Goal: Task Accomplishment & Management: Manage account settings

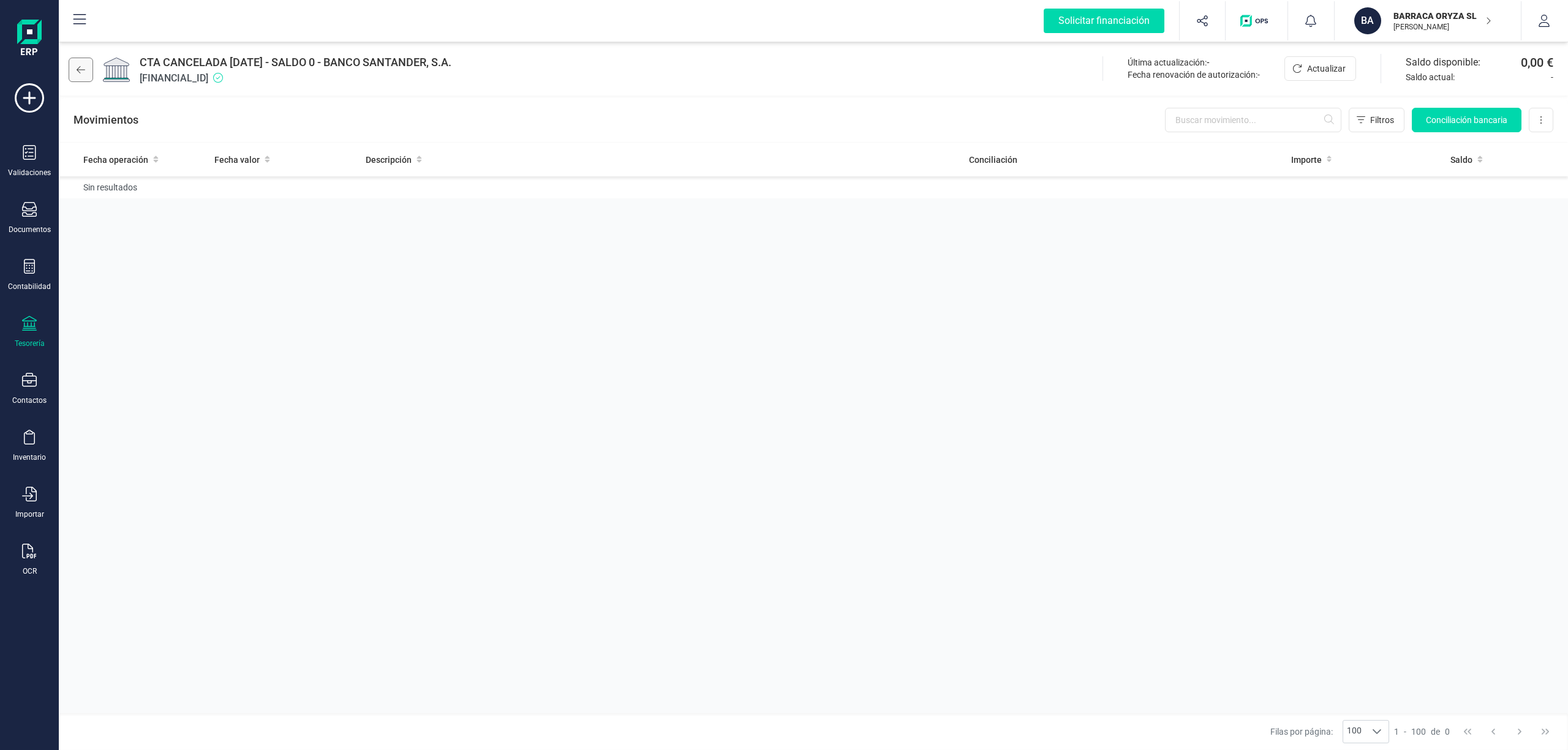
click at [82, 68] on icon at bounding box center [81, 70] width 9 height 10
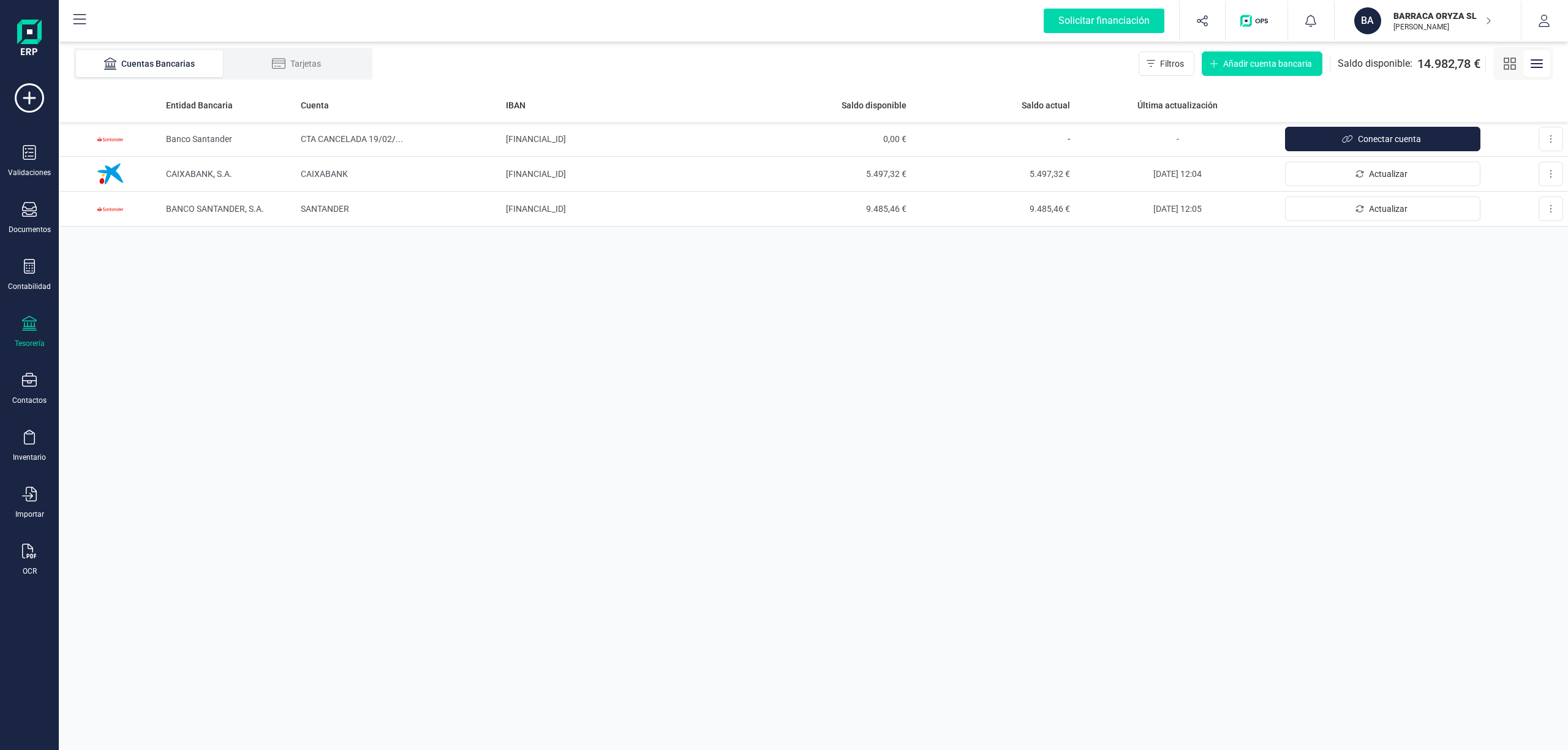
click at [1417, 17] on p "BARRACA ORYZA SL" at bounding box center [1442, 16] width 98 height 12
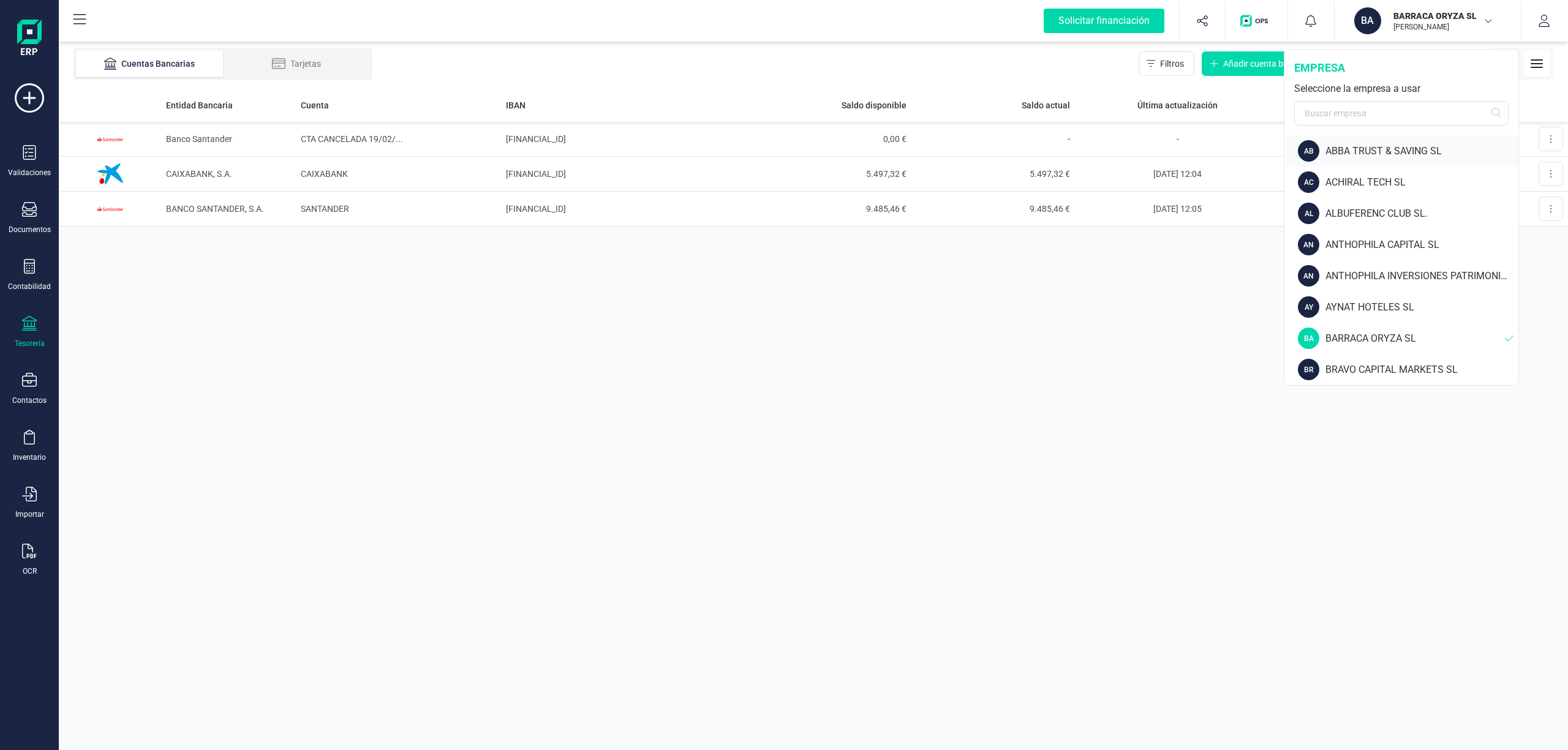
click at [1374, 152] on div "ABBA TRUST & SAVING SL" at bounding box center [1422, 151] width 193 height 15
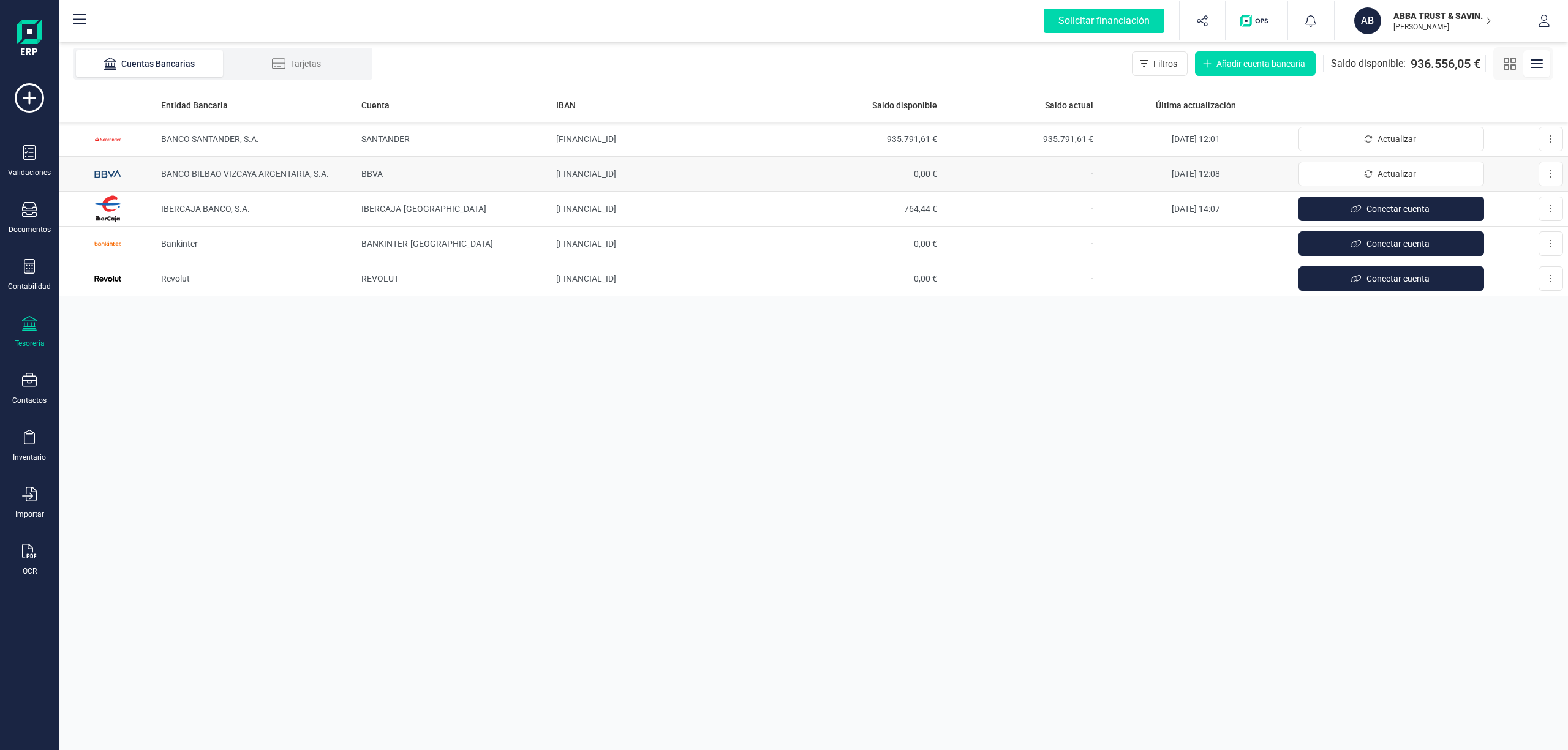
click at [641, 175] on td "[FINANCIAL_ID]" at bounding box center [668, 173] width 235 height 35
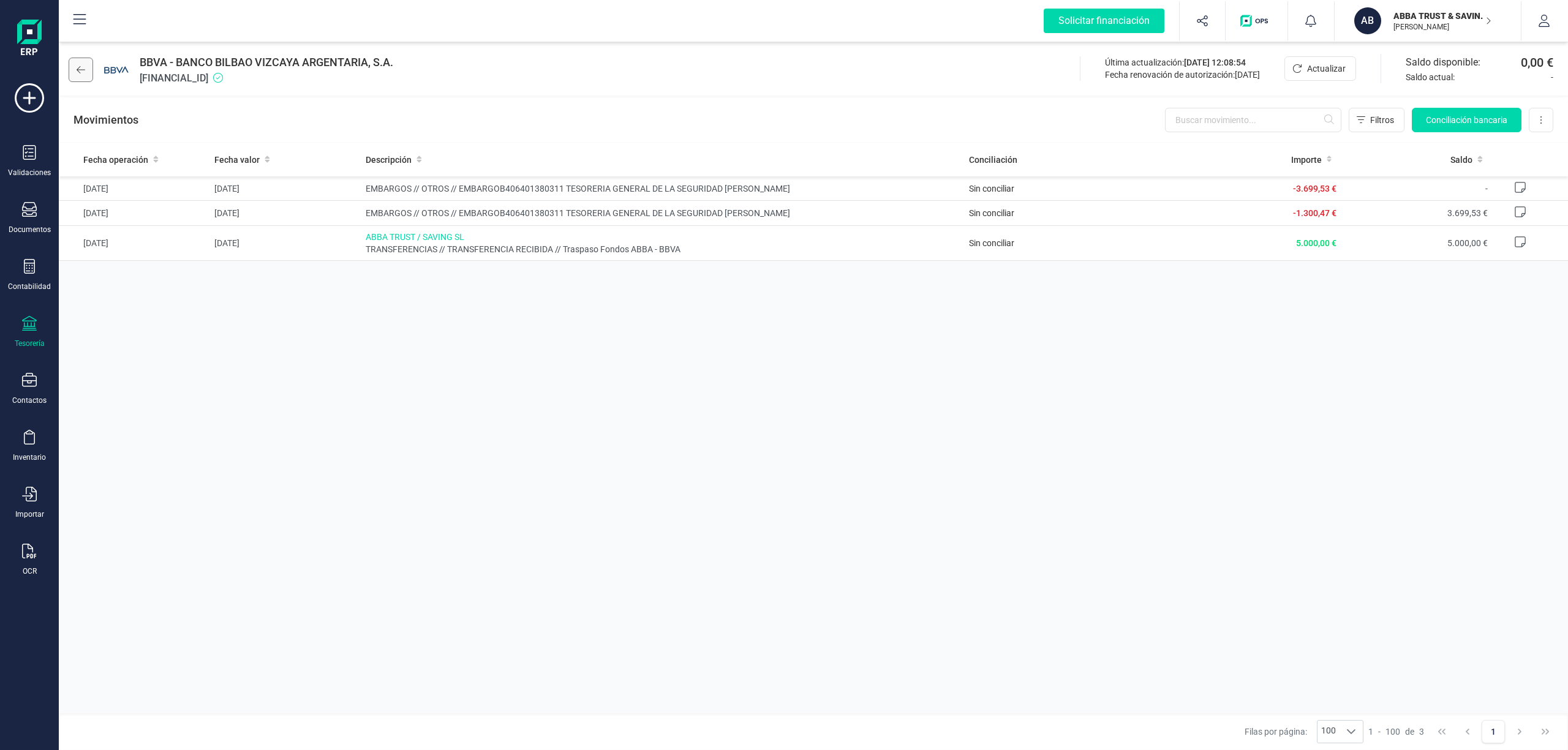
click at [78, 65] on icon at bounding box center [81, 70] width 9 height 10
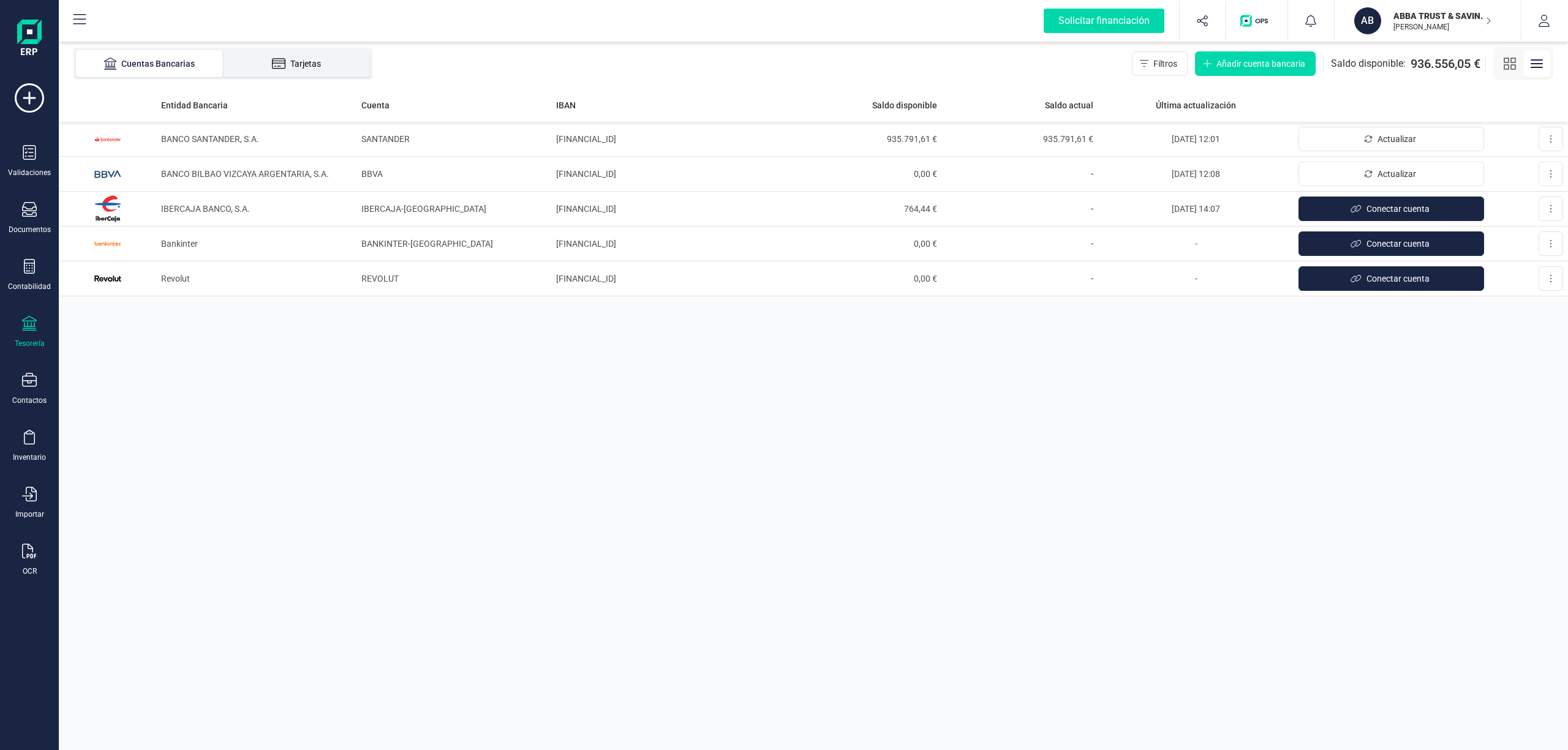
click at [302, 67] on div "Tarjetas" at bounding box center [297, 63] width 98 height 12
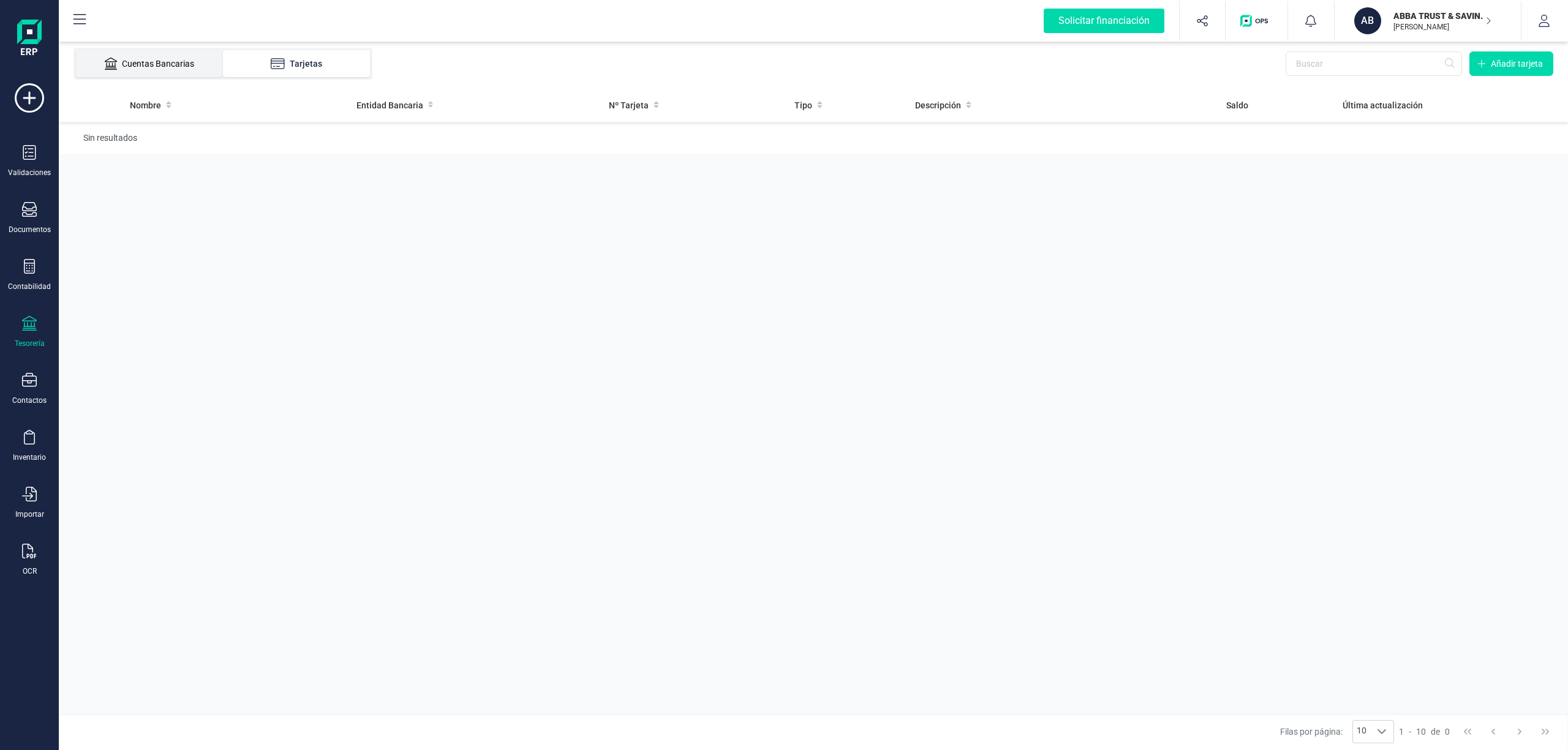
click at [166, 63] on div "Cuentas Bancarias" at bounding box center [149, 63] width 98 height 12
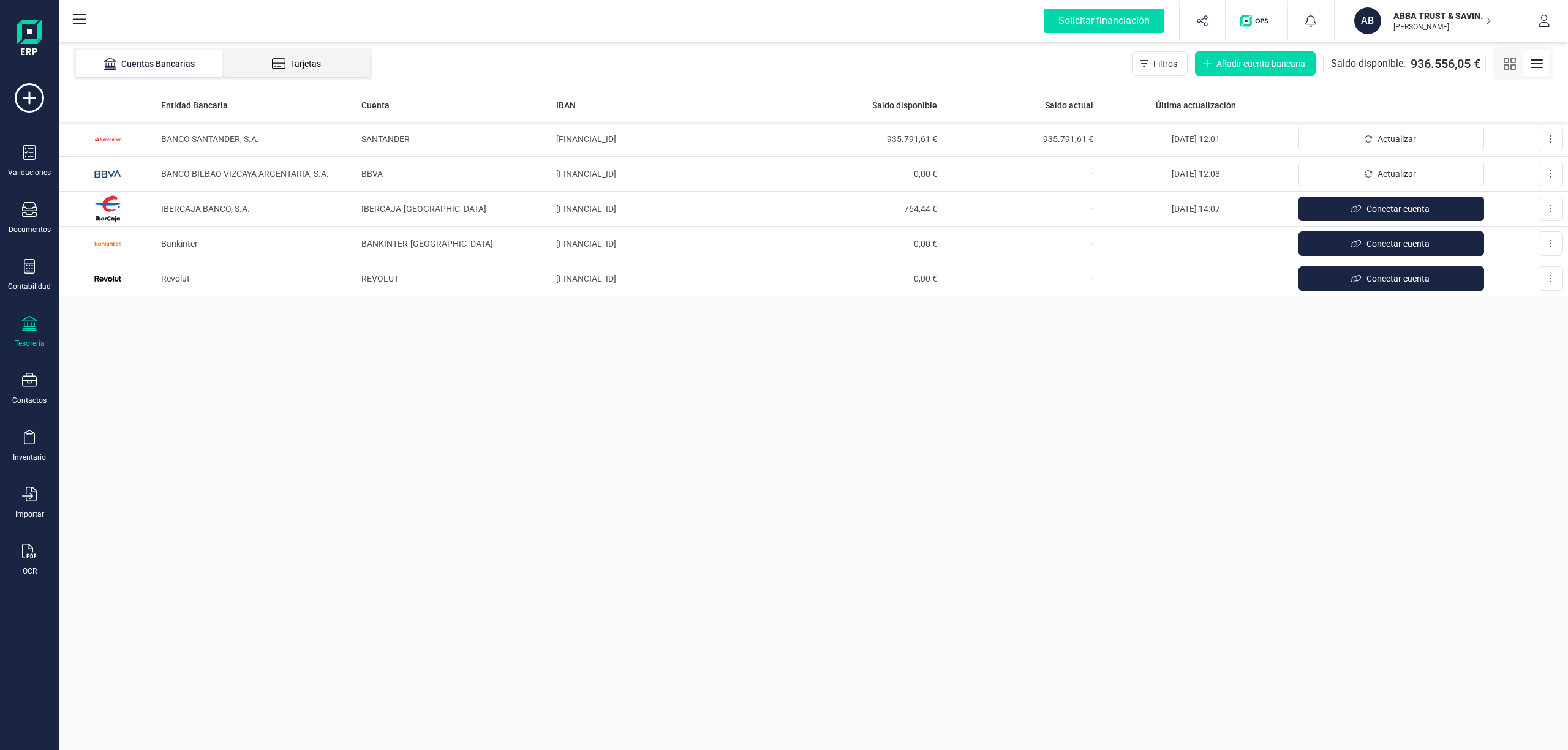
click at [309, 62] on div "Tarjetas" at bounding box center [297, 63] width 98 height 12
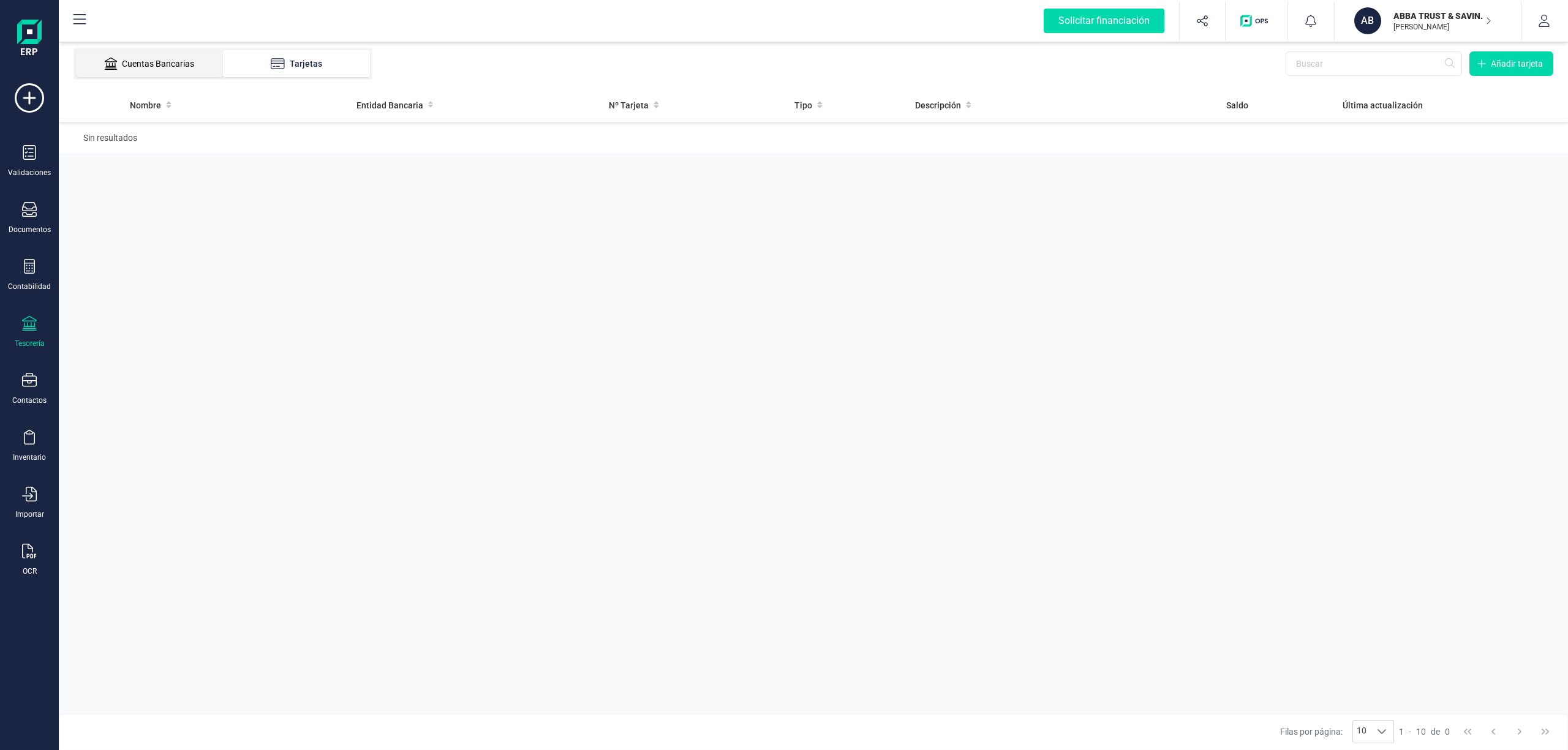
click at [185, 53] on li "Cuentas Bancarias" at bounding box center [149, 64] width 147 height 27
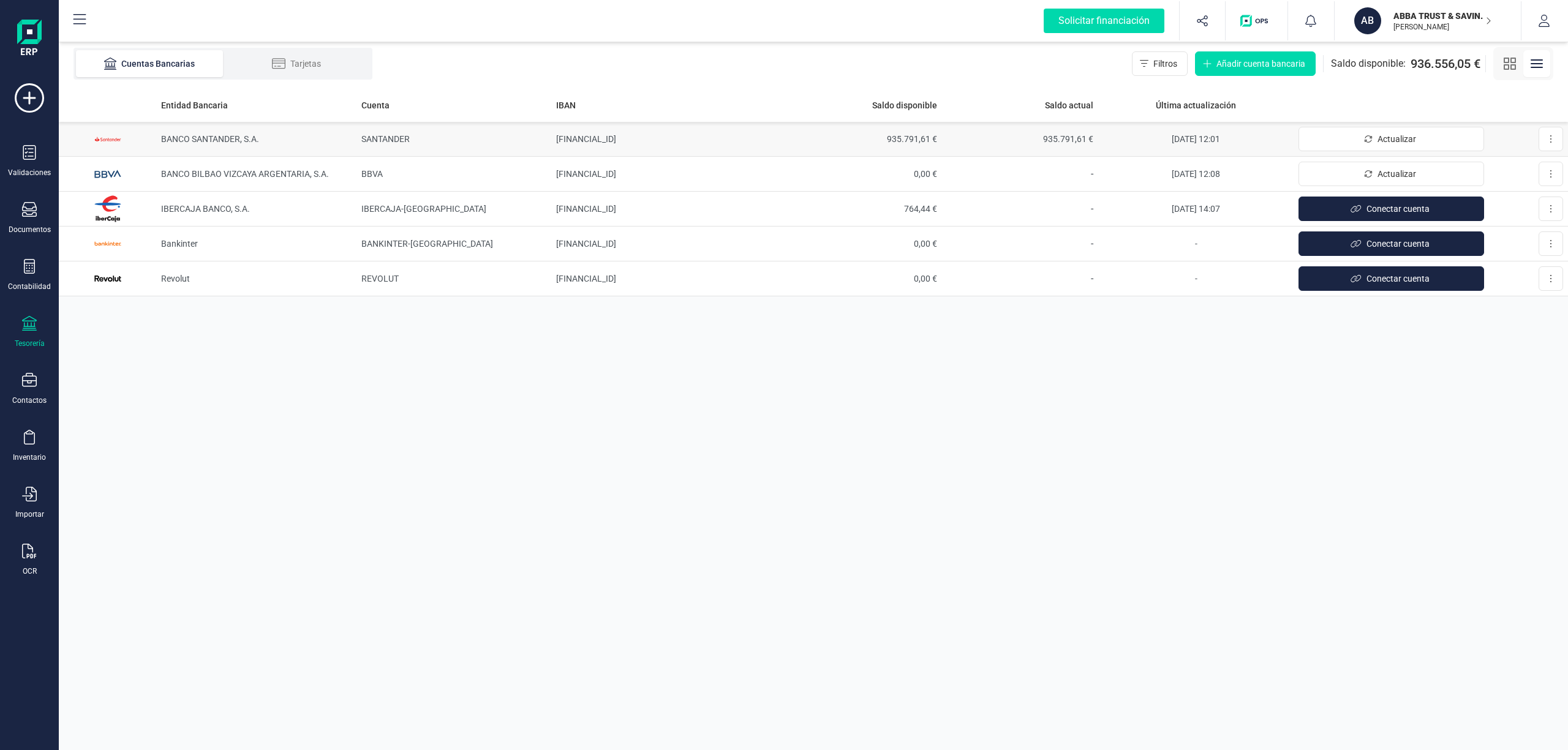
click at [1061, 135] on span "935.791,61 €" at bounding box center [1020, 139] width 146 height 12
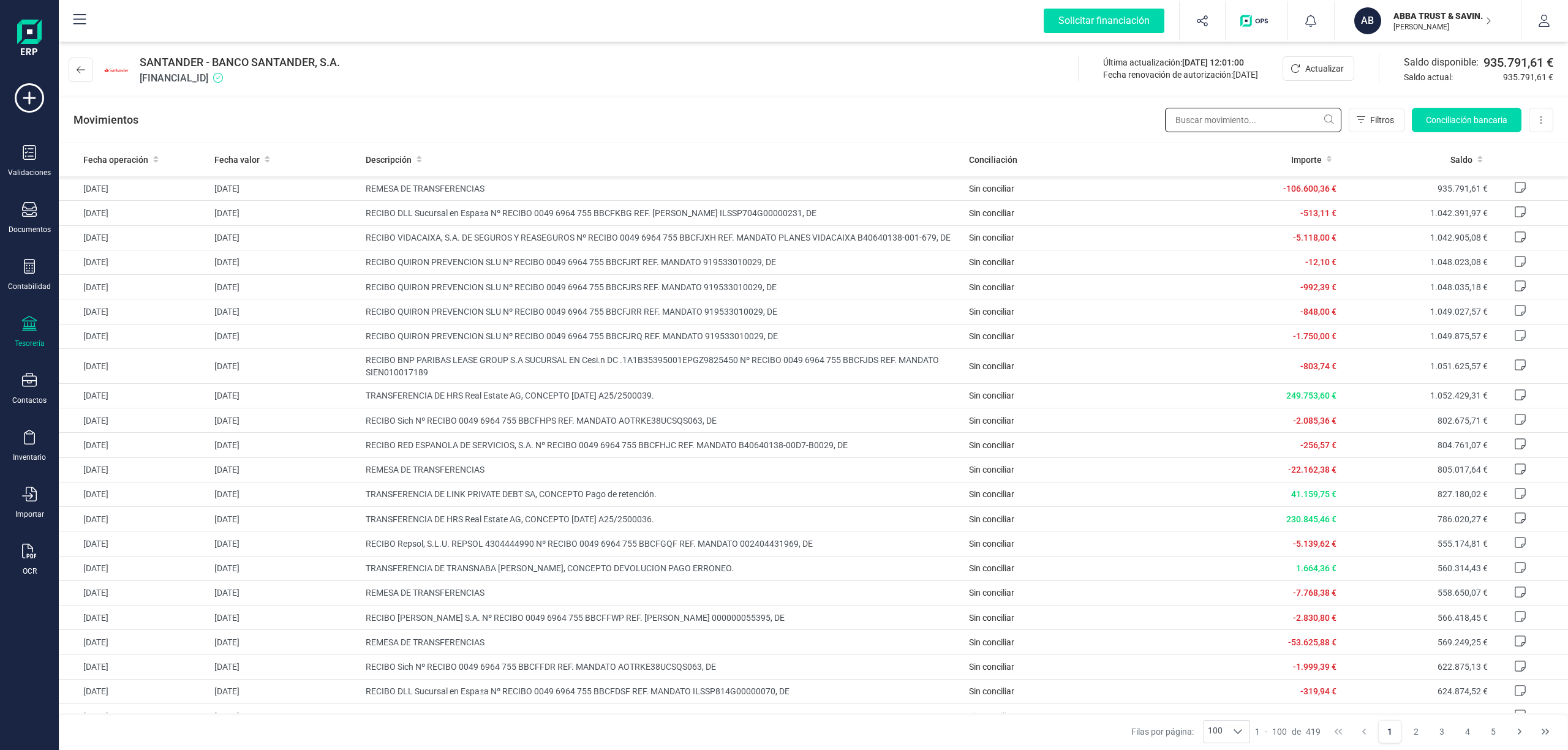
click at [1207, 121] on input "text" at bounding box center [1253, 120] width 176 height 24
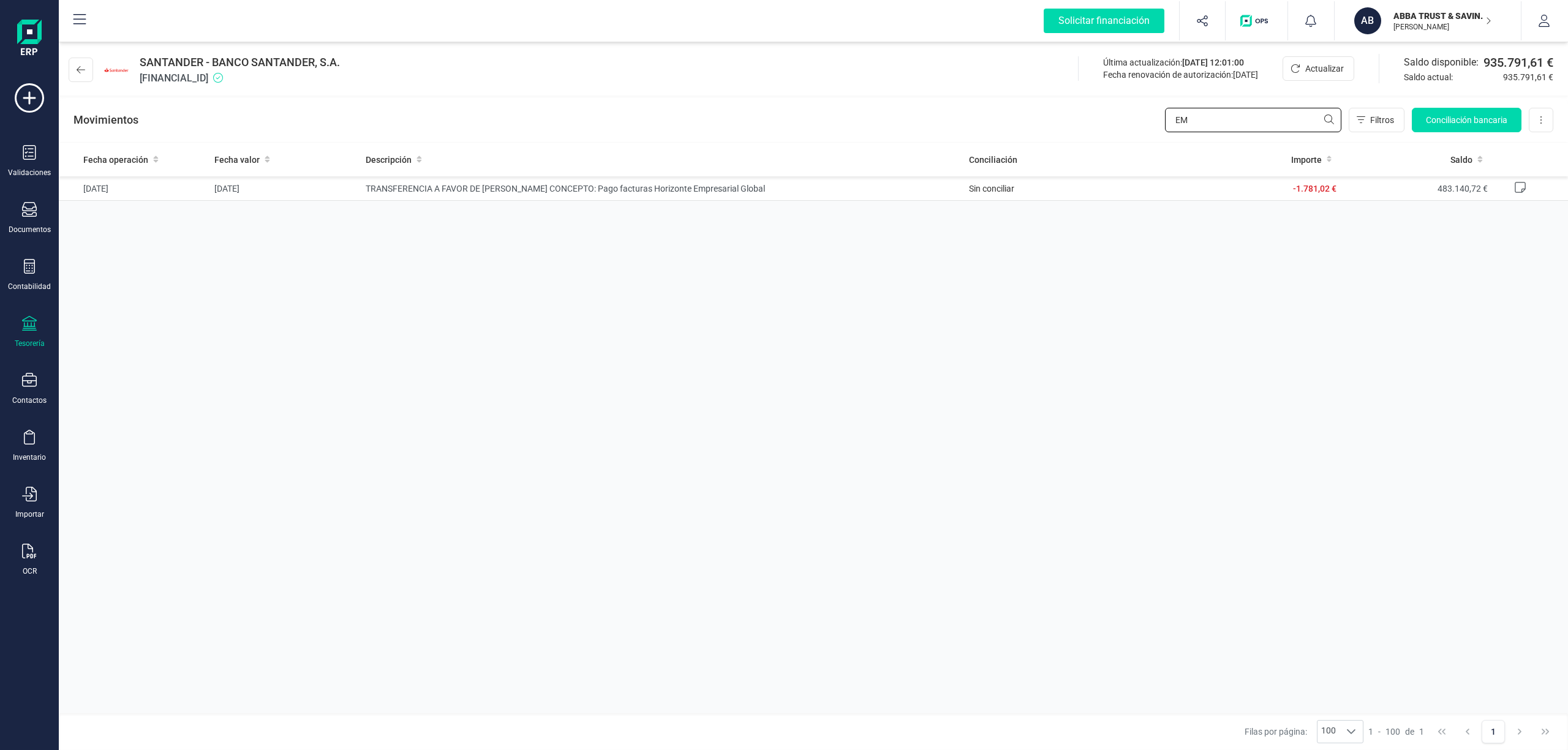
type input "E"
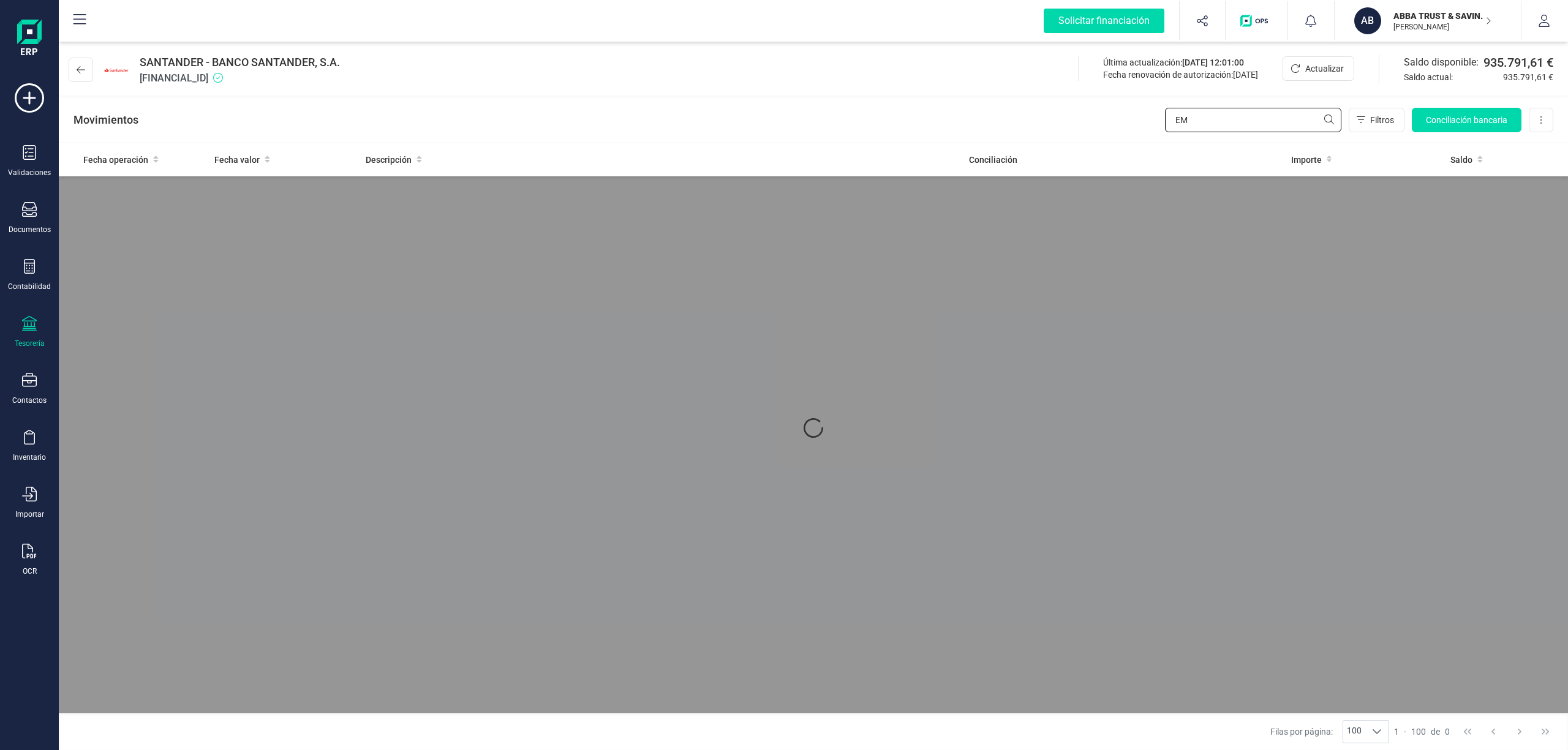
type input "E"
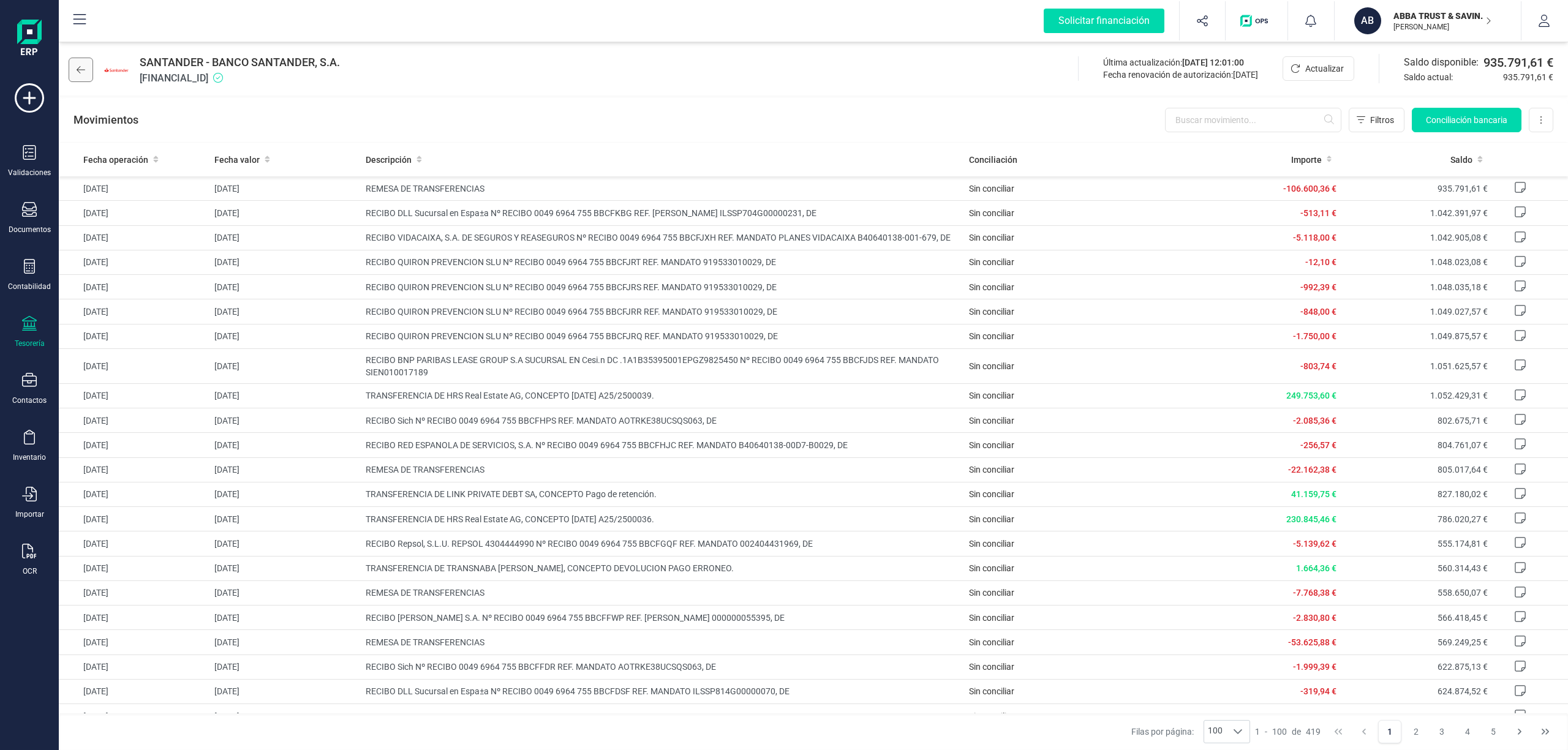
click at [77, 69] on icon at bounding box center [81, 70] width 9 height 10
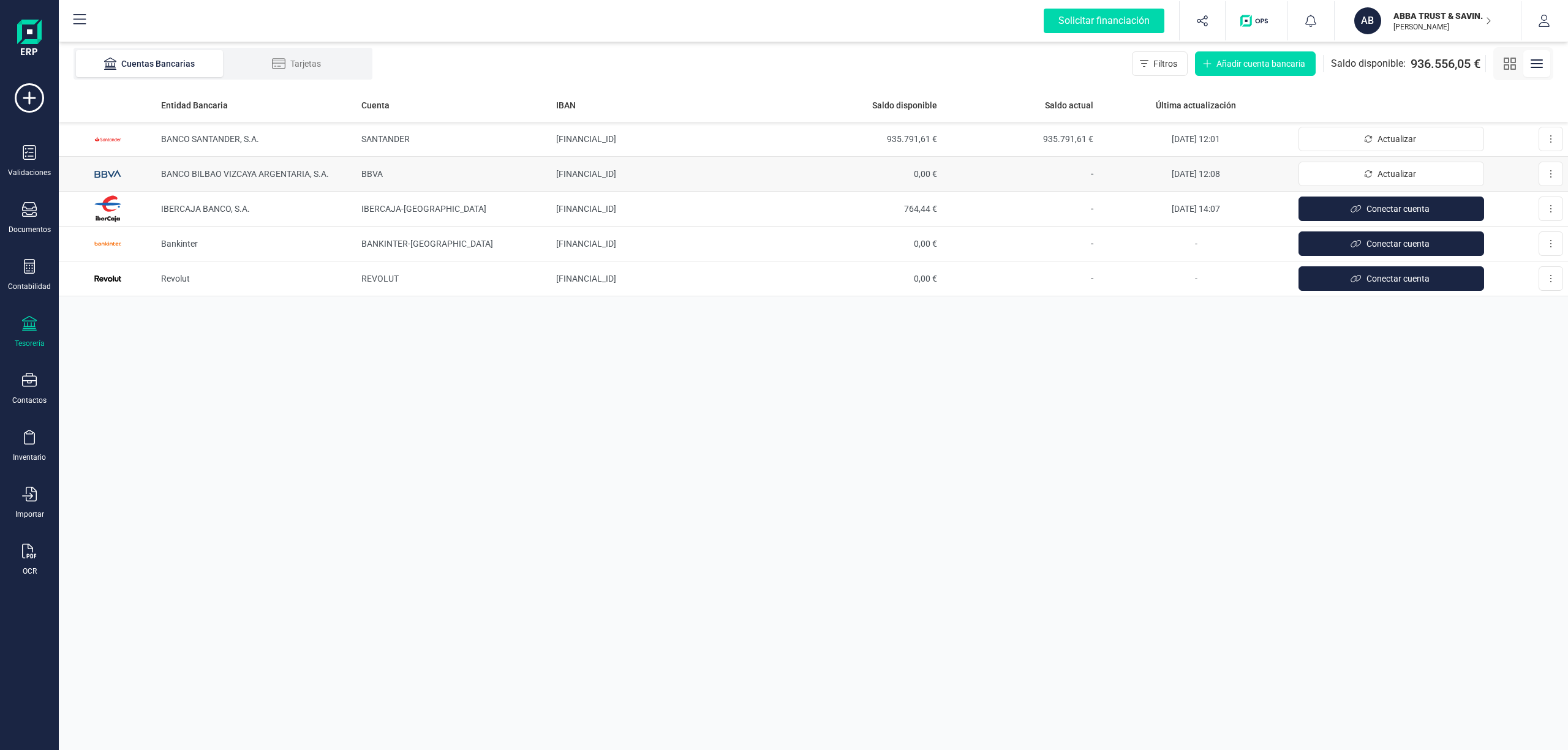
click at [912, 174] on span "0,00 €" at bounding box center [864, 173] width 146 height 12
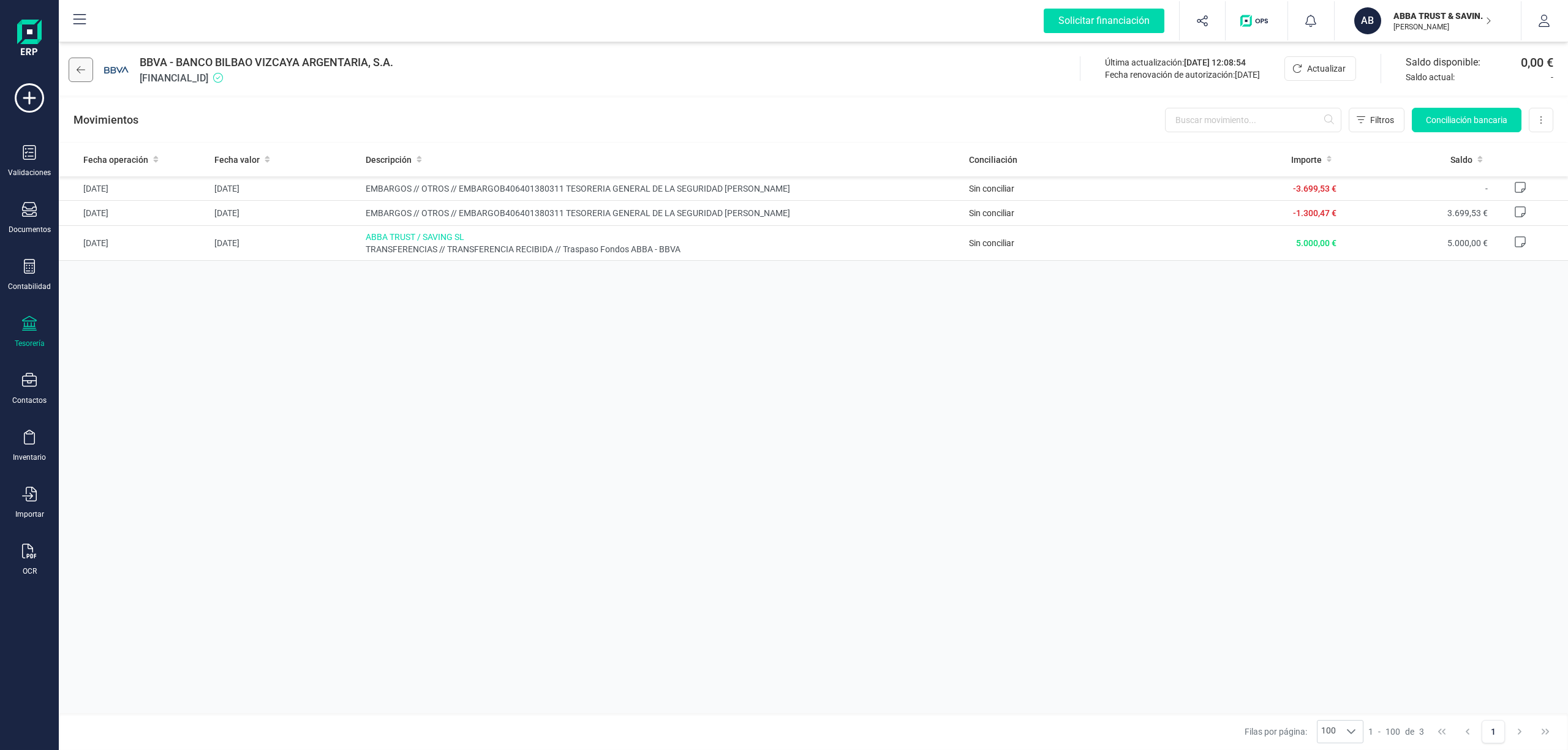
click at [77, 69] on icon at bounding box center [81, 70] width 9 height 10
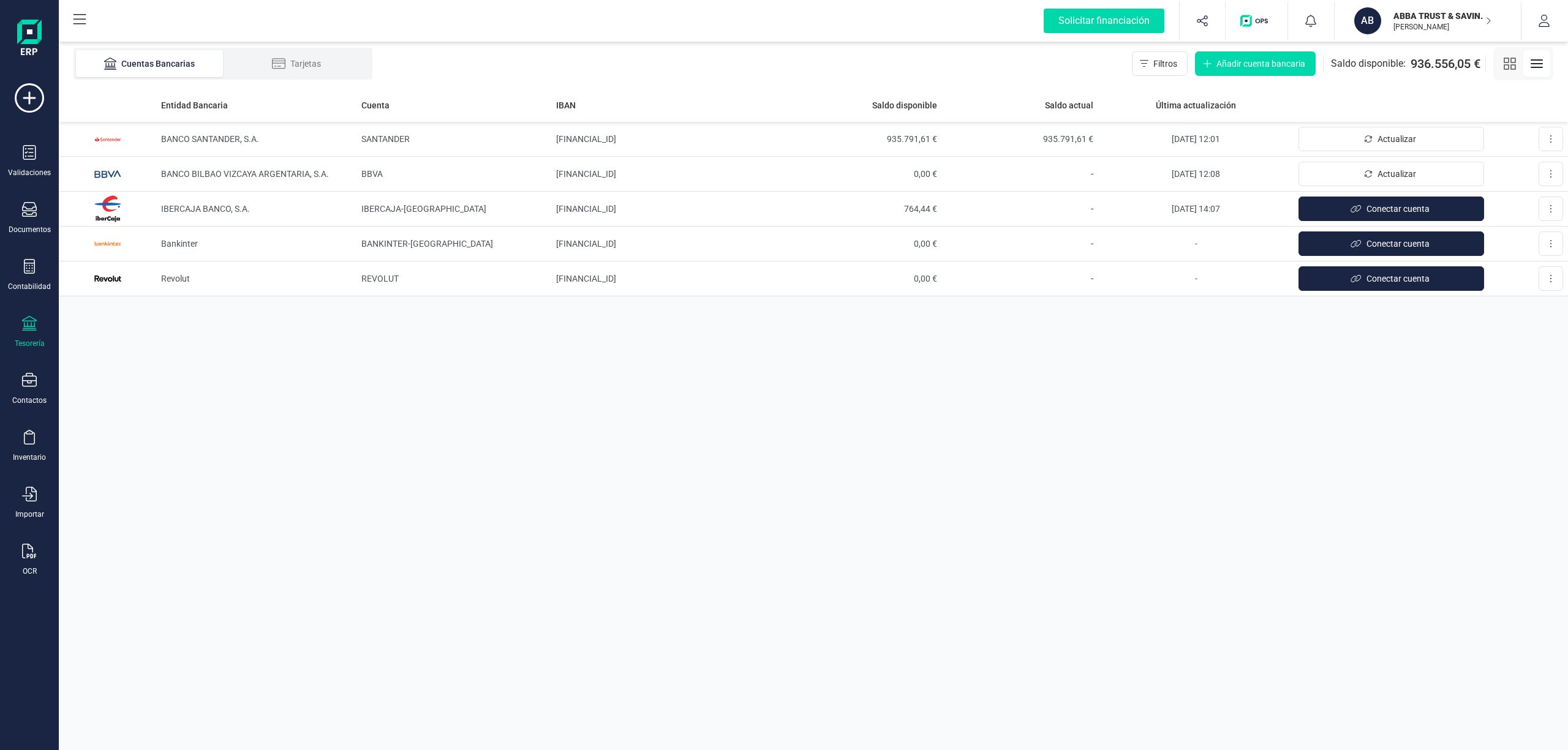
click at [1417, 21] on p "ABBA TRUST & SAVING SL" at bounding box center [1442, 16] width 98 height 12
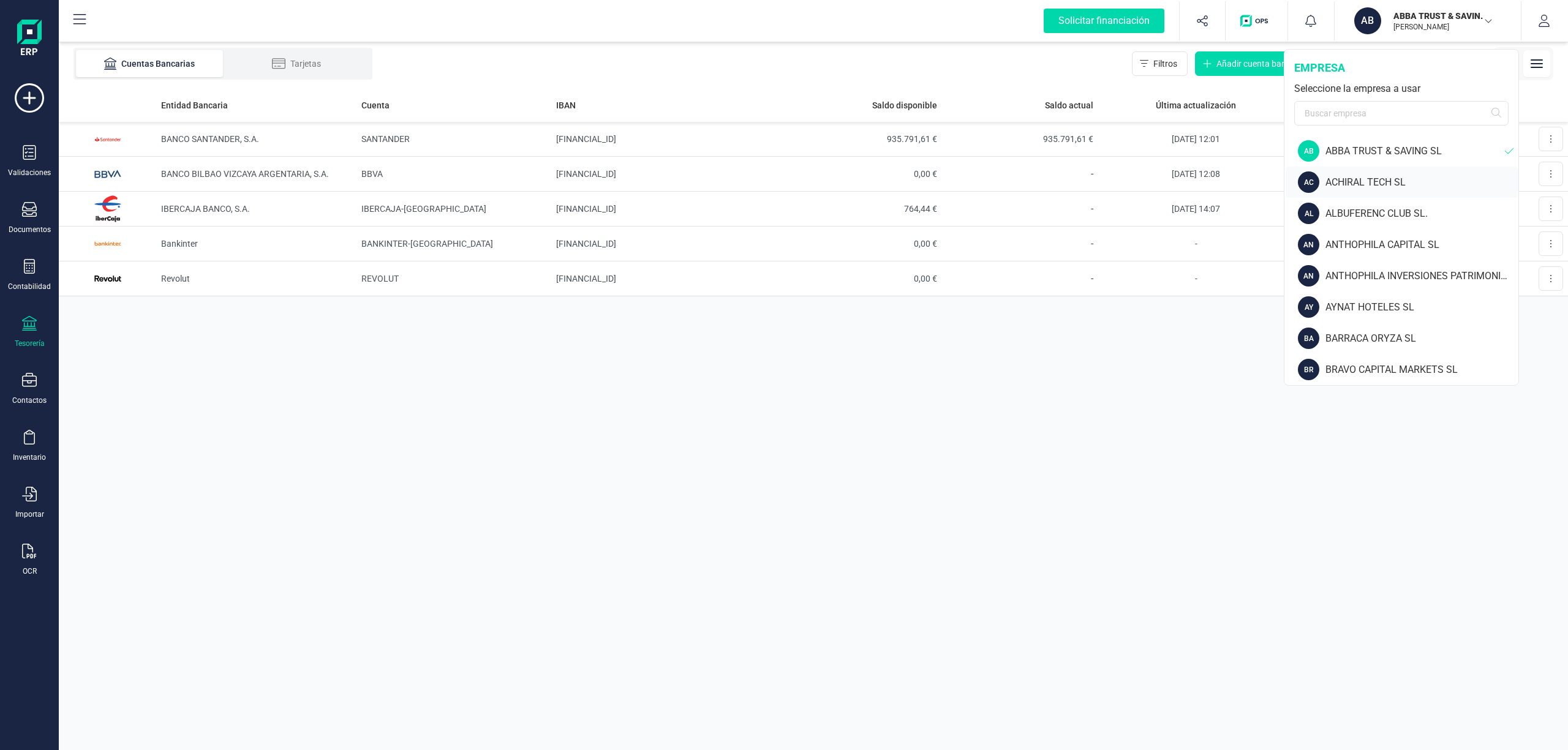
click at [1378, 189] on div "ACHIRAL TECH SL" at bounding box center [1422, 182] width 193 height 15
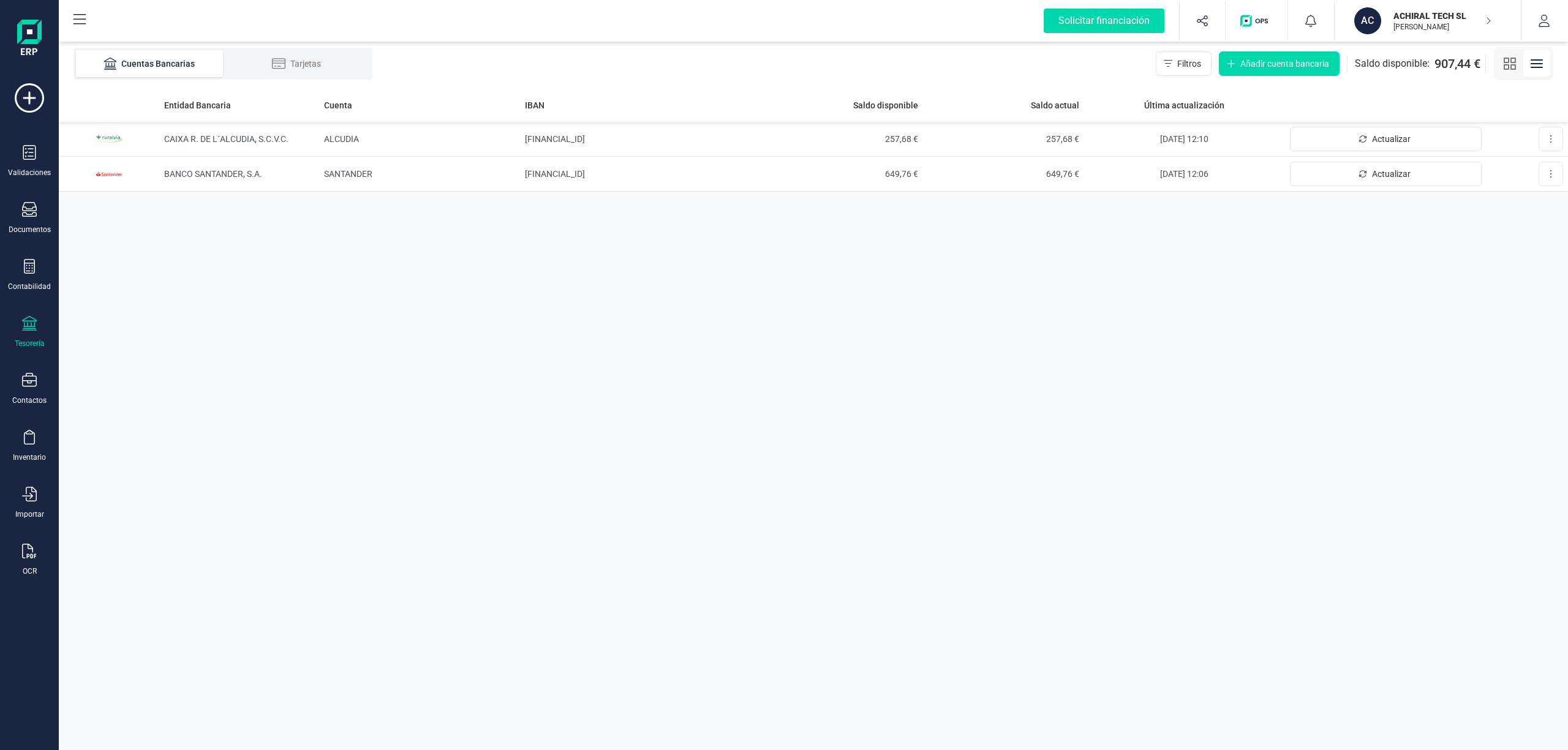
click at [1423, 24] on p "[PERSON_NAME]" at bounding box center [1442, 27] width 98 height 10
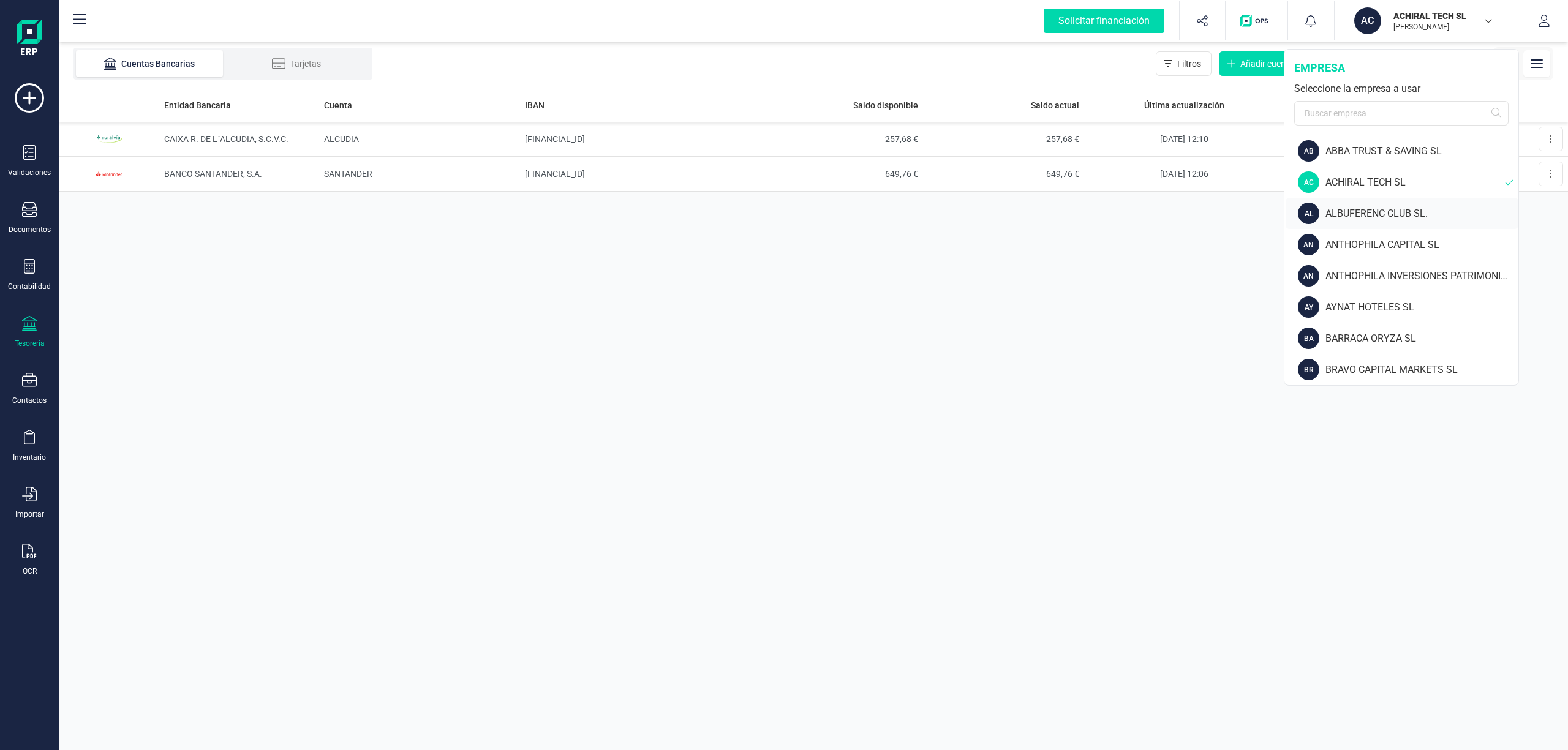
click at [1365, 211] on div "ALBUFERENC CLUB SL." at bounding box center [1422, 213] width 193 height 15
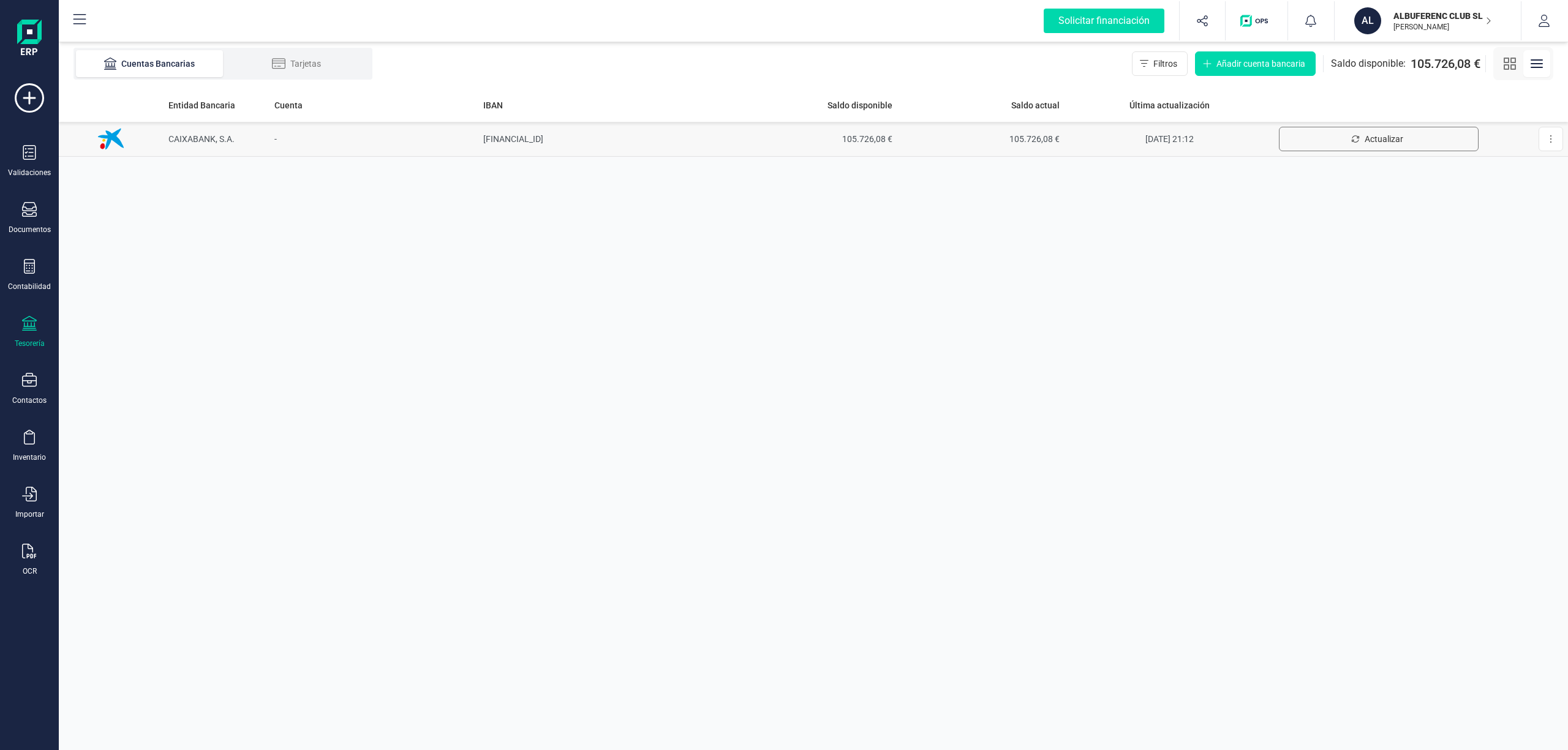
click at [1387, 138] on span "Actualizar" at bounding box center [1384, 139] width 38 height 12
click at [1370, 139] on span "Actualizar" at bounding box center [1384, 139] width 38 height 12
click at [1373, 135] on span "Actualizar" at bounding box center [1384, 139] width 38 height 12
click at [1422, 18] on p "ALBUFERENC CLUB SL." at bounding box center [1442, 16] width 98 height 12
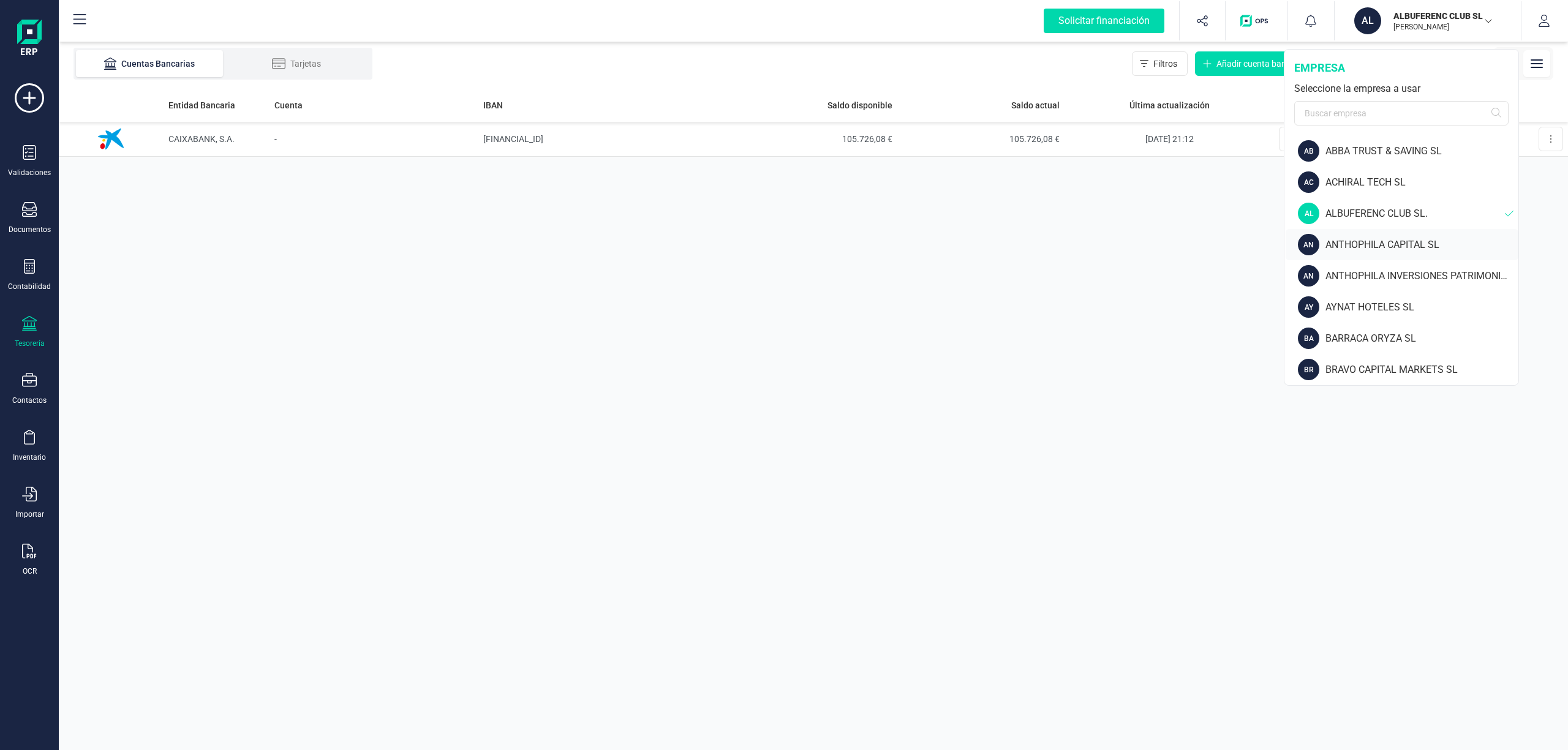
click at [1373, 240] on div "ANTHOPHILA CAPITAL SL" at bounding box center [1422, 245] width 193 height 15
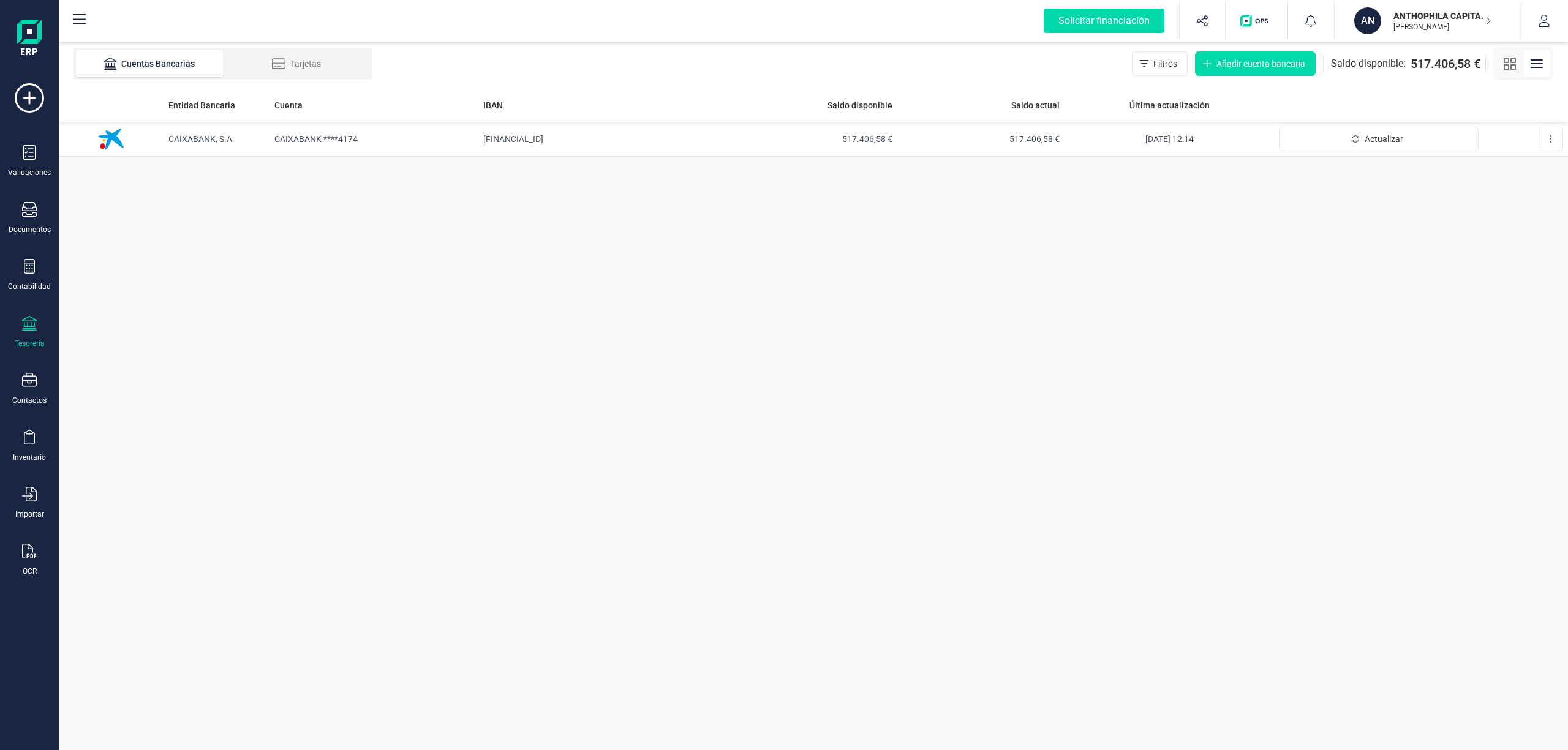
click at [1428, 20] on p "ANTHOPHILA CAPITAL SL" at bounding box center [1442, 16] width 98 height 12
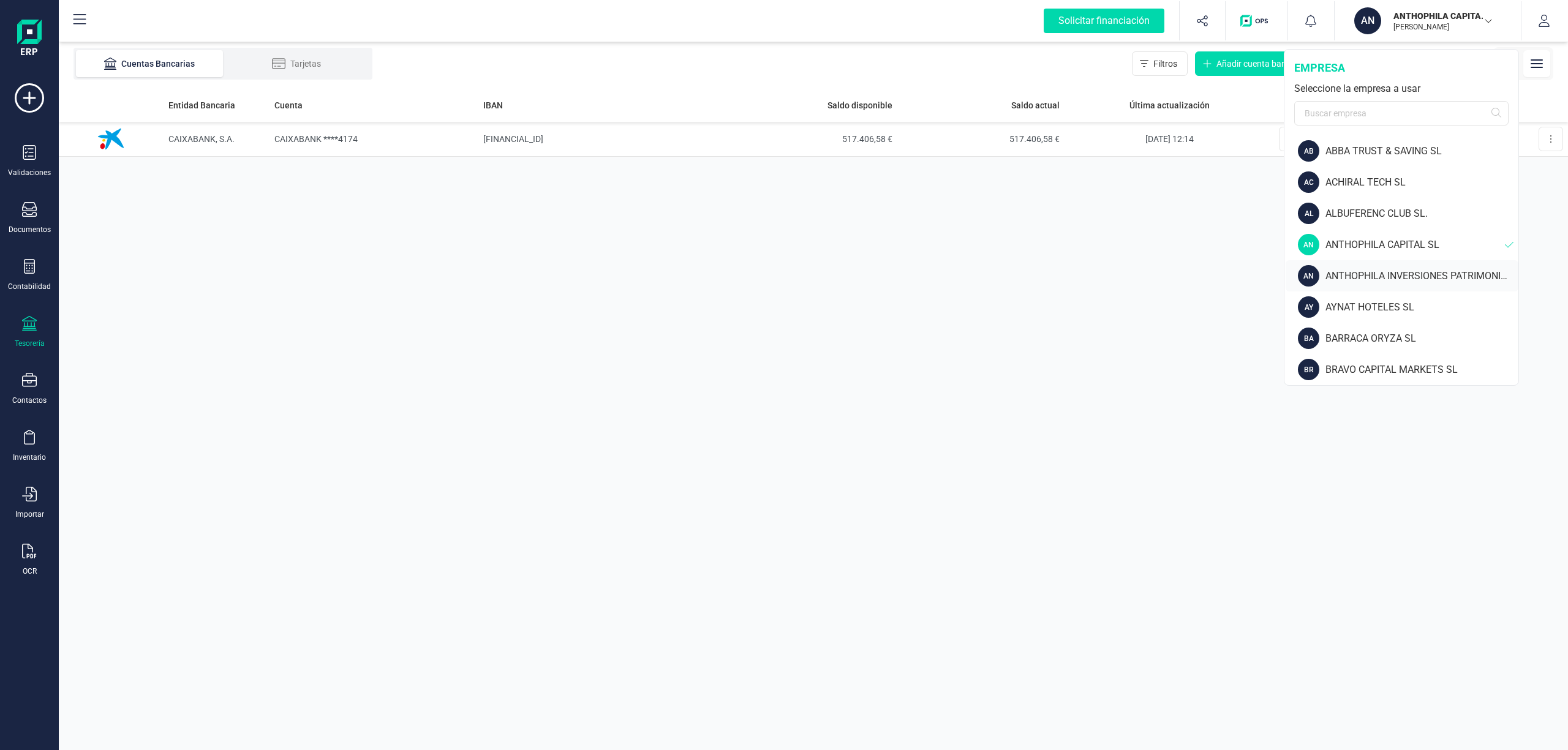
click at [1365, 272] on div "ANTHOPHILA INVERSIONES PATRIMONIALES SL" at bounding box center [1422, 276] width 193 height 15
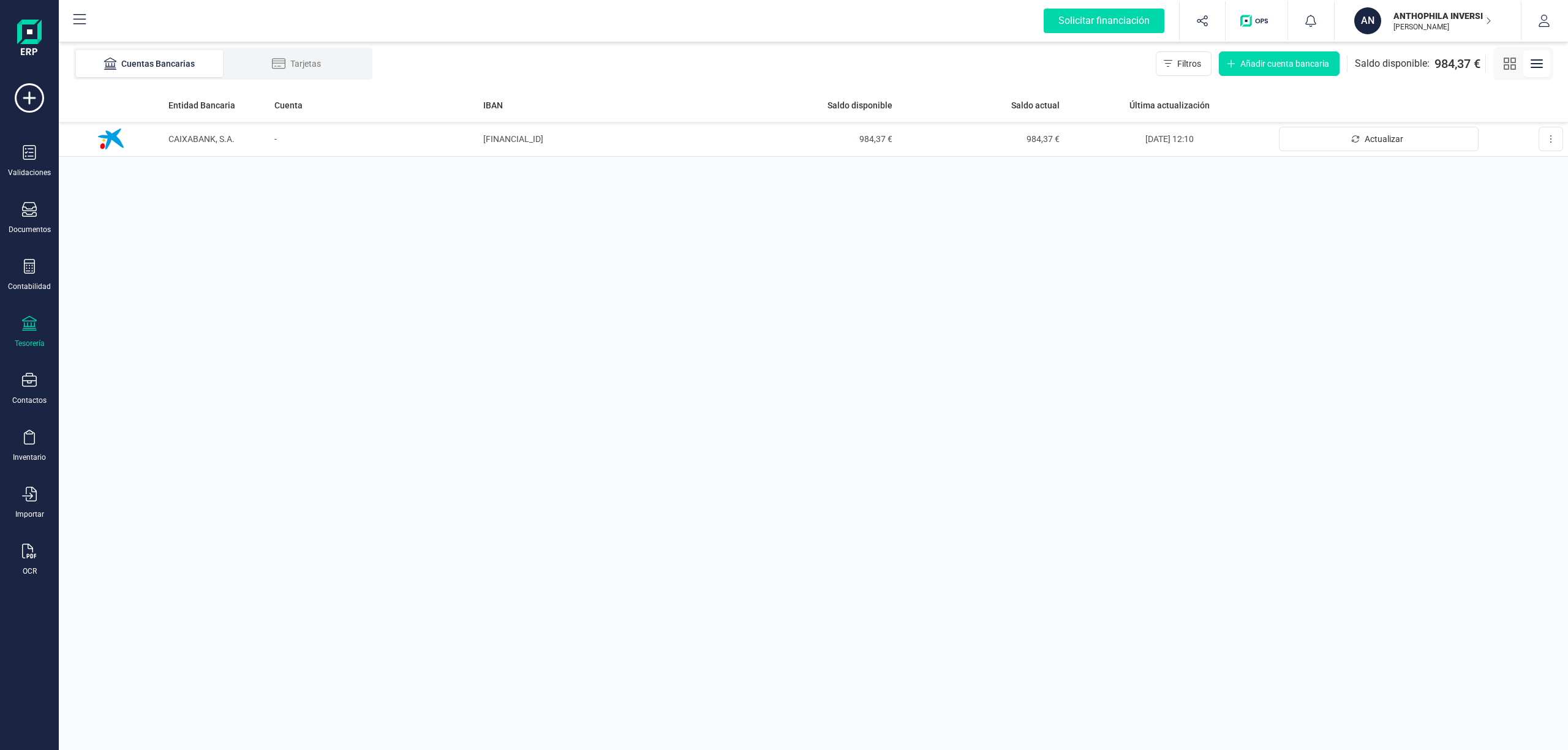
click at [1416, 14] on p "ANTHOPHILA INVERSIONES PATRIMONIALES SL" at bounding box center [1442, 16] width 98 height 12
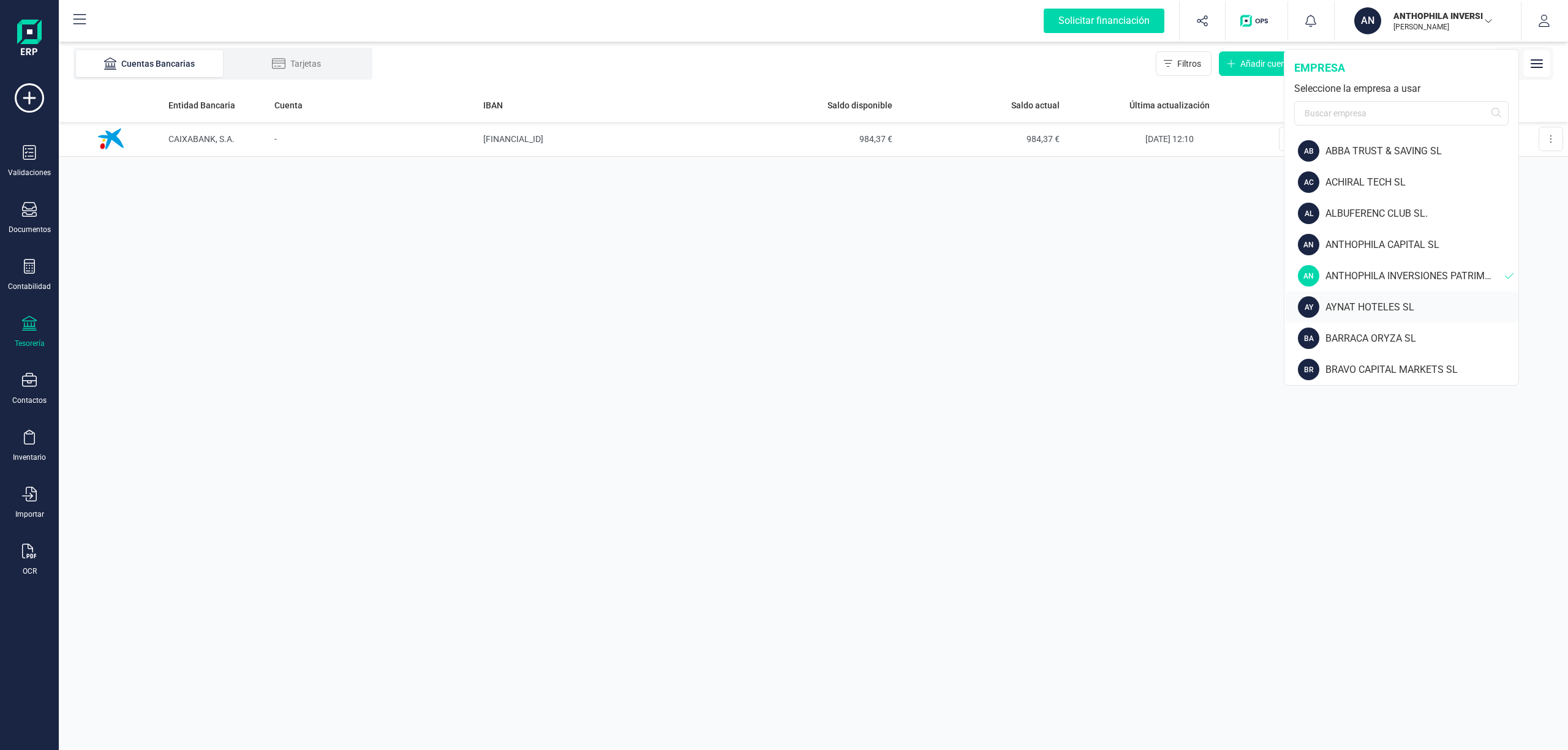
click at [1360, 306] on div "AYNAT HOTELES SL" at bounding box center [1422, 307] width 193 height 15
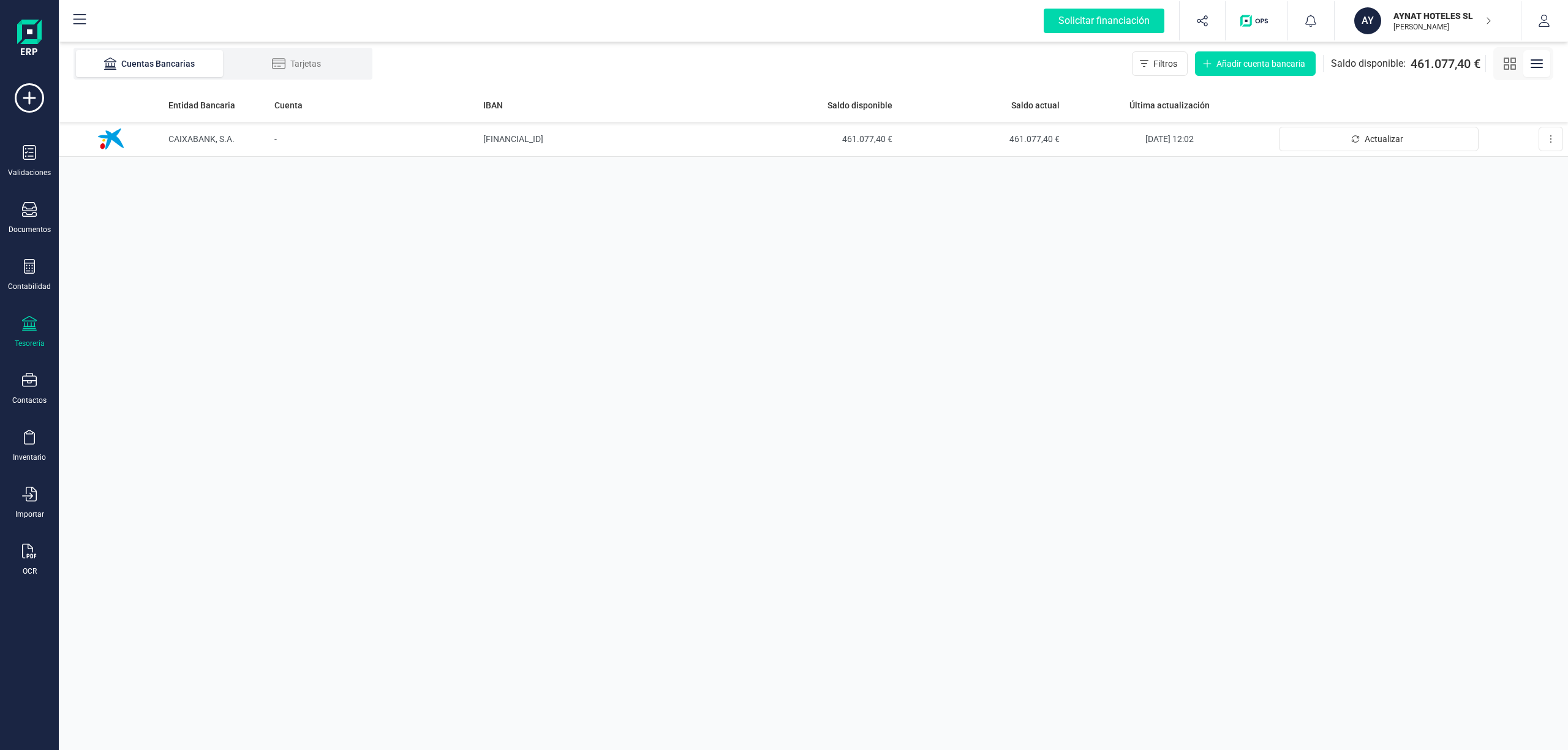
click at [1409, 12] on p "AYNAT HOTELES SL" at bounding box center [1442, 16] width 98 height 12
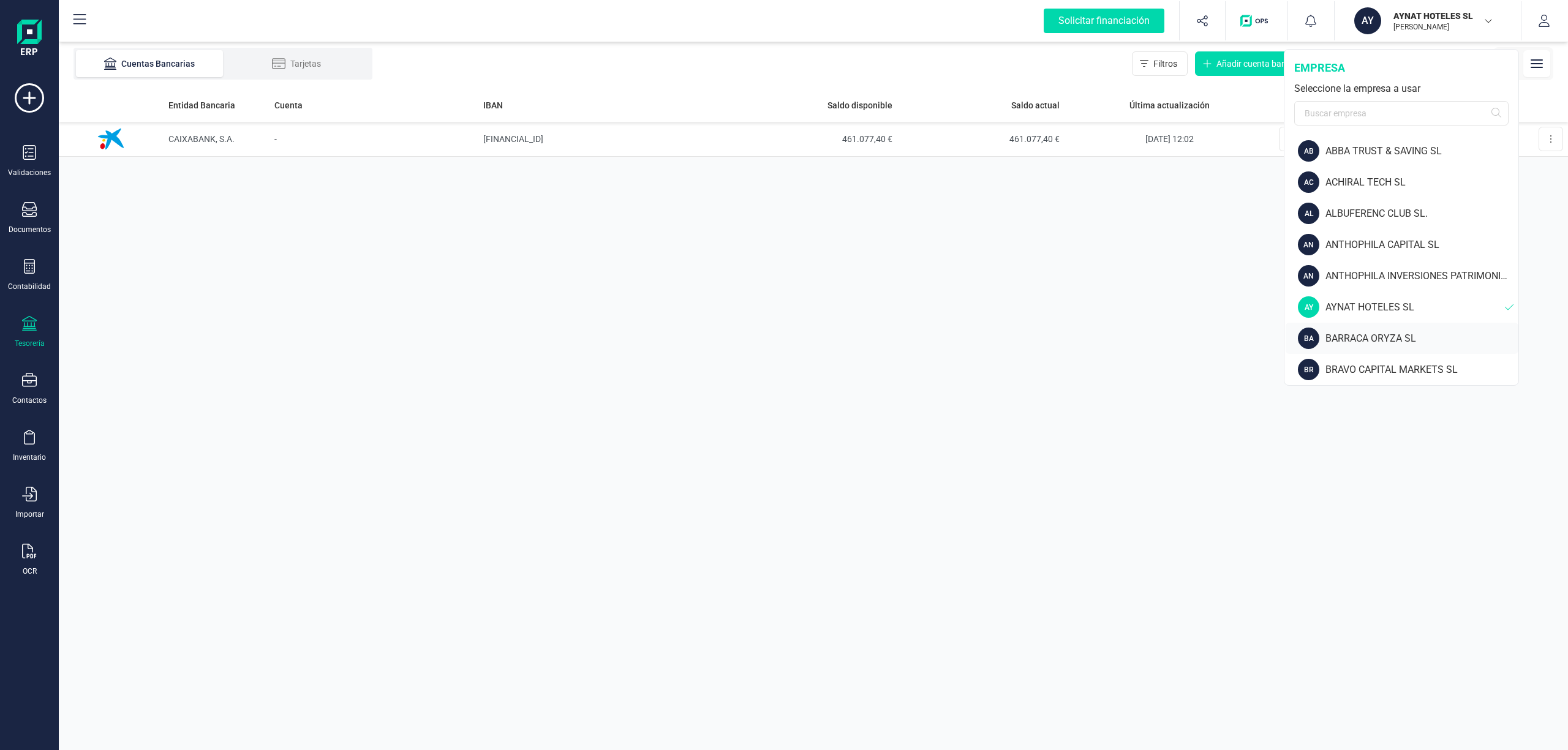
click at [1357, 339] on div "BARRACA ORYZA SL" at bounding box center [1422, 338] width 193 height 15
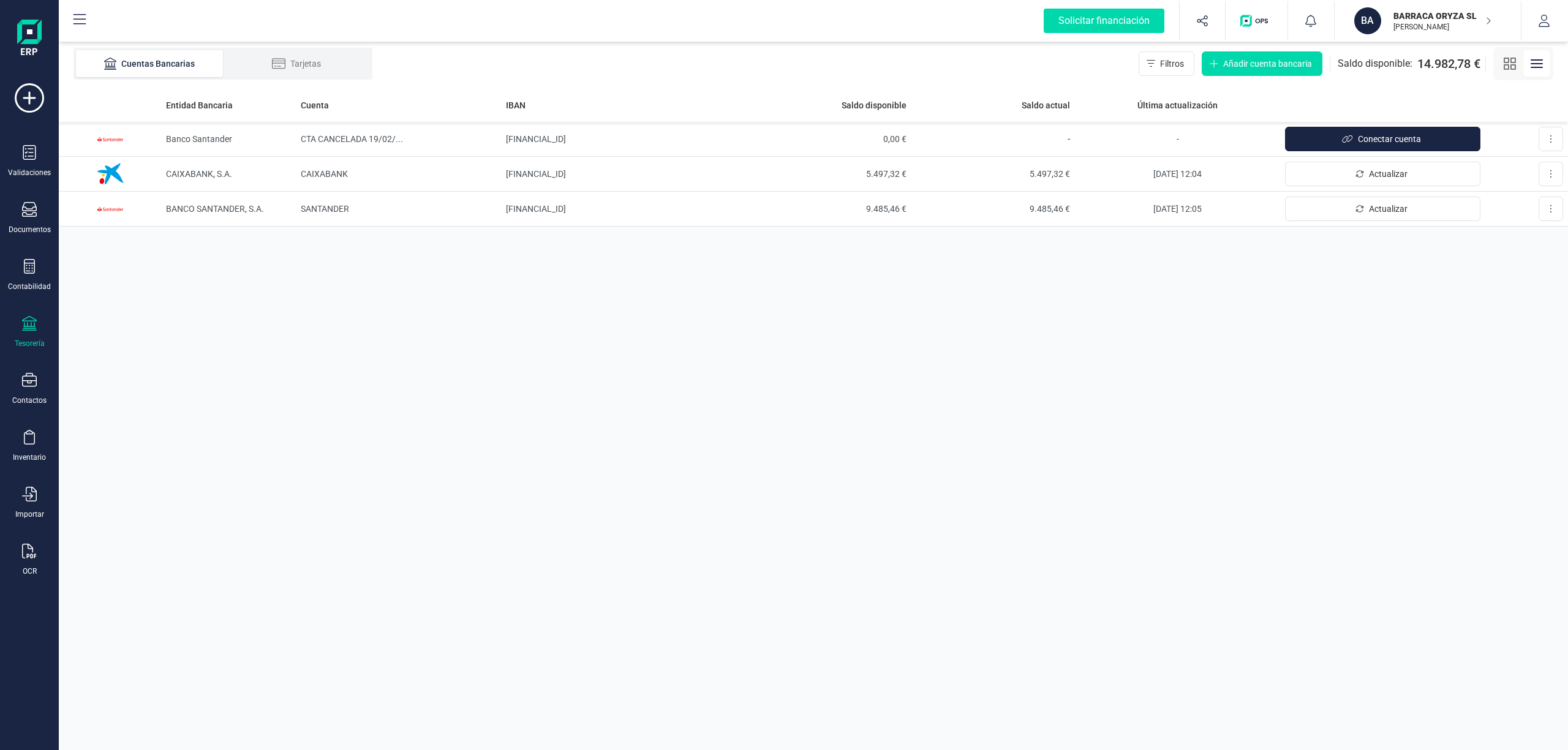
click at [1402, 11] on p "BARRACA ORYZA SL" at bounding box center [1442, 16] width 98 height 12
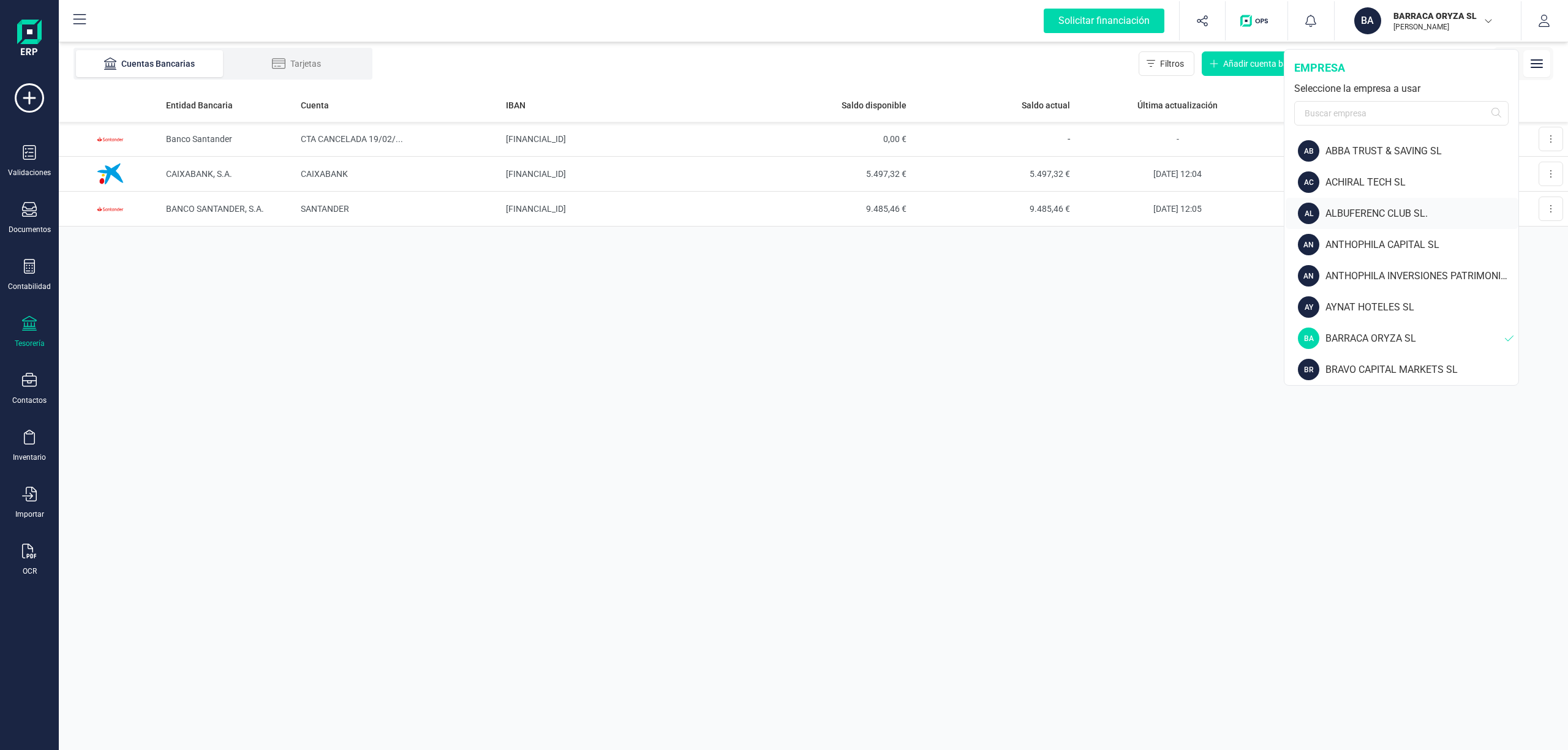
click at [1336, 206] on div "ALBUFERENC CLUB SL." at bounding box center [1422, 213] width 193 height 15
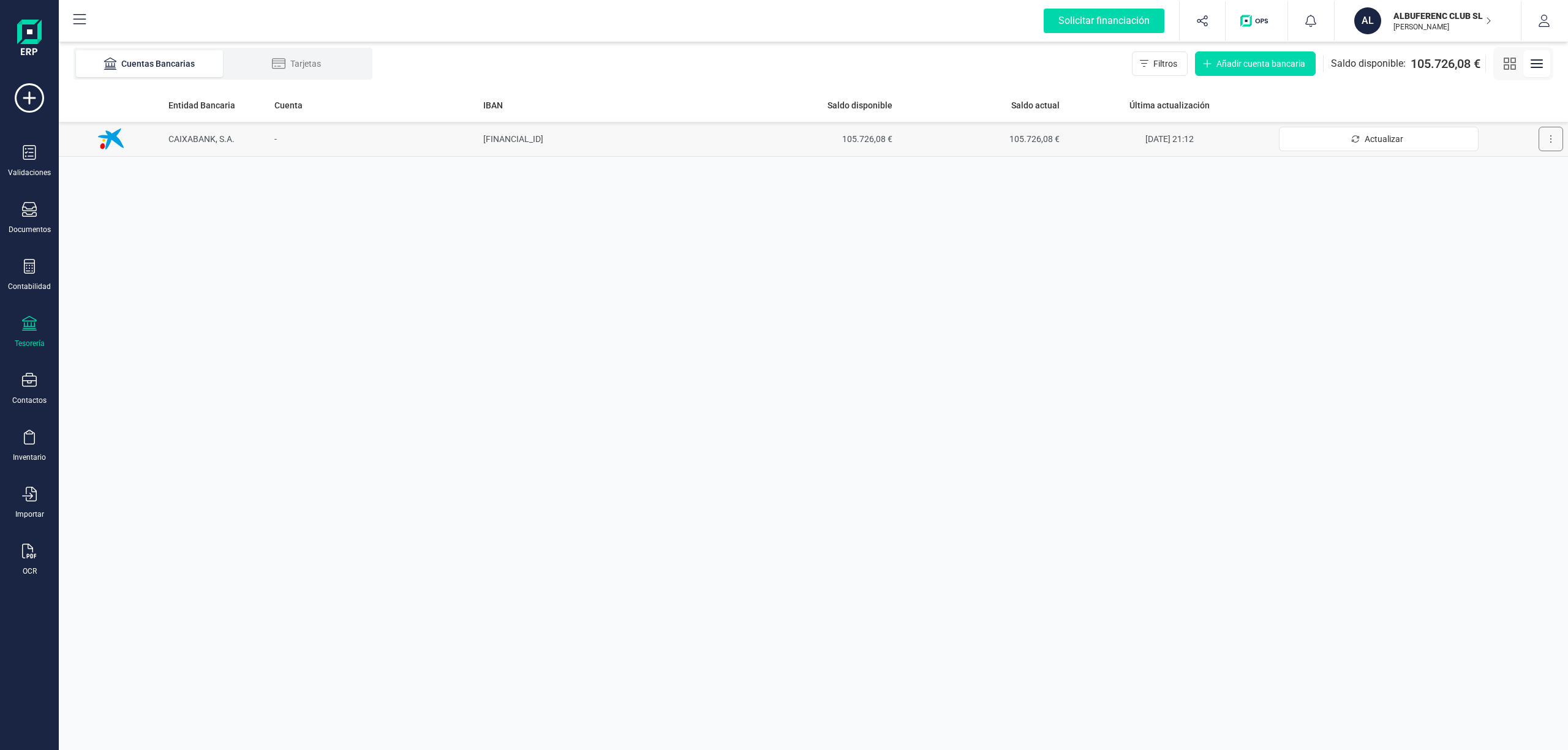
click at [1545, 140] on button at bounding box center [1550, 139] width 24 height 24
click at [1505, 189] on span "Desconectar cuenta" at bounding box center [1514, 193] width 76 height 12
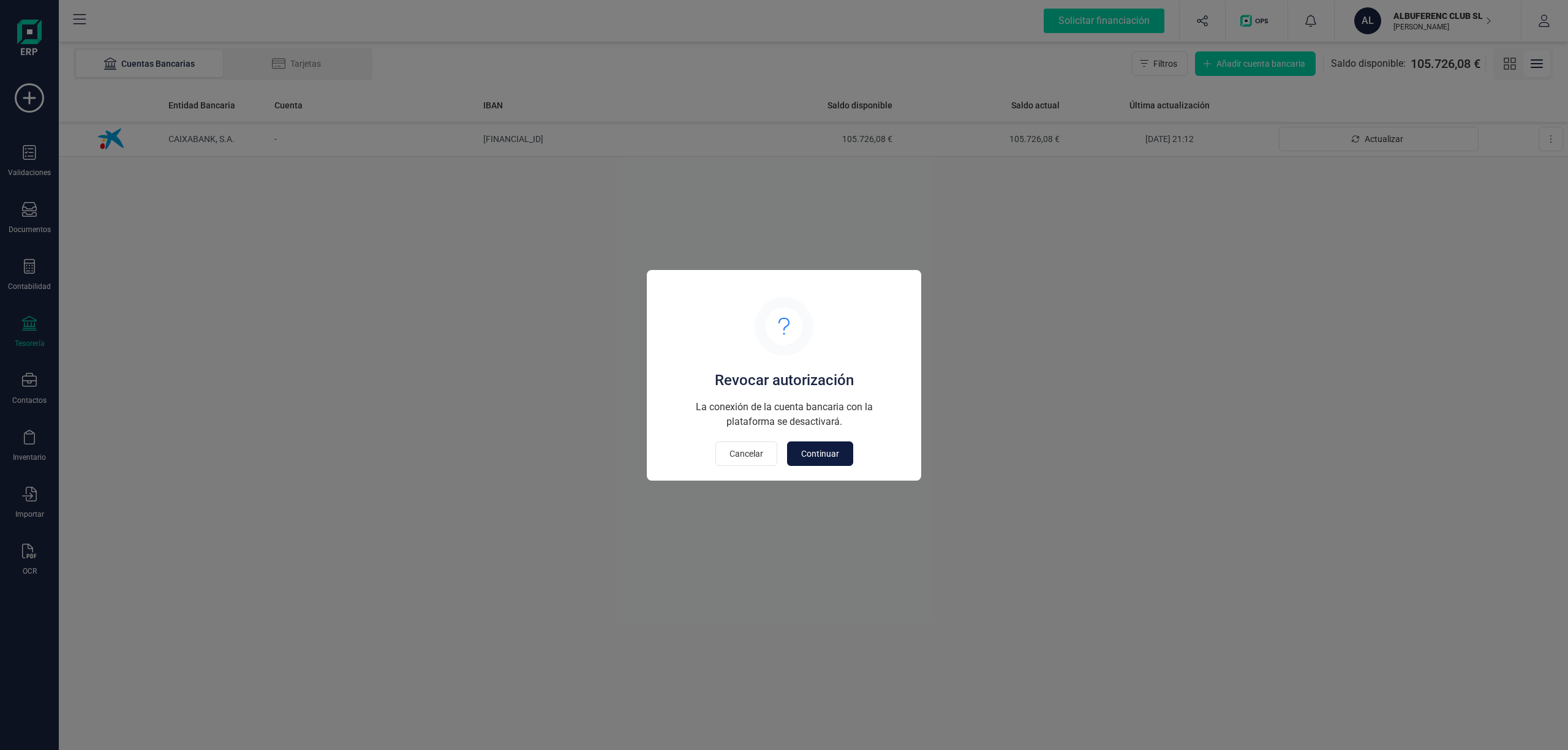
click at [826, 454] on span "Continuar" at bounding box center [819, 454] width 38 height 12
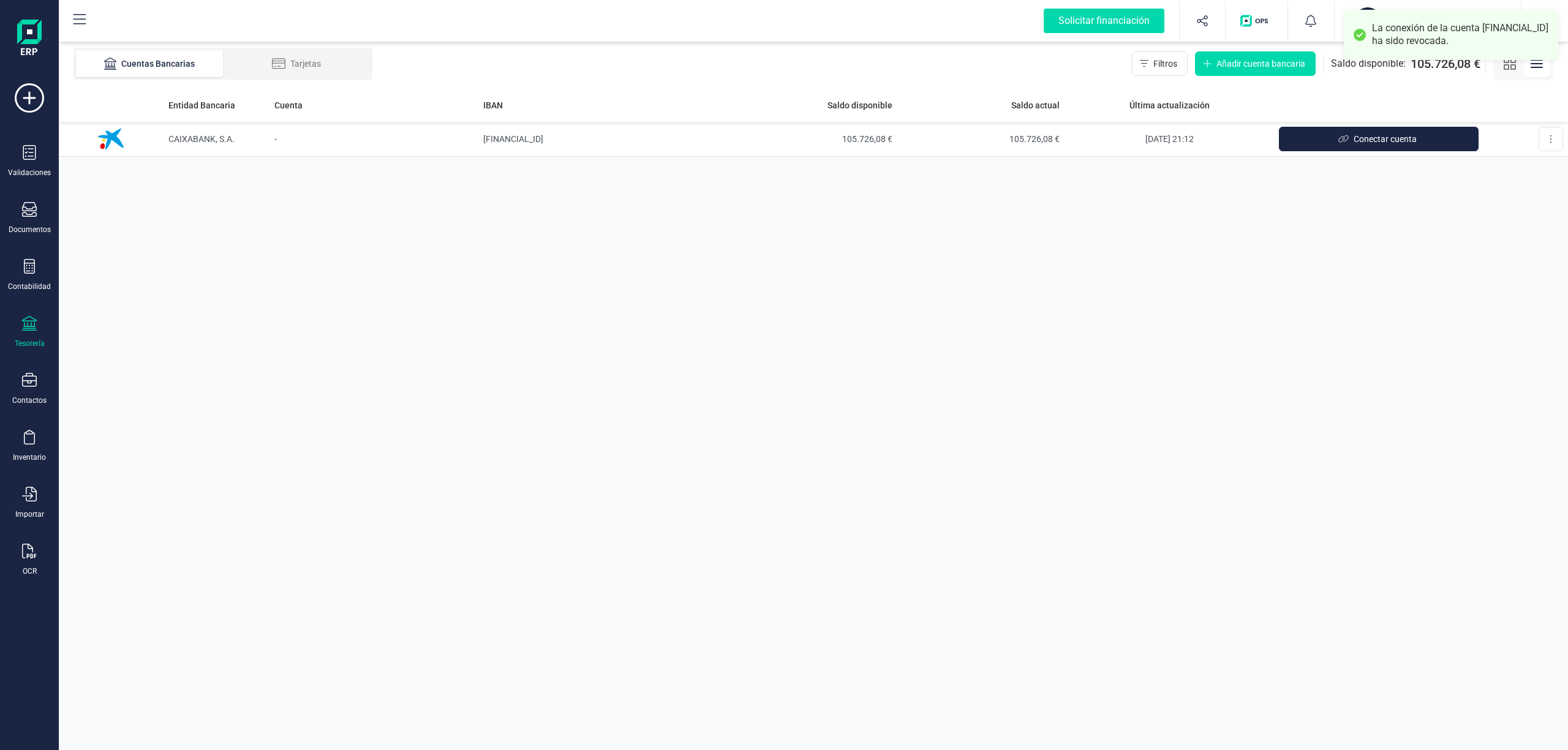
click at [1478, 338] on div "Entidad Bancaria Cuenta IBAN Saldo disponible Saldo actual Última actualización…" at bounding box center [814, 419] width 1509 height 662
click at [1414, 20] on p "ALBUFERENC CLUB SL." at bounding box center [1442, 16] width 98 height 12
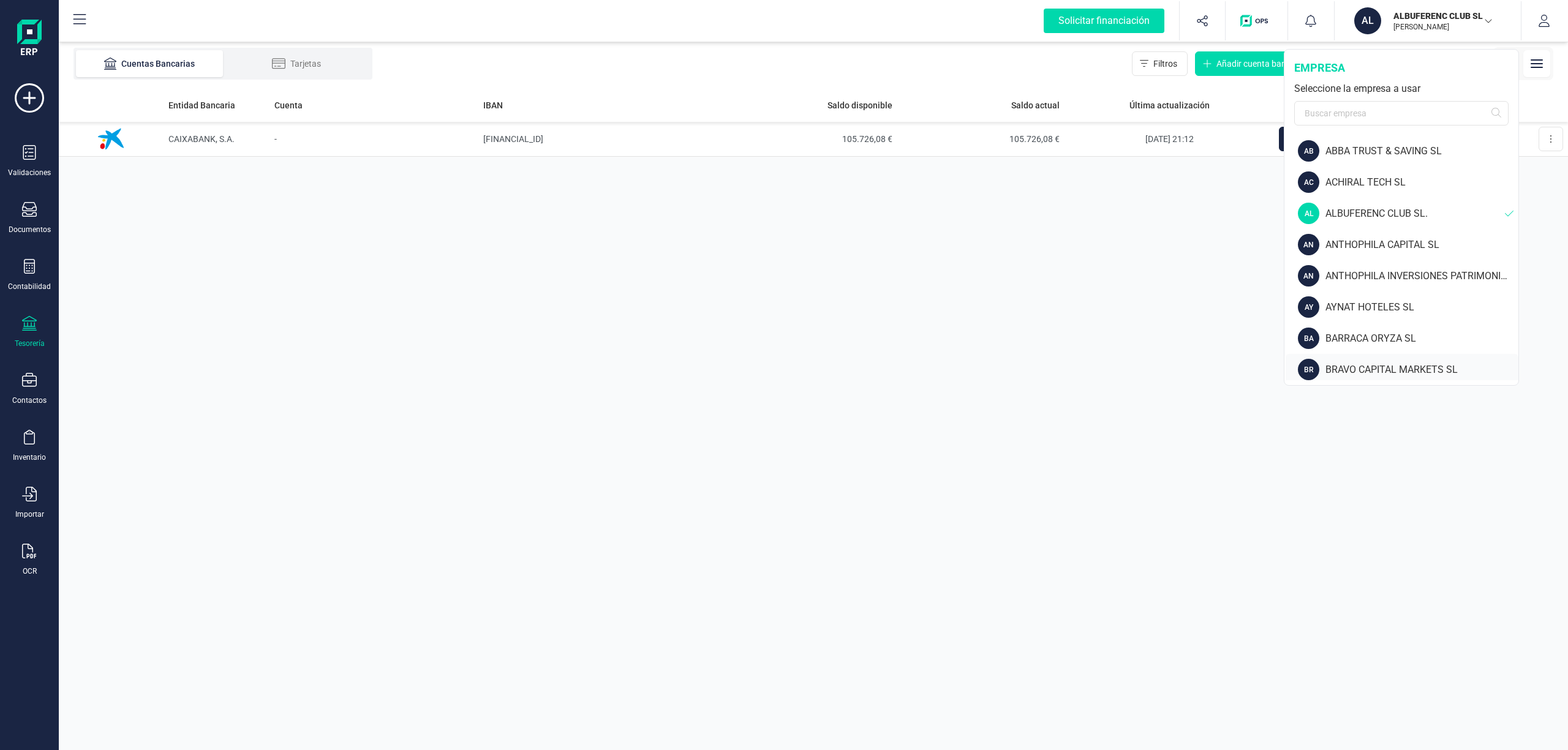
click at [1367, 360] on div "BR BRAVO CAPITAL MARKETS SL" at bounding box center [1402, 370] width 233 height 31
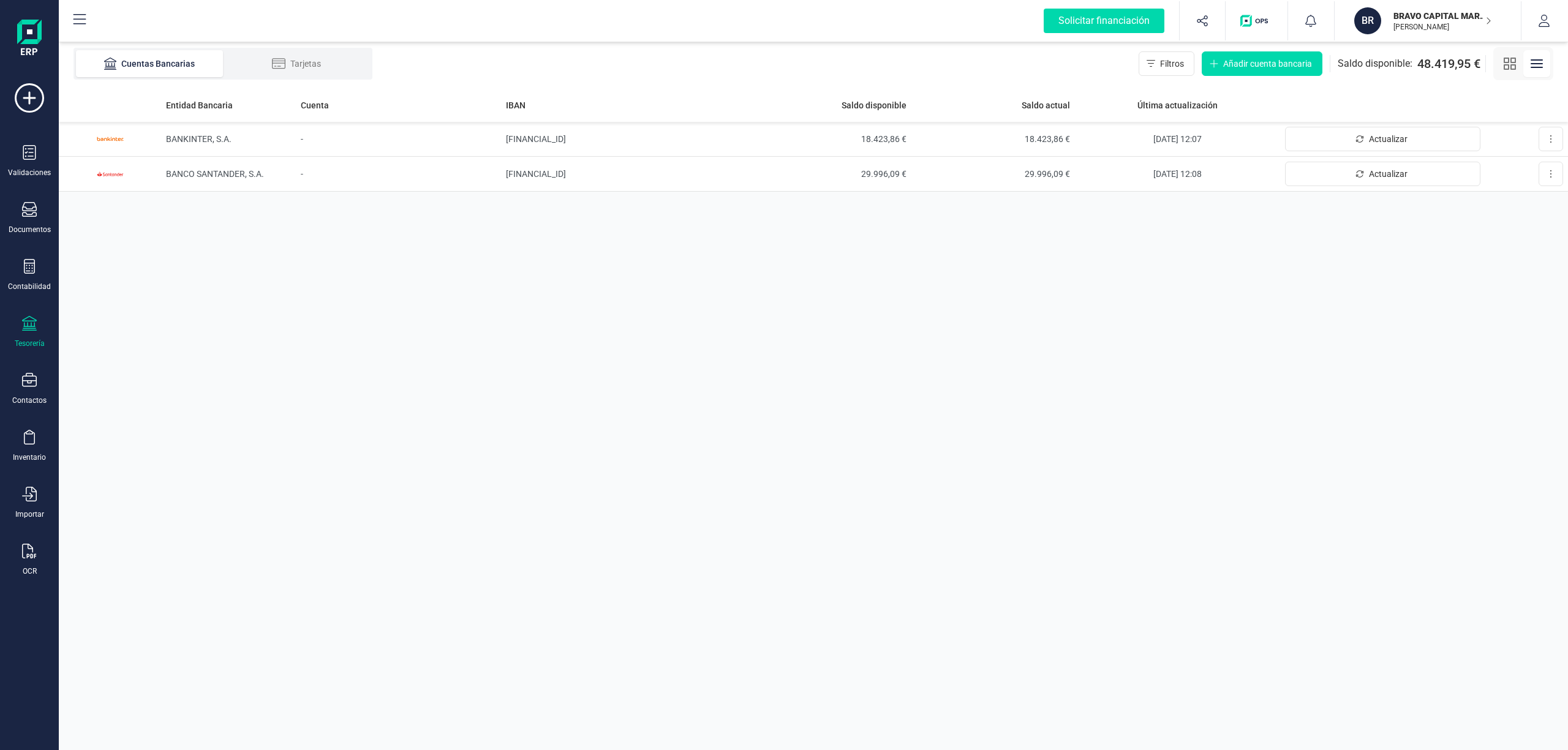
click at [1427, 20] on p "BRAVO CAPITAL MARKETS SL" at bounding box center [1442, 16] width 98 height 12
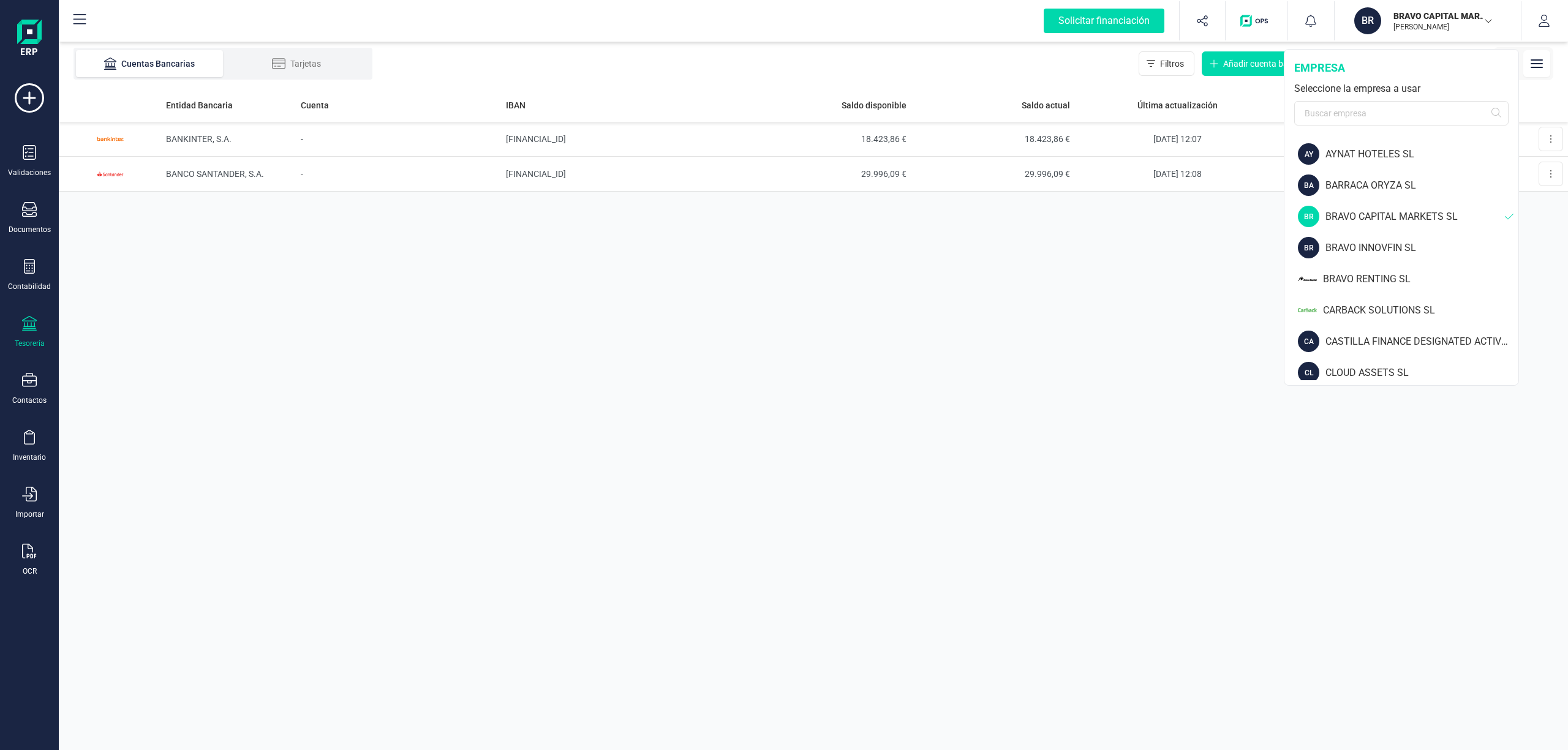
scroll to position [202, 0]
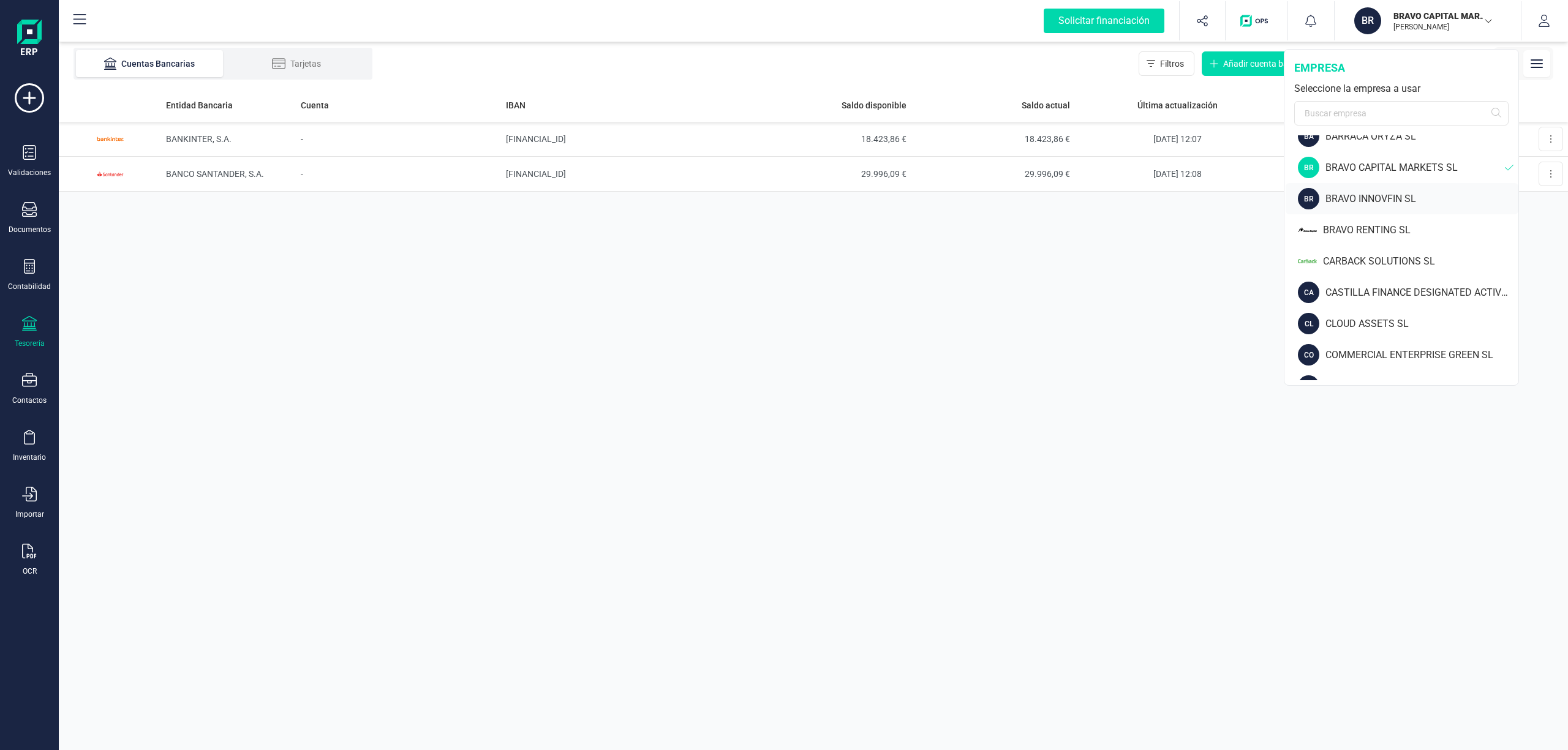
click at [1377, 190] on div "BR BRAVO INNOVFIN SL" at bounding box center [1402, 198] width 233 height 31
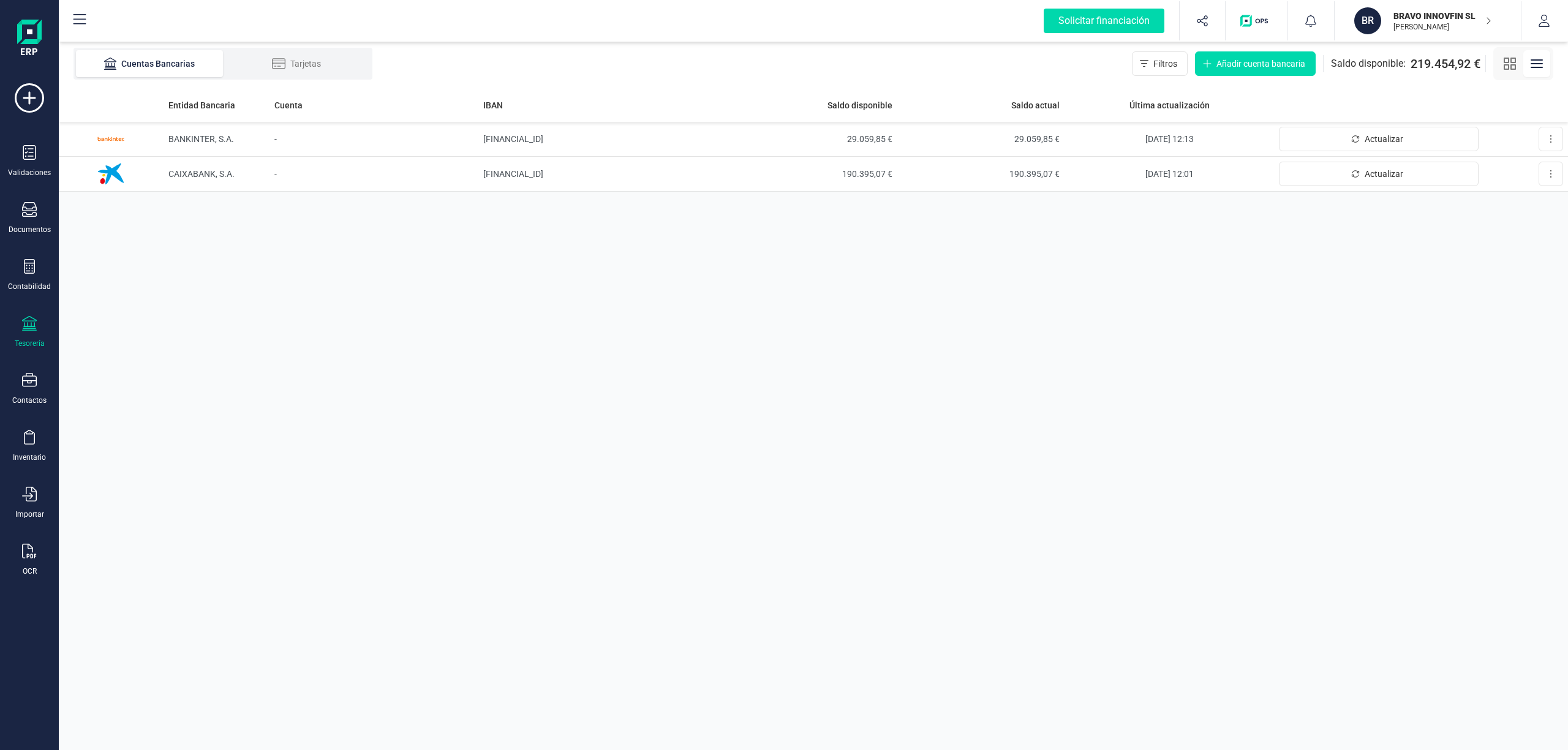
click at [1434, 18] on p "BRAVO INNOVFIN SL" at bounding box center [1442, 16] width 98 height 12
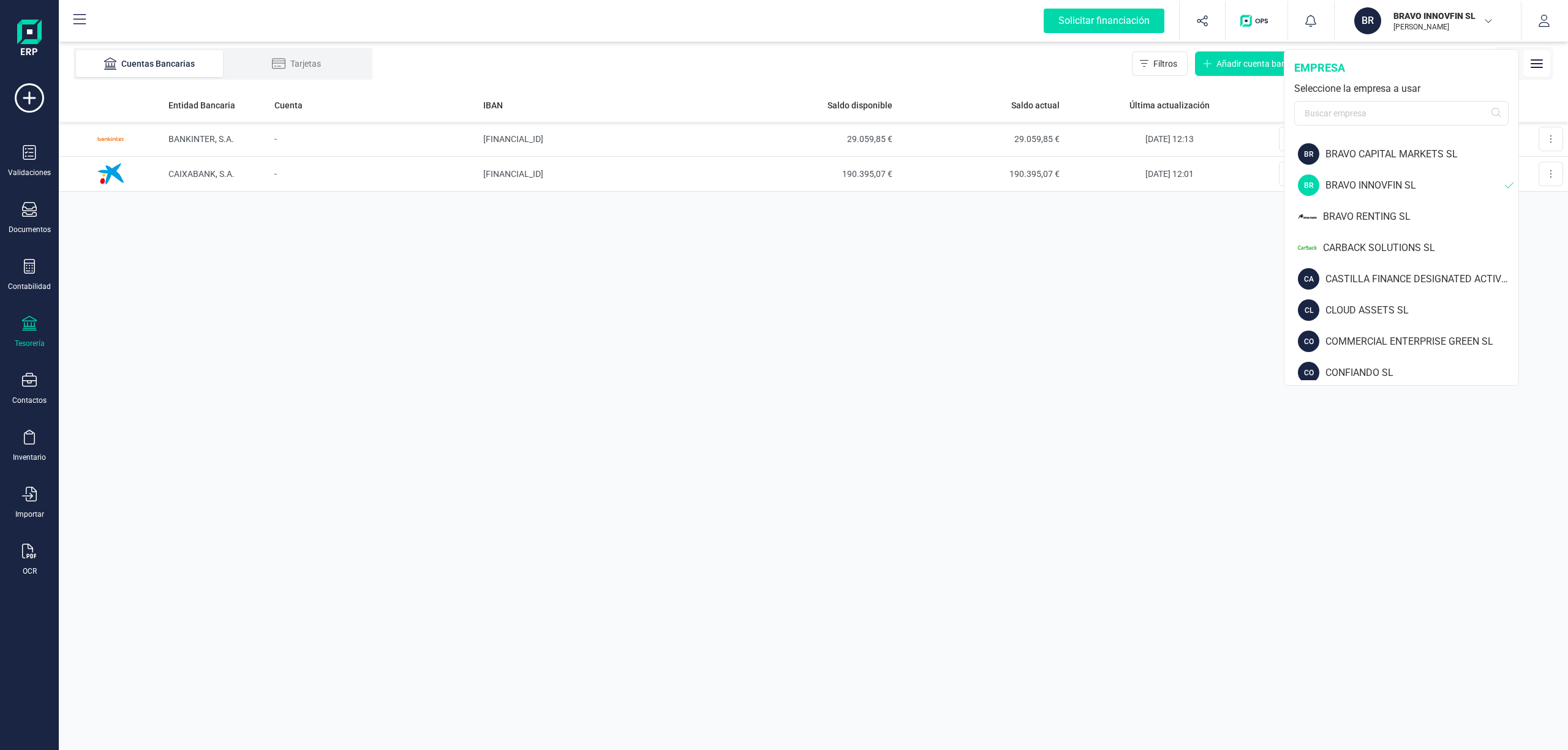
scroll to position [230, 0]
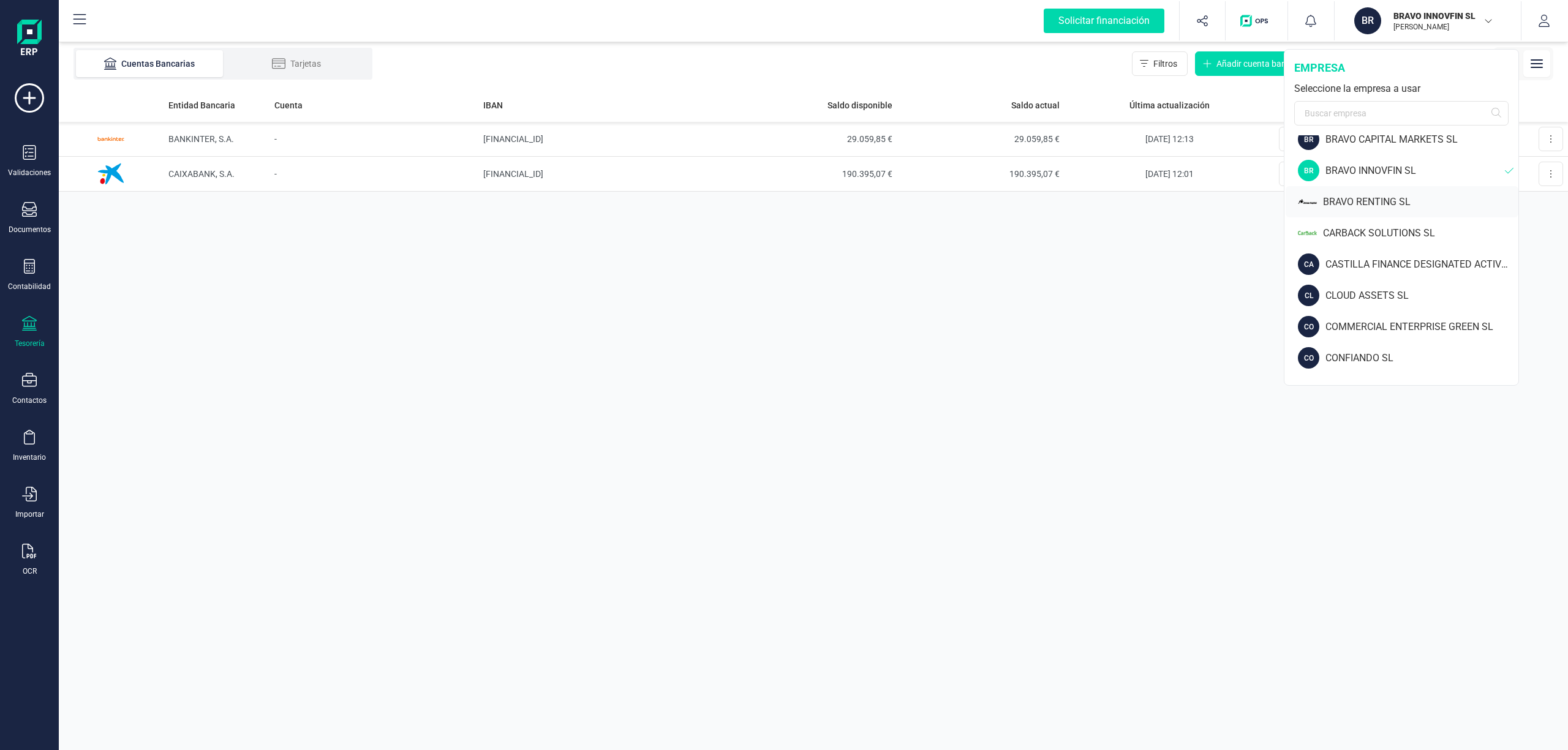
click at [1365, 200] on div "BRAVO RENTING SL" at bounding box center [1420, 202] width 196 height 15
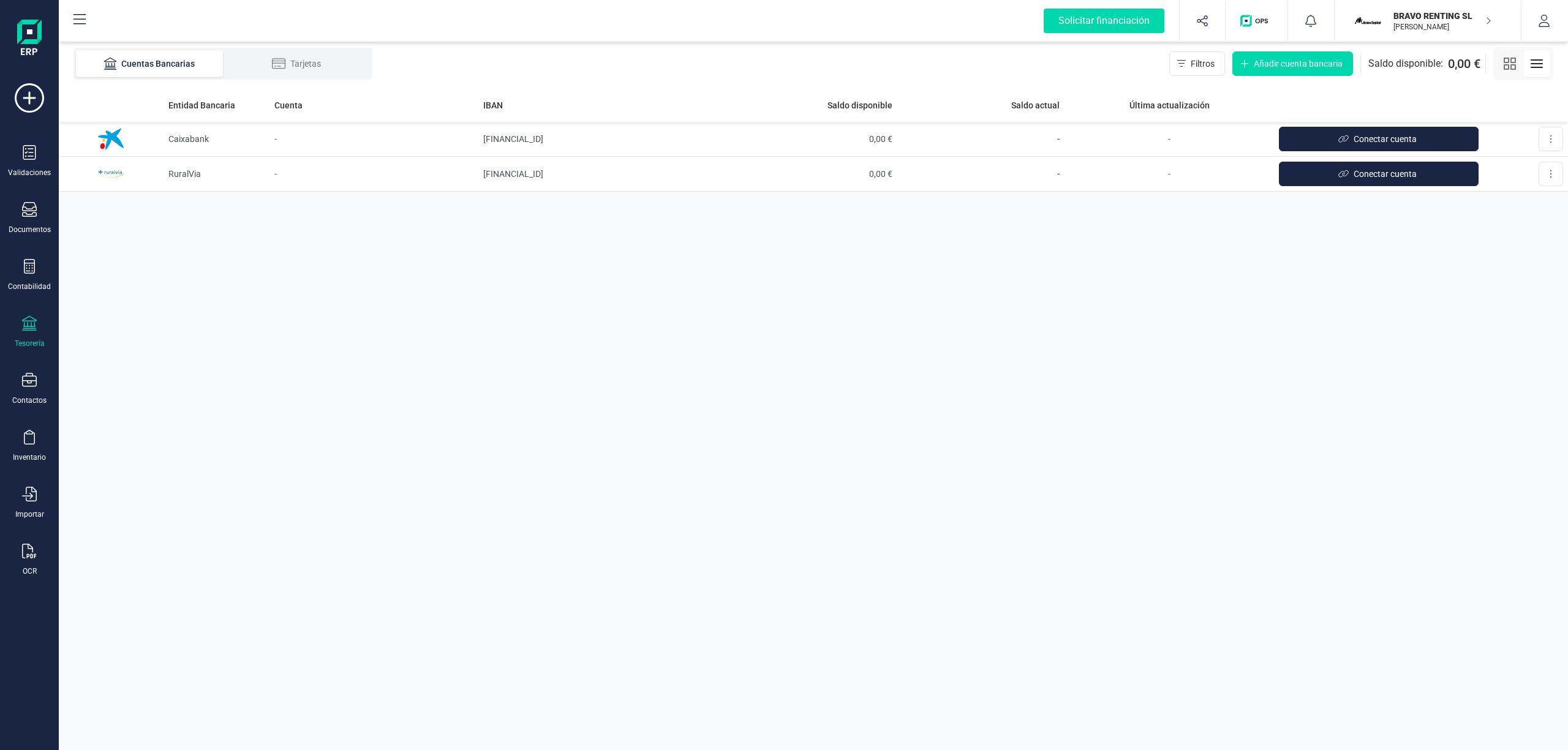
click at [1422, 16] on p "BRAVO RENTING SL" at bounding box center [1442, 16] width 98 height 12
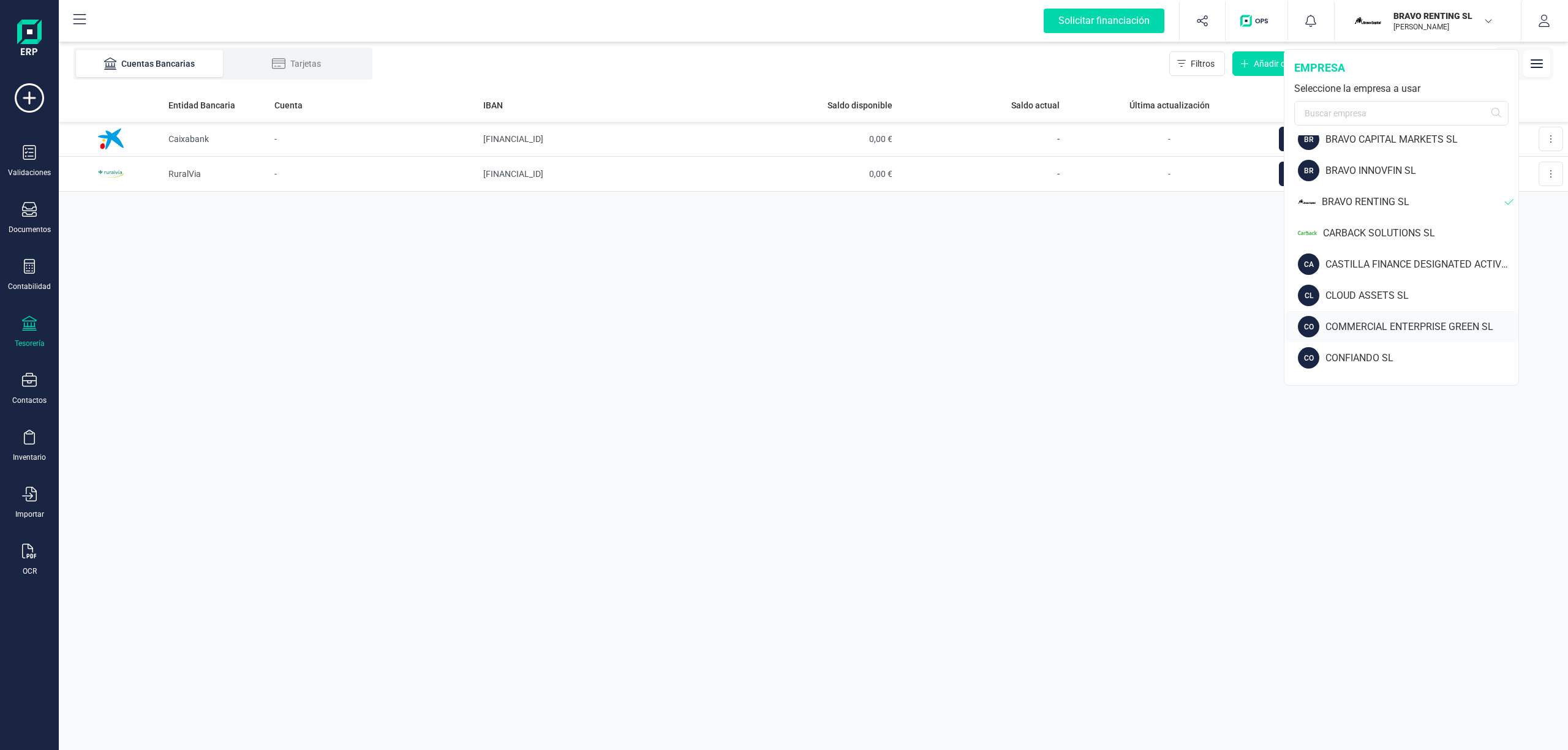
click at [1374, 320] on div "COMMERCIAL ENTERPRISE GREEN SL" at bounding box center [1422, 327] width 193 height 15
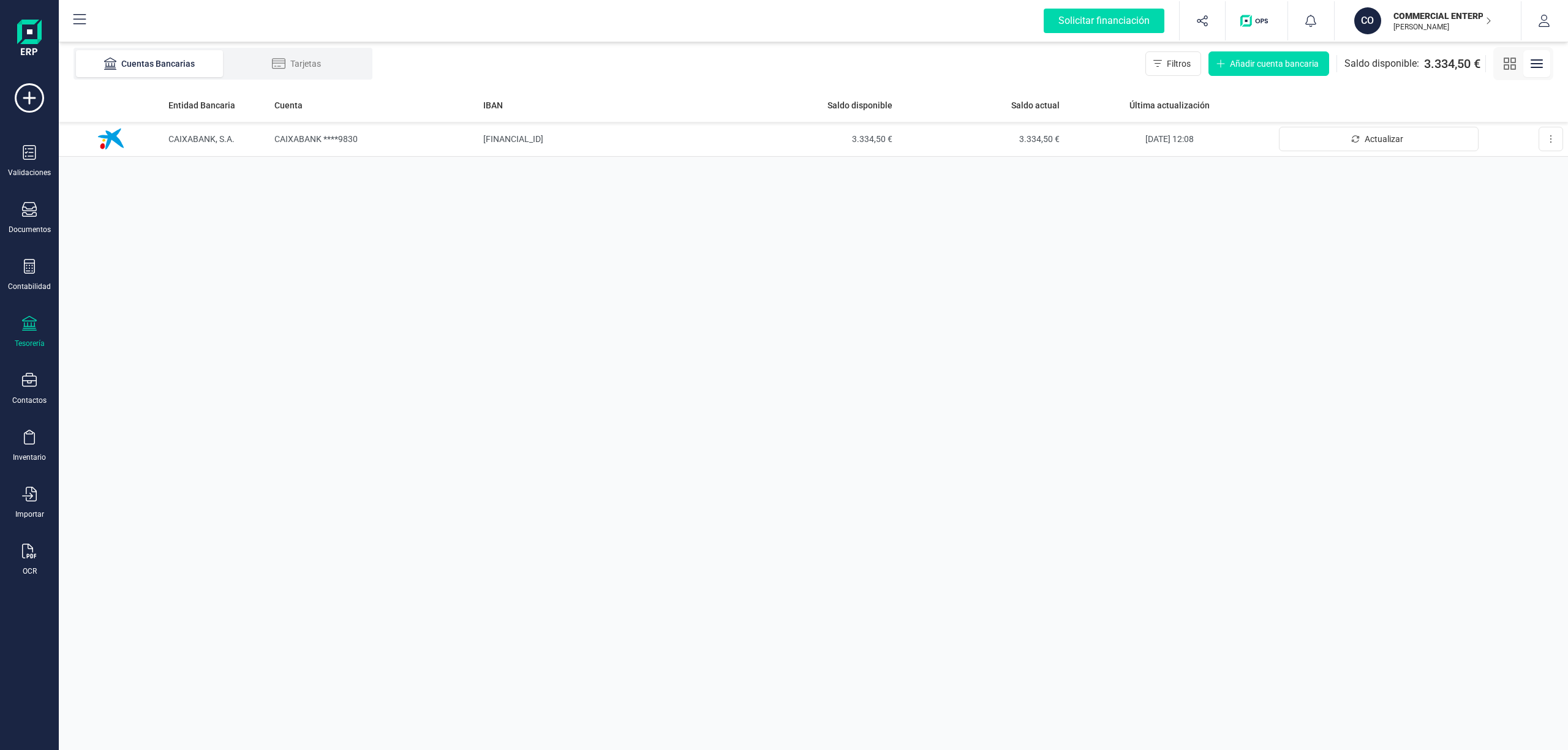
click at [1441, 13] on p "COMMERCIAL ENTERPRISE GREEN SL" at bounding box center [1442, 16] width 98 height 12
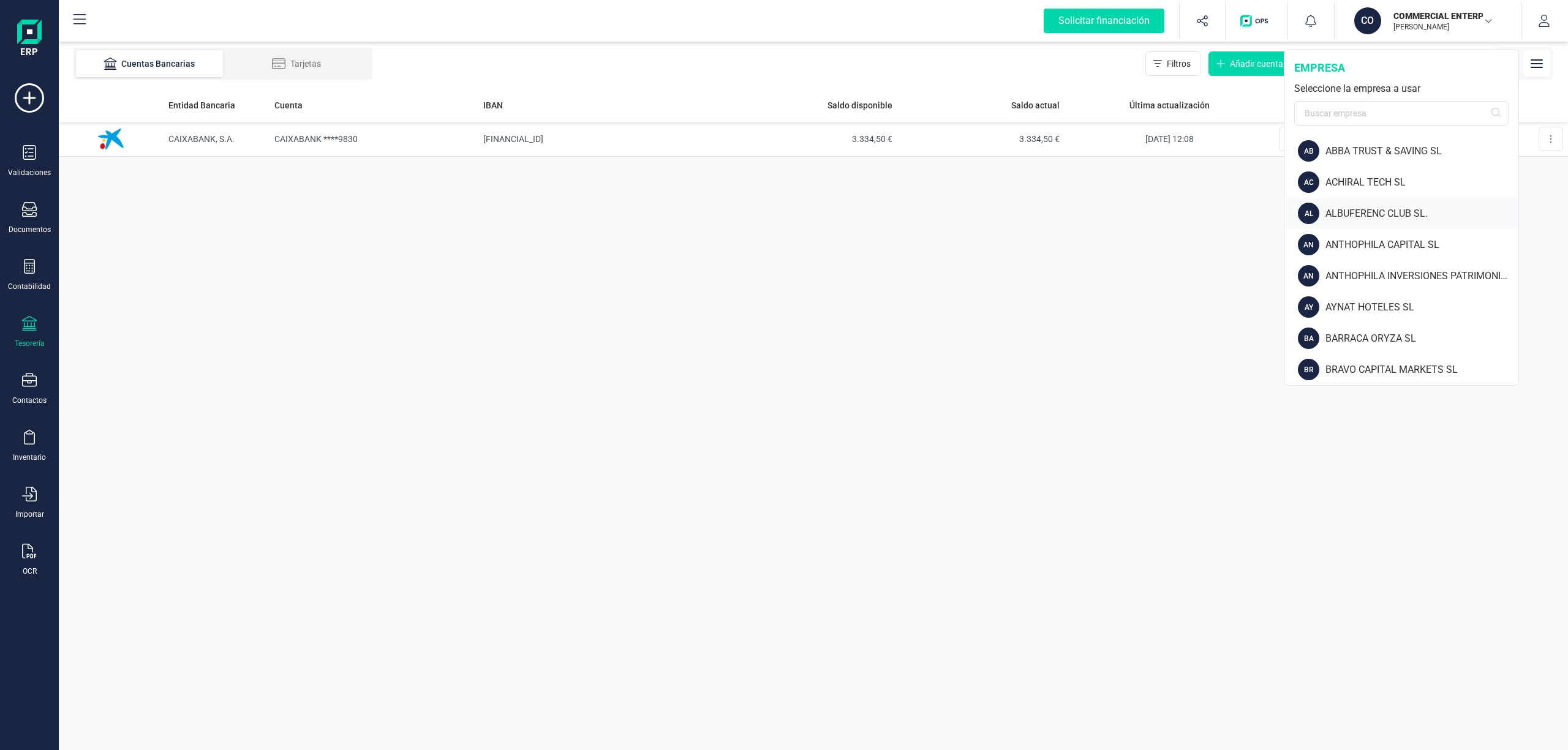
drag, startPoint x: 1514, startPoint y: 172, endPoint x: 1510, endPoint y: 217, distance: 45.2
click at [1510, 217] on div "AB ABBA TRUST & SAVING SL AC ACHIRAL TECH SL AL ALBUFERENC CLUB SL. AN ANTHOPHI…" at bounding box center [1401, 257] width 234 height 245
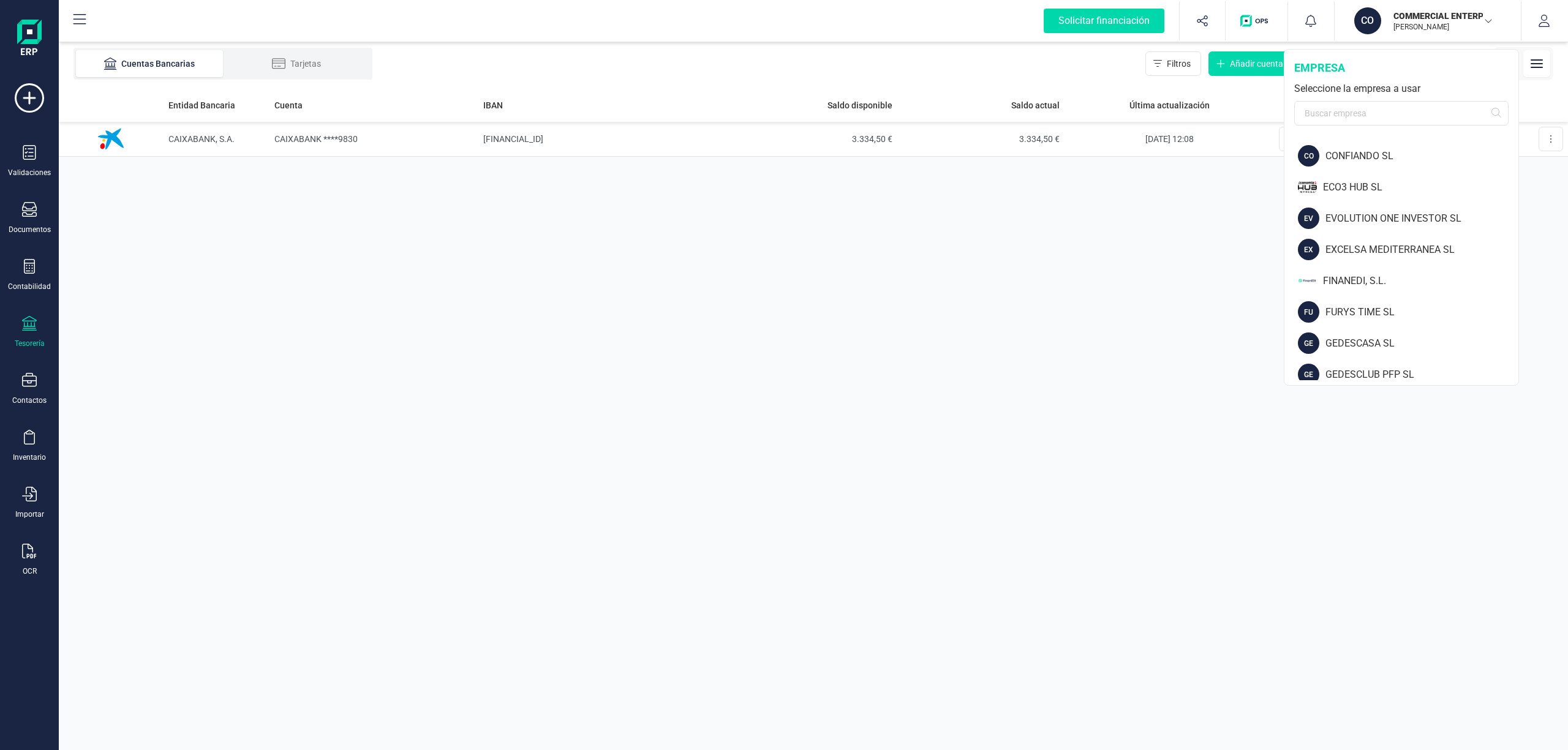
scroll to position [383, 0]
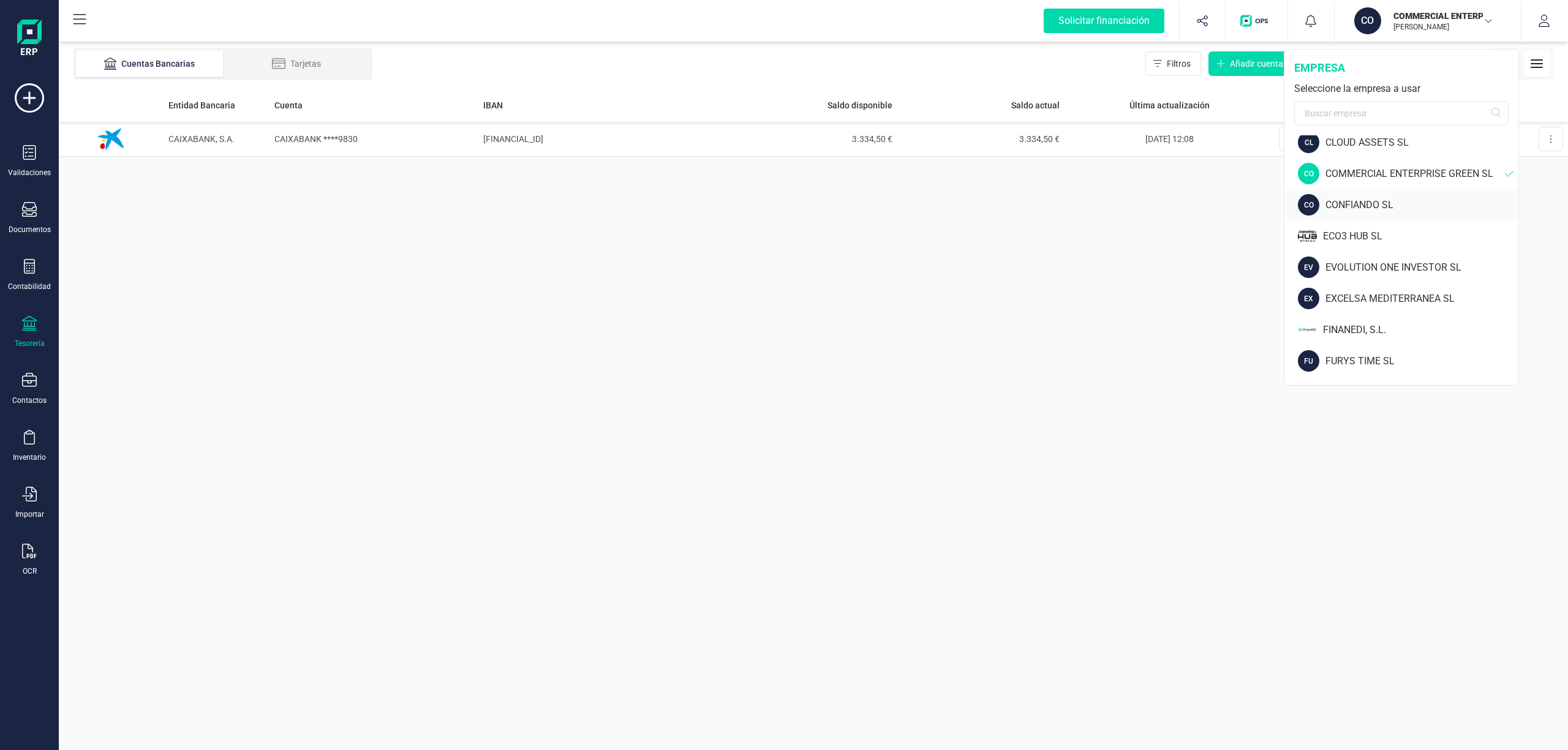
click at [1360, 203] on div "CONFIANDO SL" at bounding box center [1422, 205] width 193 height 15
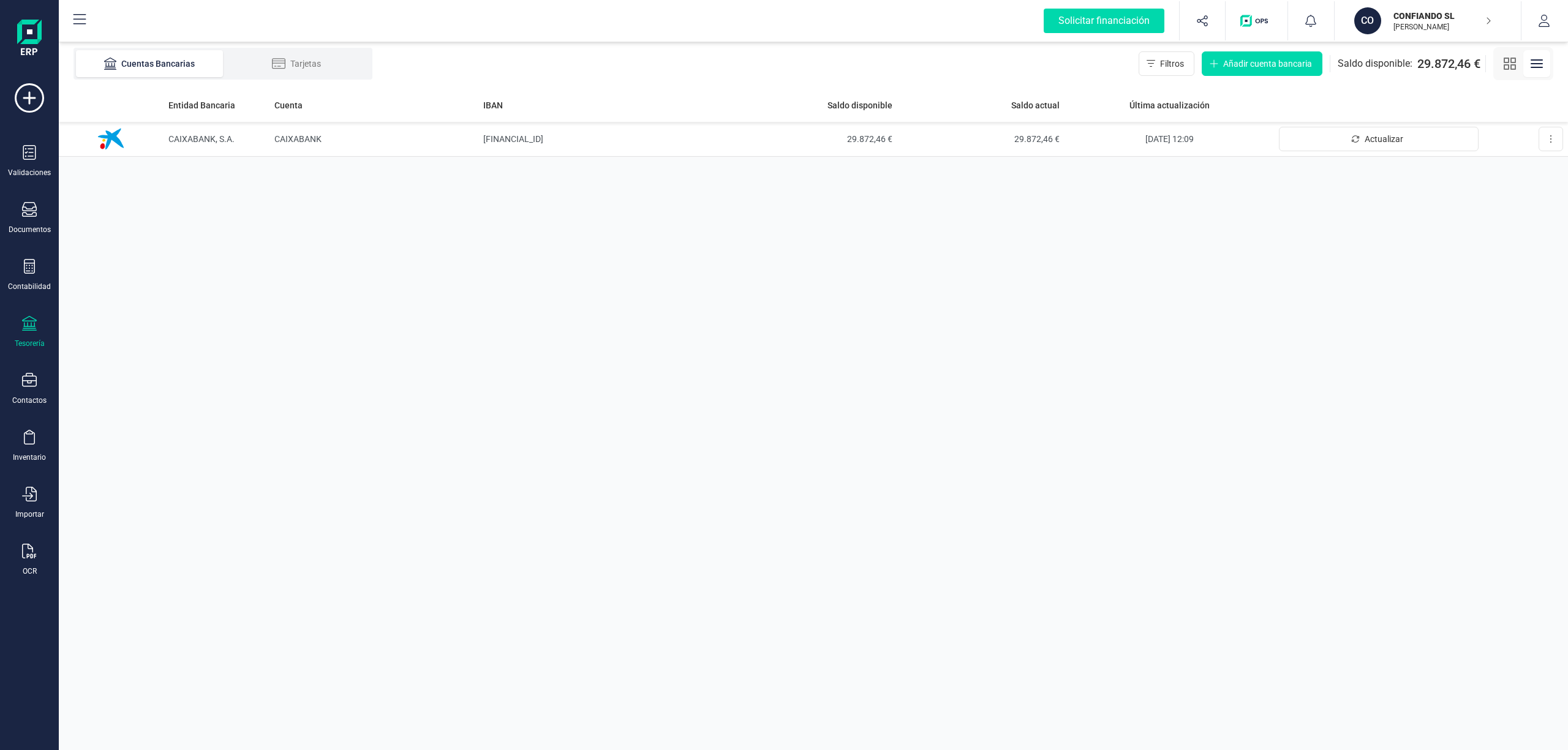
click at [1424, 18] on p "CONFIANDO SL" at bounding box center [1442, 16] width 98 height 12
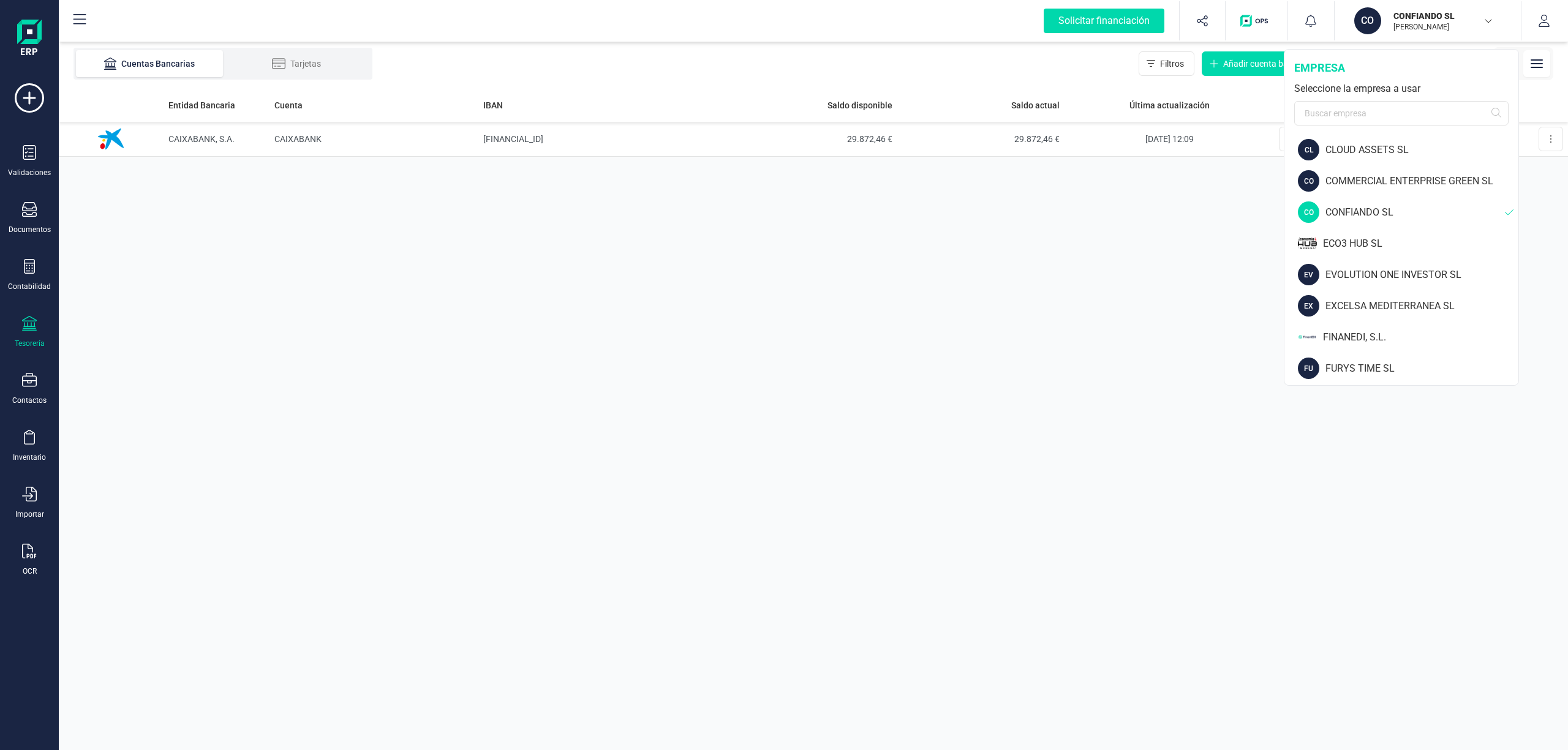
scroll to position [405, 0]
click at [1346, 209] on div "ECO3 HUB SL" at bounding box center [1420, 215] width 196 height 15
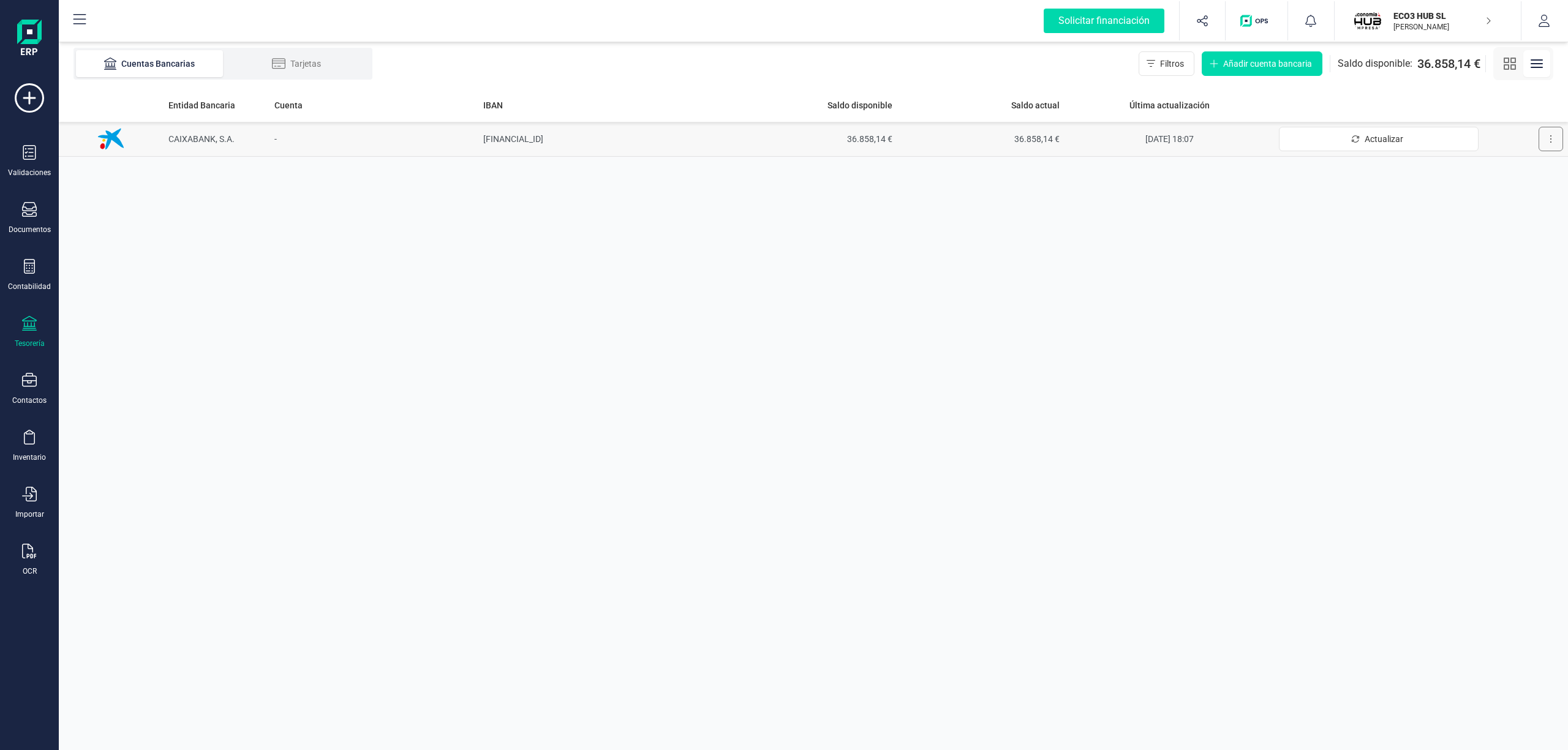
click at [1554, 138] on button at bounding box center [1550, 139] width 24 height 24
click at [1504, 190] on span "Desconectar cuenta" at bounding box center [1514, 193] width 76 height 12
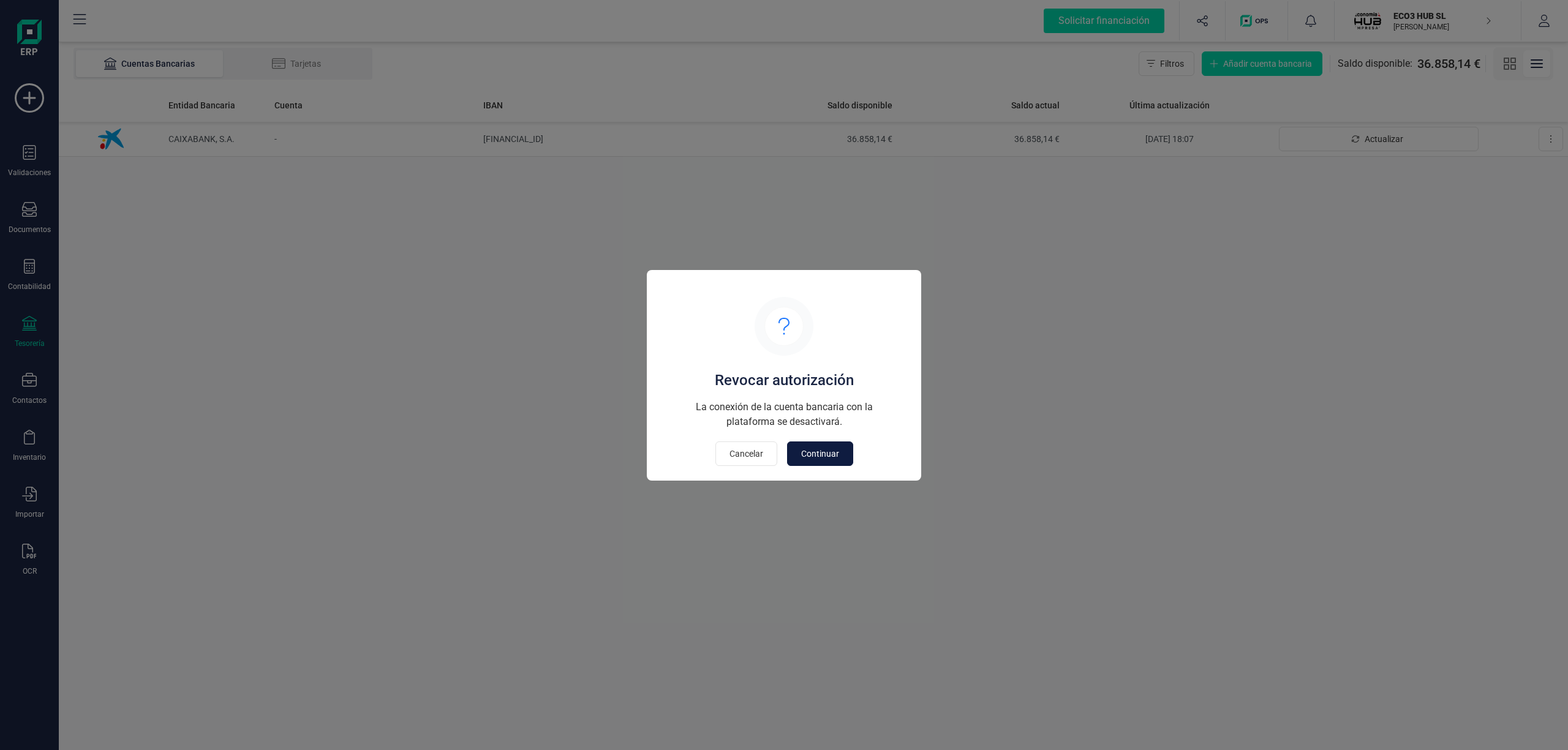
click at [831, 453] on span "Continuar" at bounding box center [819, 454] width 38 height 12
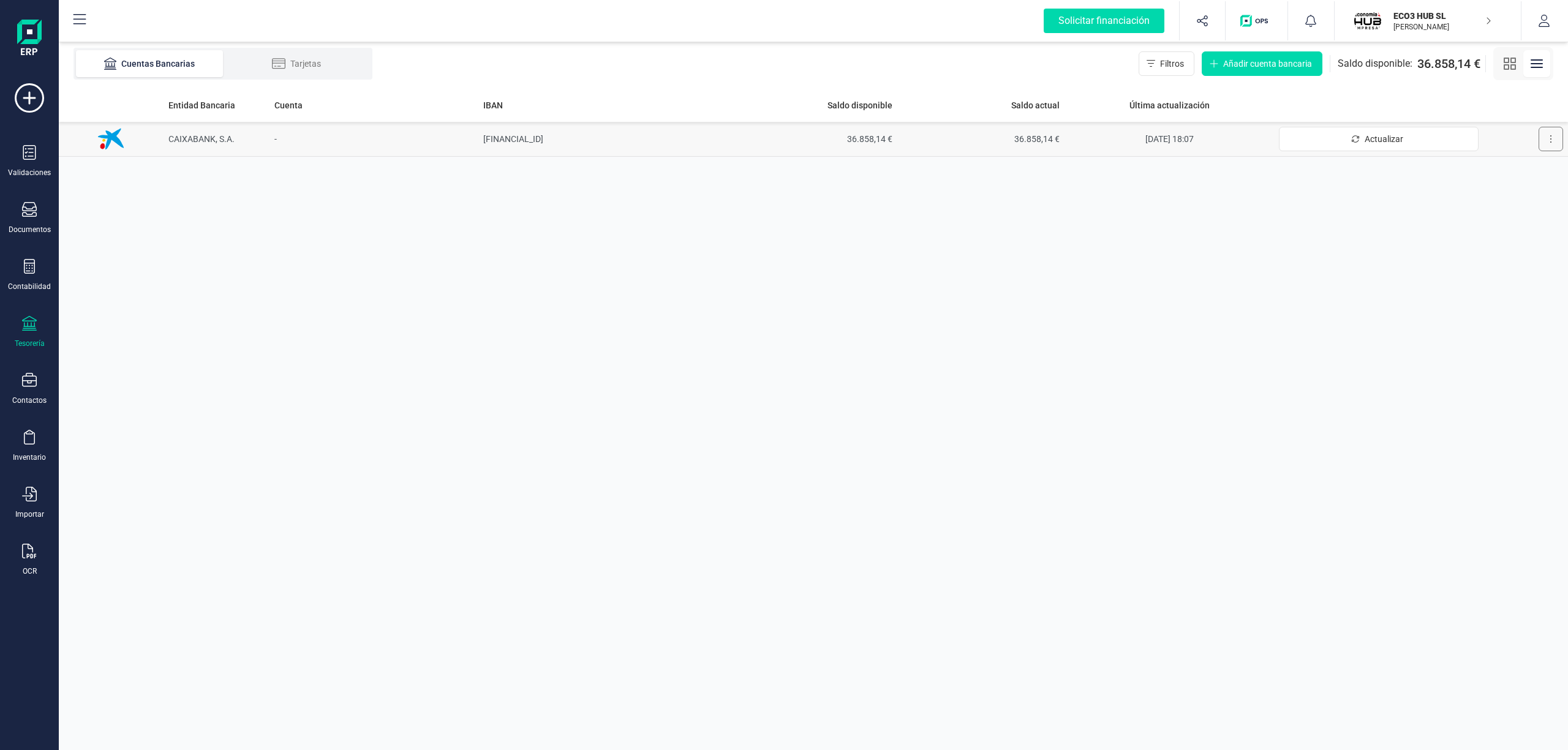
click at [1550, 139] on icon at bounding box center [1550, 139] width 2 height 10
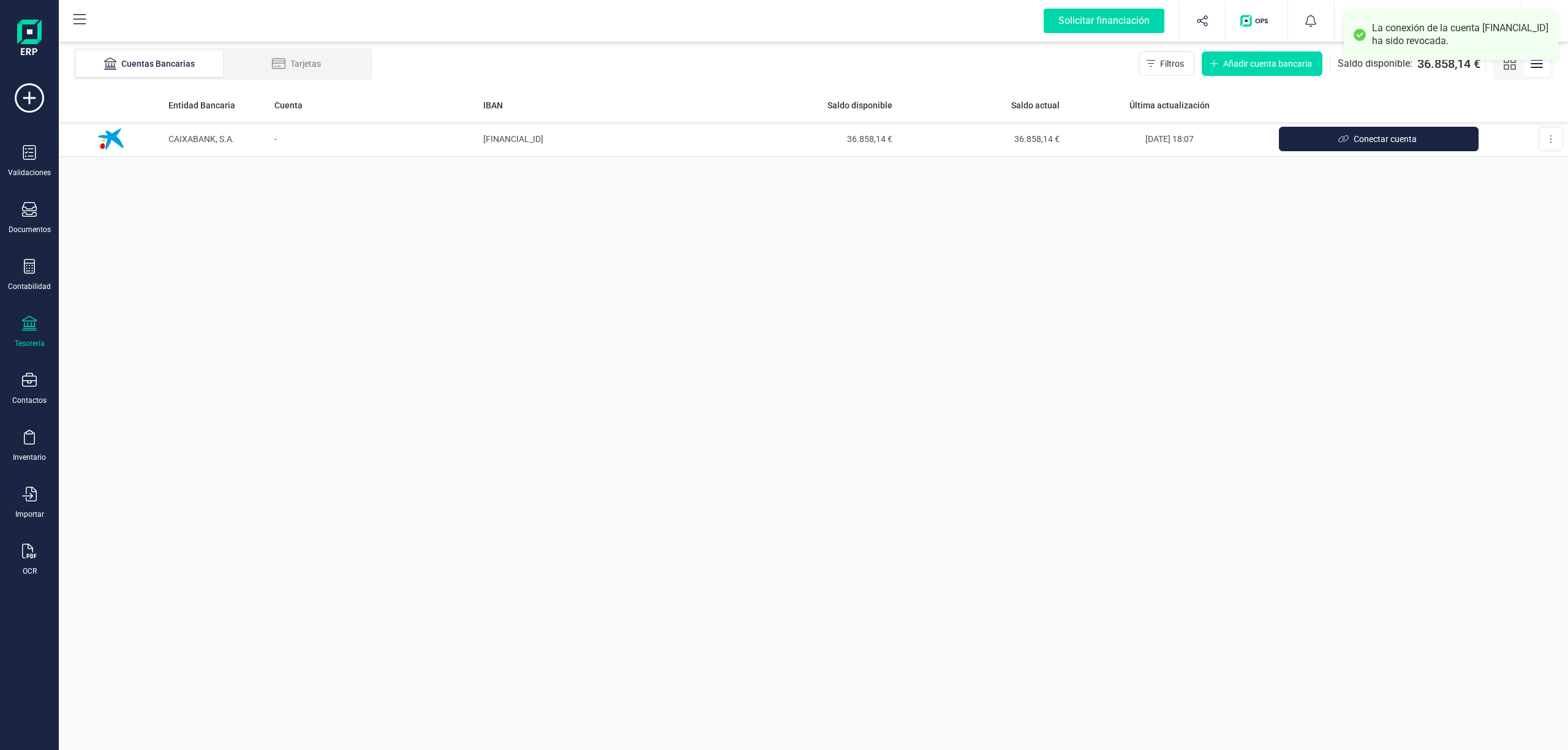
click at [1449, 264] on div "Entidad Bancaria Cuenta IBAN Saldo disponible Saldo actual Última actualización…" at bounding box center [814, 419] width 1509 height 662
click at [1414, 324] on div "Entidad Bancaria Cuenta IBAN Saldo disponible Saldo actual Última actualización…" at bounding box center [814, 419] width 1509 height 662
click at [1419, 15] on p "ECO3 HUB SL" at bounding box center [1442, 16] width 98 height 12
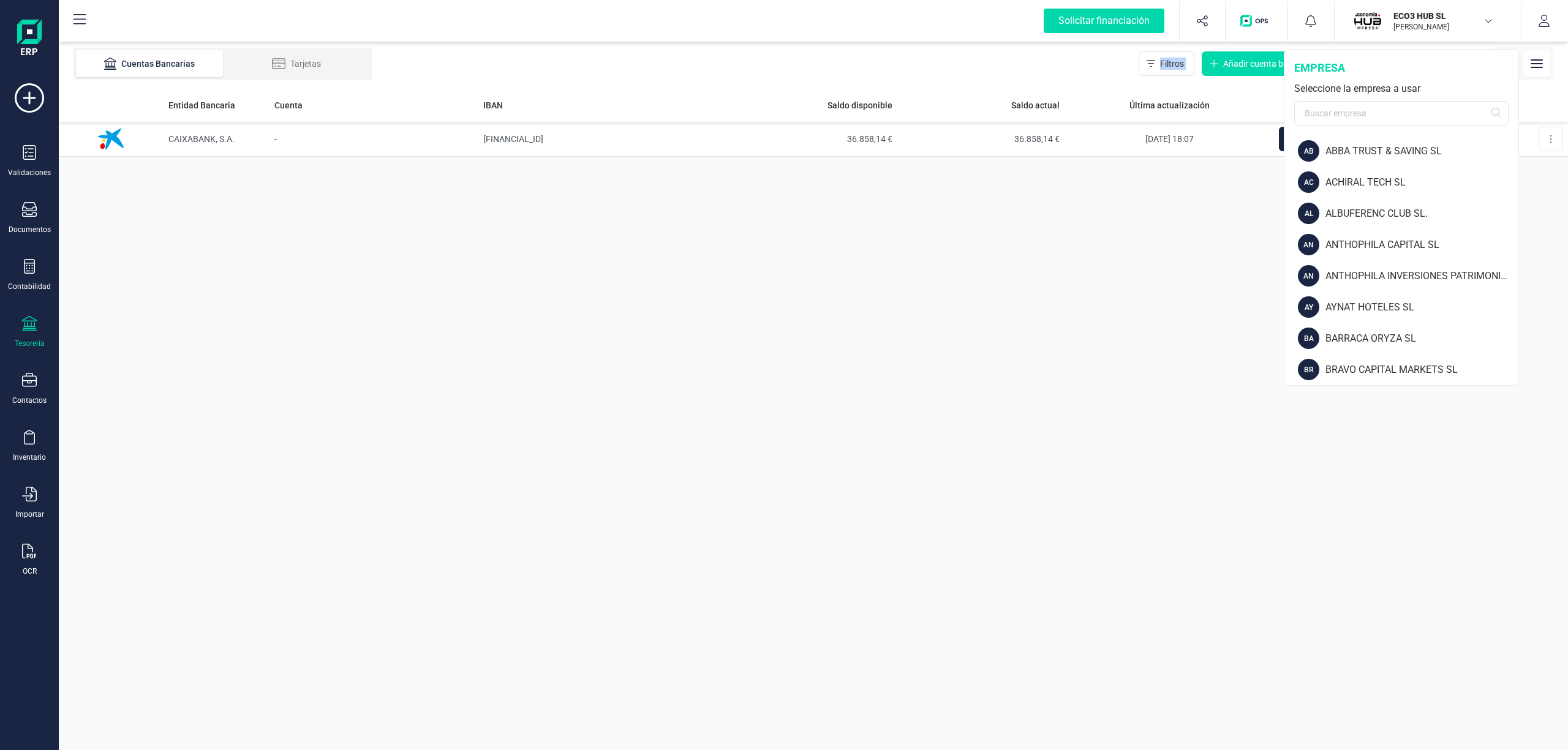
drag, startPoint x: 1518, startPoint y: 168, endPoint x: 1520, endPoint y: 201, distance: 33.1
click at [1520, 201] on div "Solicitar financiación Importaciones completadas 0 / 0 ECO3 HUB SL [PERSON_NAME…" at bounding box center [814, 375] width 1509 height 750
drag, startPoint x: 1514, startPoint y: 170, endPoint x: 1516, endPoint y: 201, distance: 31.1
click at [1516, 201] on div "AB ABBA TRUST & SAVING SL AC ACHIRAL TECH SL AL ALBUFERENC CLUB SL. AN ANTHOPHI…" at bounding box center [1401, 257] width 234 height 245
drag, startPoint x: 1518, startPoint y: 174, endPoint x: 1511, endPoint y: 218, distance: 44.6
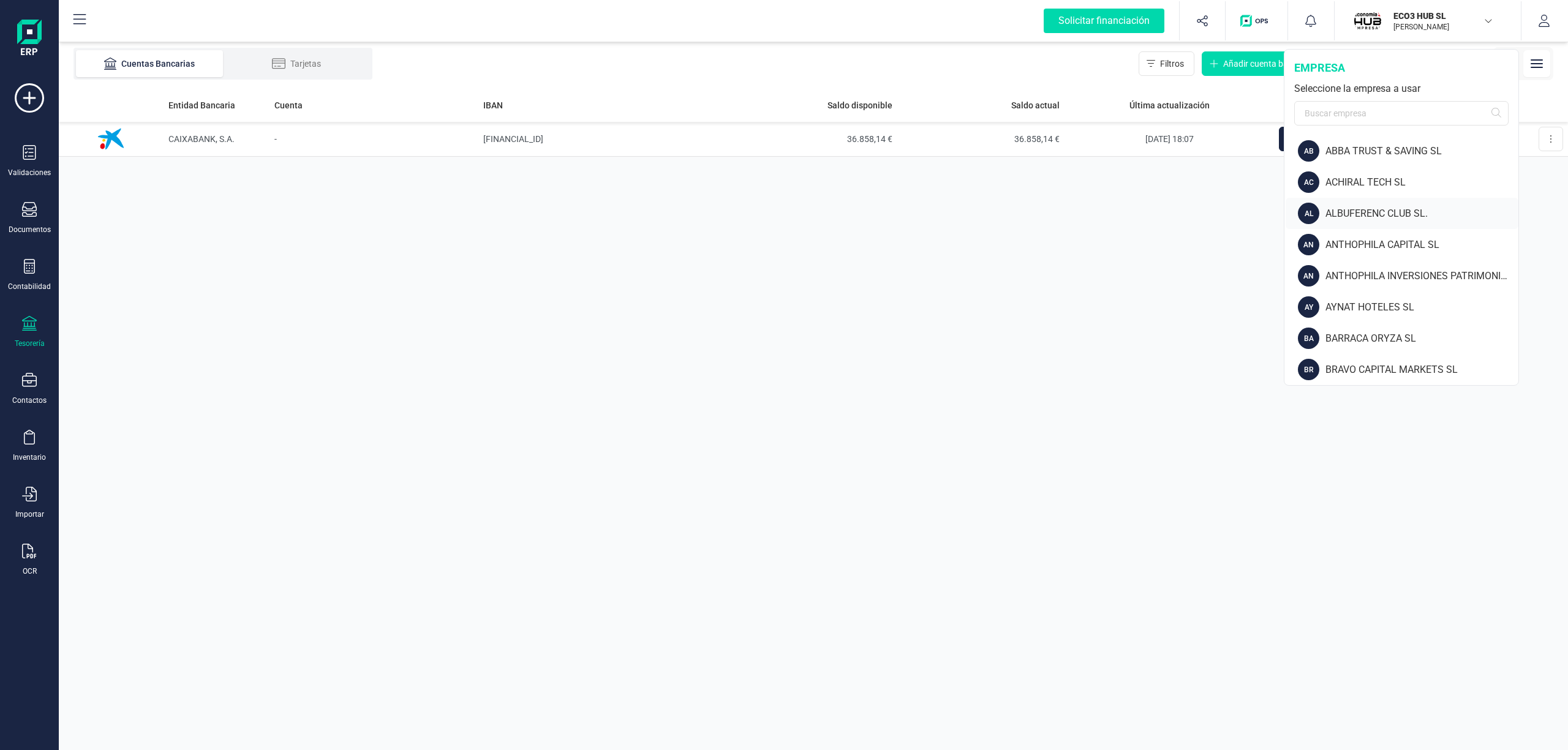
click at [1511, 218] on div "ECO3 HUB SL [PERSON_NAME] empresa Seleccione la empresa a usar AB ABBA TRUST & …" at bounding box center [1401, 218] width 235 height 337
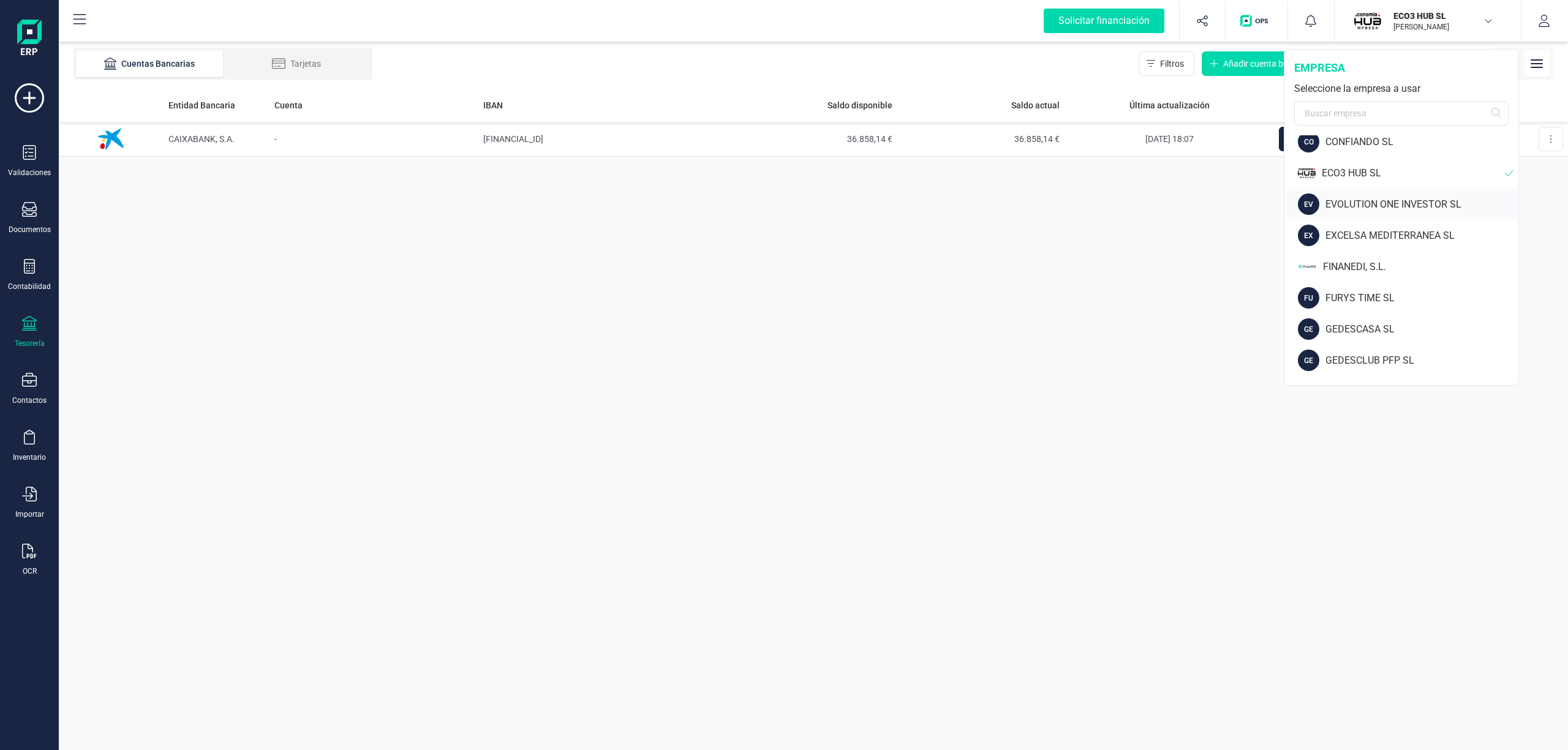
click at [1353, 200] on div "EVOLUTION ONE INVESTOR SL" at bounding box center [1422, 204] width 193 height 15
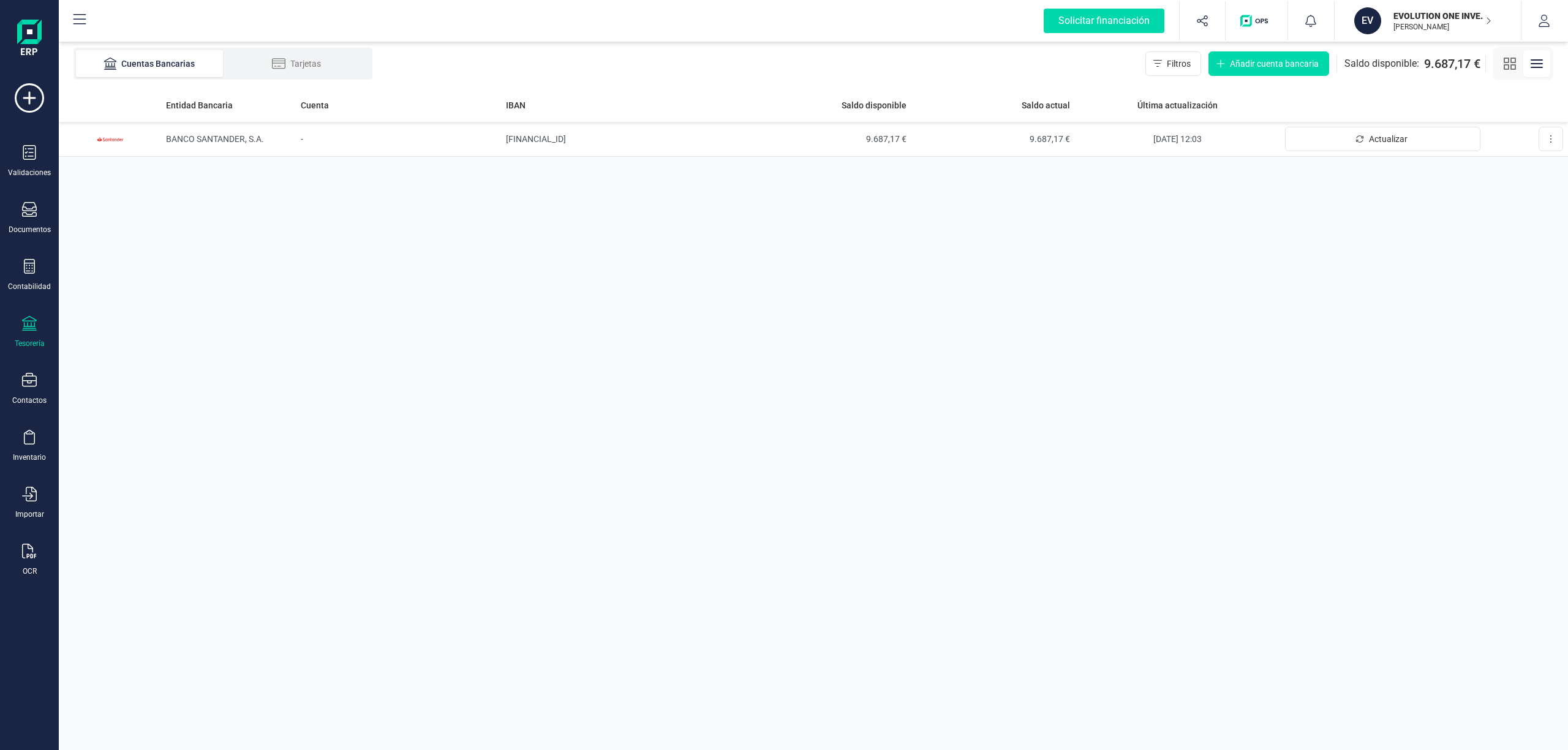
click at [1439, 18] on p "EVOLUTION ONE INVESTOR SL" at bounding box center [1442, 16] width 98 height 12
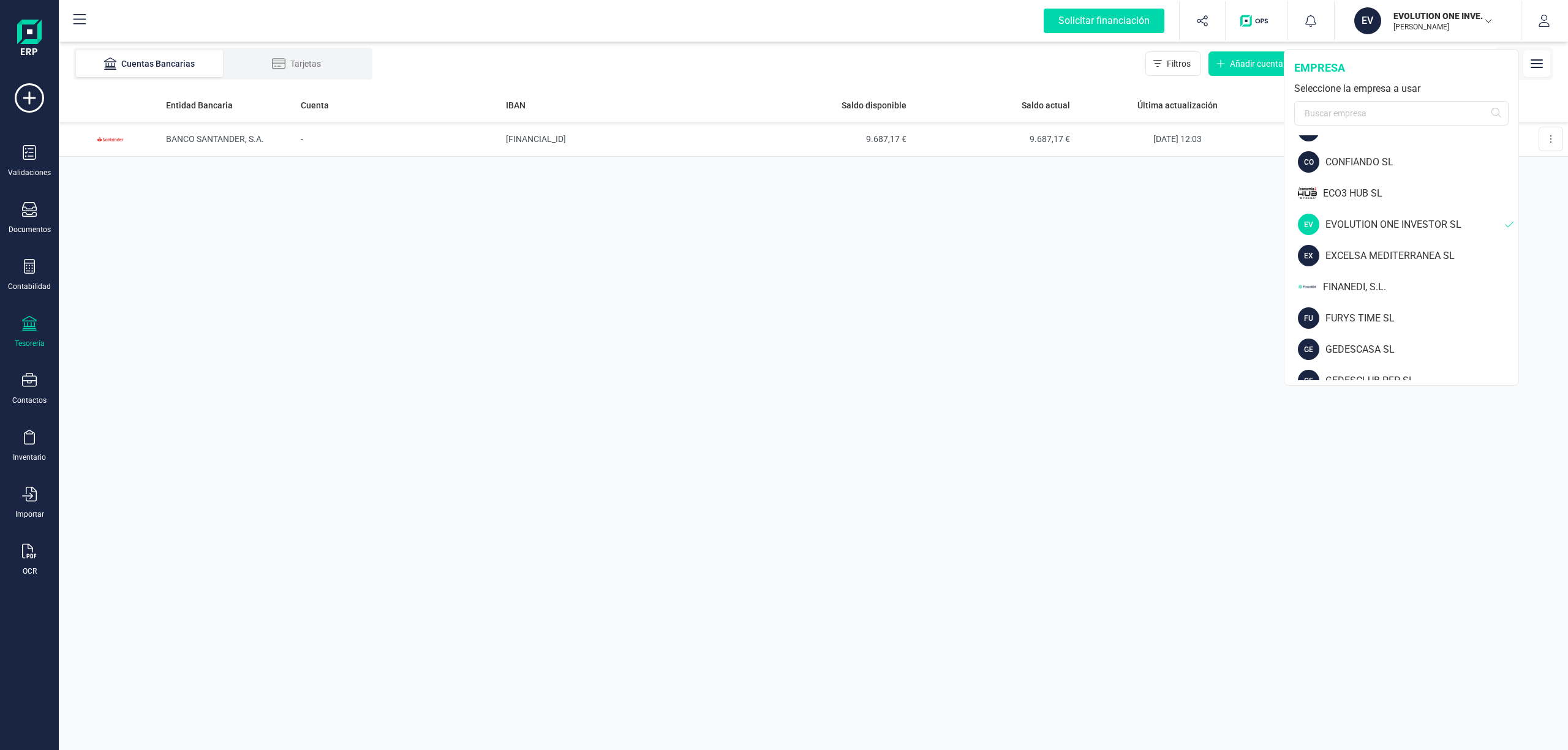
scroll to position [432, 0]
click at [1382, 246] on div "EXCELSA MEDITERRANEA SL" at bounding box center [1422, 250] width 193 height 15
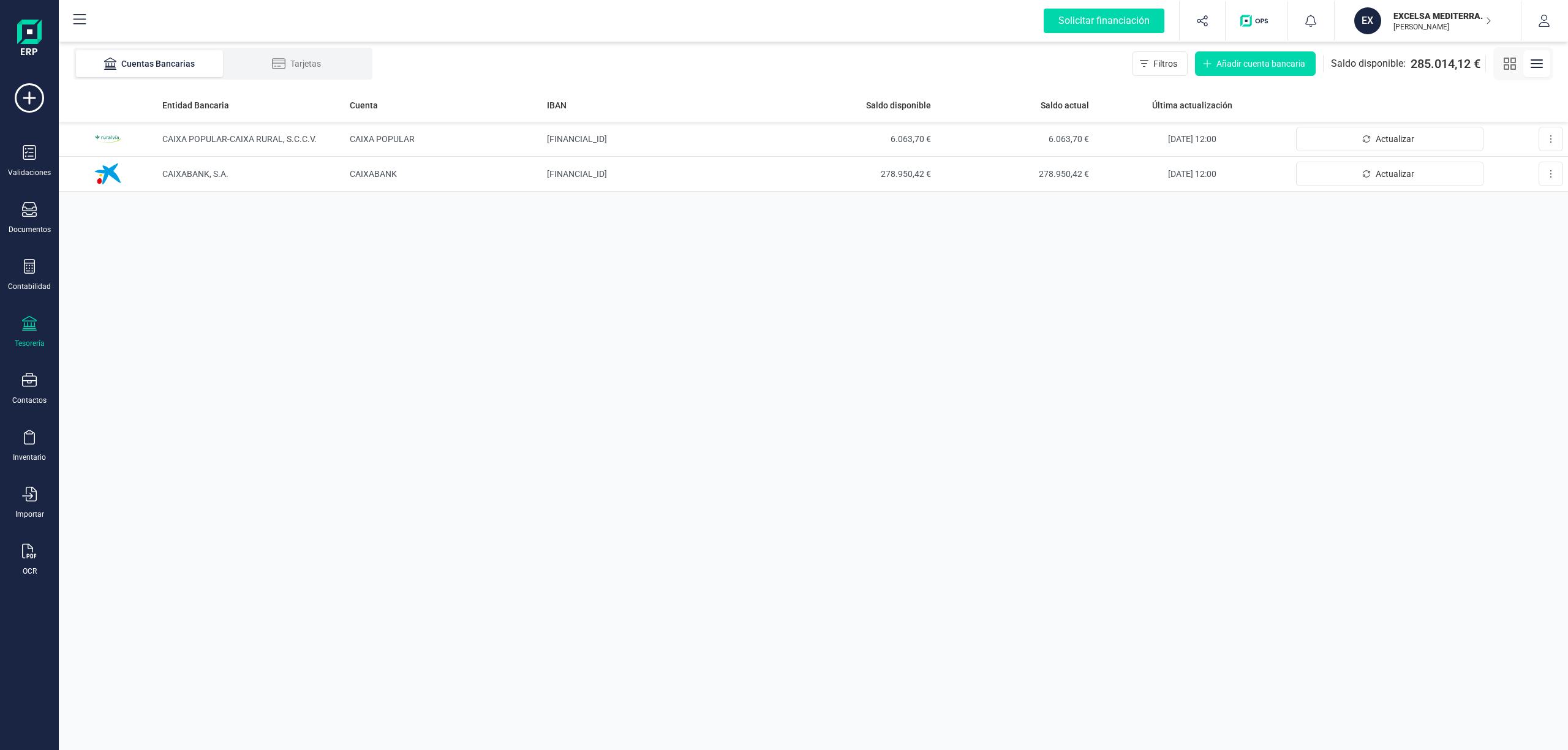
click at [1412, 16] on p "EXCELSA MEDITERRANEA SL" at bounding box center [1442, 16] width 98 height 12
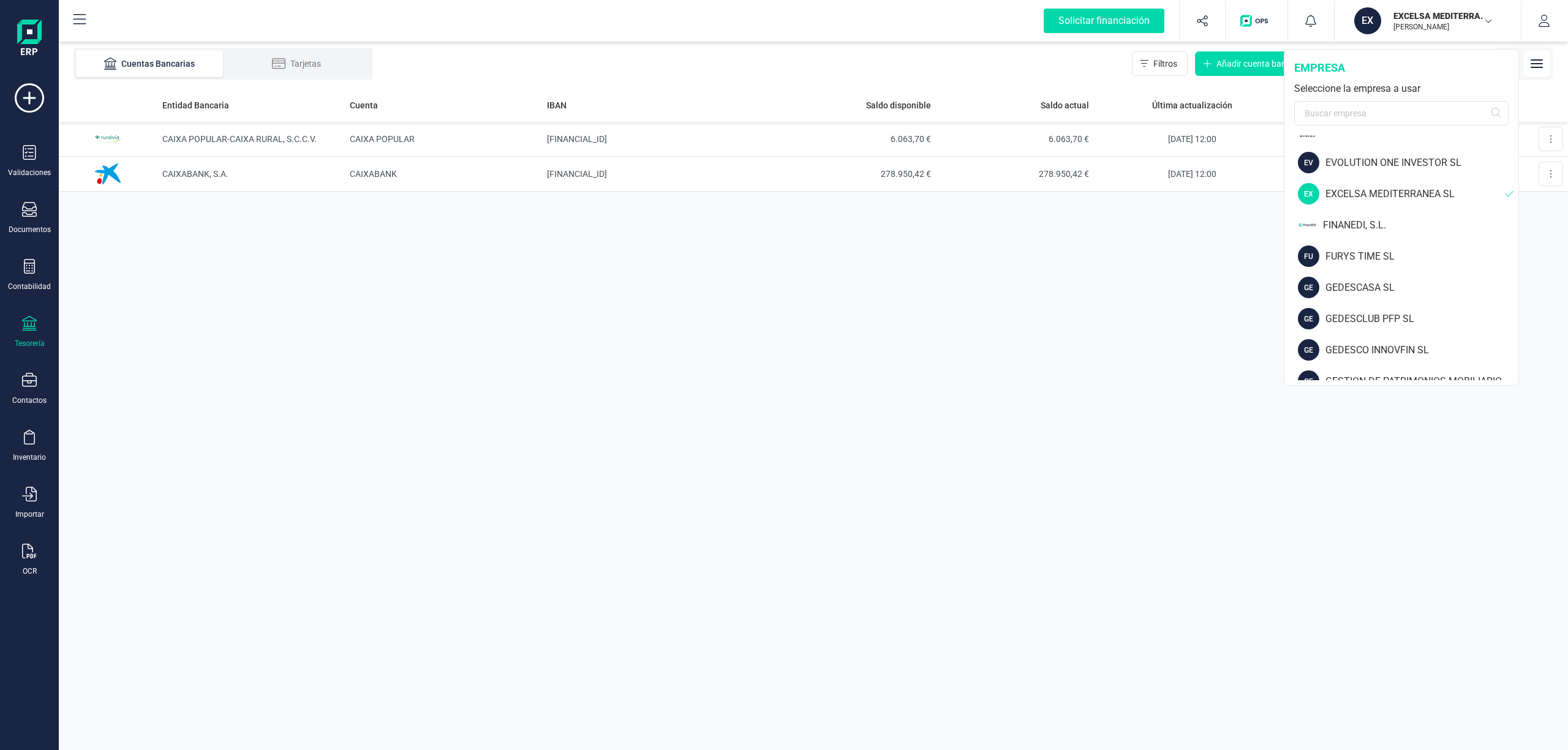
scroll to position [474, 0]
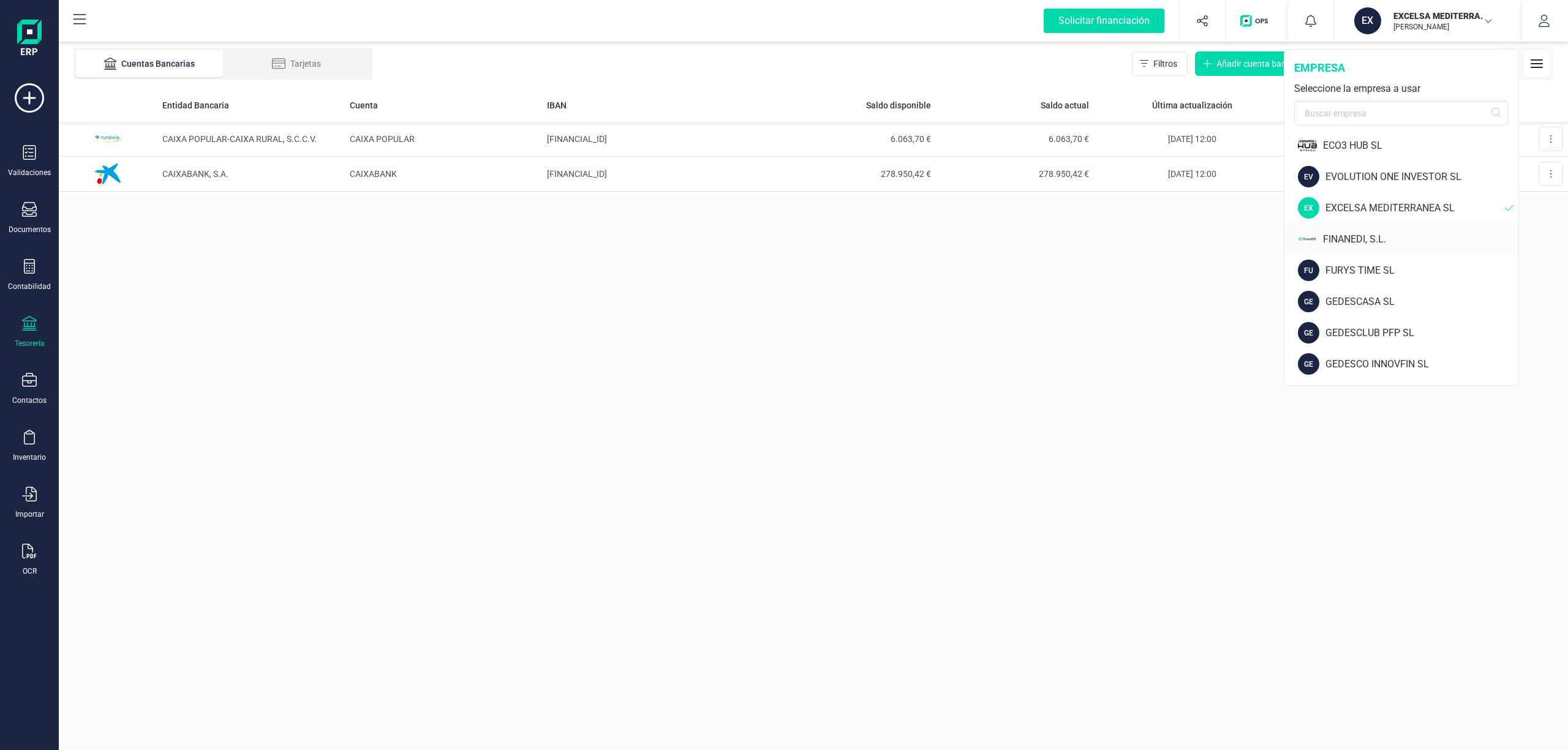
click at [1356, 238] on div "FINANEDI, S.L." at bounding box center [1420, 239] width 196 height 15
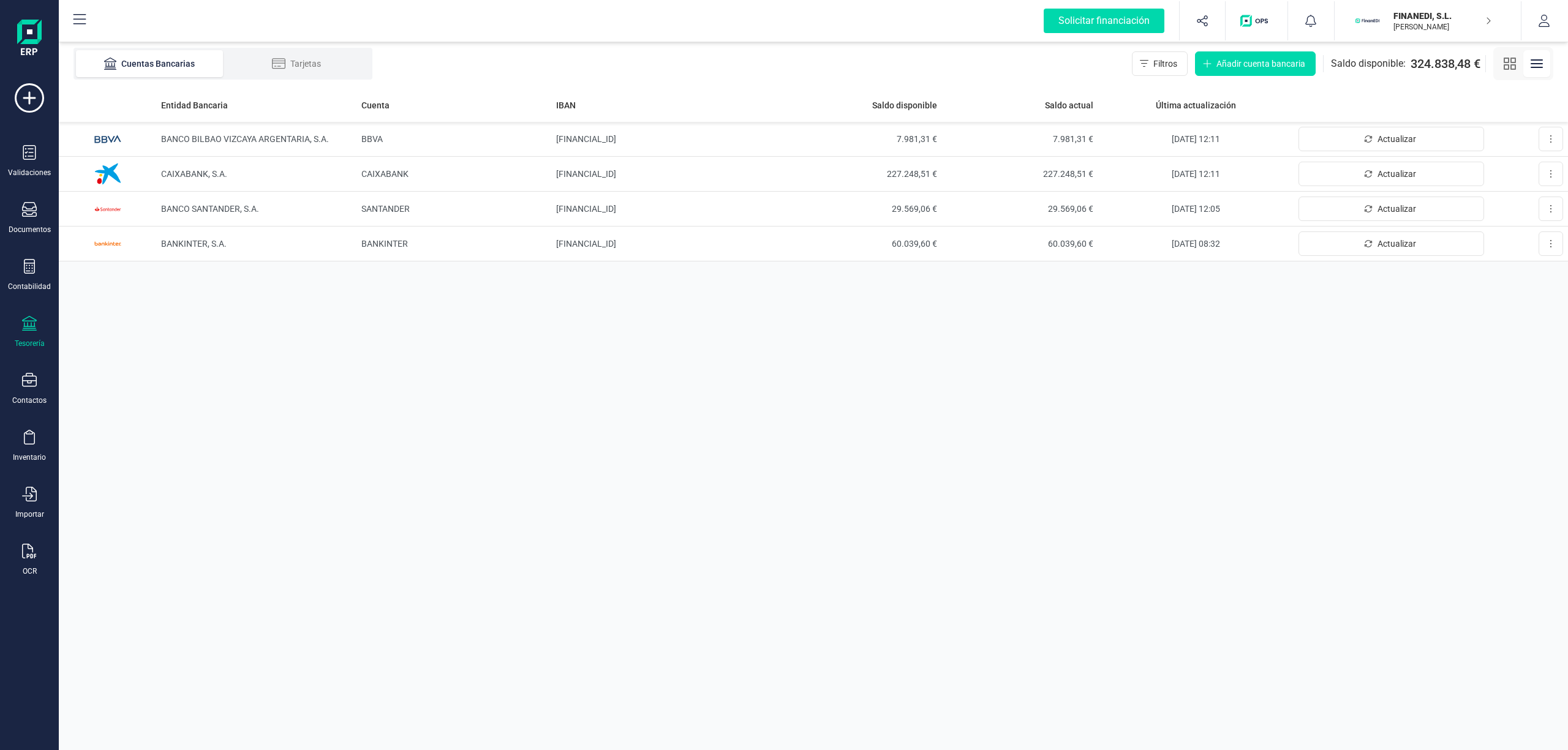
click at [1411, 18] on p "FINANEDI, S.L." at bounding box center [1442, 16] width 98 height 12
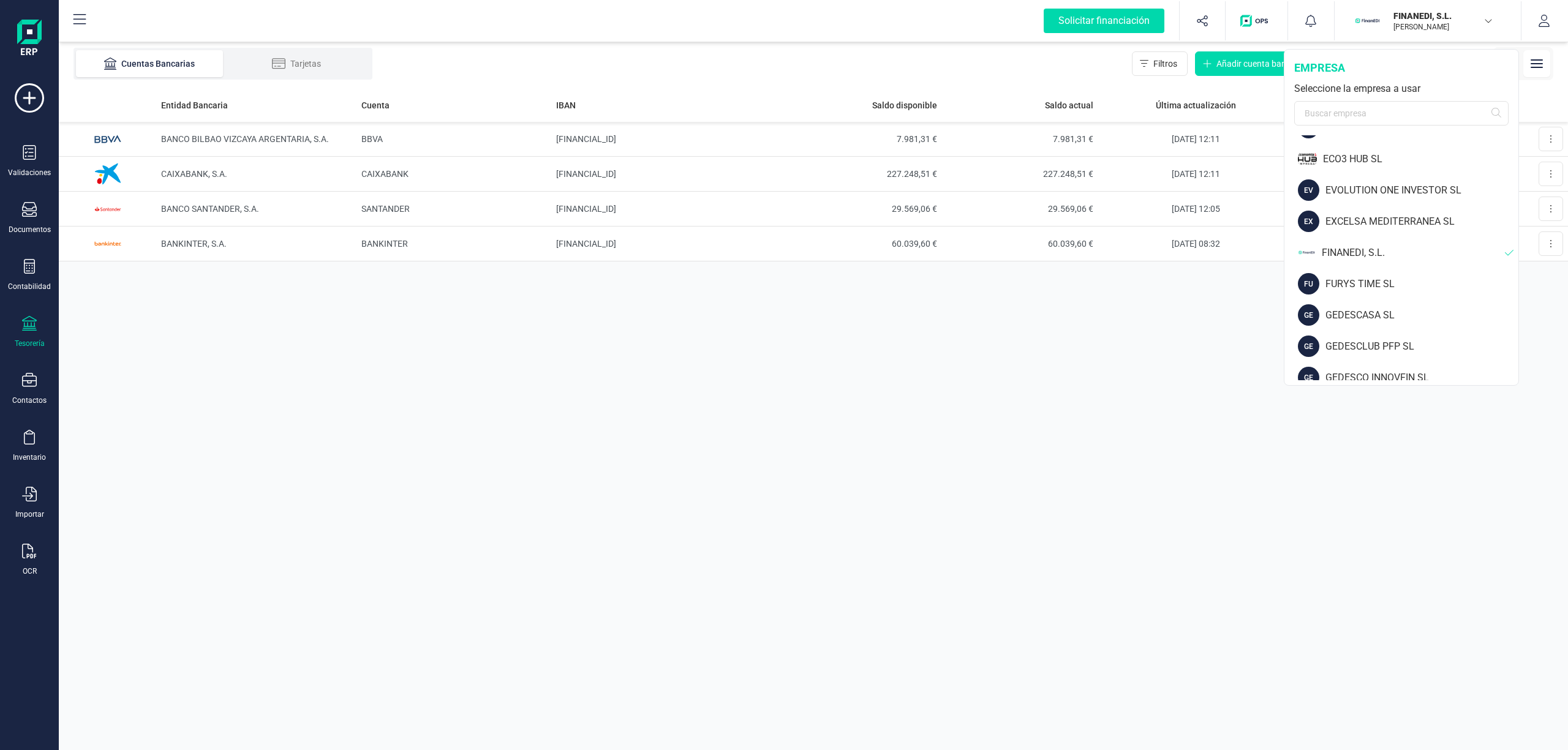
scroll to position [446, 0]
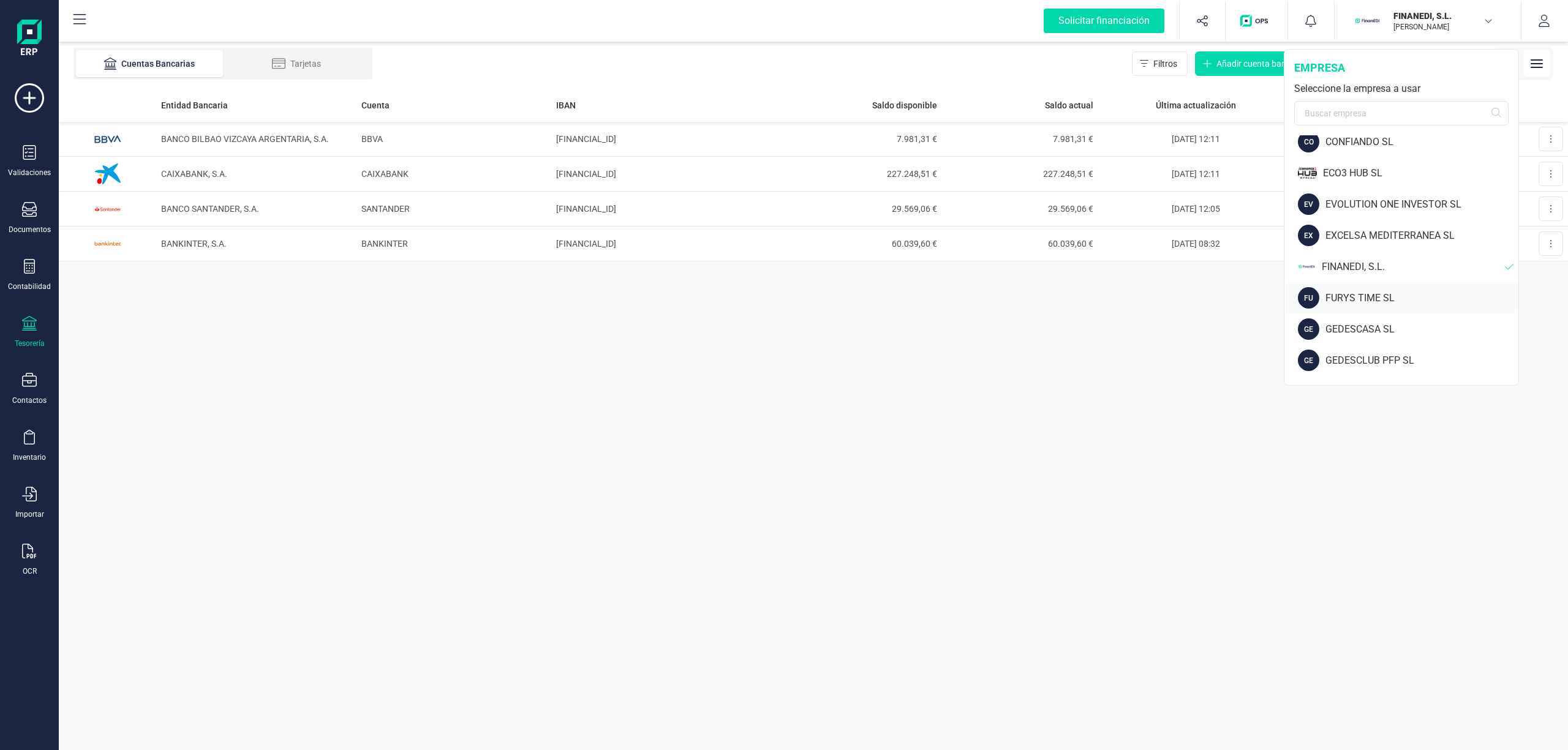
click at [1345, 299] on div "FURYS TIME SL" at bounding box center [1422, 298] width 193 height 15
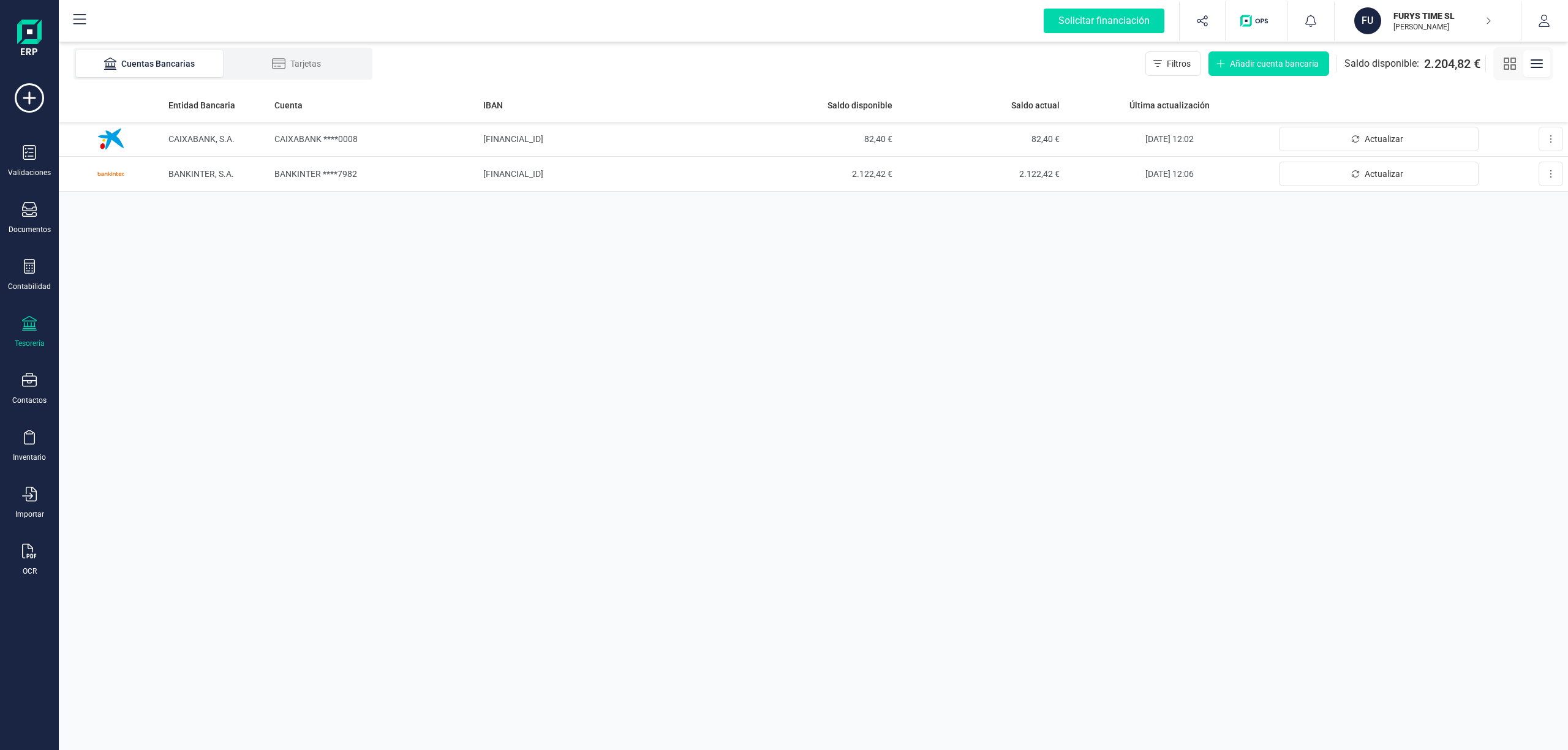
click at [1436, 16] on p "FURYS TIME SL" at bounding box center [1442, 16] width 98 height 12
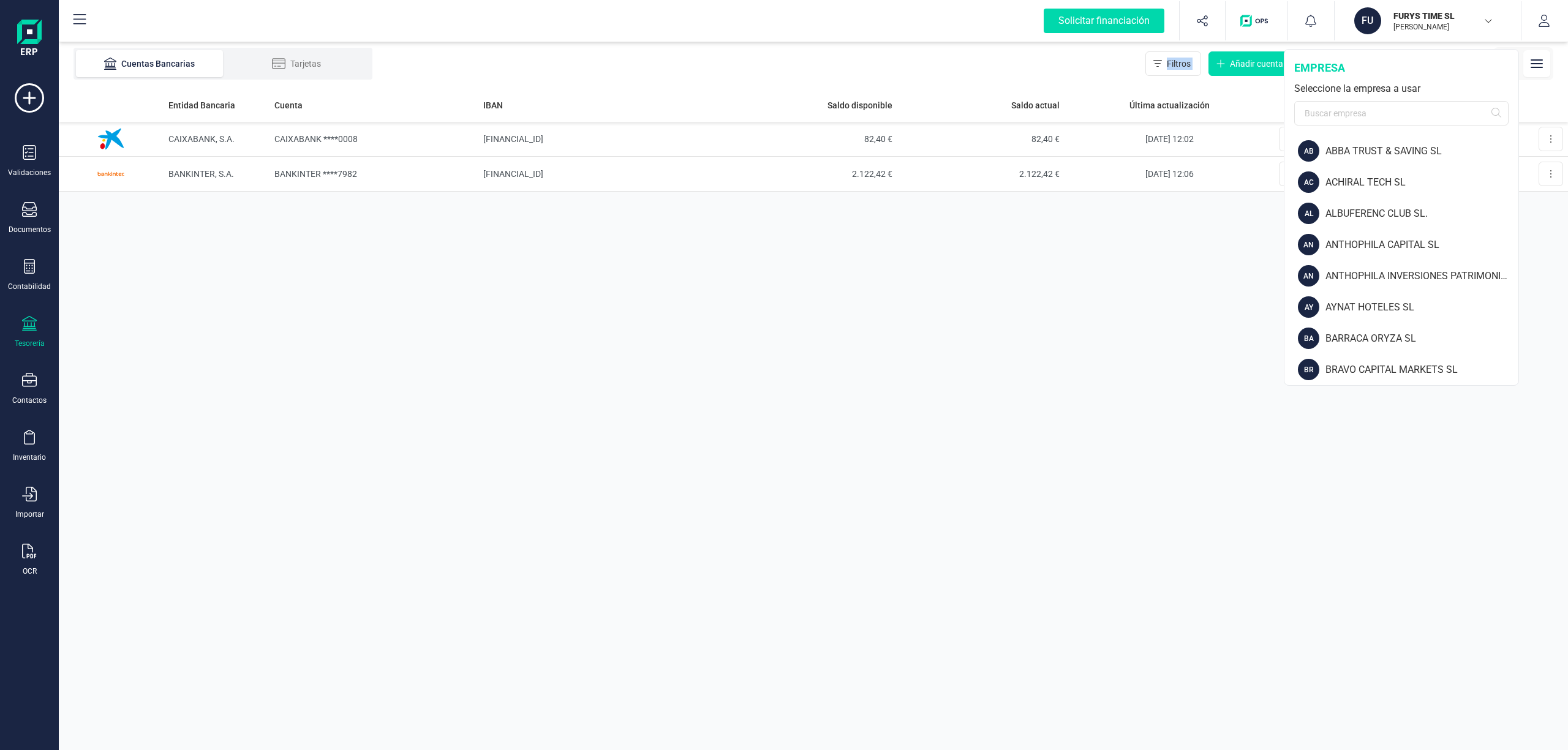
drag, startPoint x: 1518, startPoint y: 173, endPoint x: 1529, endPoint y: 240, distance: 67.9
click at [1529, 240] on div "Solicitar financiación Importaciones completadas 0 / 0 FU FURYS TIME SL [PERSON…" at bounding box center [814, 375] width 1509 height 750
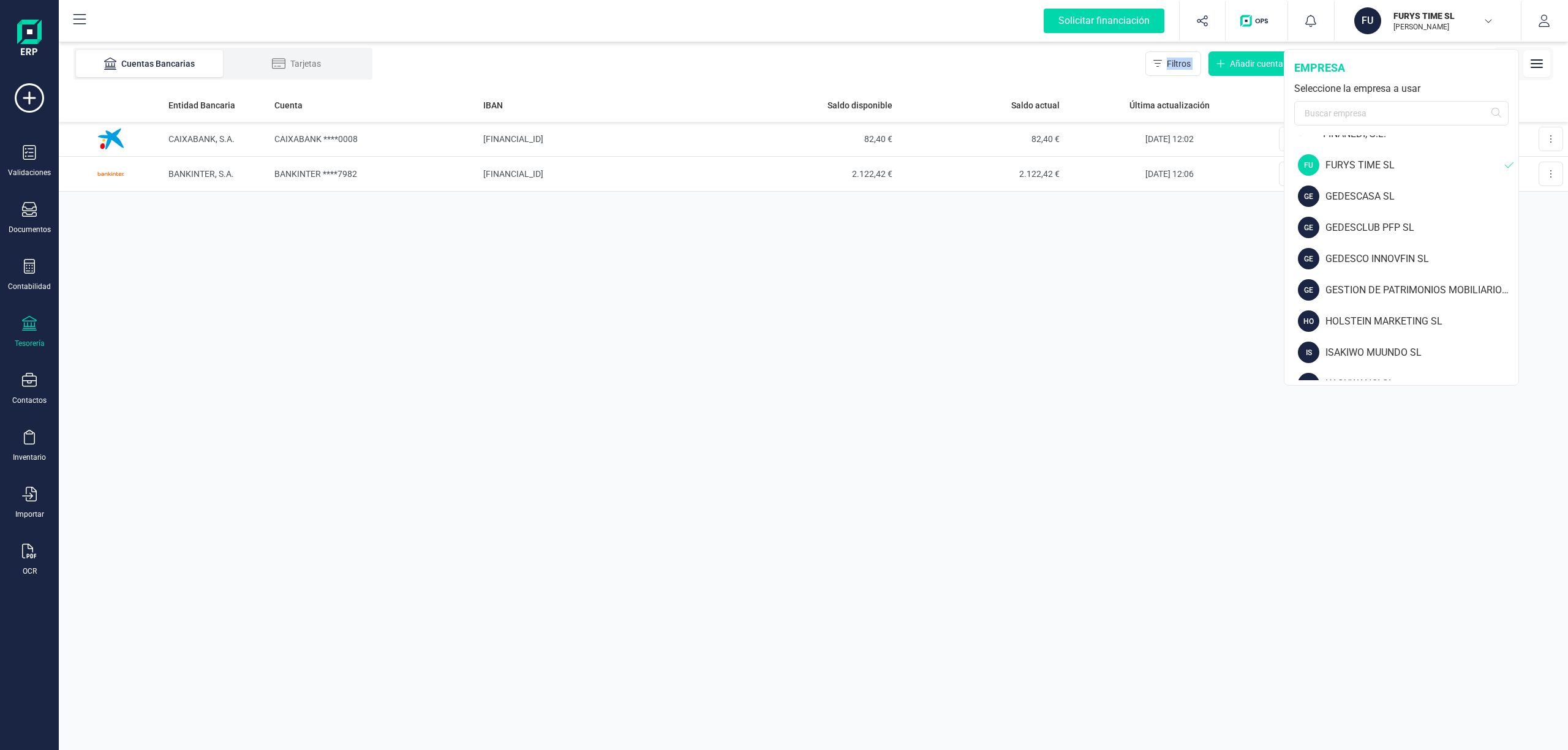
scroll to position [571, 0]
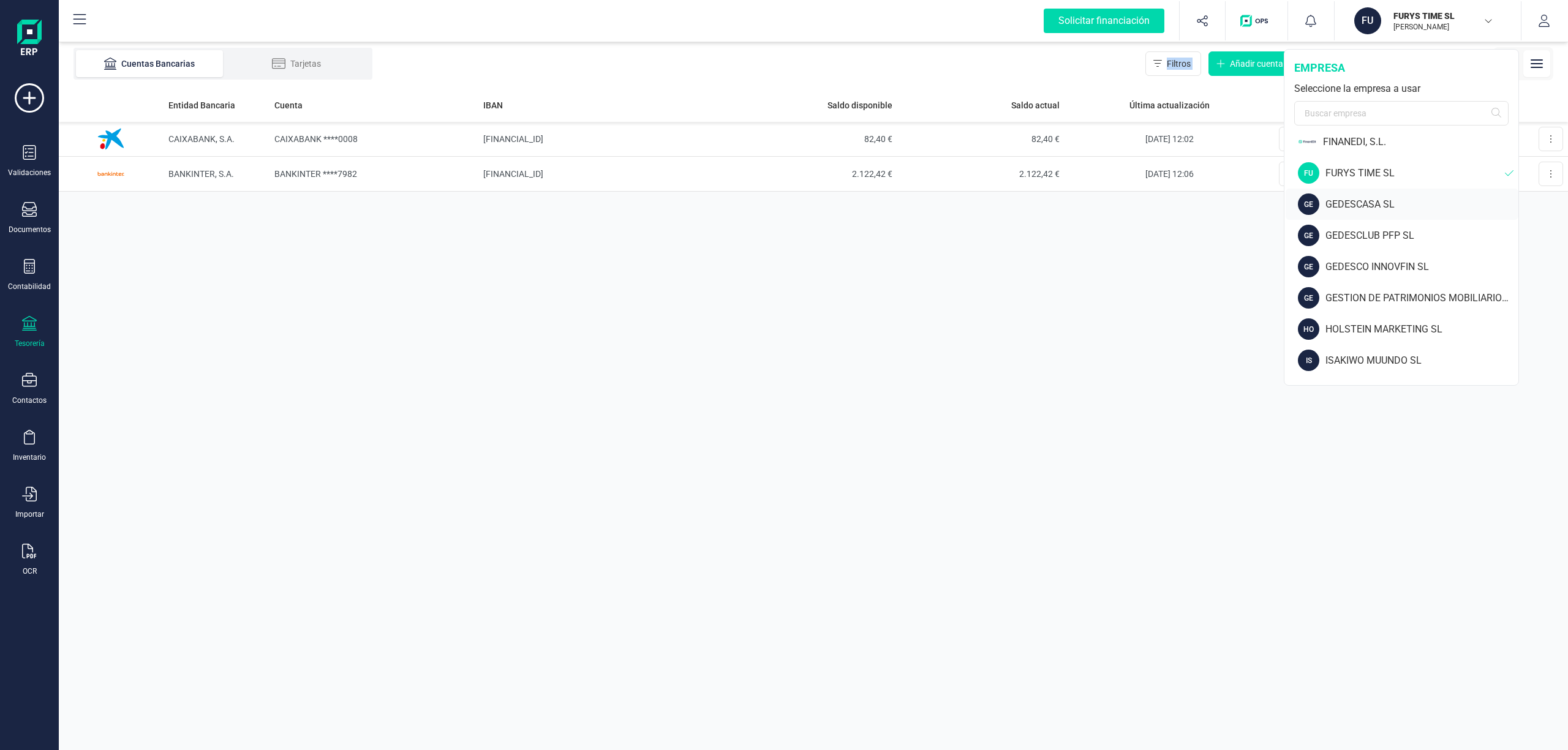
click at [1338, 200] on div "GEDESCASA SL" at bounding box center [1422, 204] width 193 height 15
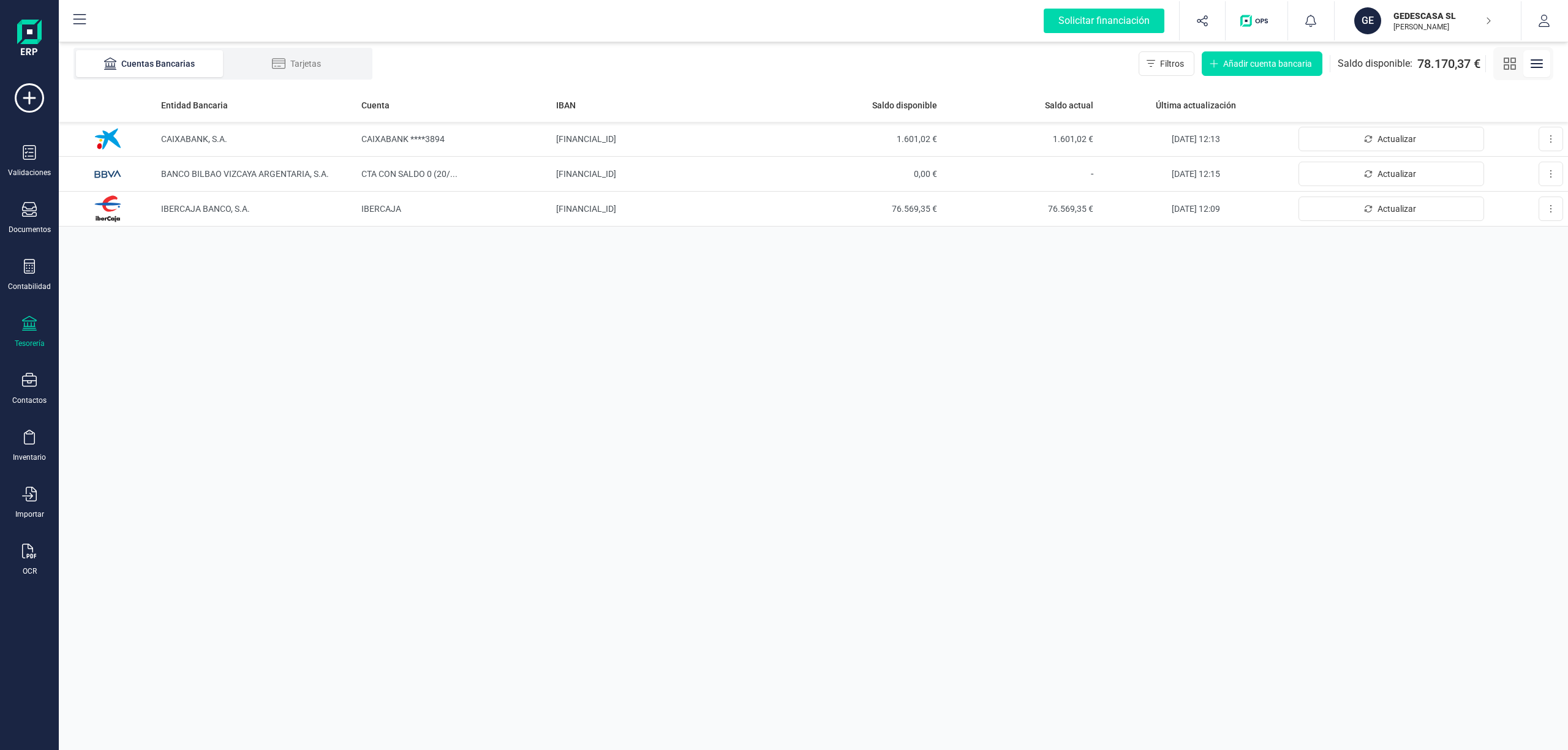
click at [1428, 16] on p "GEDESCASA SL" at bounding box center [1442, 16] width 98 height 12
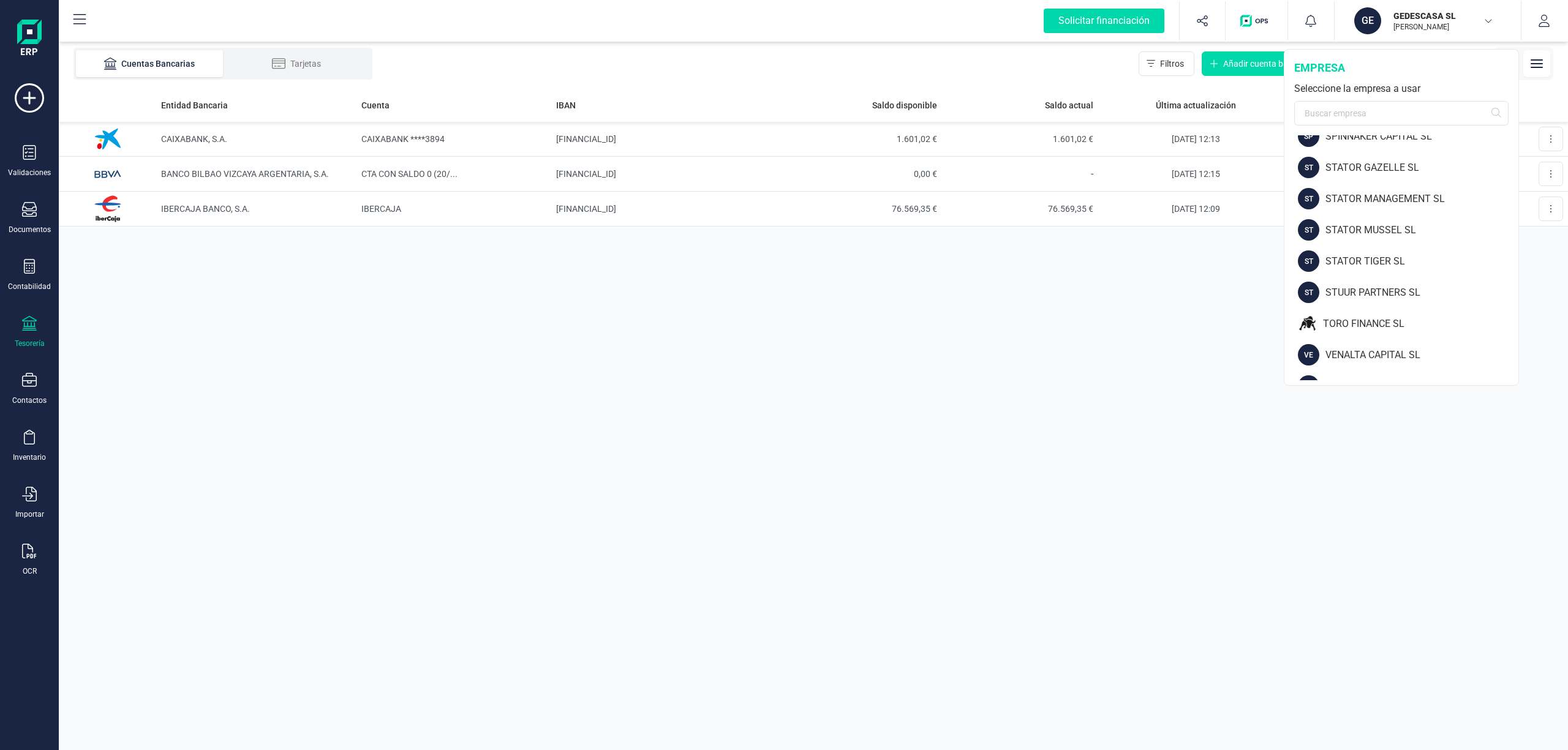
scroll to position [1597, 0]
click at [1380, 368] on div "VERDOLAGA SA" at bounding box center [1422, 365] width 193 height 15
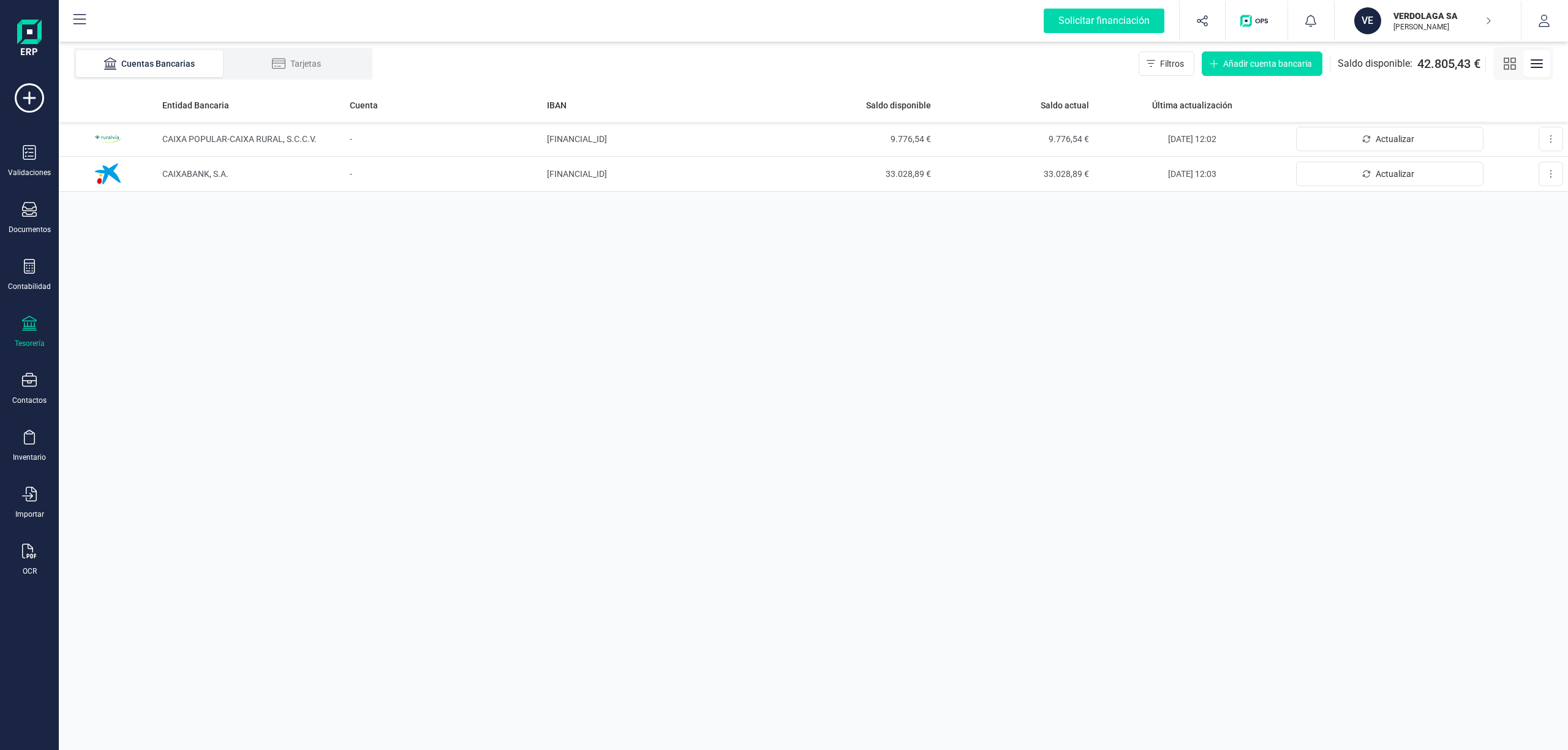
click at [1441, 13] on p "VERDOLAGA SA" at bounding box center [1442, 16] width 98 height 12
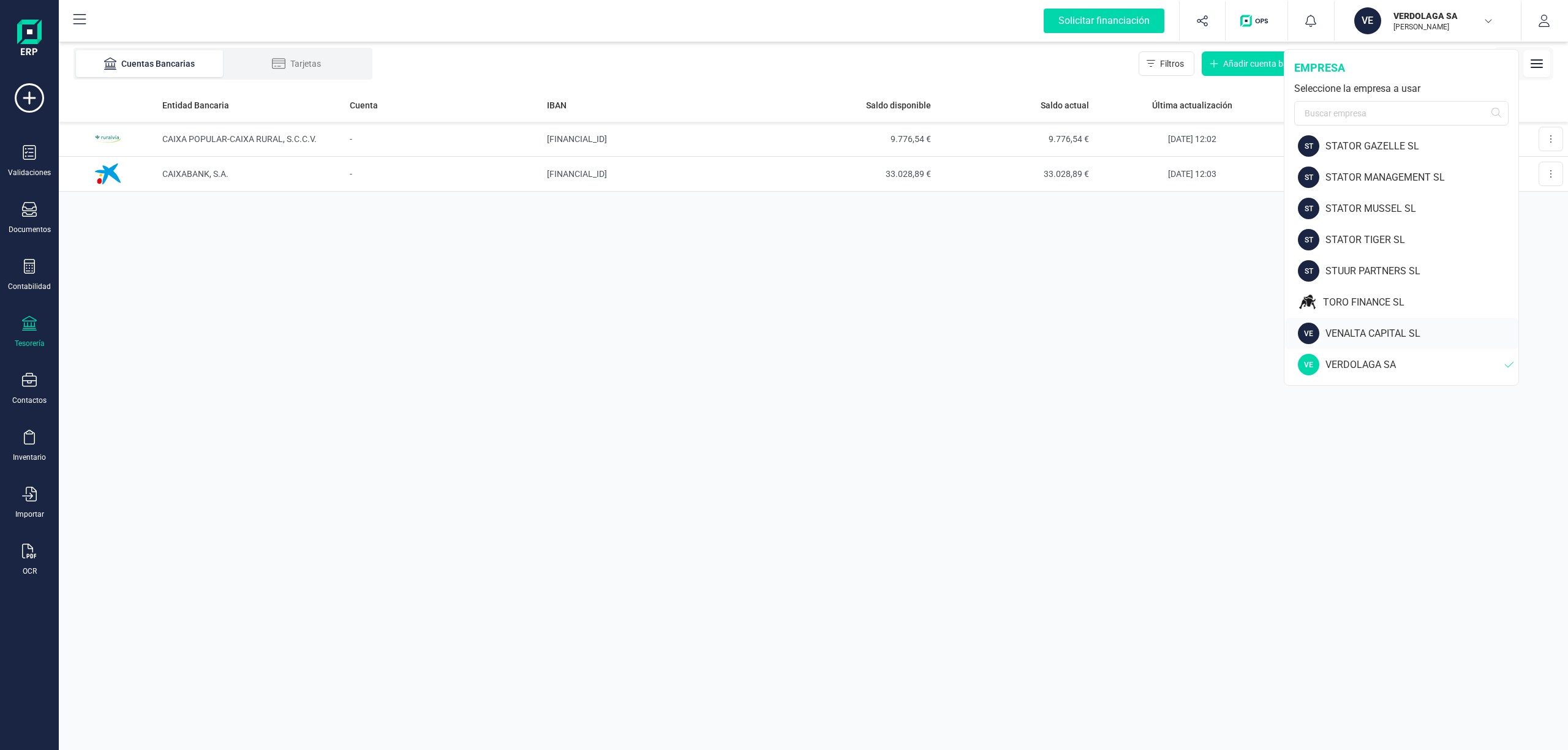
click at [1346, 329] on div "VENALTA CAPITAL SL" at bounding box center [1422, 333] width 193 height 15
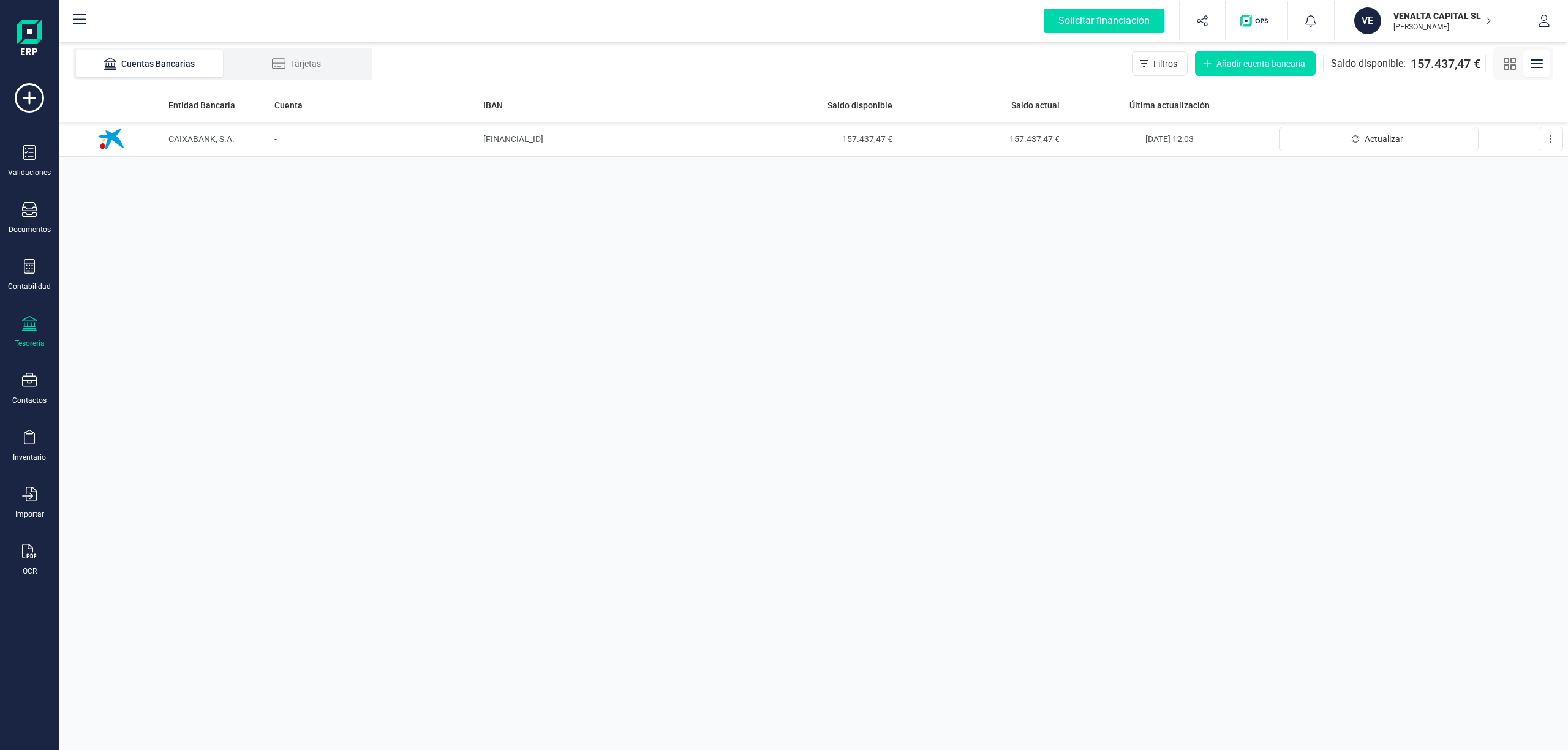
click at [1444, 18] on p "VENALTA CAPITAL SL" at bounding box center [1442, 16] width 98 height 12
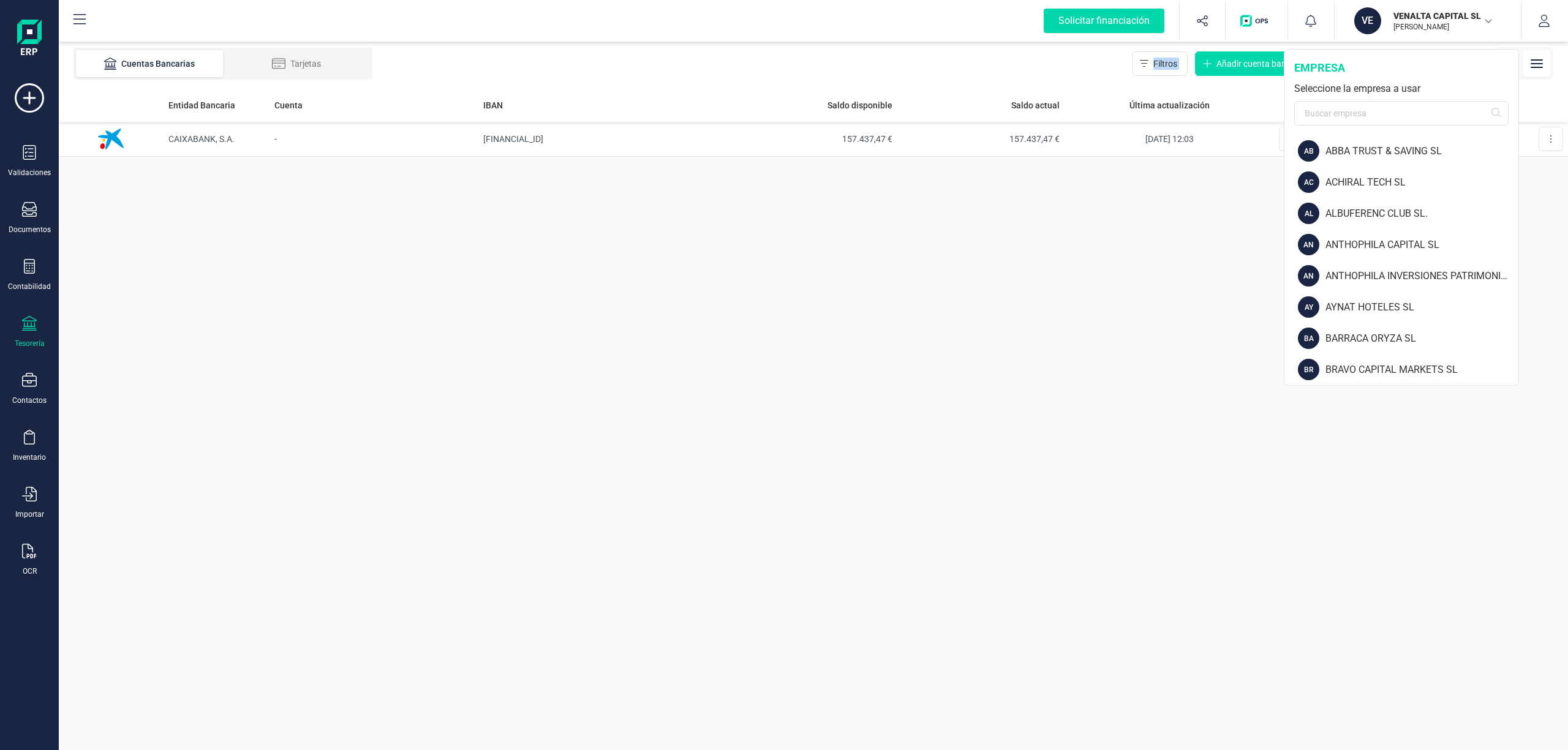
drag, startPoint x: 1518, startPoint y: 169, endPoint x: 1537, endPoint y: 328, distance: 160.1
click at [1538, 336] on div "Solicitar financiación Importaciones completadas 0 / 0 VE VENALTA CAPITAL SL [P…" at bounding box center [814, 375] width 1509 height 750
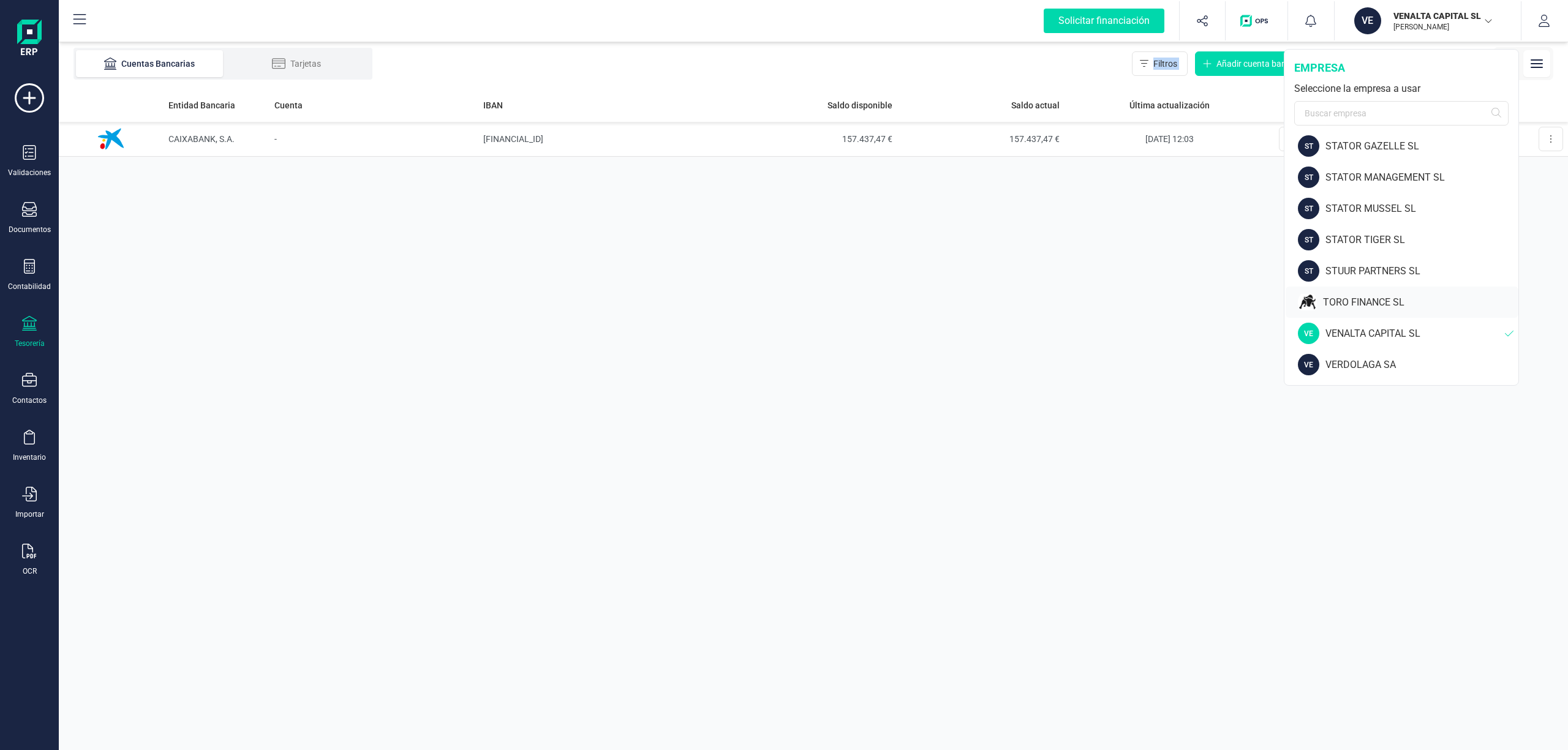
click at [1351, 291] on div "TORO FINANCE SL" at bounding box center [1402, 302] width 233 height 31
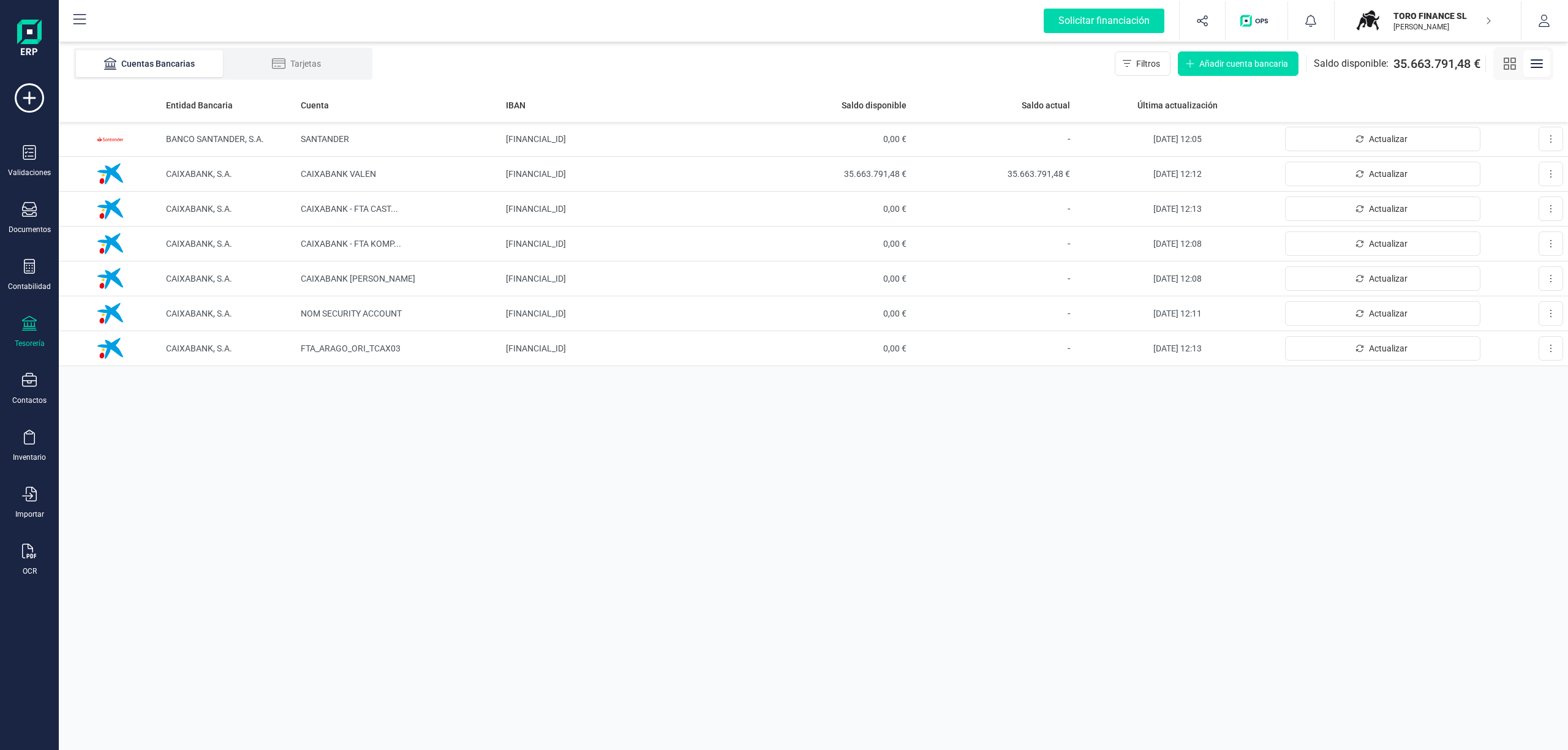
click at [1448, 16] on p "TORO FINANCE SL" at bounding box center [1442, 16] width 98 height 12
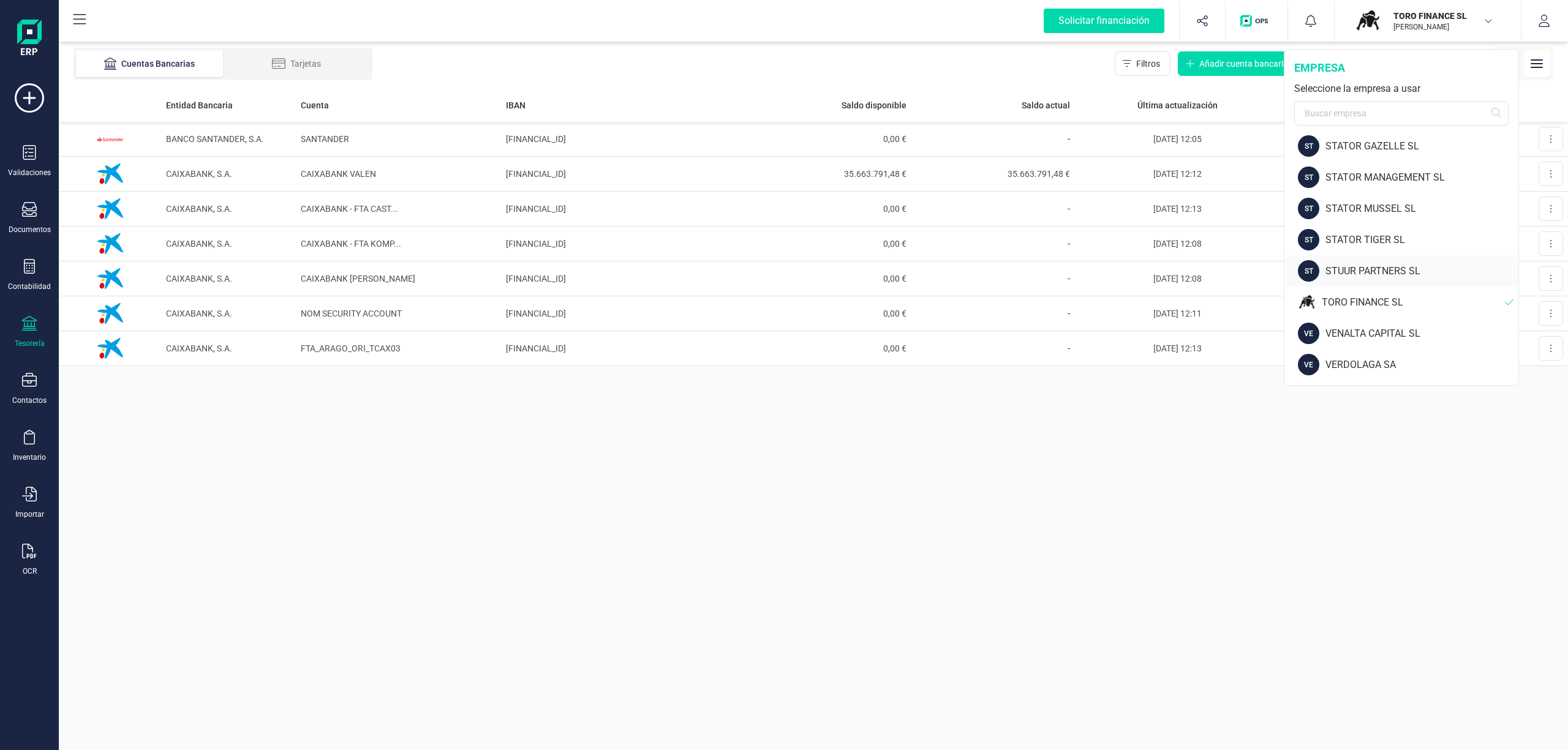
click at [1353, 264] on div "STUUR PARTNERS SL" at bounding box center [1422, 271] width 193 height 15
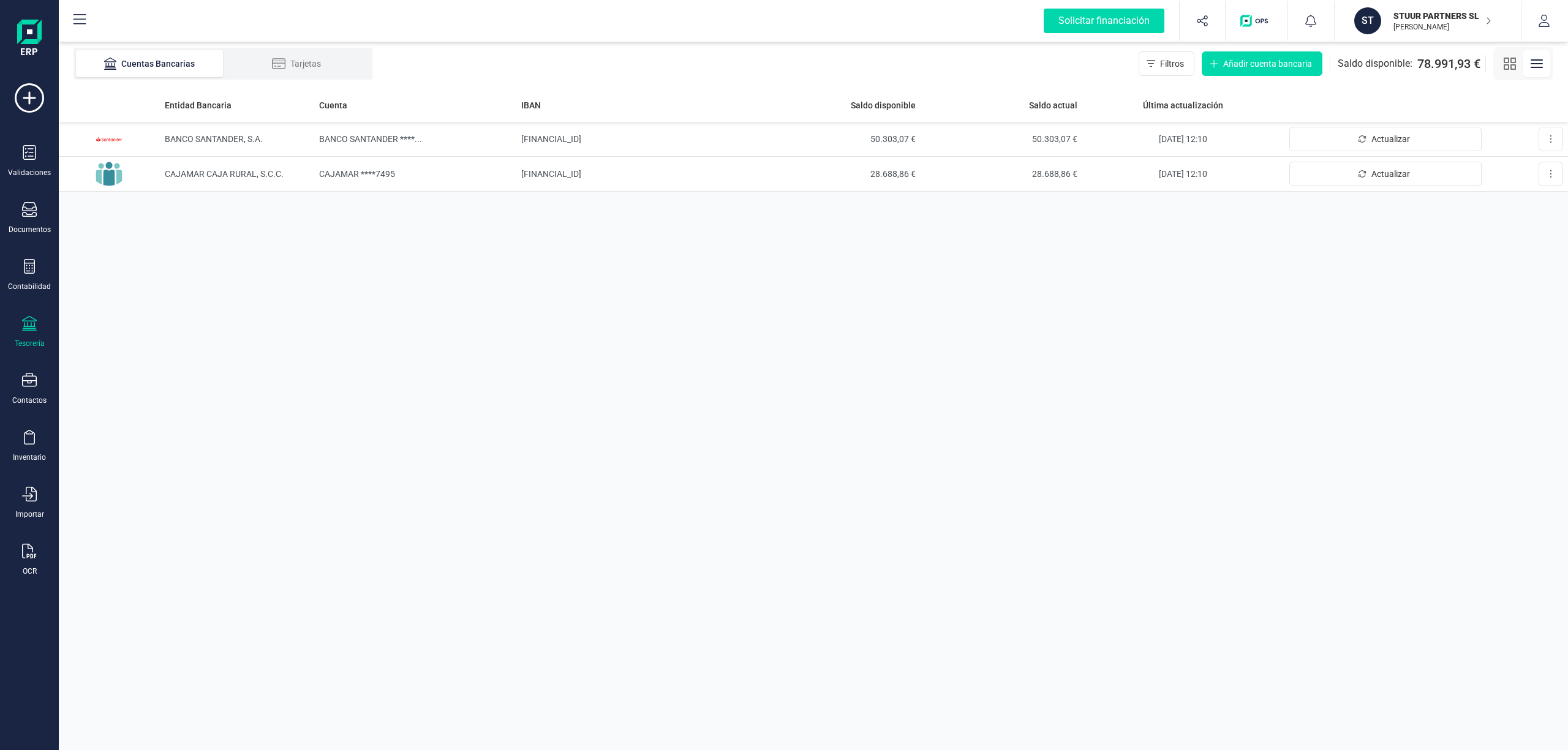
click at [1444, 17] on p "STUUR PARTNERS SL" at bounding box center [1442, 16] width 98 height 12
drag, startPoint x: 1436, startPoint y: 483, endPoint x: 1451, endPoint y: 403, distance: 81.4
click at [1434, 476] on div "Entidad Bancaria Cuenta IBAN Saldo disponible Saldo actual Última actualización…" at bounding box center [814, 419] width 1509 height 662
click at [1409, 15] on p "STUUR PARTNERS SL" at bounding box center [1442, 16] width 98 height 12
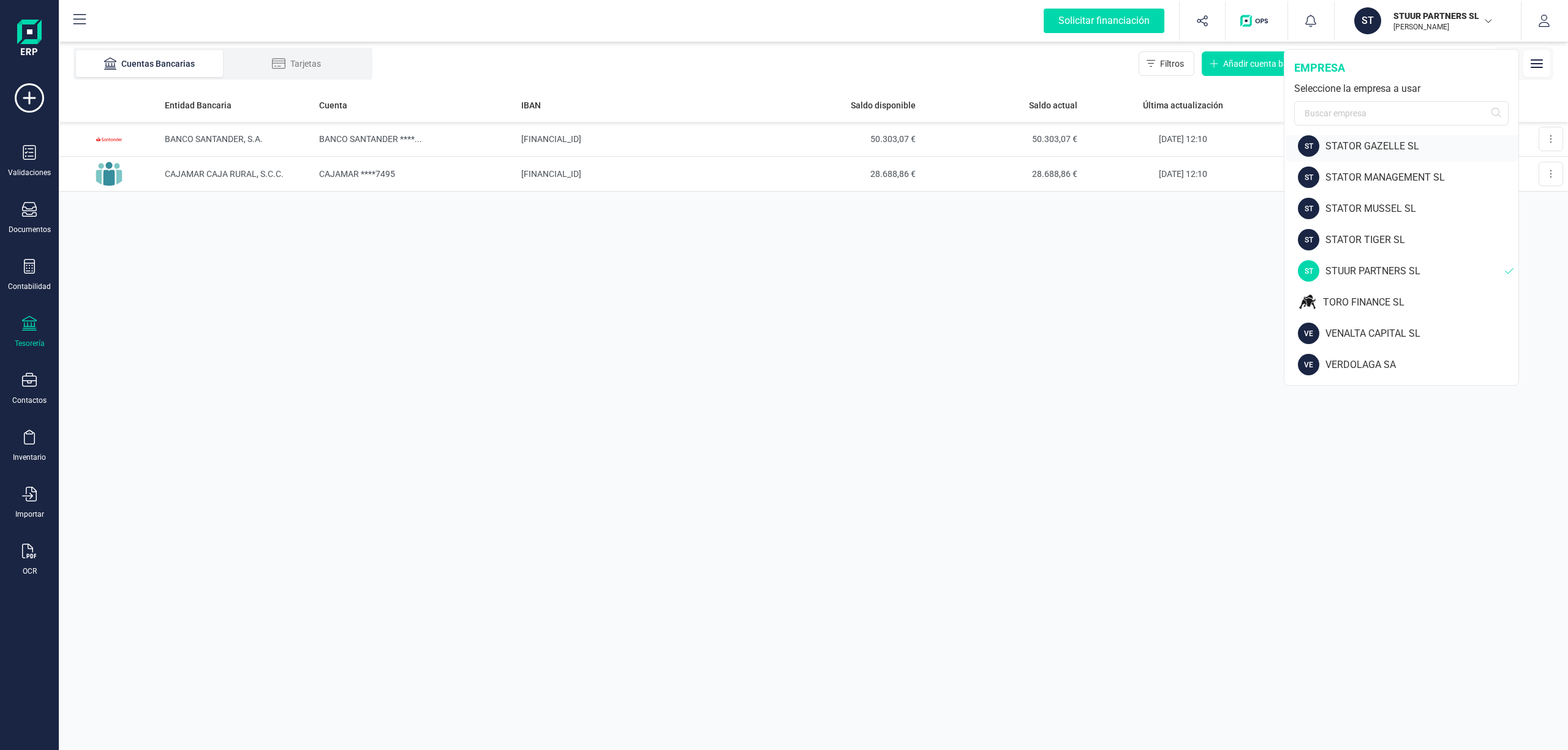
click at [1363, 139] on div "STATOR GAZELLE SL" at bounding box center [1422, 146] width 193 height 15
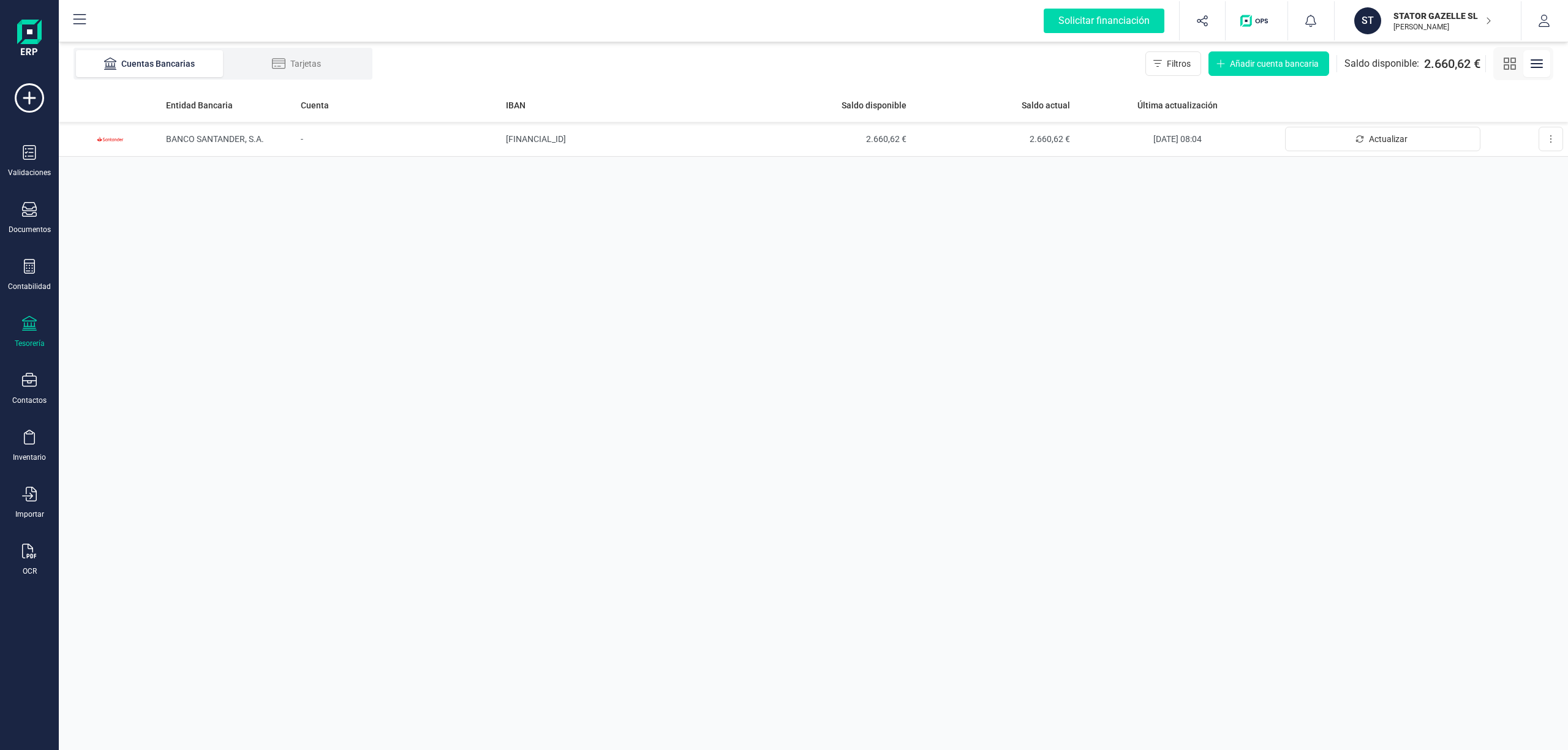
click at [1419, 18] on p "STATOR GAZELLE SL" at bounding box center [1442, 16] width 98 height 12
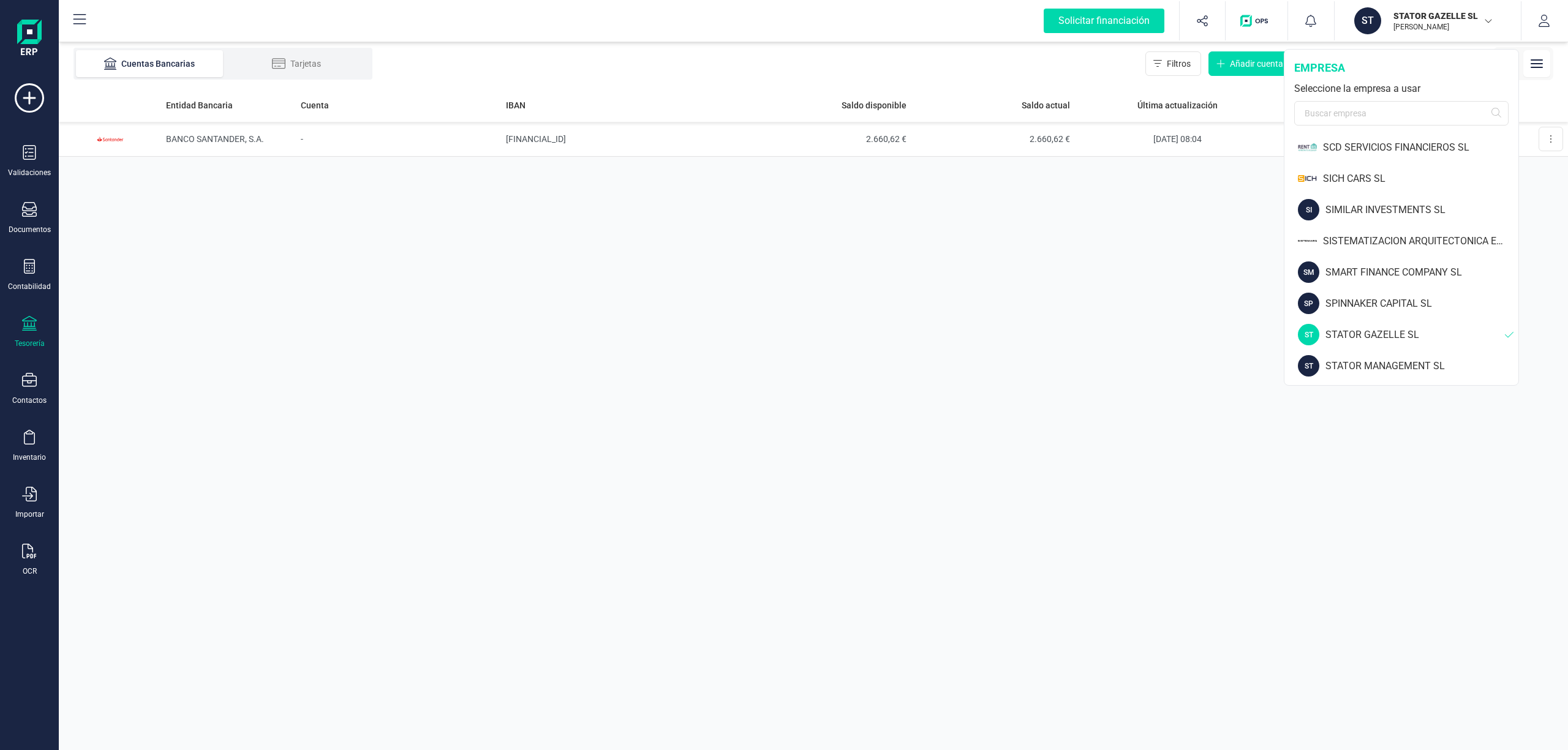
scroll to position [1423, 0]
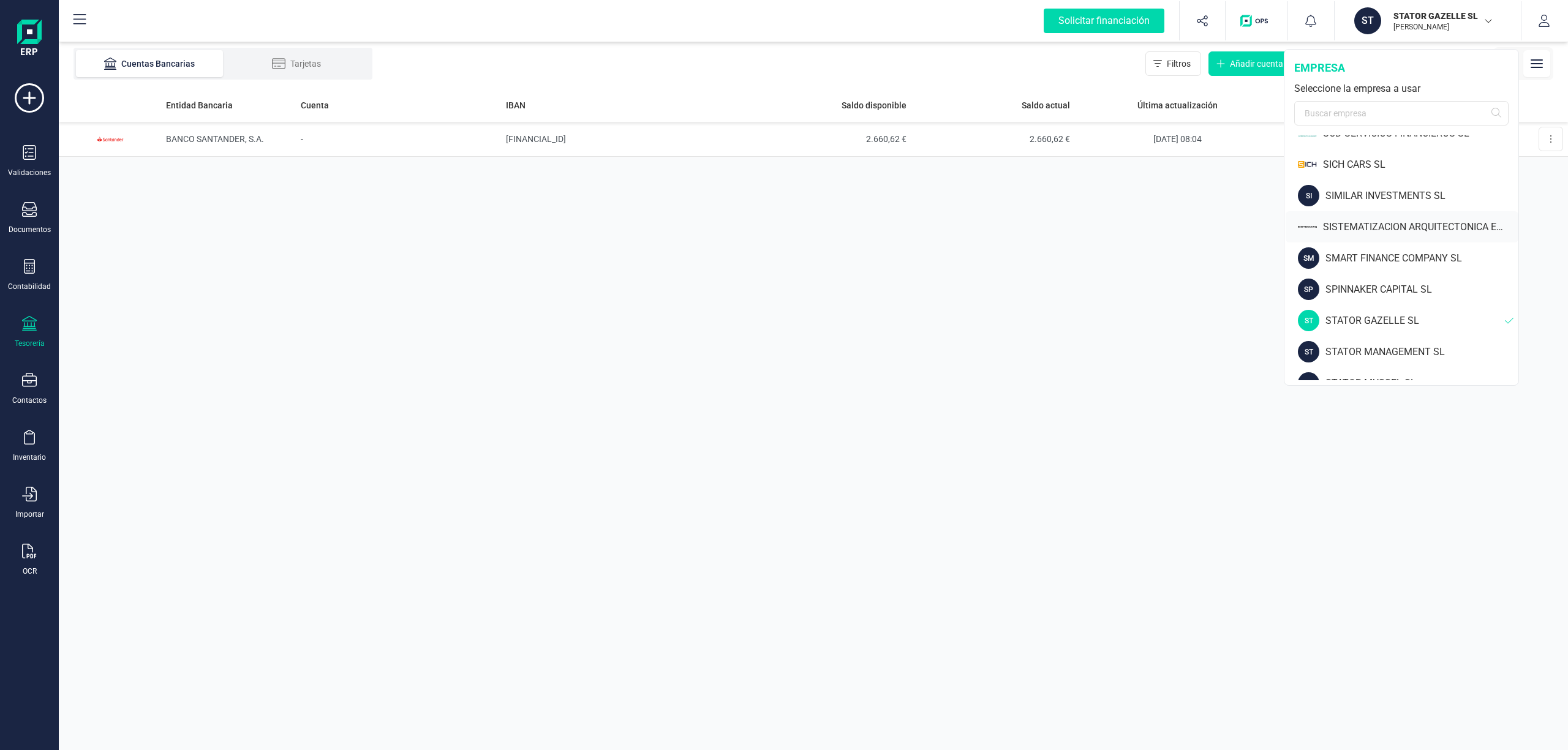
click at [1380, 221] on div "SISTEMATIZACION ARQUITECTONICA EN REFORMAS SL" at bounding box center [1420, 227] width 196 height 15
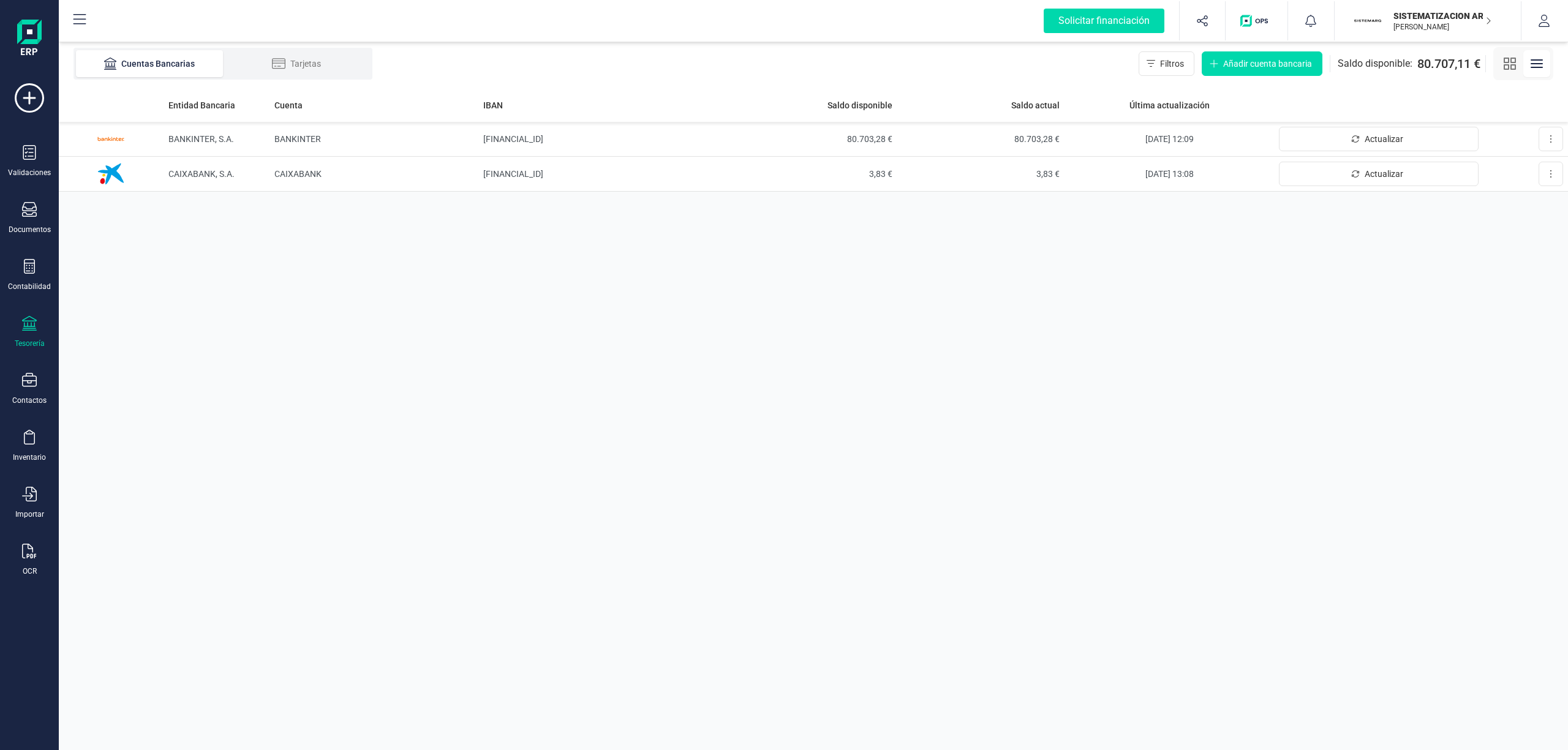
click at [1487, 18] on icon "button" at bounding box center [1488, 21] width 6 height 10
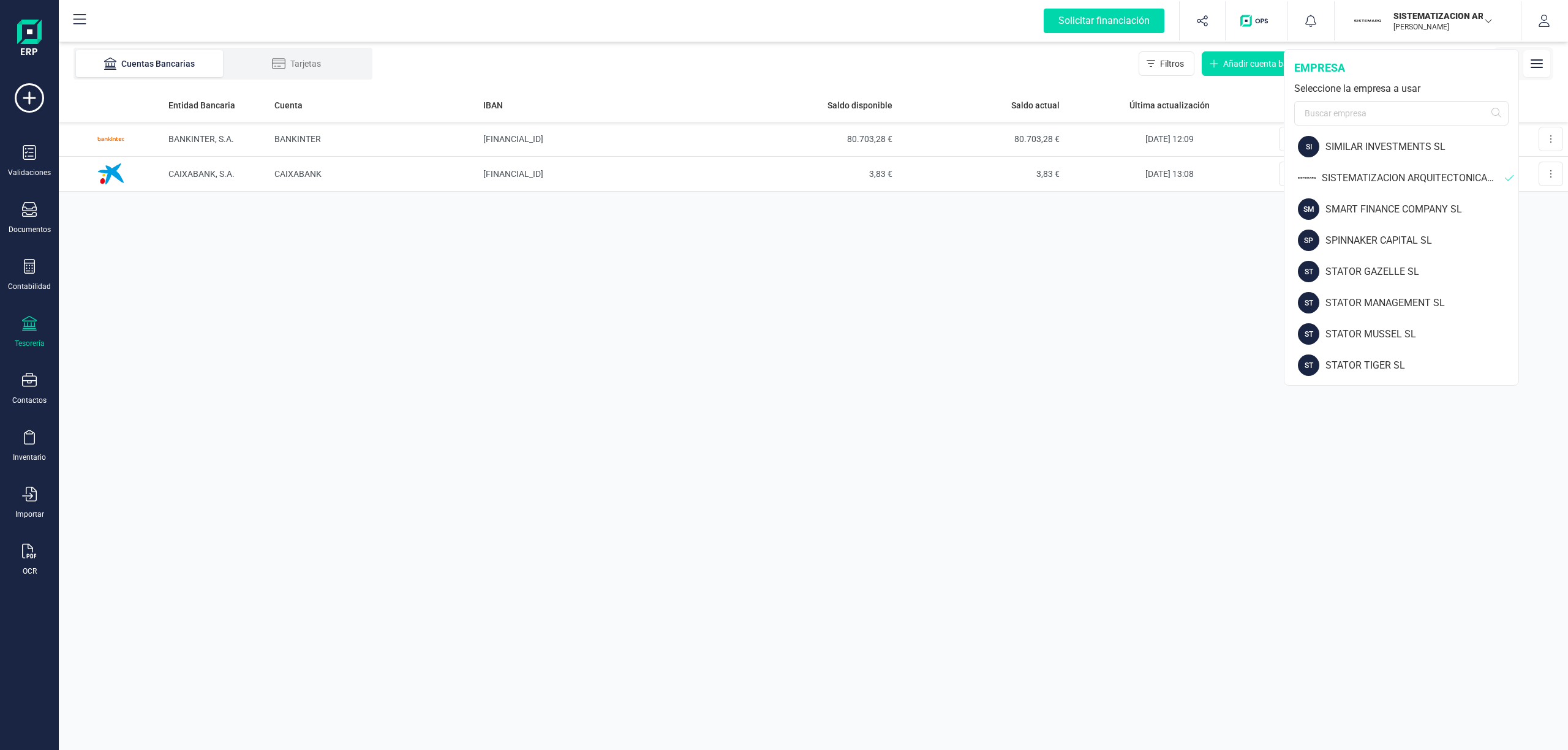
scroll to position [1457, 0]
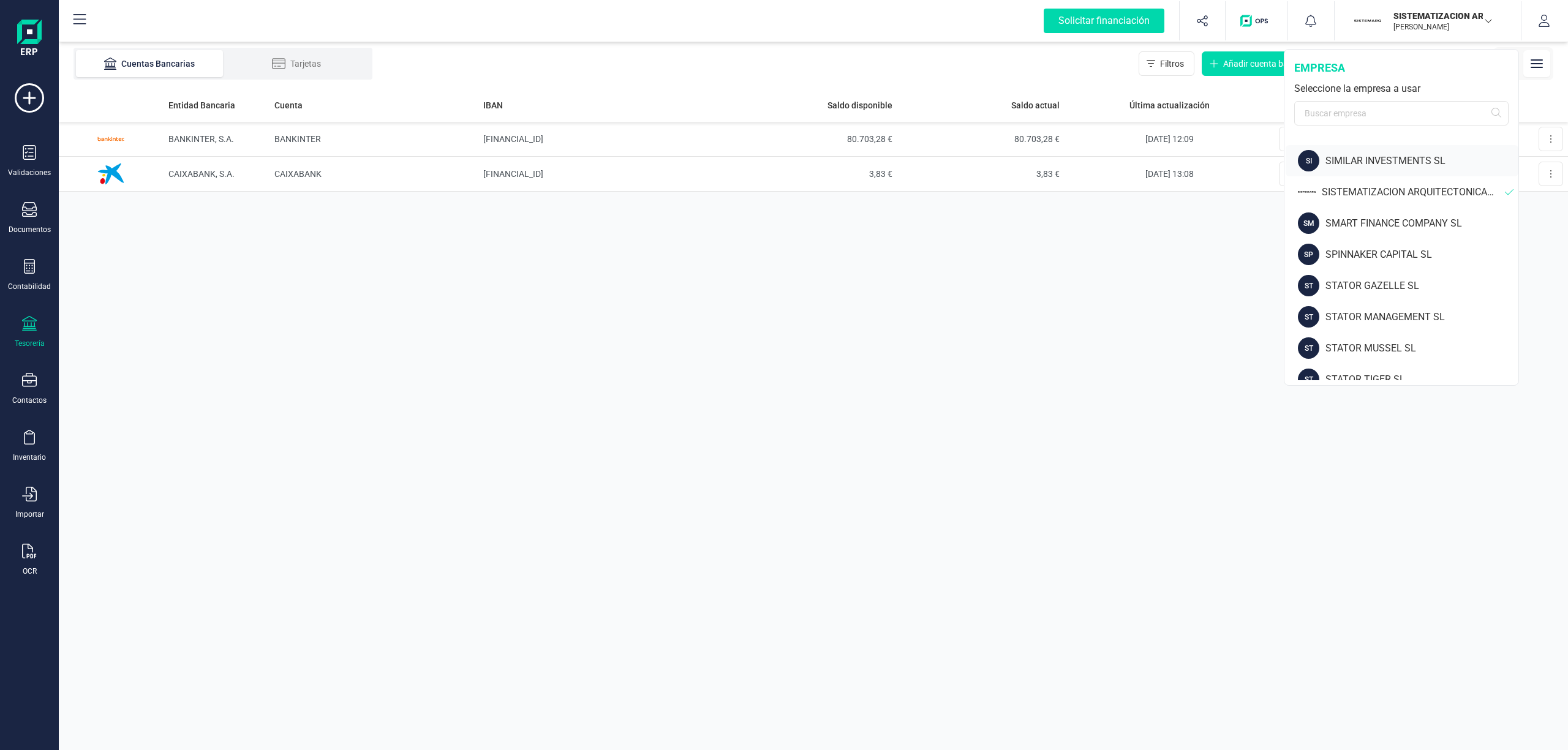
click at [1375, 156] on div "SIMILAR INVESTMENTS SL" at bounding box center [1422, 161] width 193 height 15
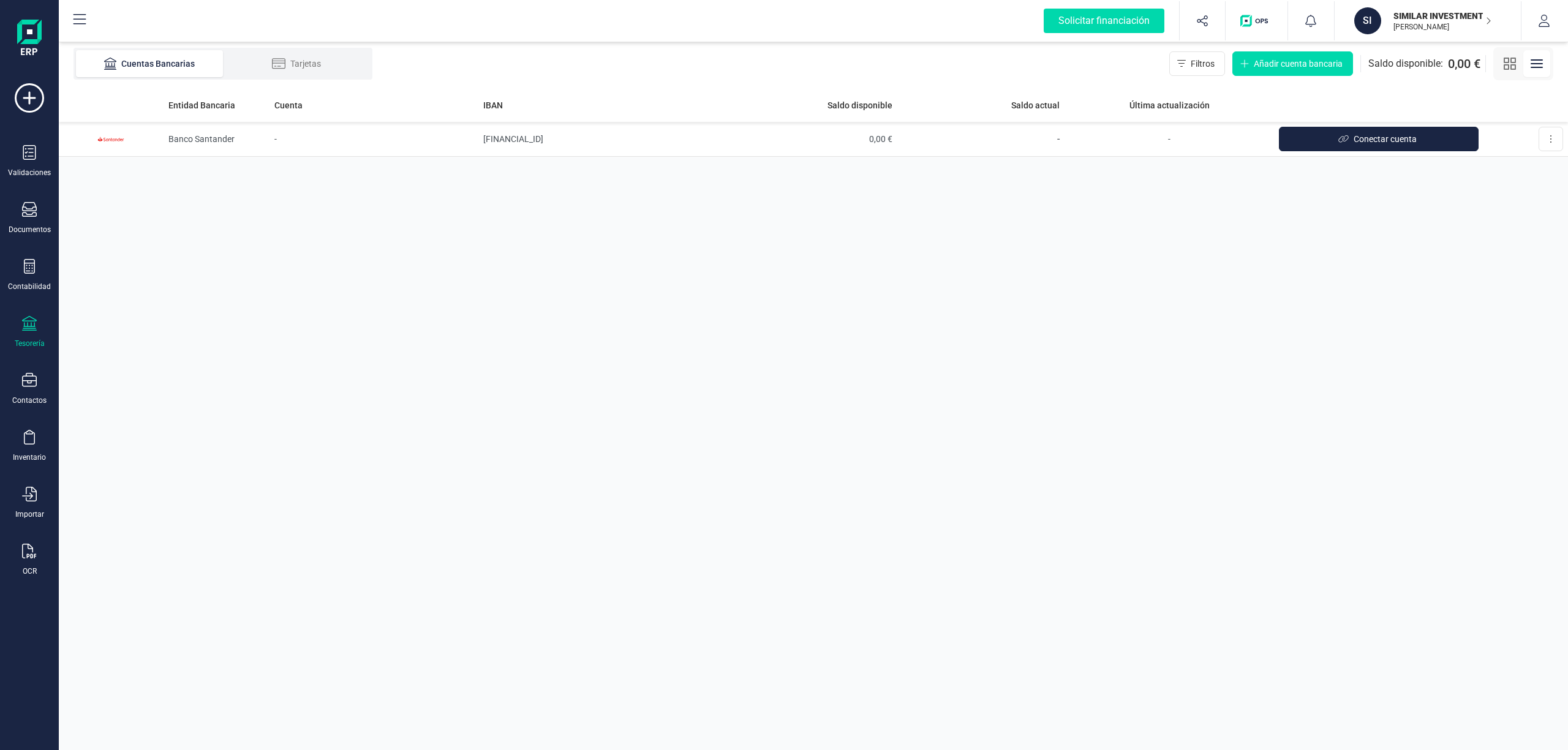
click at [1431, 18] on p "SIMILAR INVESTMENTS SL" at bounding box center [1442, 16] width 98 height 12
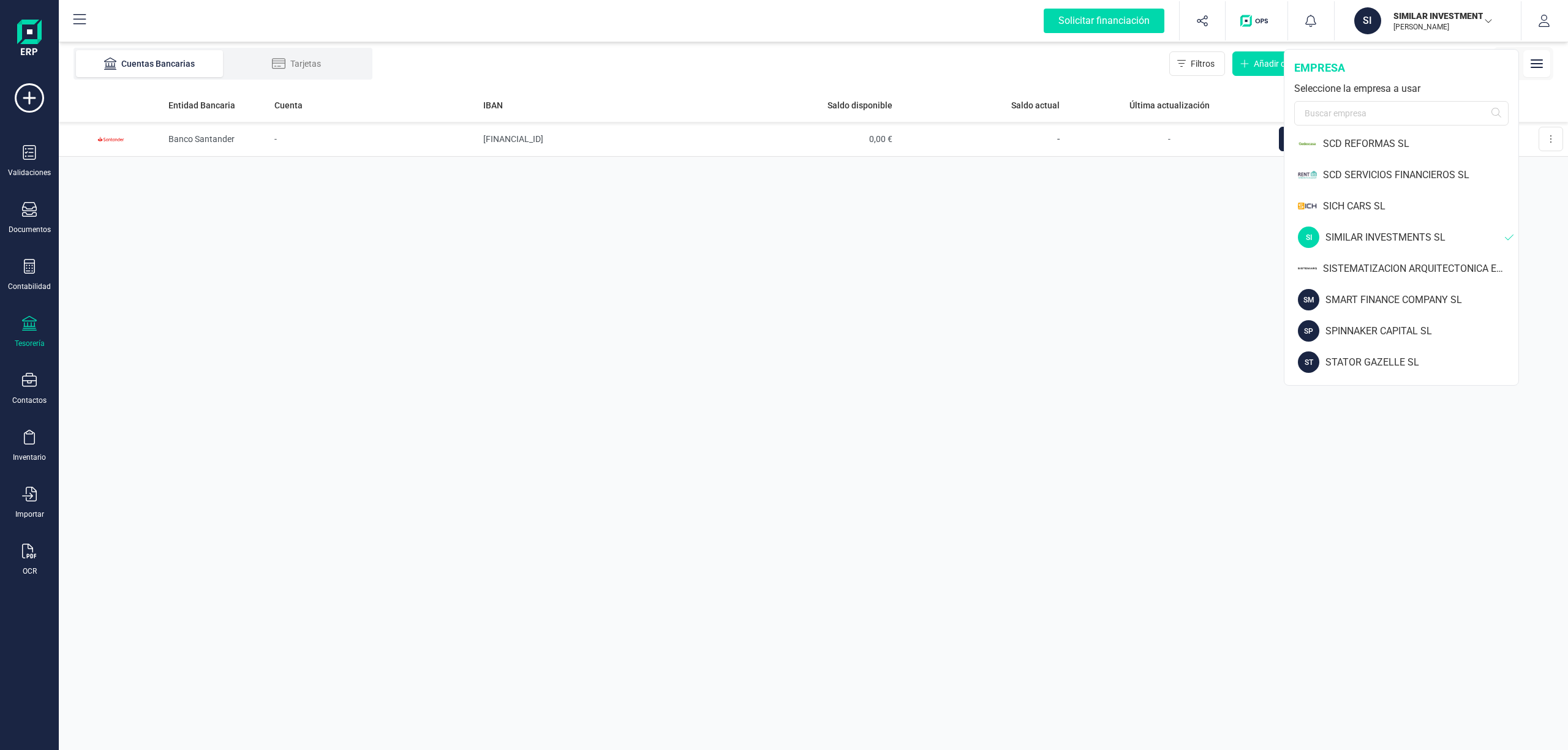
scroll to position [1367, 0]
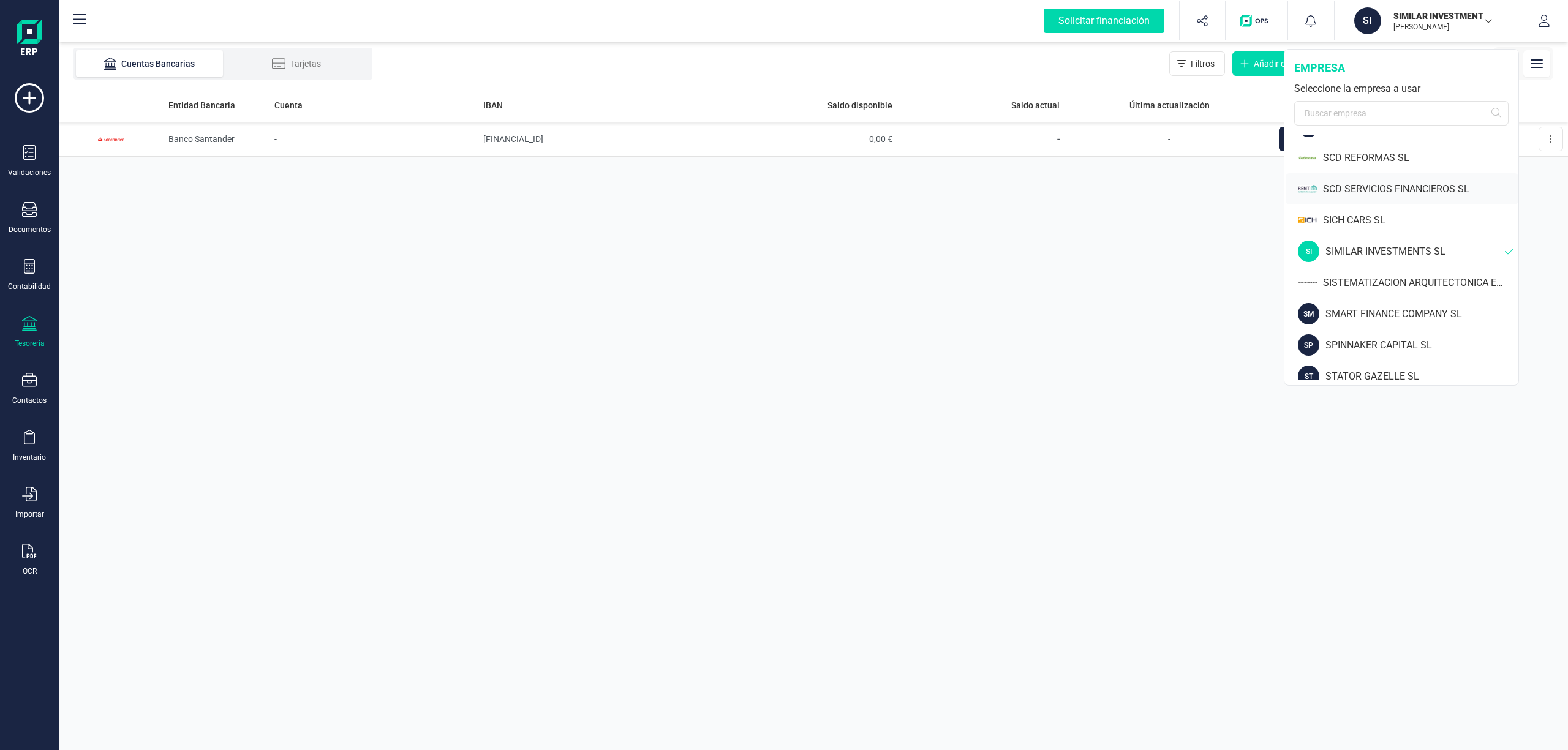
click at [1387, 185] on div "SCD SERVICIOS FINANCIEROS SL" at bounding box center [1420, 189] width 196 height 15
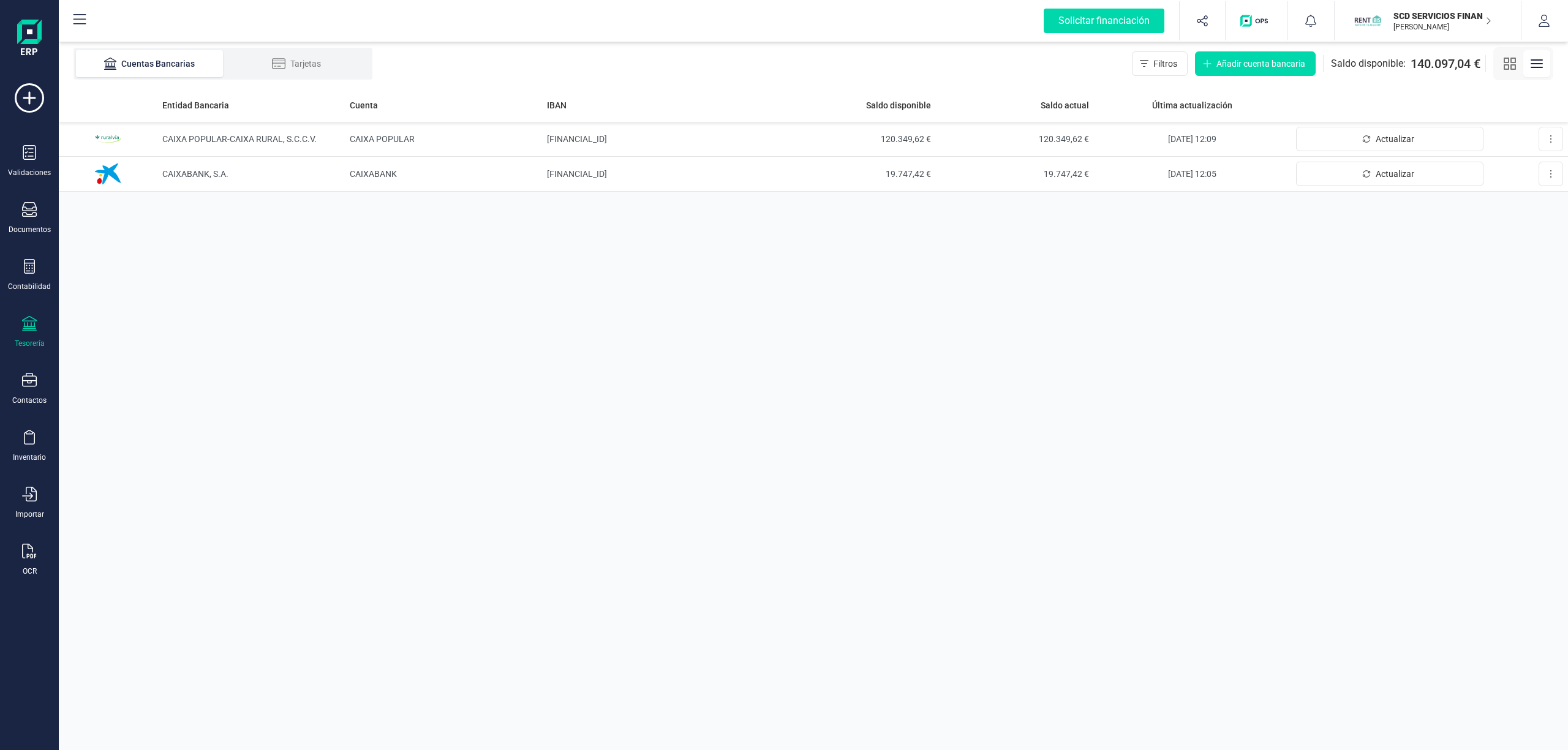
click at [1433, 16] on p "SCD SERVICIOS FINANCIEROS SL" at bounding box center [1442, 16] width 98 height 12
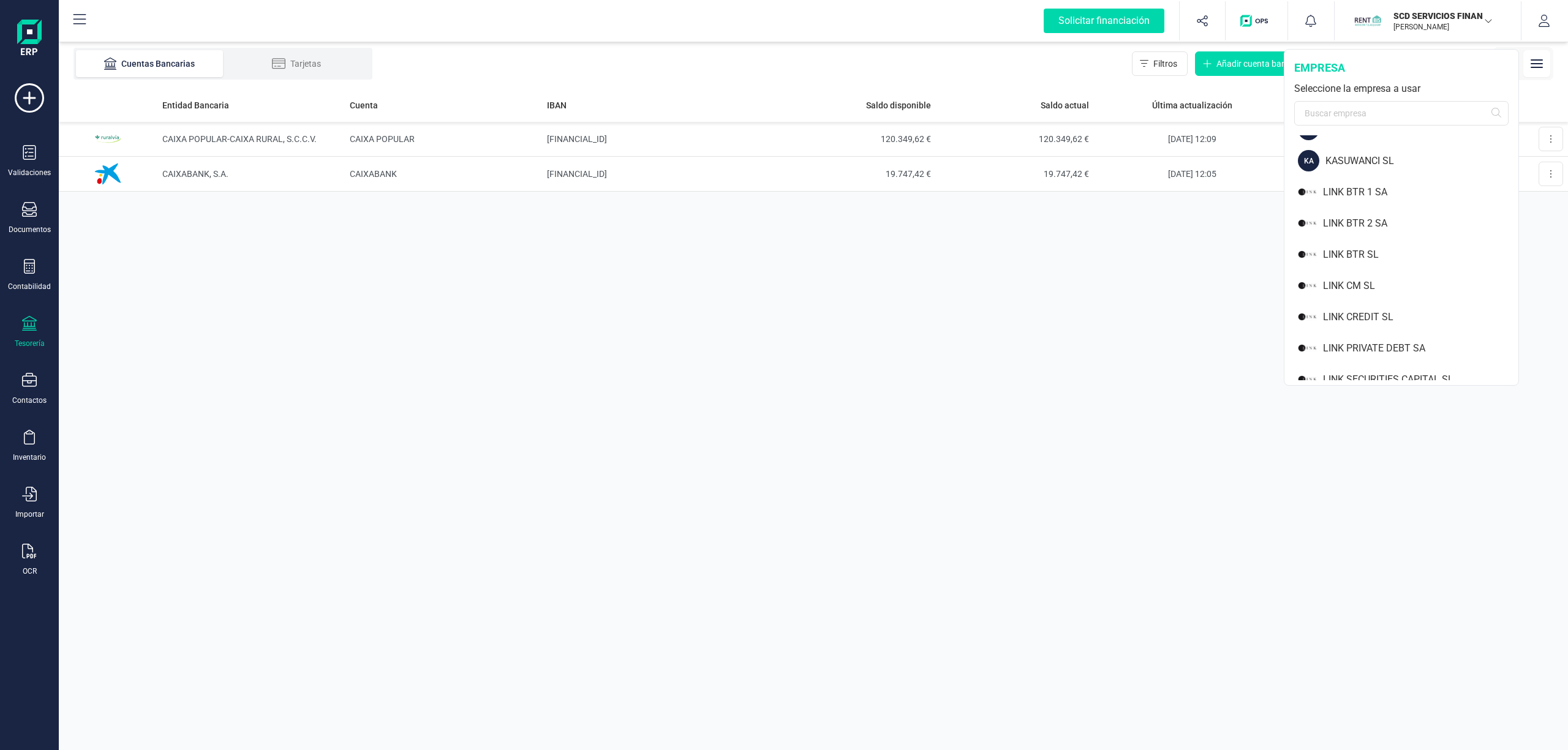
scroll to position [669, 0]
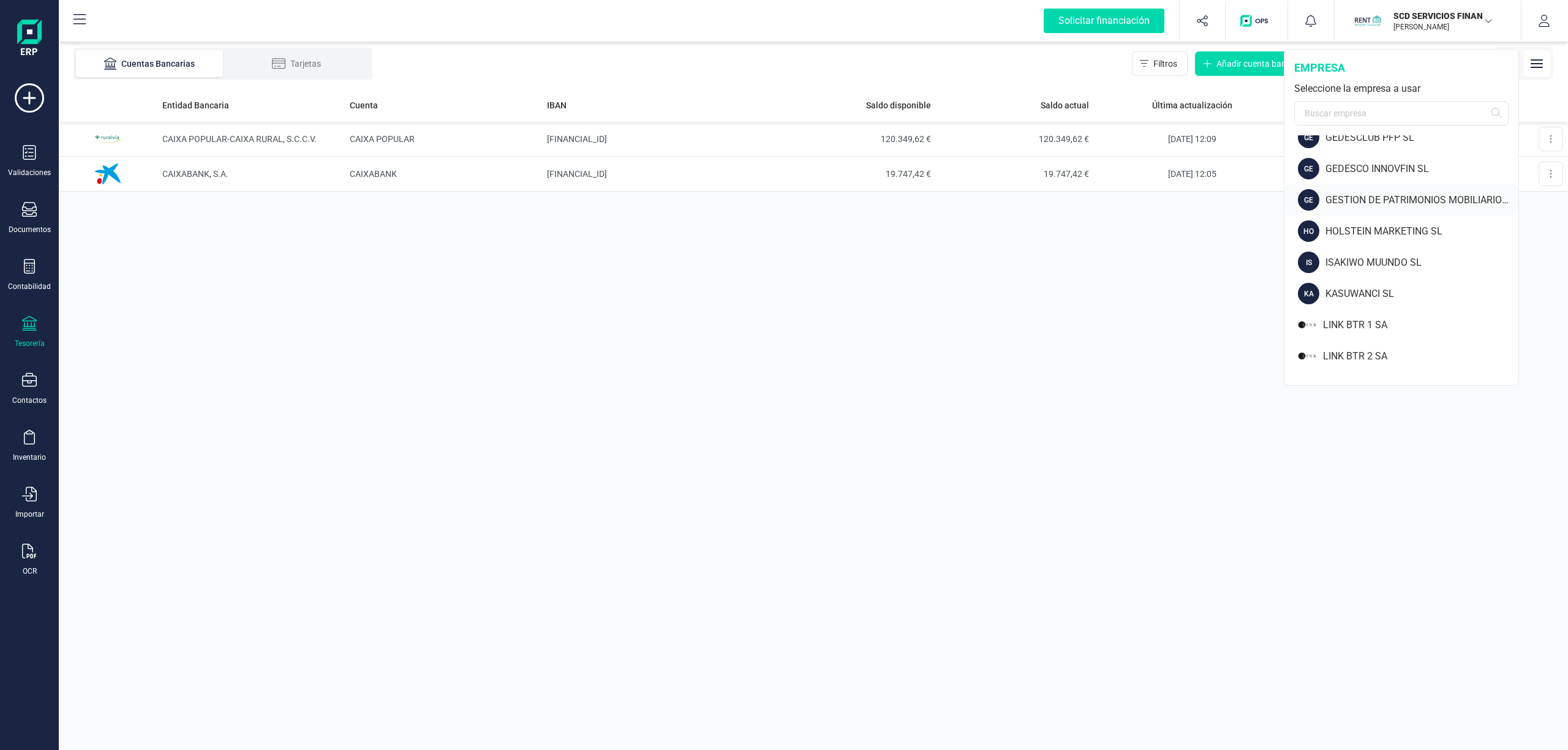
click at [1370, 196] on div "GESTION DE PATRIMONIOS MOBILIARIOS SOCIEDAD DE VALORES SA" at bounding box center [1422, 200] width 193 height 15
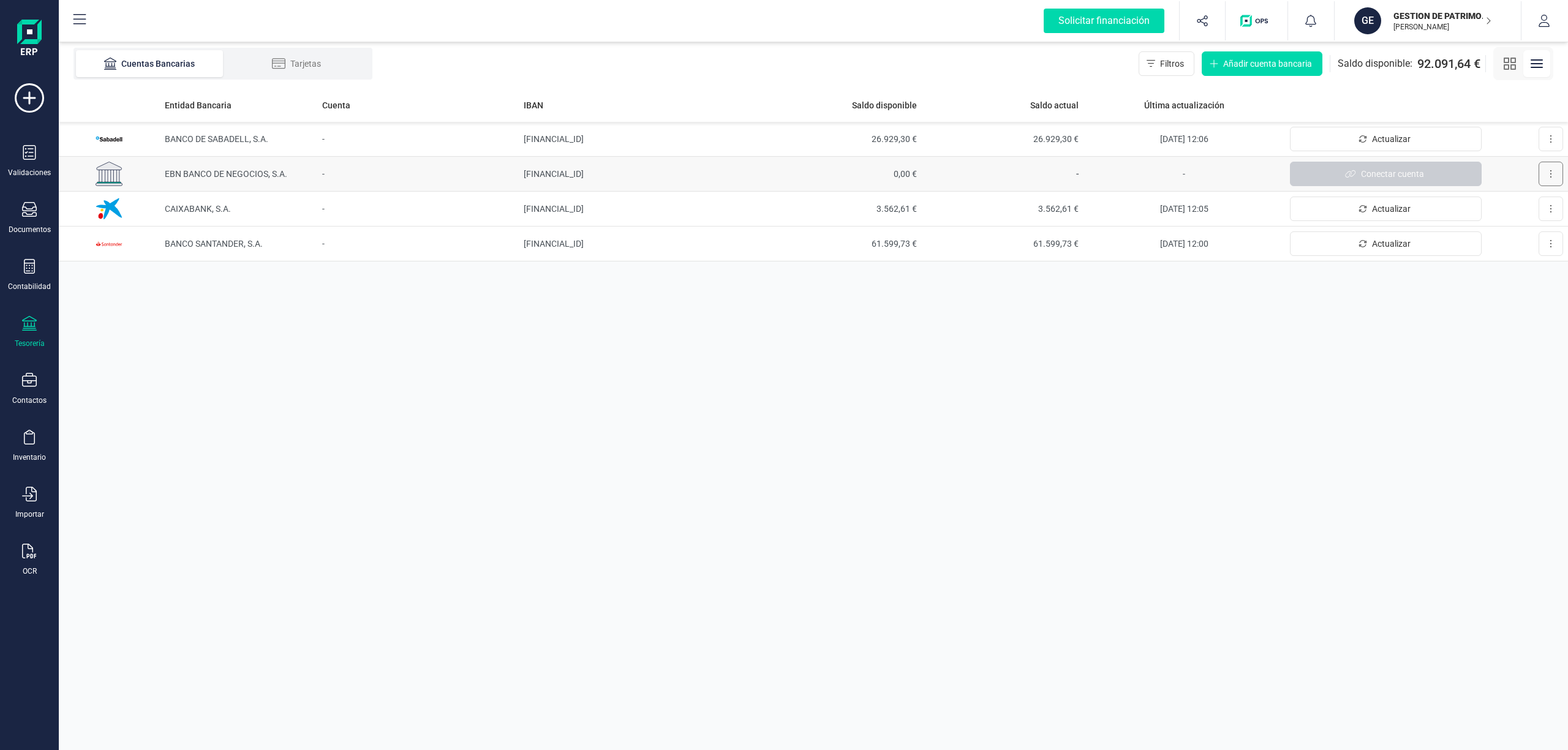
click at [1550, 174] on icon at bounding box center [1551, 173] width 1 height 7
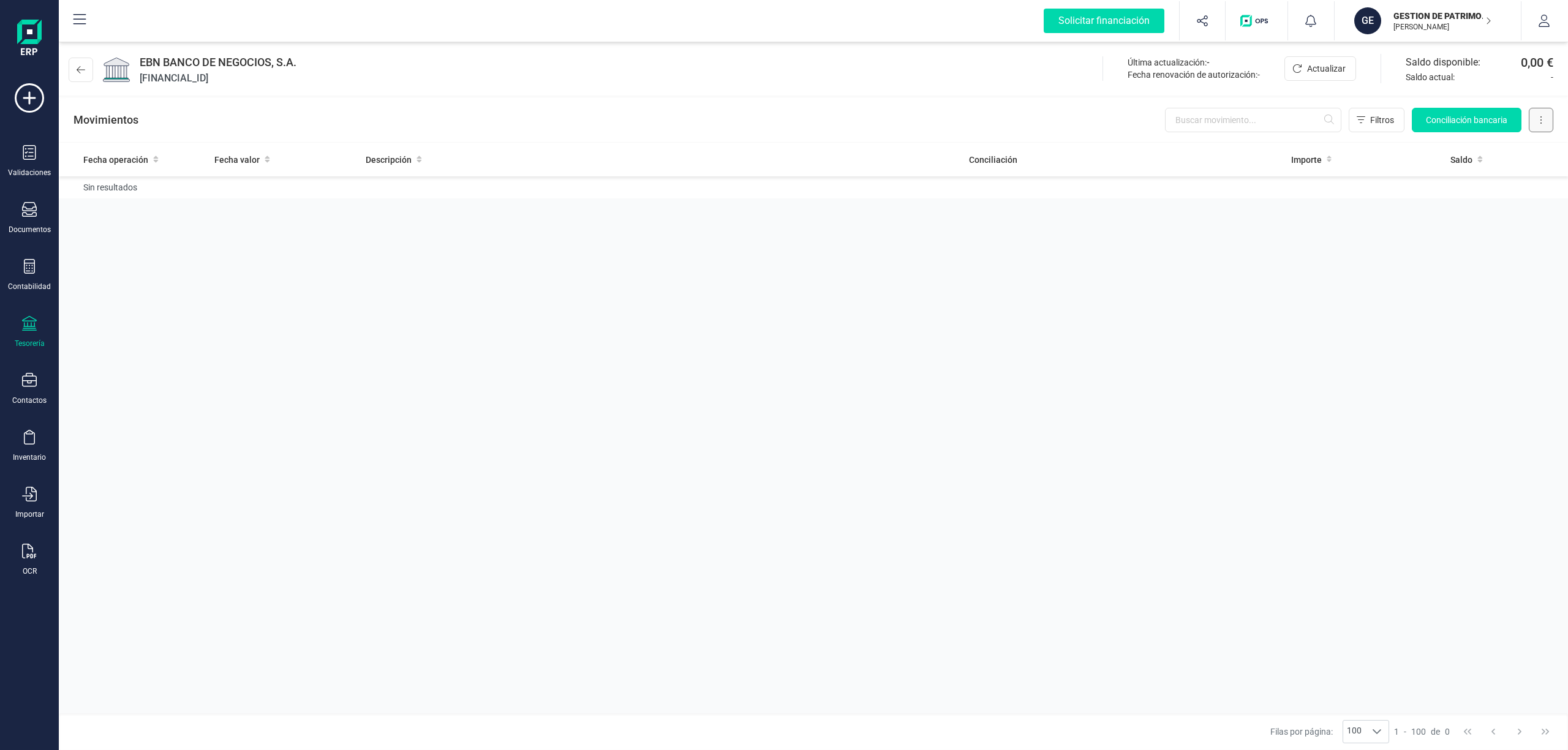
click at [1537, 123] on button at bounding box center [1540, 120] width 24 height 24
click at [1522, 173] on span "Eliminar cuenta" at bounding box center [1511, 175] width 59 height 12
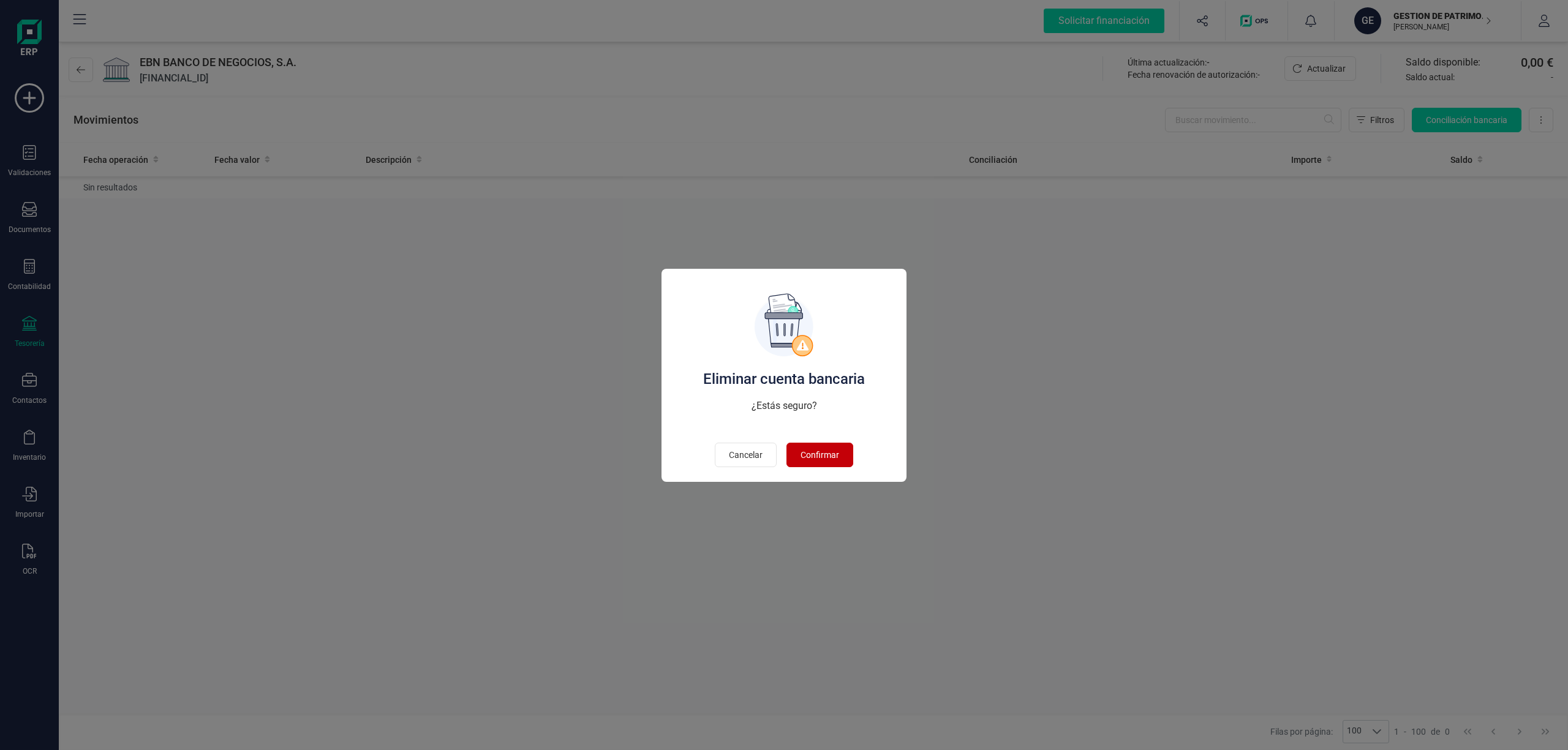
click at [823, 459] on span "Confirmar" at bounding box center [820, 454] width 38 height 12
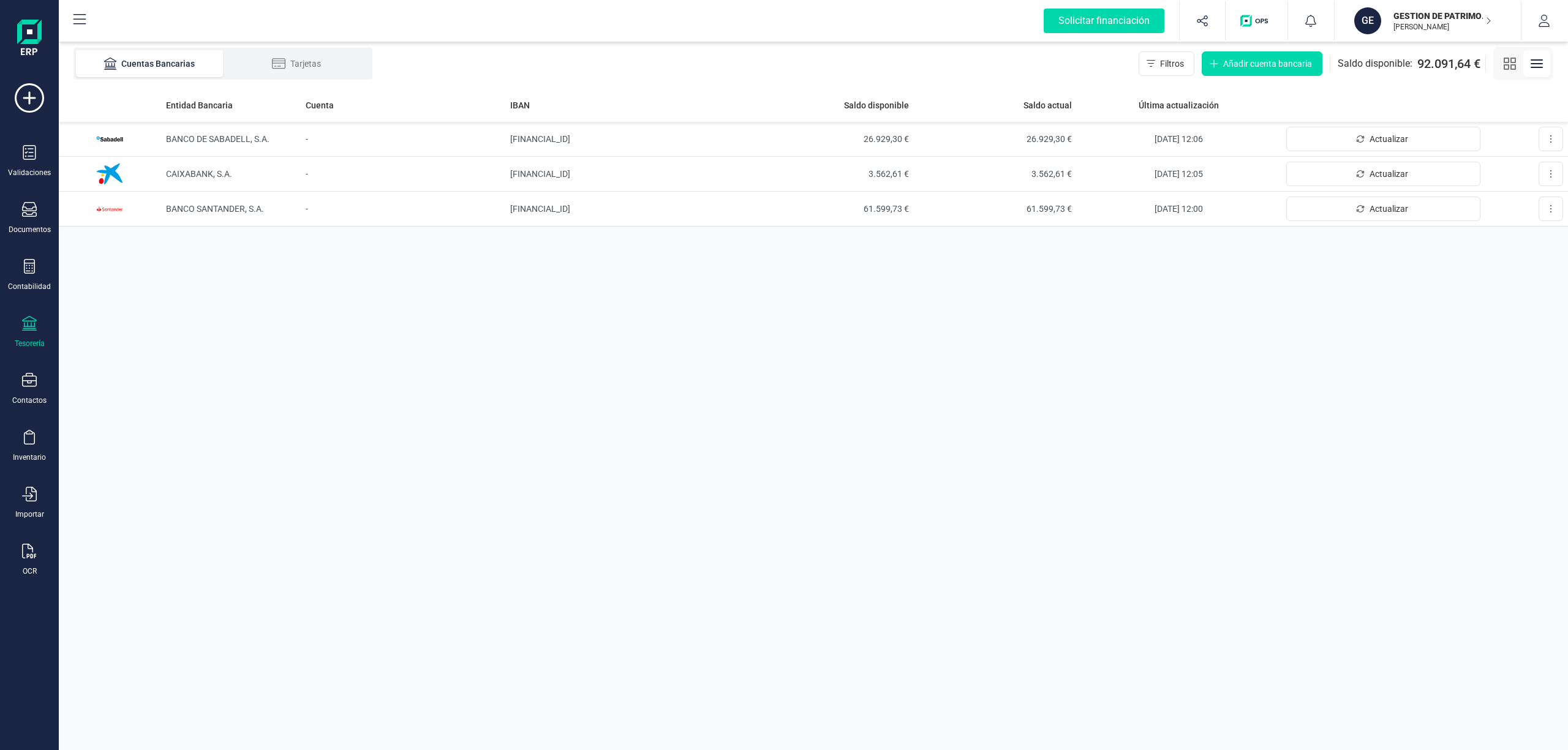
click at [1422, 15] on p "GESTION DE PATRIMONIOS MOBILIARIOS SOCIEDAD DE VALORES SA" at bounding box center [1442, 16] width 98 height 12
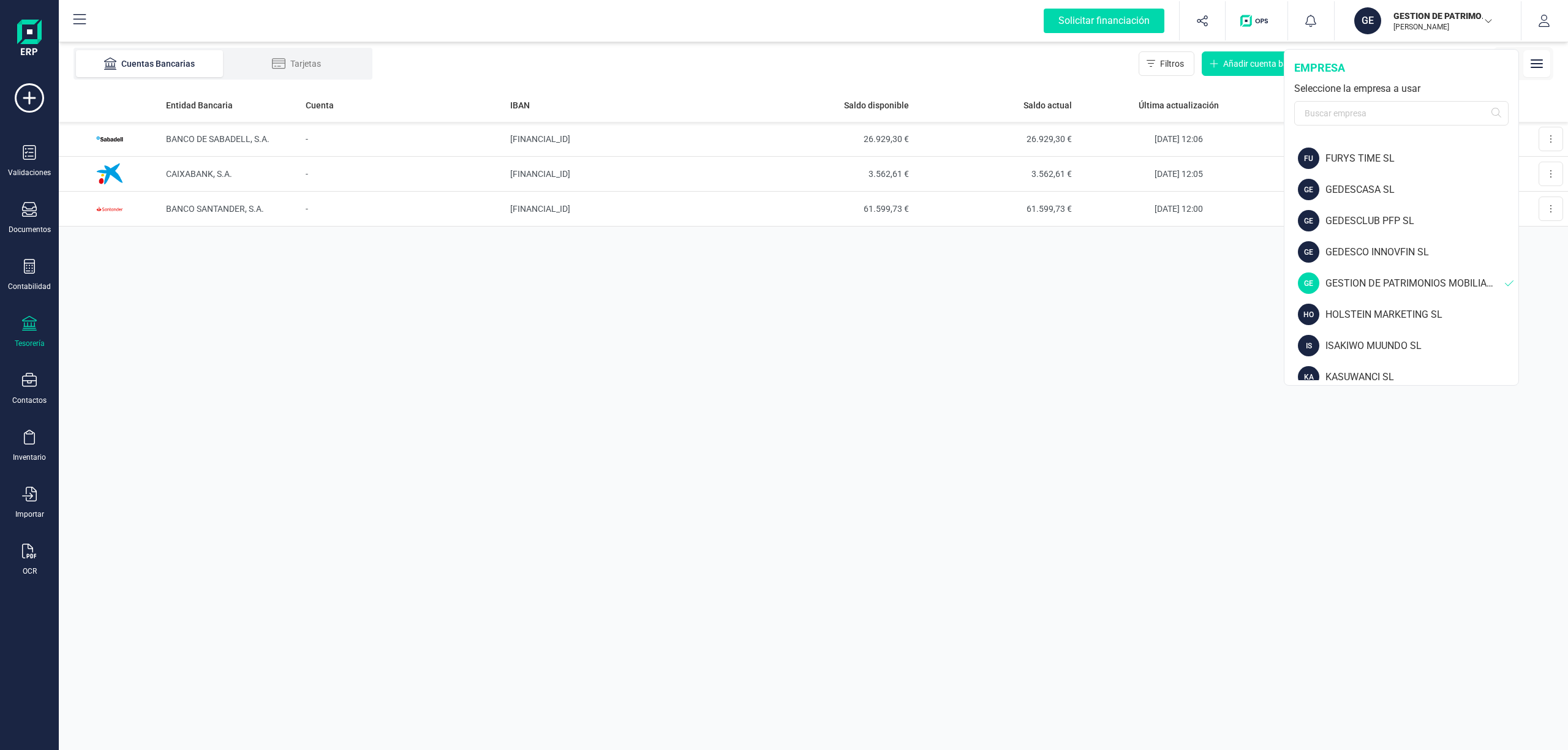
scroll to position [621, 0]
click at [1394, 280] on div "HOLSTEIN MARKETING SL" at bounding box center [1422, 279] width 193 height 15
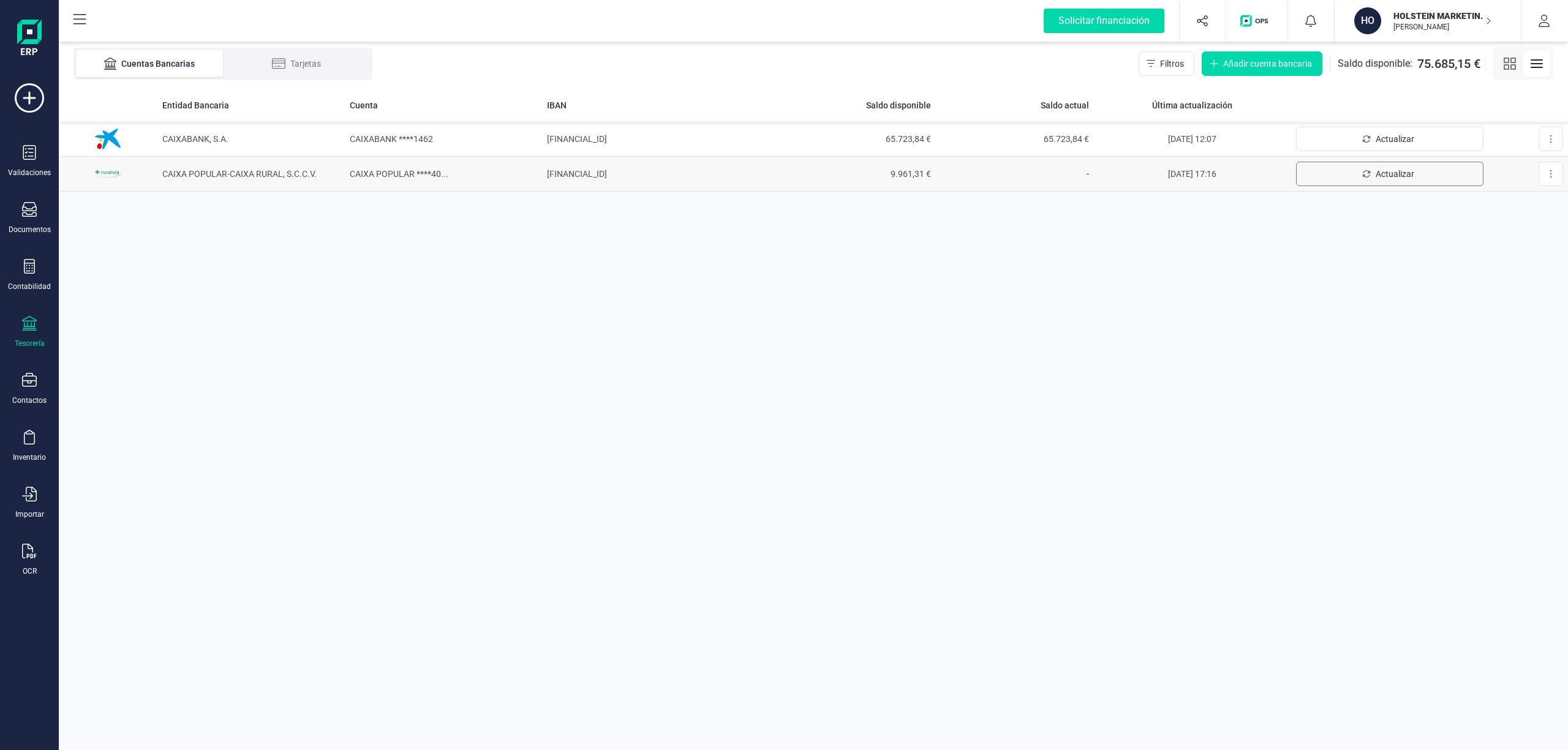
click at [1385, 172] on span "Actualizar" at bounding box center [1394, 173] width 38 height 12
click at [606, 170] on td "[FINANCIAL_ID]" at bounding box center [660, 173] width 236 height 35
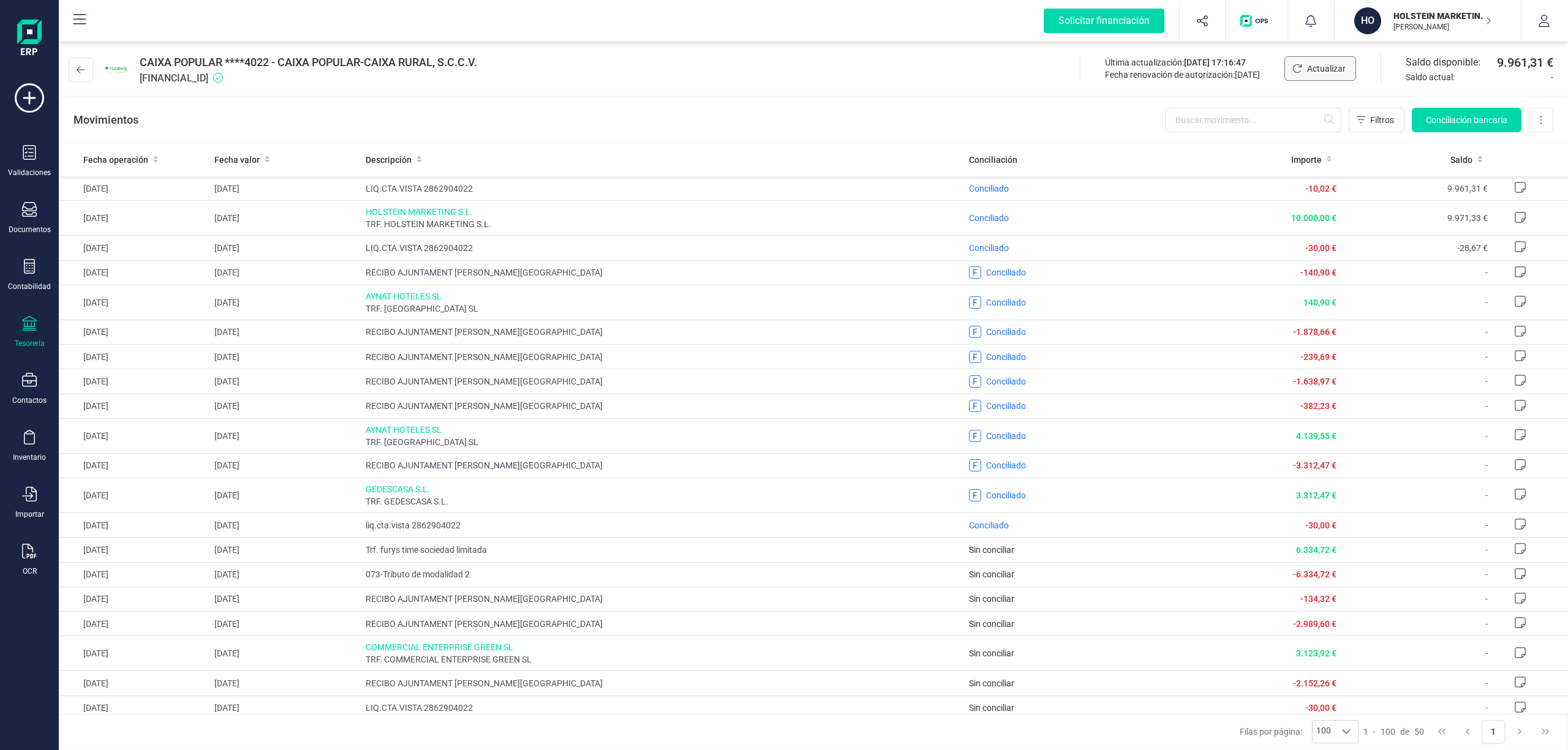
click at [1318, 66] on span "Actualizar" at bounding box center [1326, 68] width 38 height 12
click at [77, 66] on icon at bounding box center [81, 70] width 9 height 10
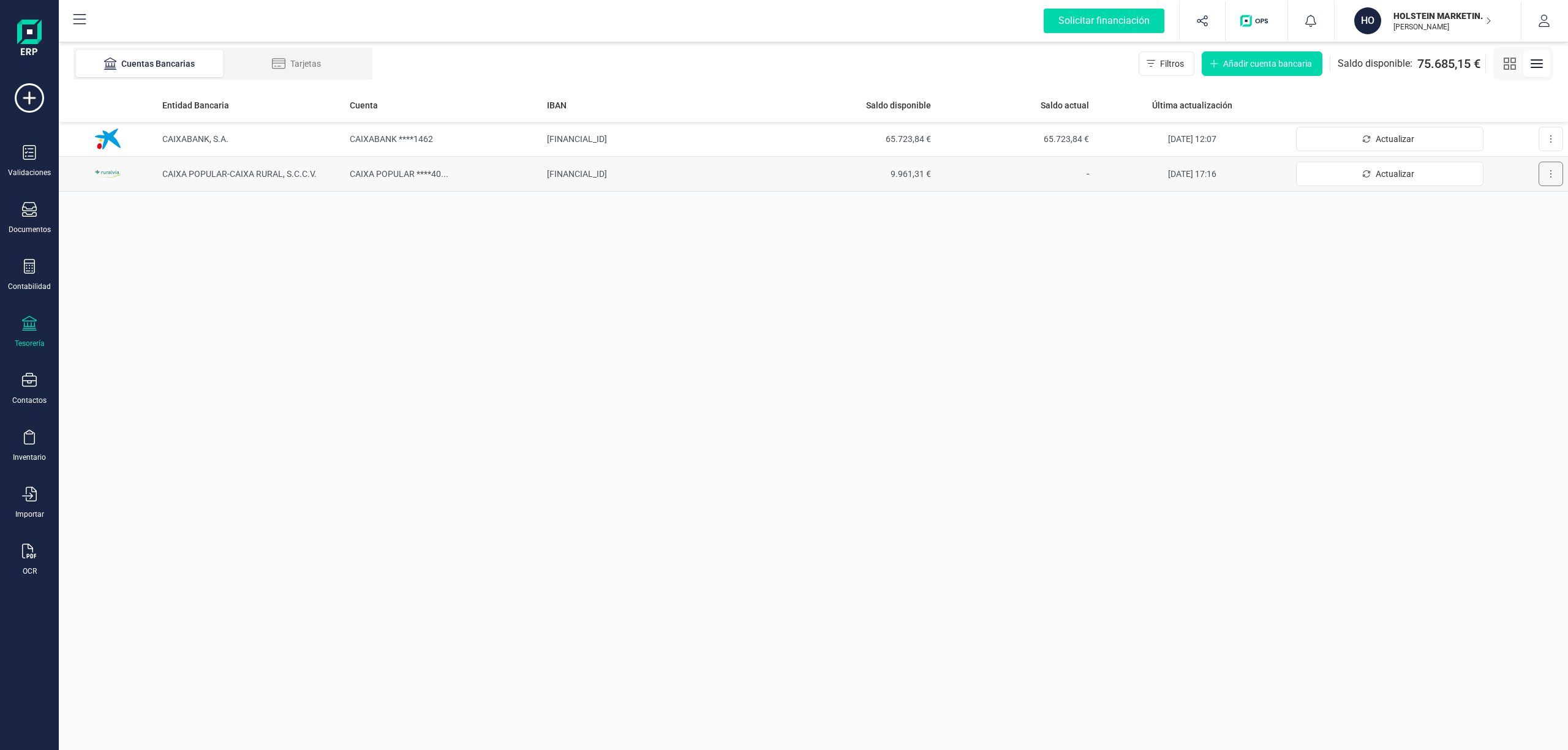
click at [1553, 173] on button at bounding box center [1550, 173] width 24 height 24
click at [1532, 228] on span "Desconectar cuenta" at bounding box center [1514, 228] width 76 height 12
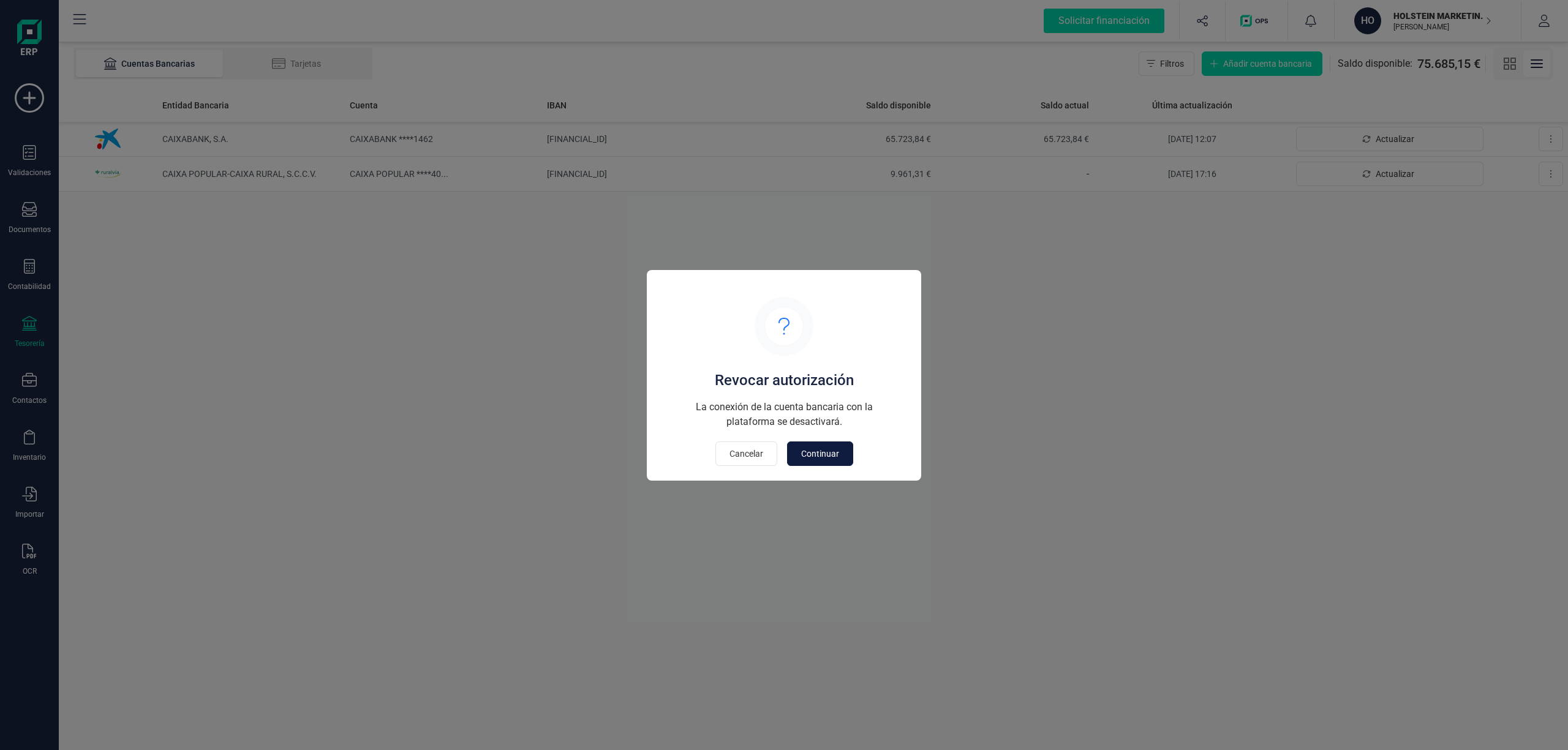
click at [816, 452] on span "Continuar" at bounding box center [819, 454] width 38 height 12
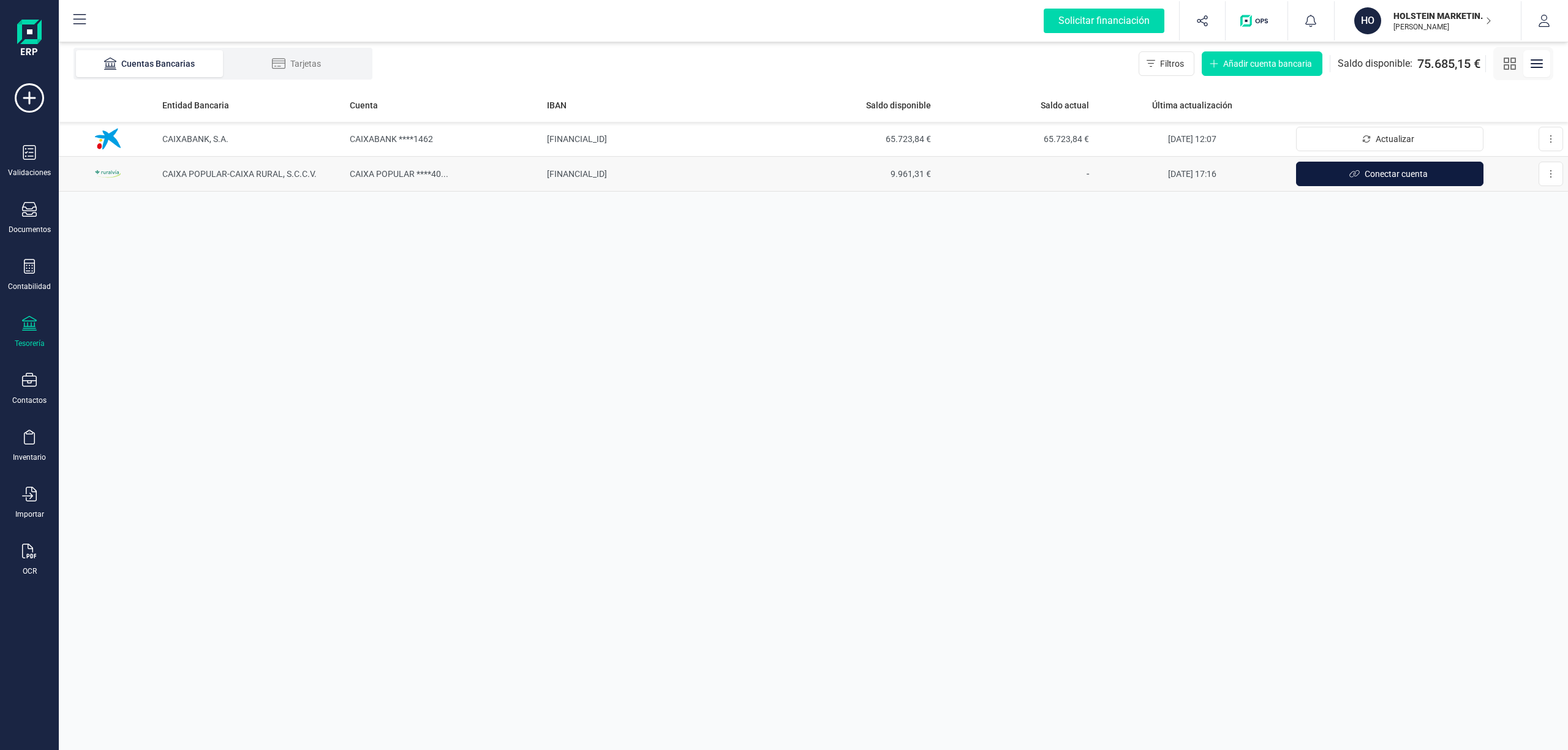
click at [1387, 174] on span "Conectar cuenta" at bounding box center [1396, 173] width 63 height 12
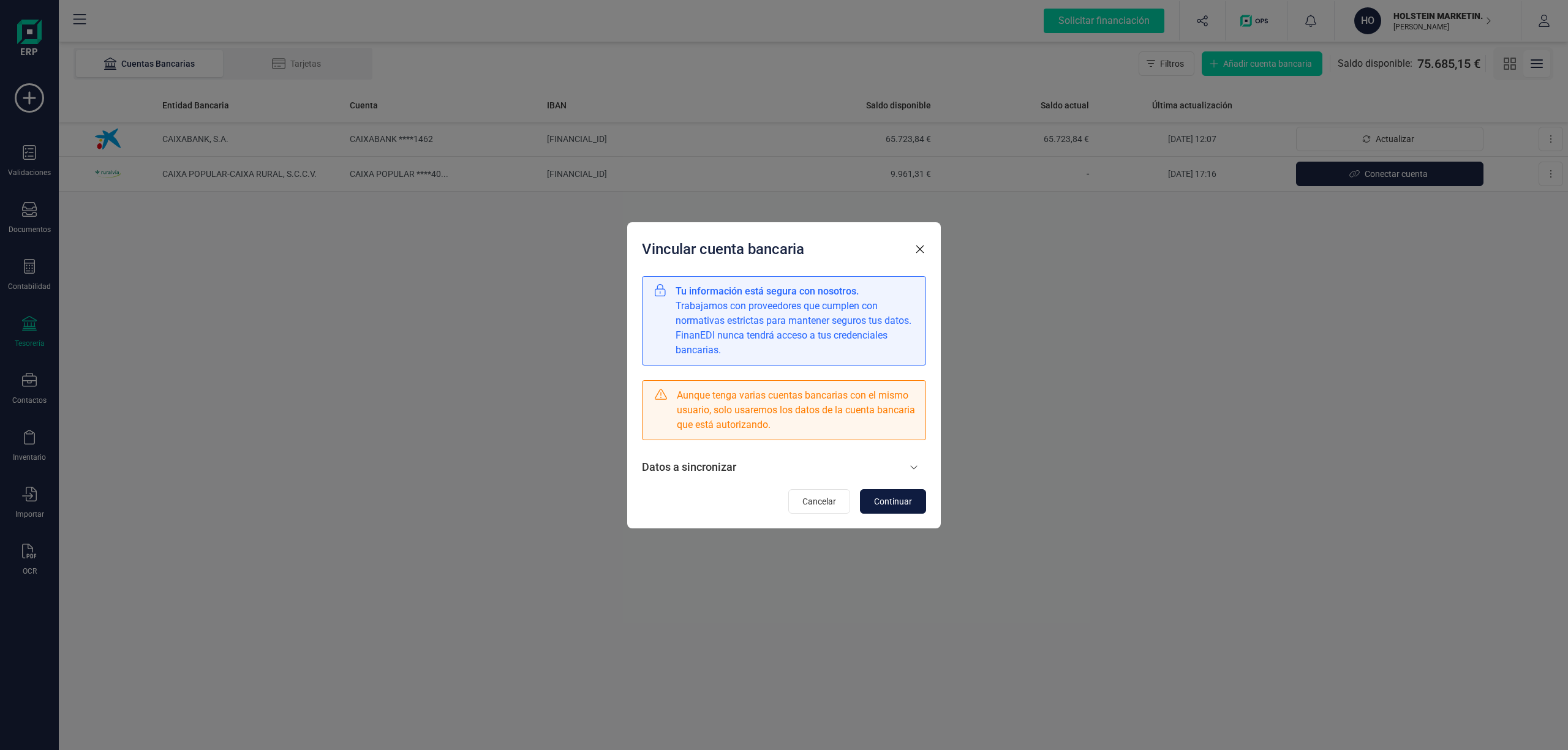
click at [893, 493] on button "Continuar" at bounding box center [892, 501] width 66 height 24
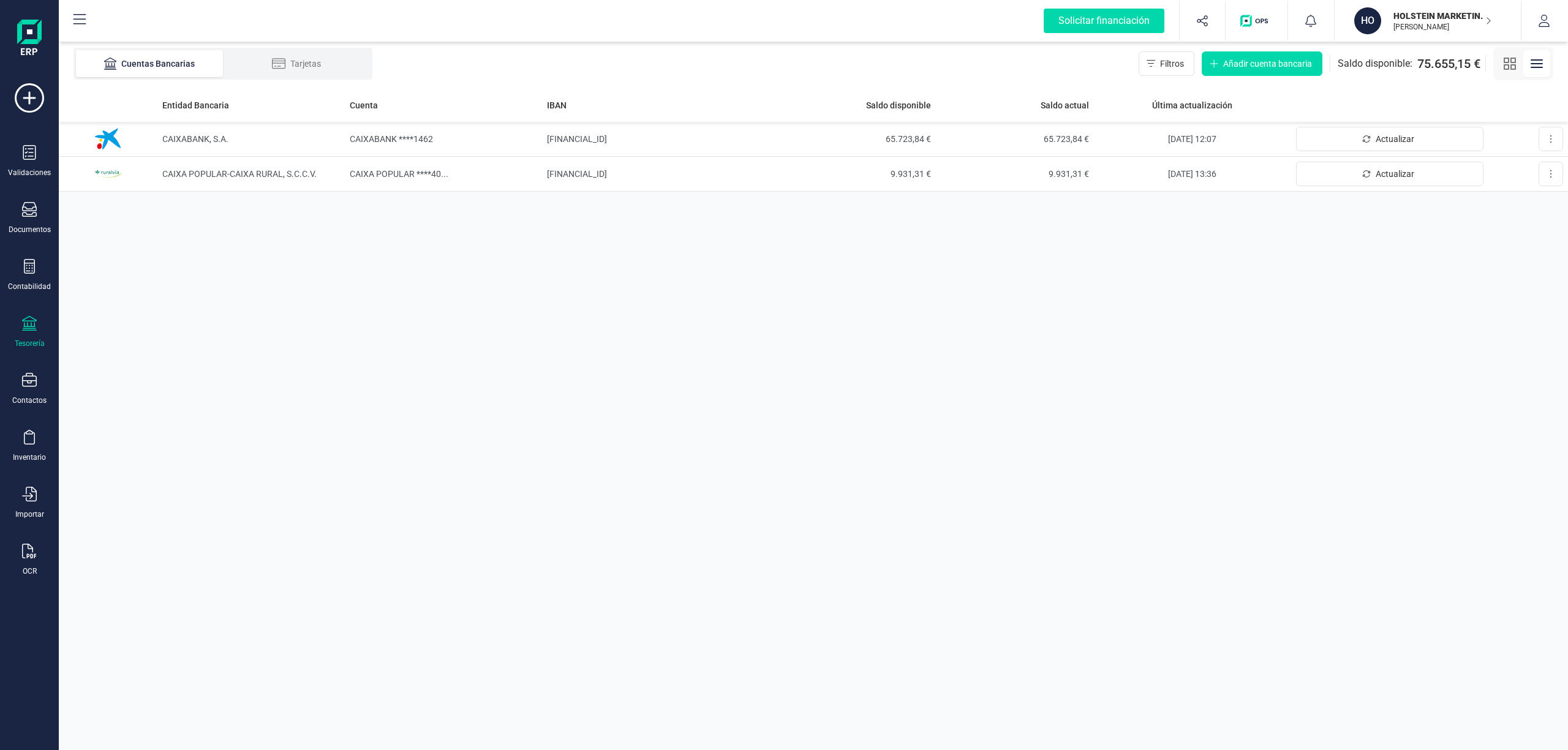
click at [1422, 18] on p "HOLSTEIN MARKETING SL" at bounding box center [1442, 16] width 98 height 12
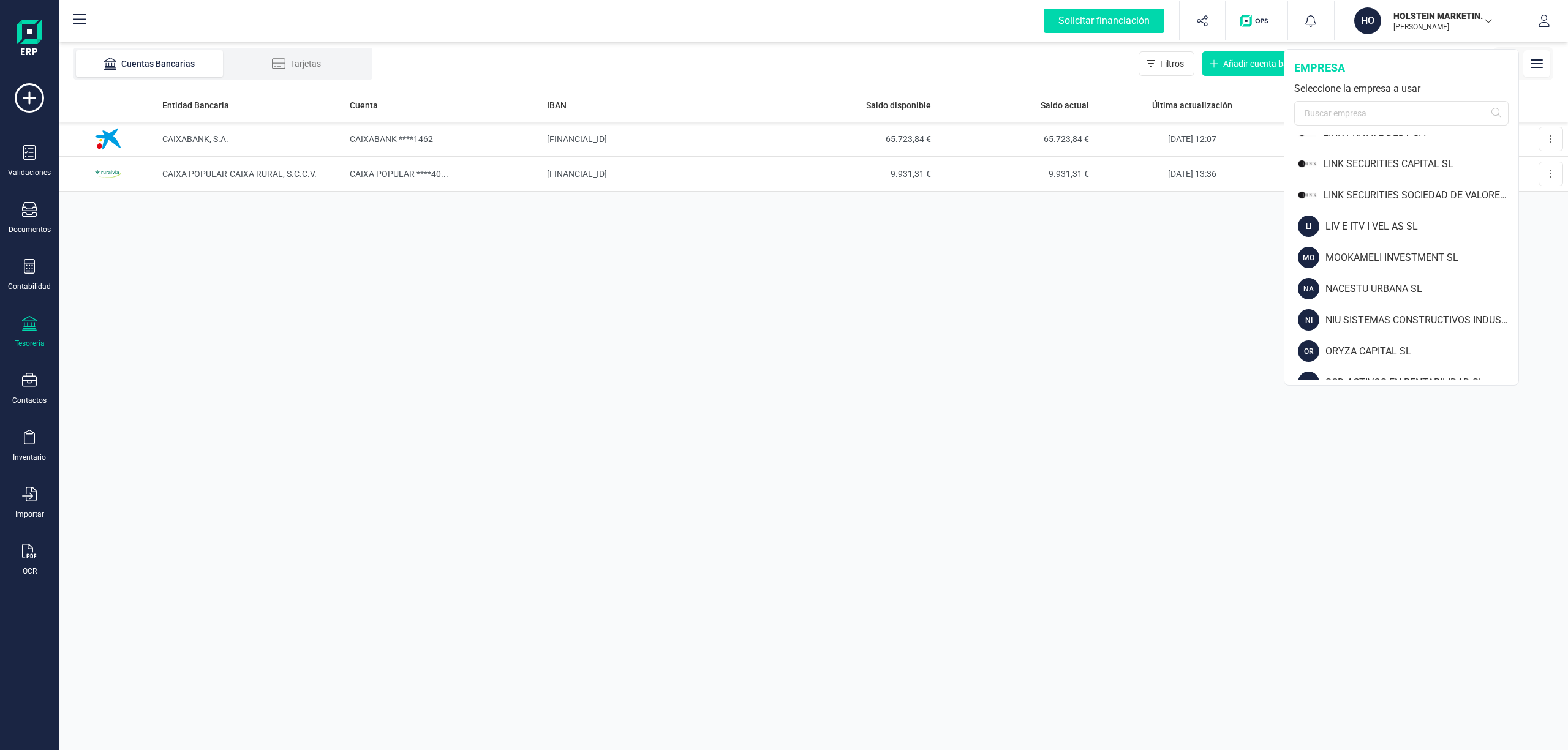
scroll to position [1005, 0]
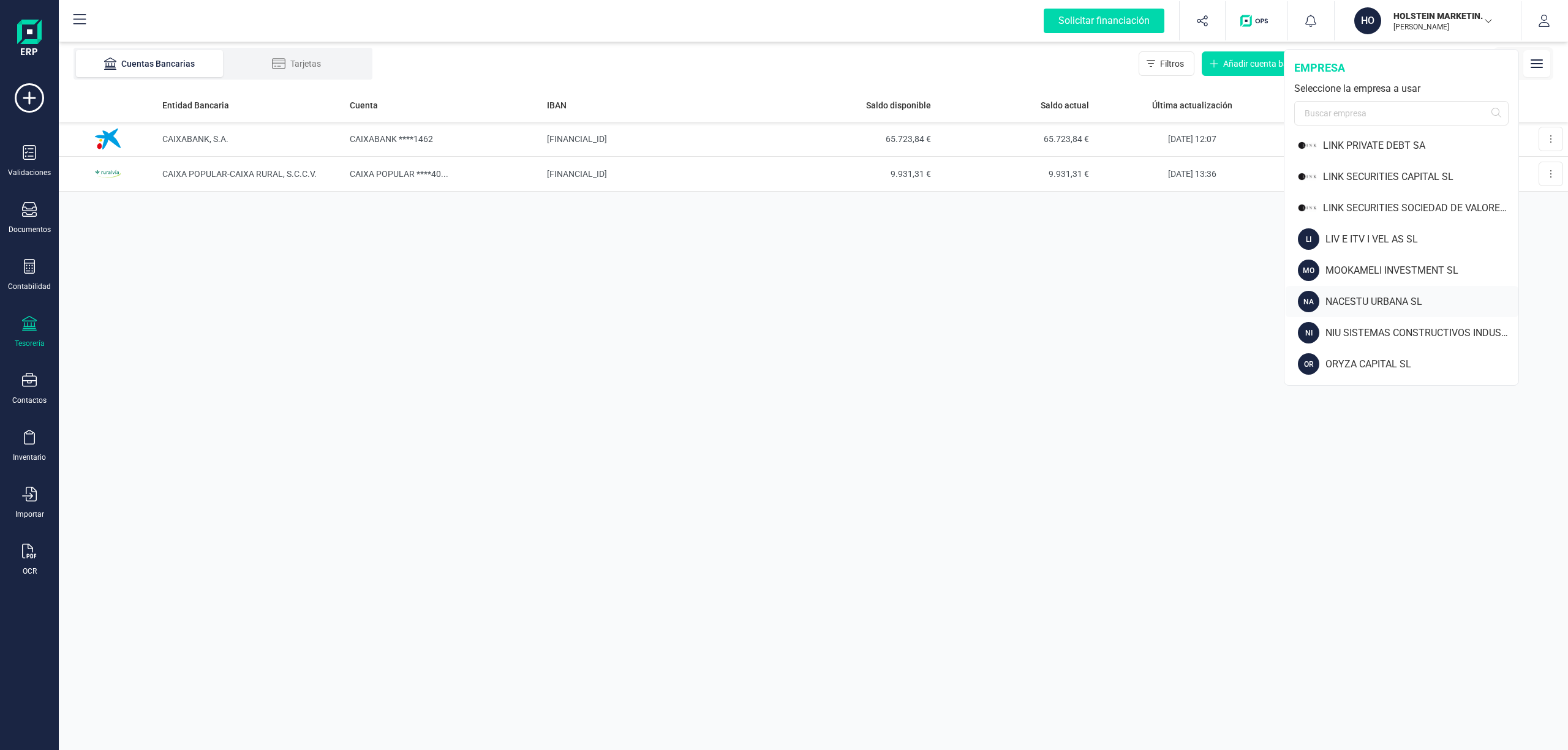
click at [1336, 295] on div "NACESTU URBANA SL" at bounding box center [1422, 301] width 193 height 15
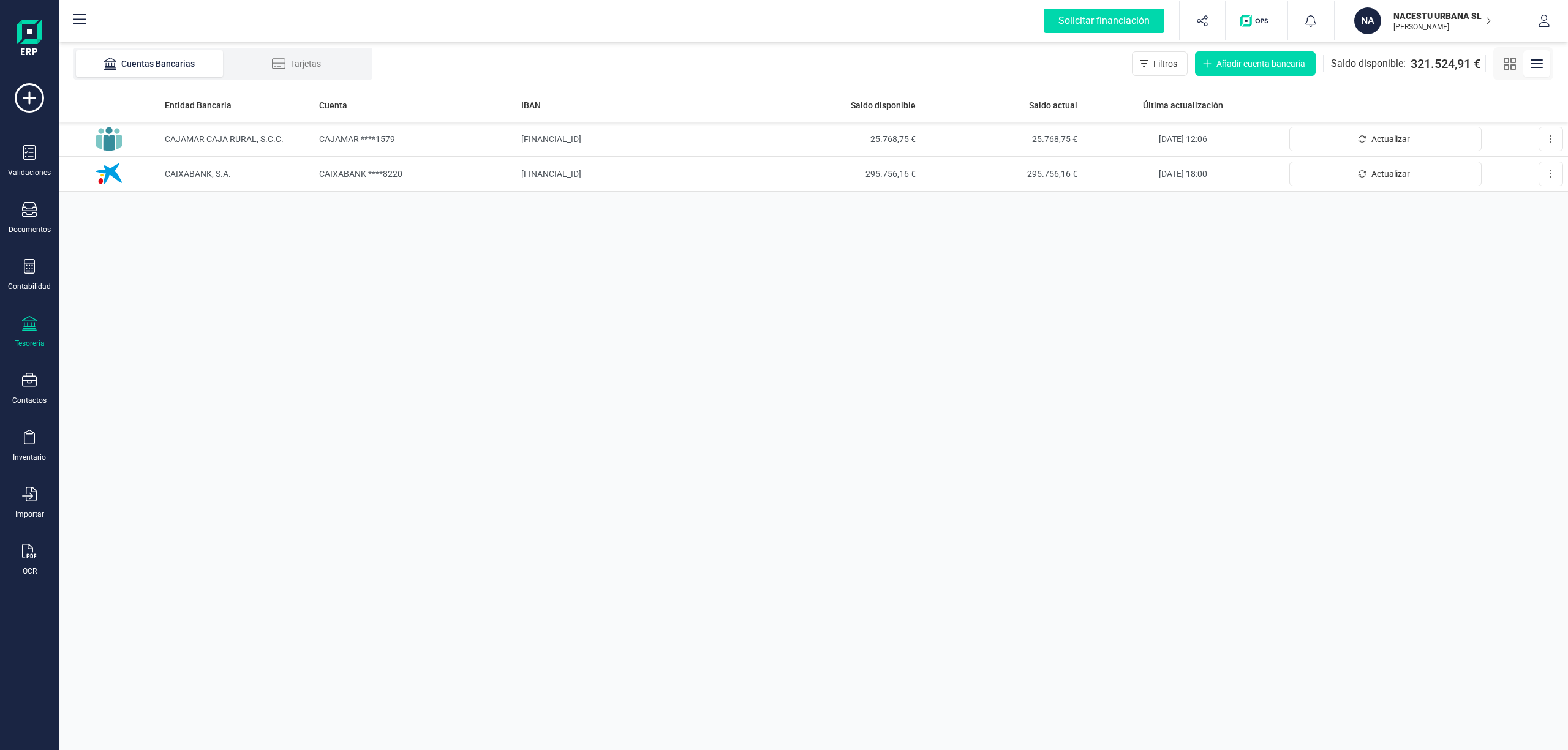
click at [1436, 18] on p "NACESTU URBANA SL" at bounding box center [1442, 16] width 98 height 12
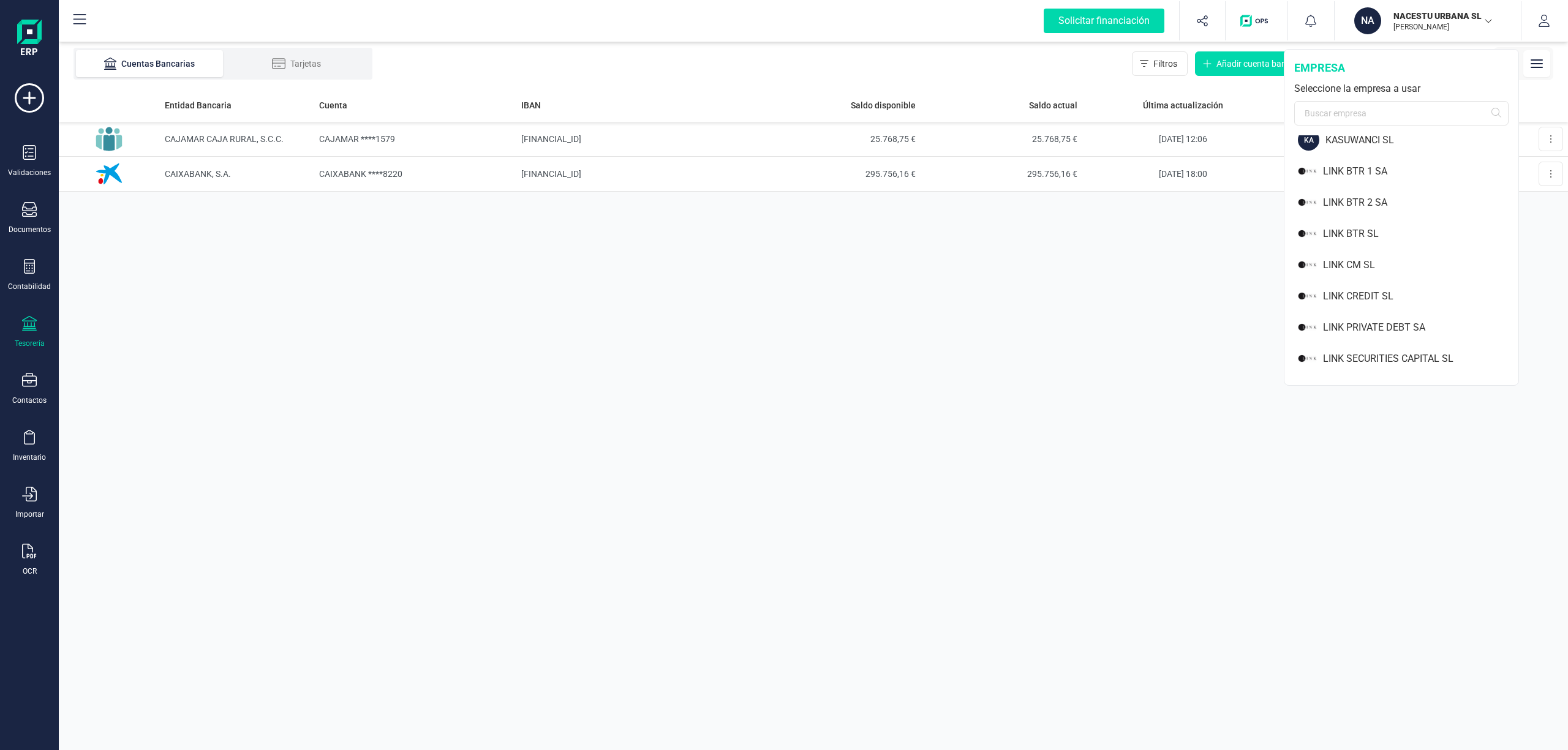
scroll to position [787, 0]
click at [1343, 208] on div "LINK BTR 1 SA" at bounding box center [1420, 207] width 196 height 15
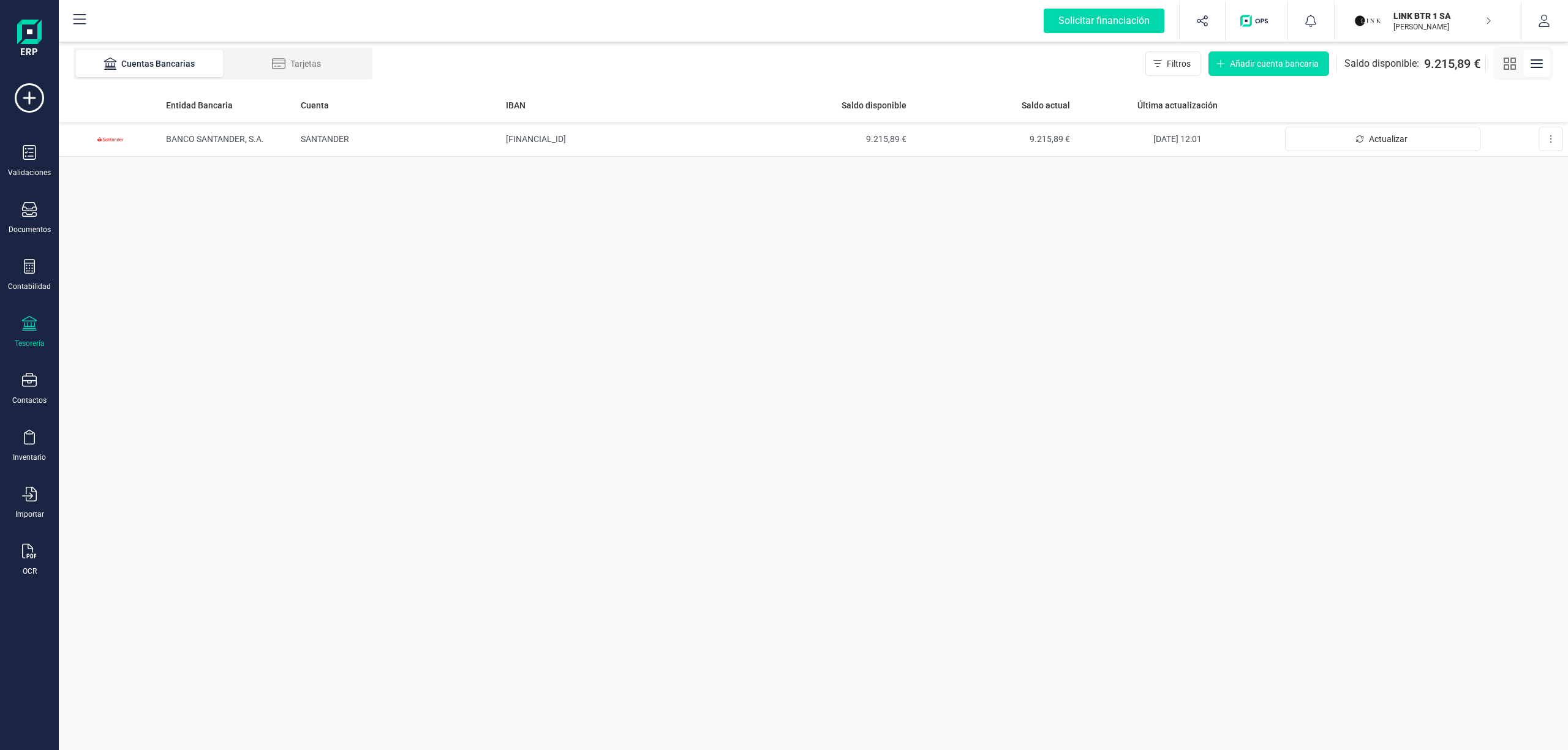
click at [1423, 16] on p "LINK BTR 1 SA" at bounding box center [1442, 16] width 98 height 12
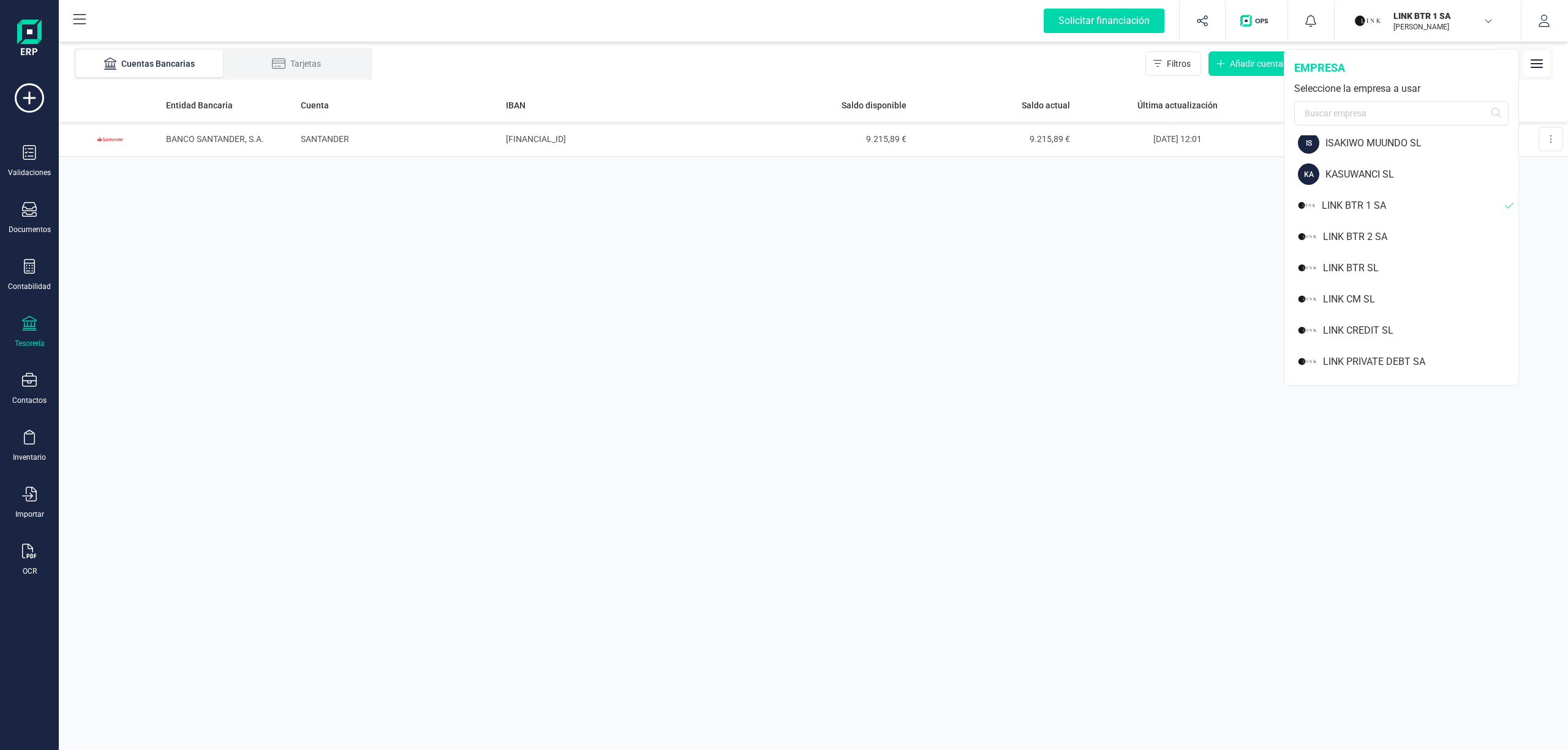
scroll to position [816, 0]
click at [1350, 212] on div "LINK BTR 2 SA" at bounding box center [1420, 209] width 196 height 15
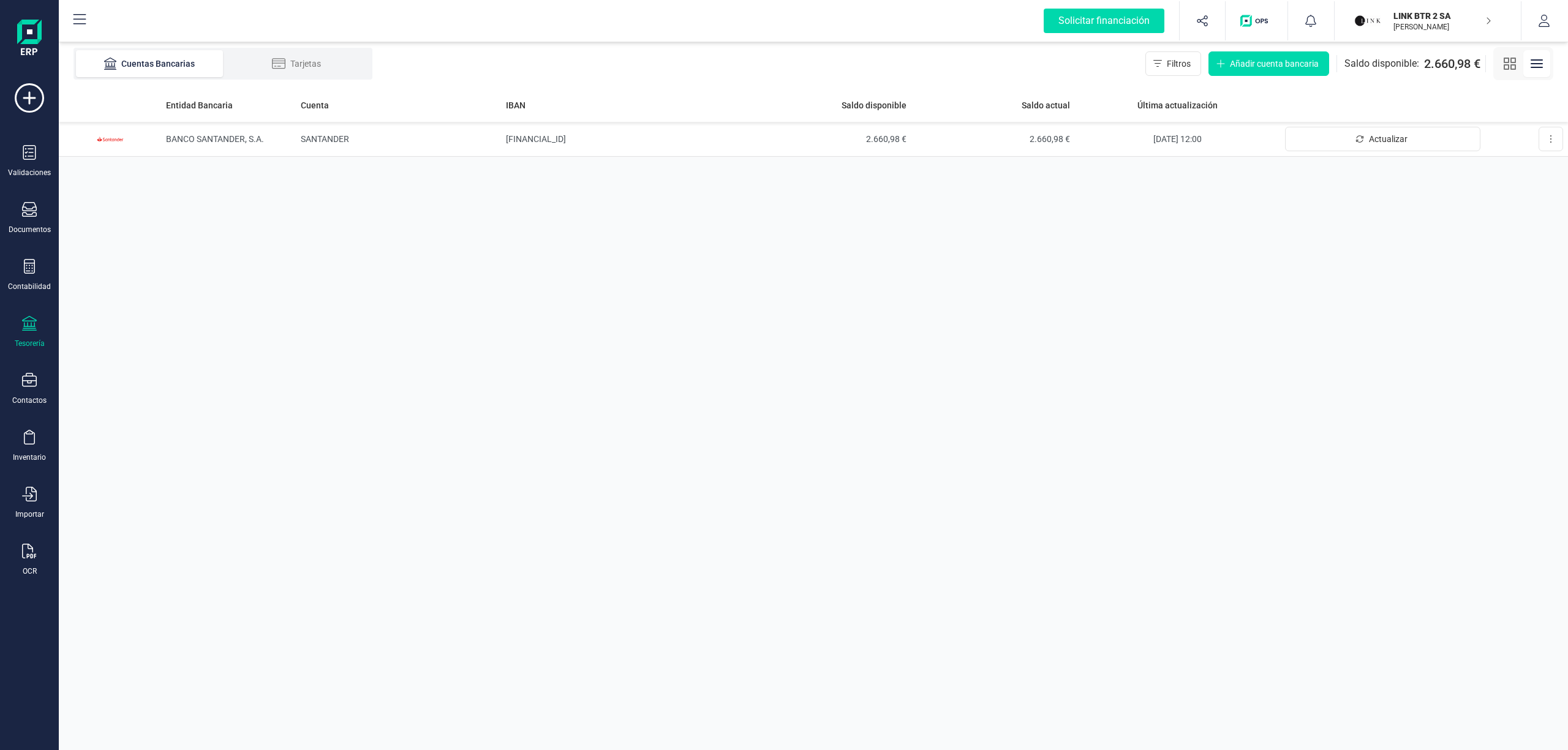
click at [1424, 15] on p "LINK BTR 2 SA" at bounding box center [1442, 16] width 98 height 12
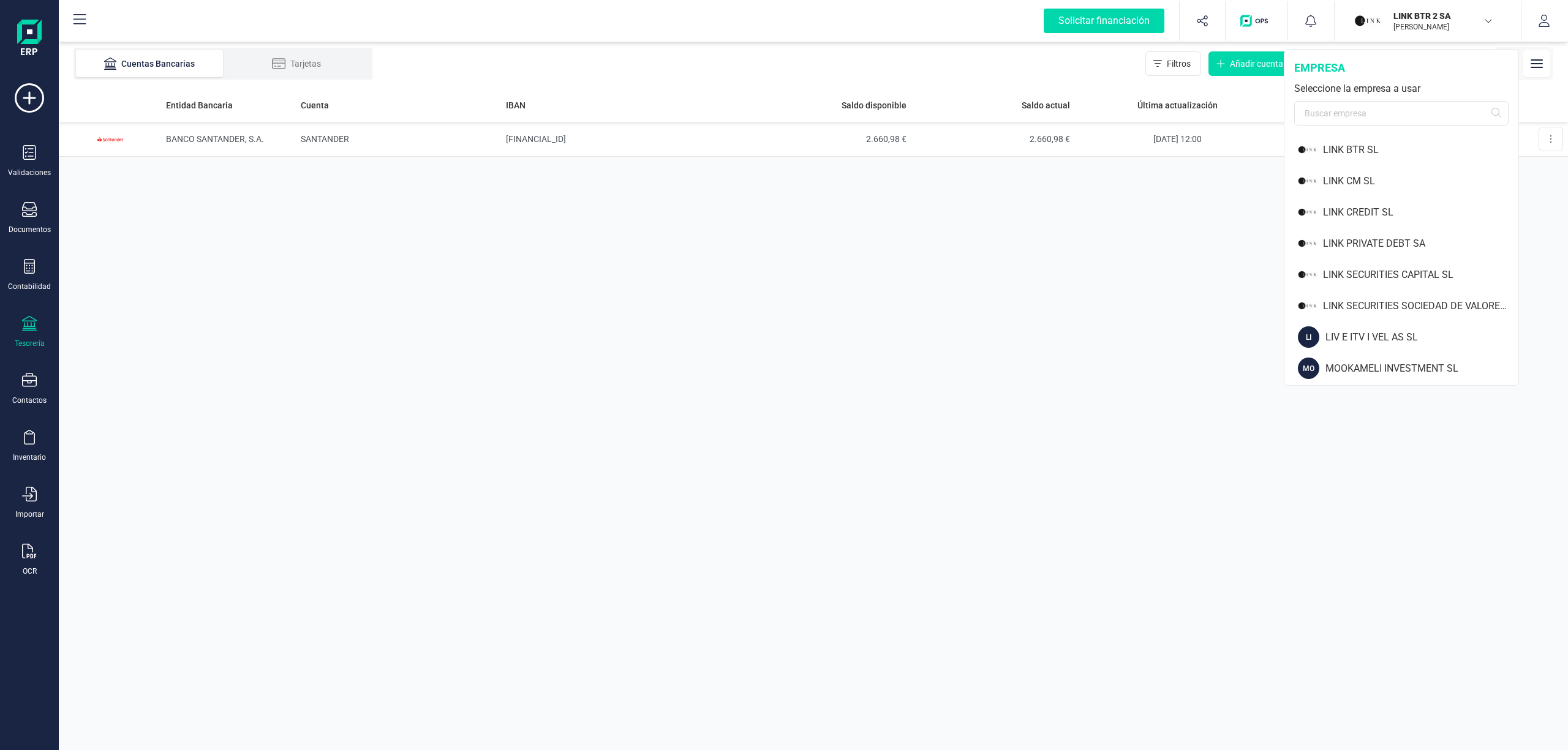
scroll to position [893, 0]
click at [1355, 167] on div "LINK BTR SL" at bounding box center [1420, 164] width 196 height 15
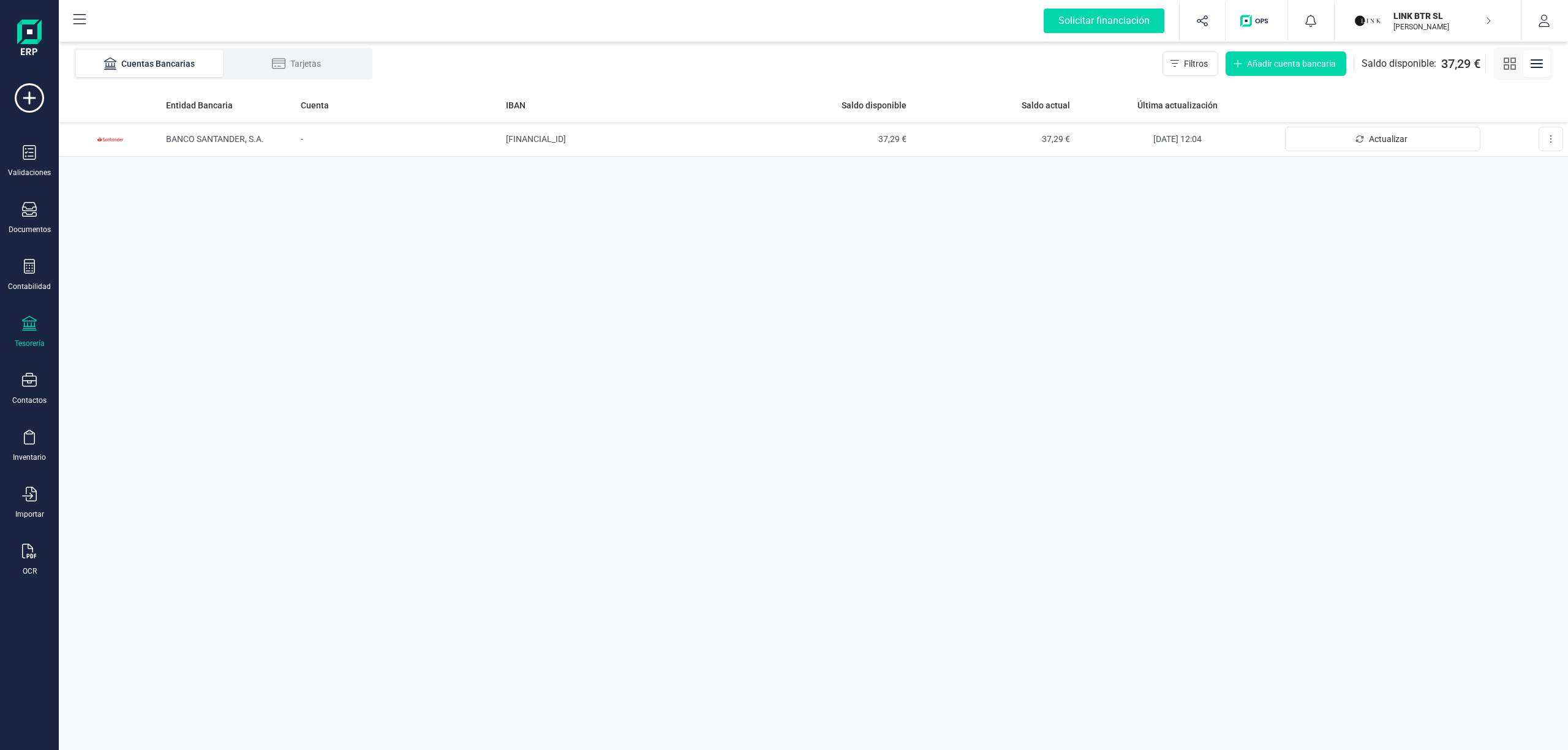
click at [1424, 16] on p "LINK BTR SL" at bounding box center [1442, 16] width 98 height 12
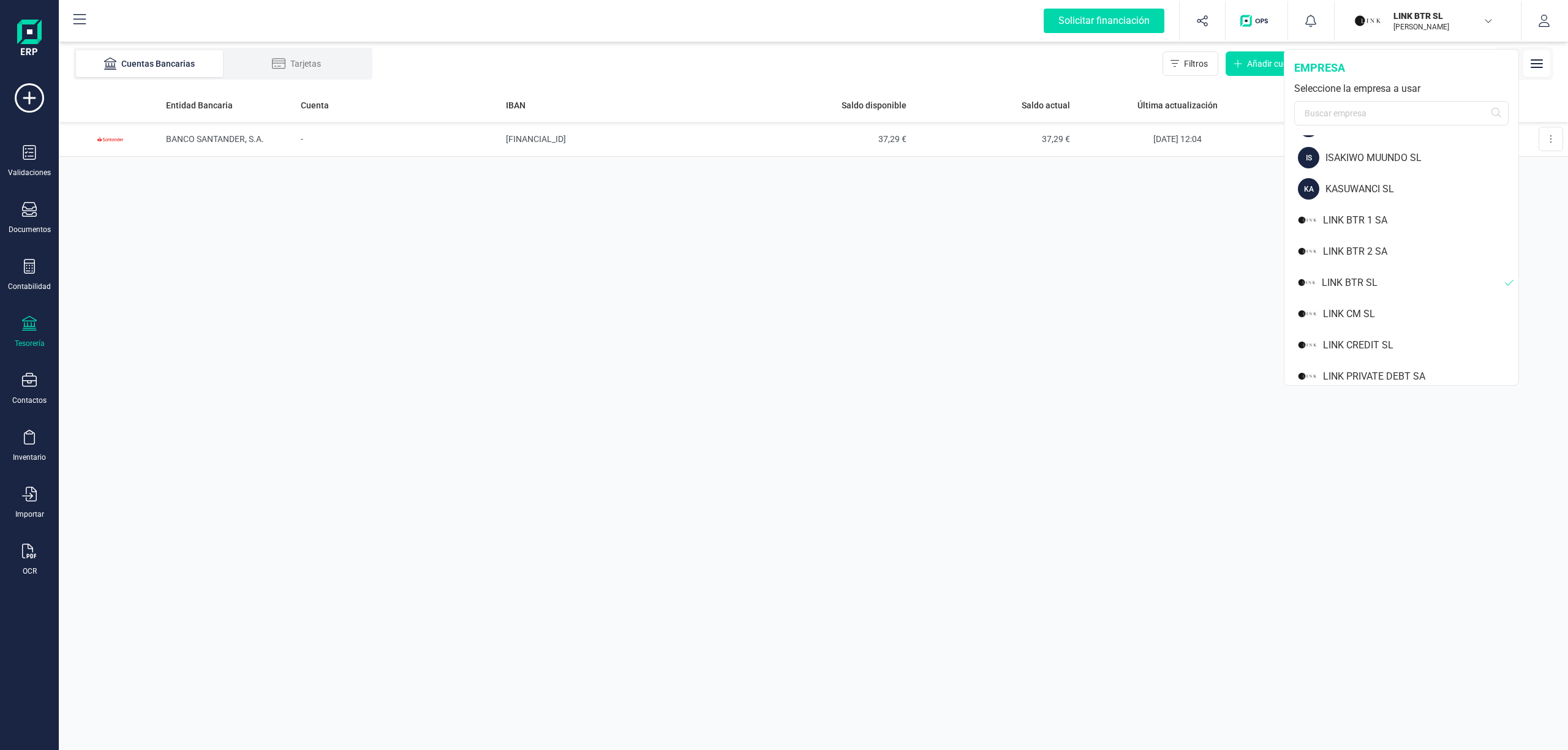
scroll to position [781, 0]
click at [1338, 305] on div "LINK CM SL" at bounding box center [1420, 306] width 196 height 15
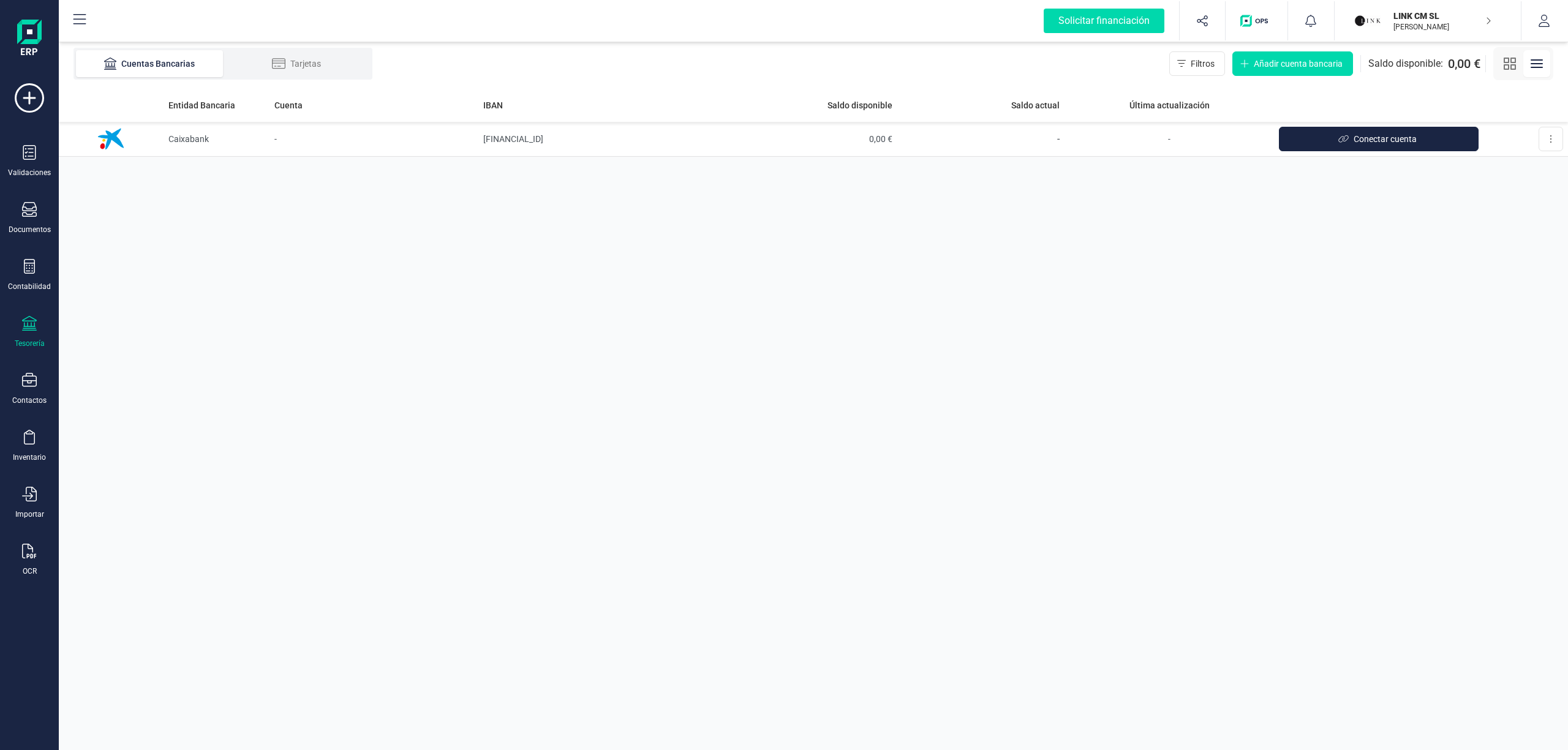
click at [1399, 18] on p "LINK CM SL" at bounding box center [1442, 16] width 98 height 12
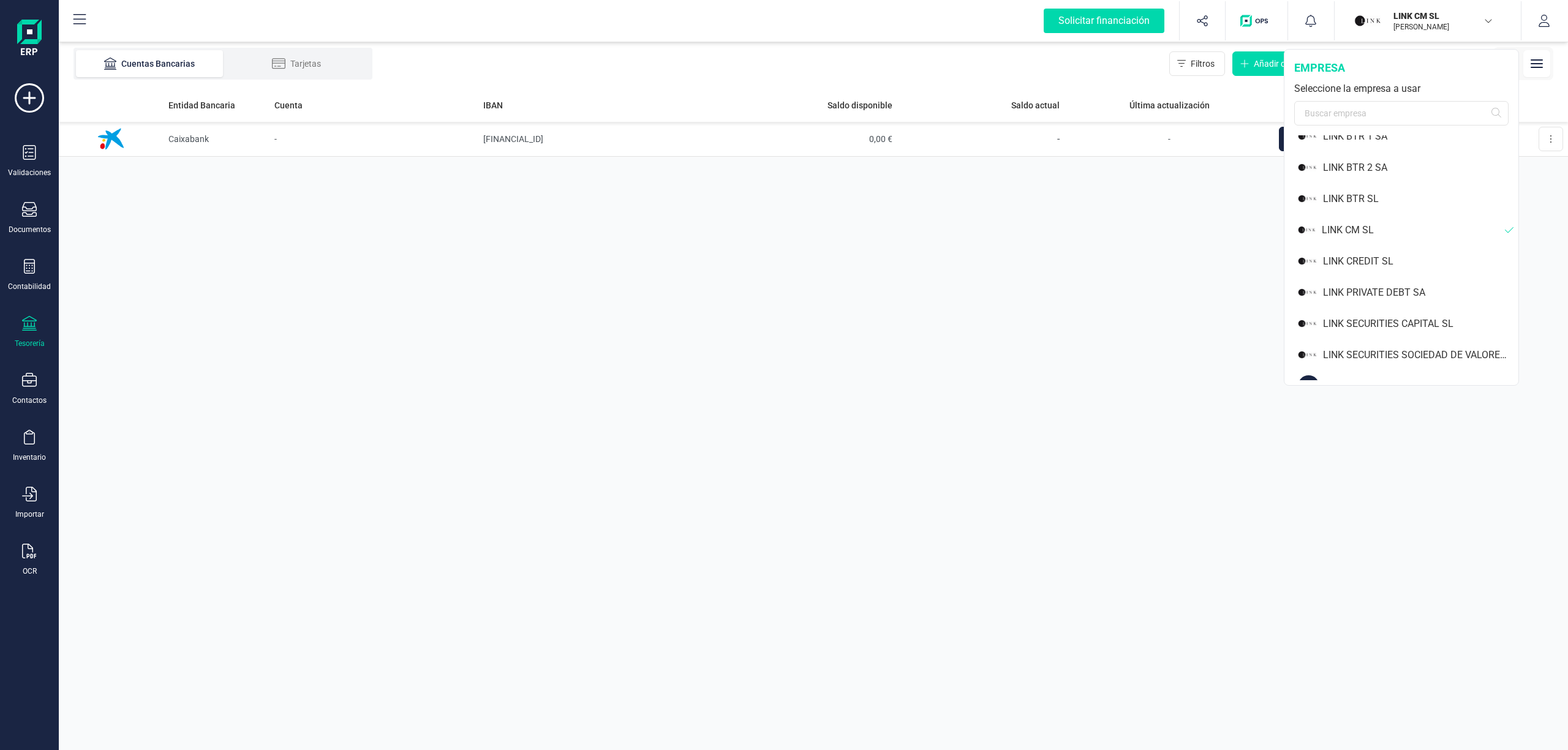
scroll to position [865, 0]
click at [1462, 346] on div "LINK SECURITIES SOCIEDAD DE VALORES SA" at bounding box center [1420, 348] width 196 height 15
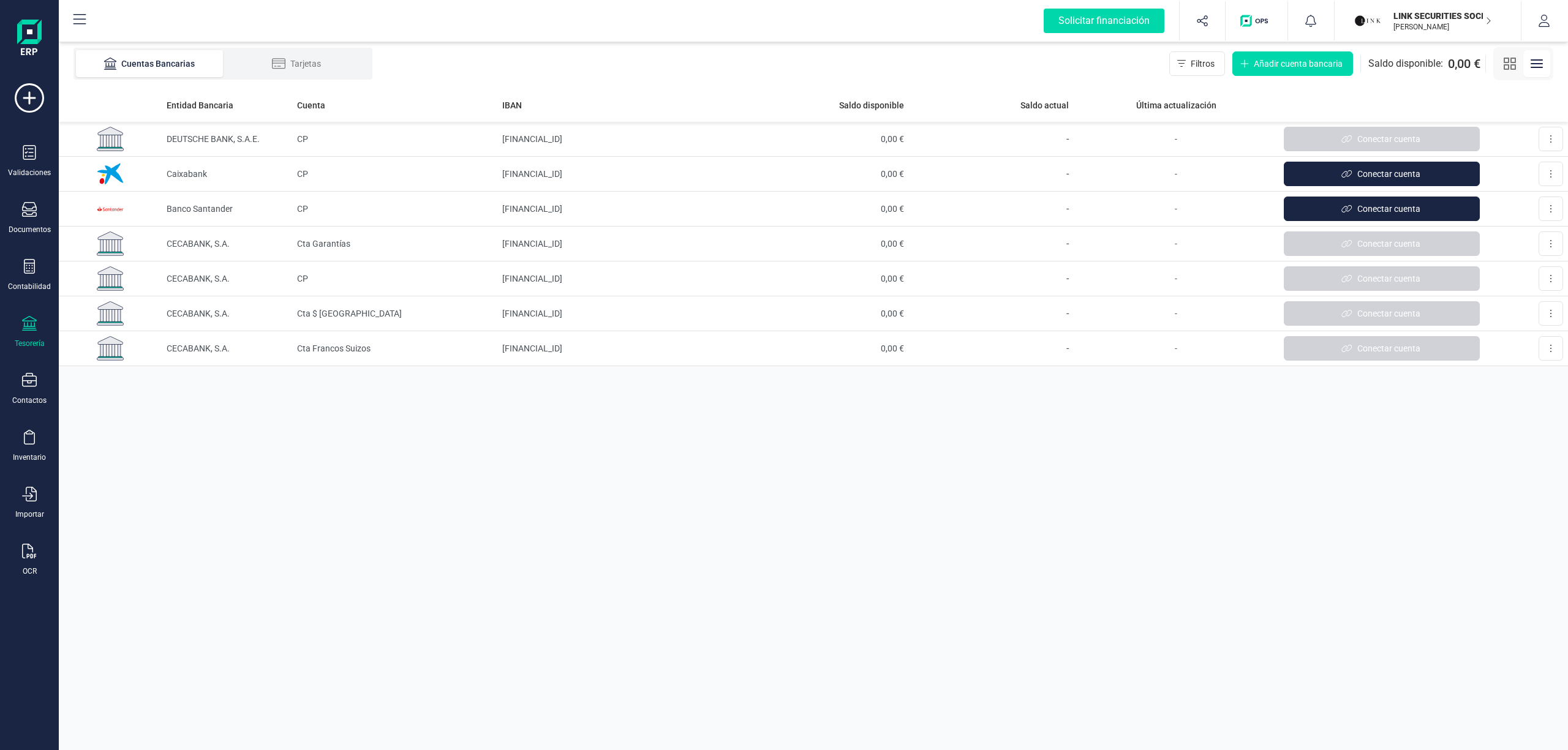
click at [1417, 9] on div "LINK SECURITIES SOCIEDAD DE VALORES SA JUAN NÚÑEZ RAMOS" at bounding box center [1435, 21] width 95 height 27
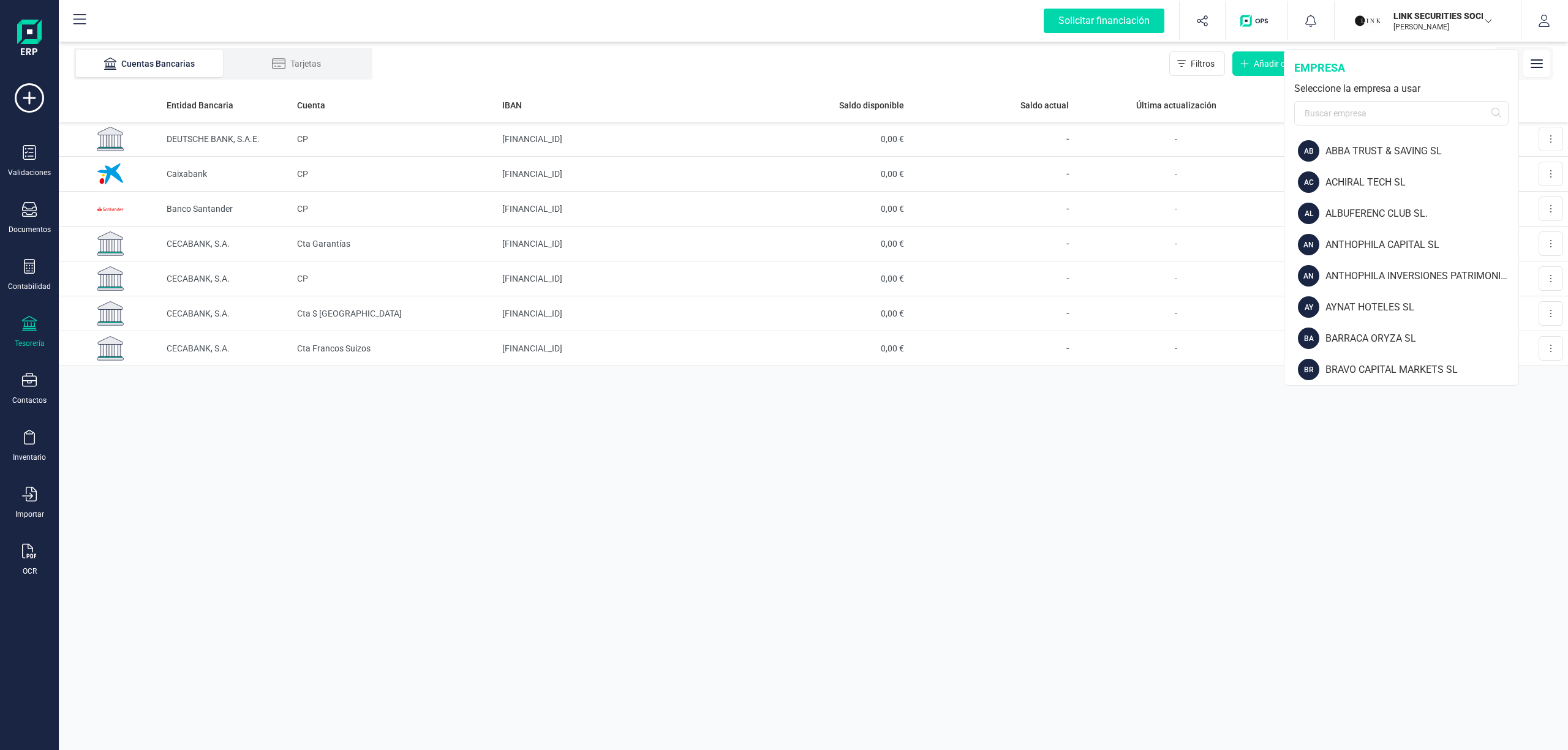
scroll to position [174, 0]
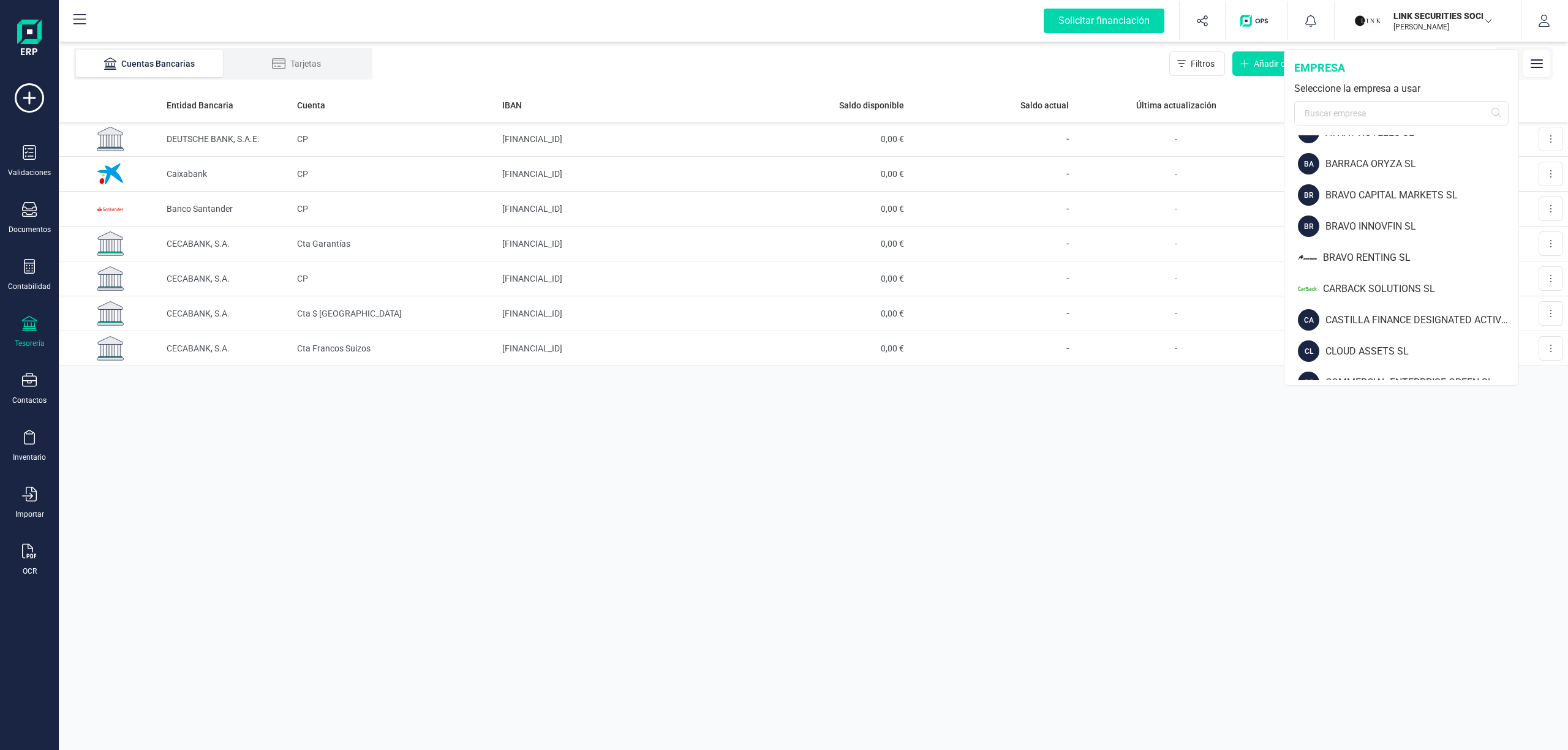
click at [1458, 20] on p "LINK SECURITIES SOCIEDAD DE VALORES SA" at bounding box center [1442, 16] width 98 height 12
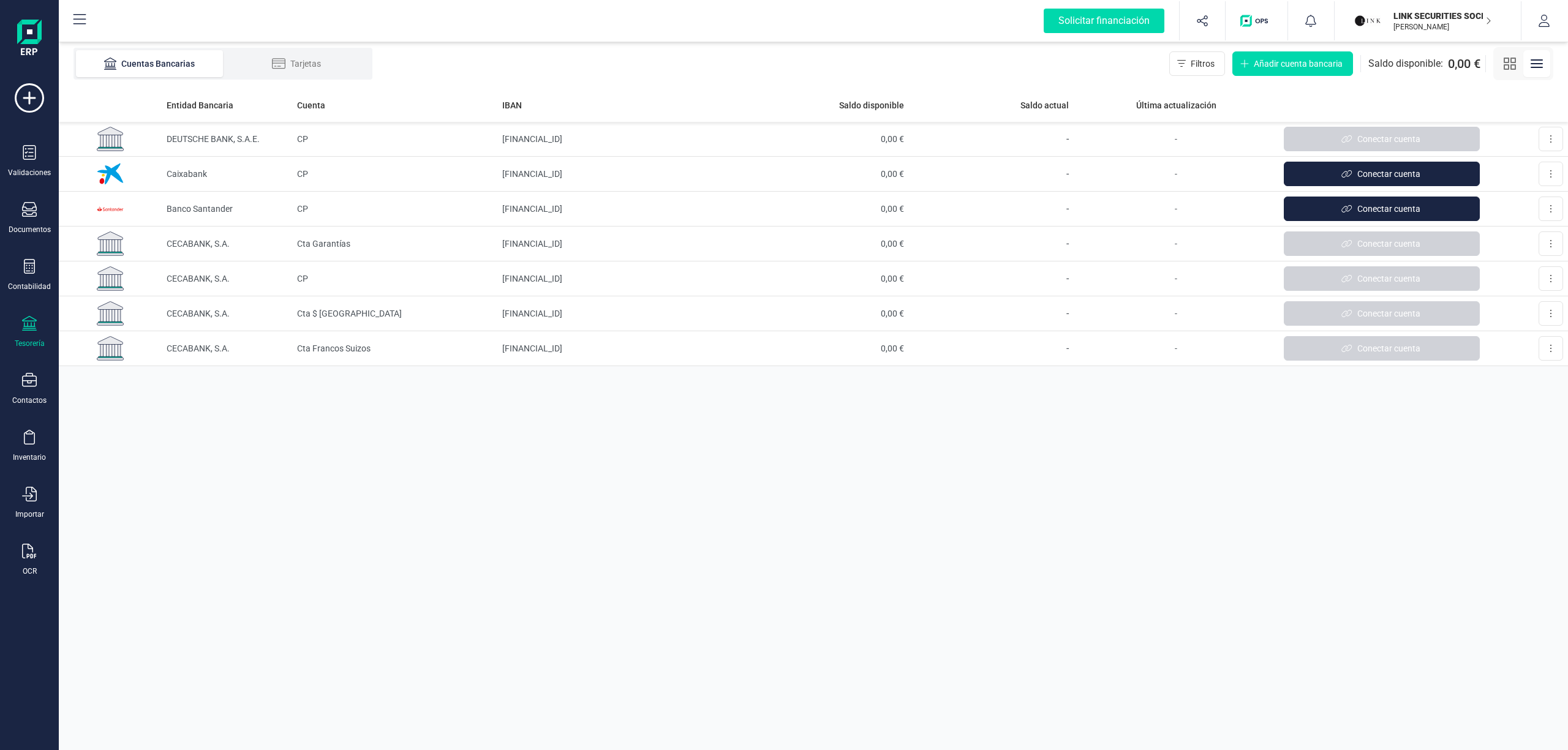
click at [1485, 21] on icon "button" at bounding box center [1488, 21] width 6 height 10
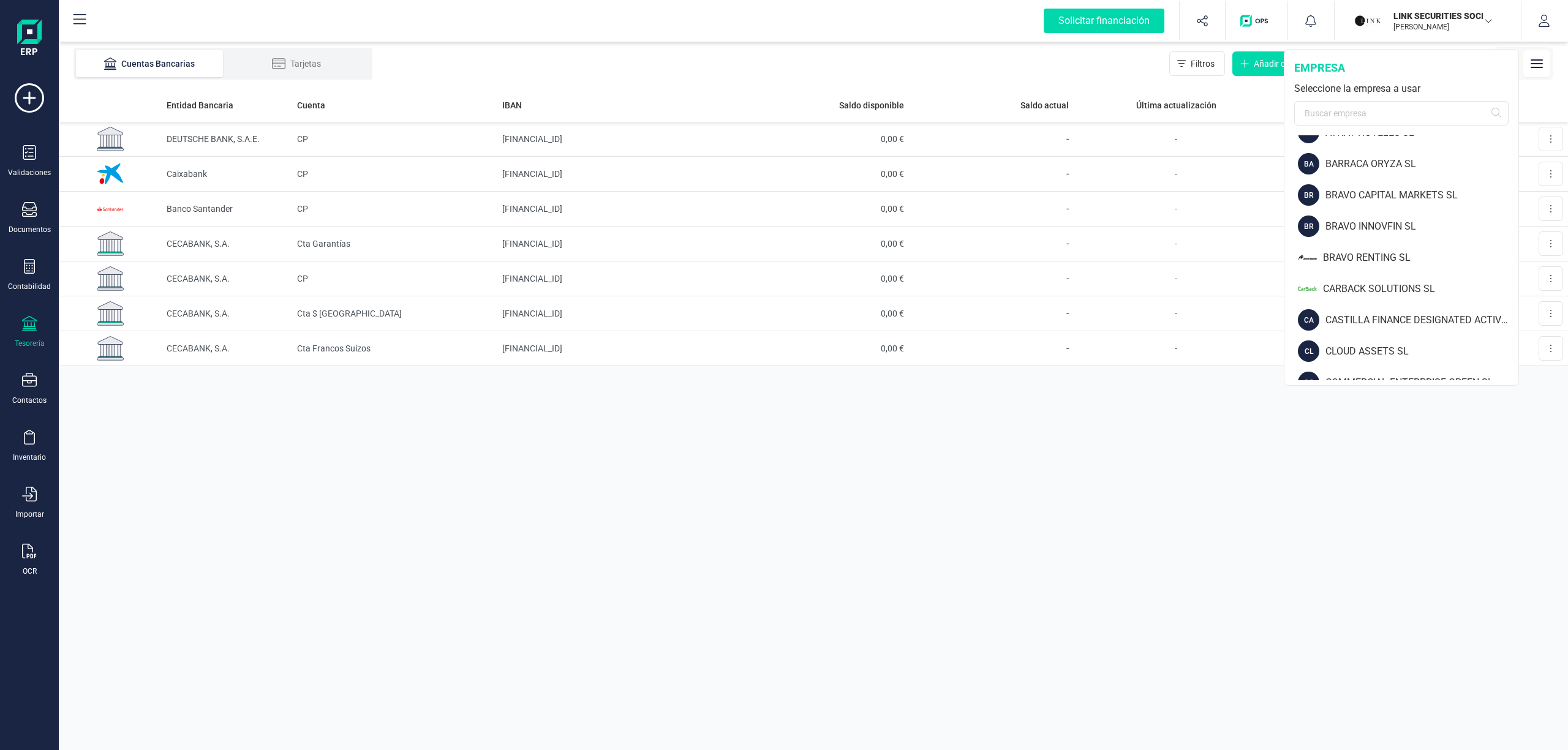
scroll to position [0, 0]
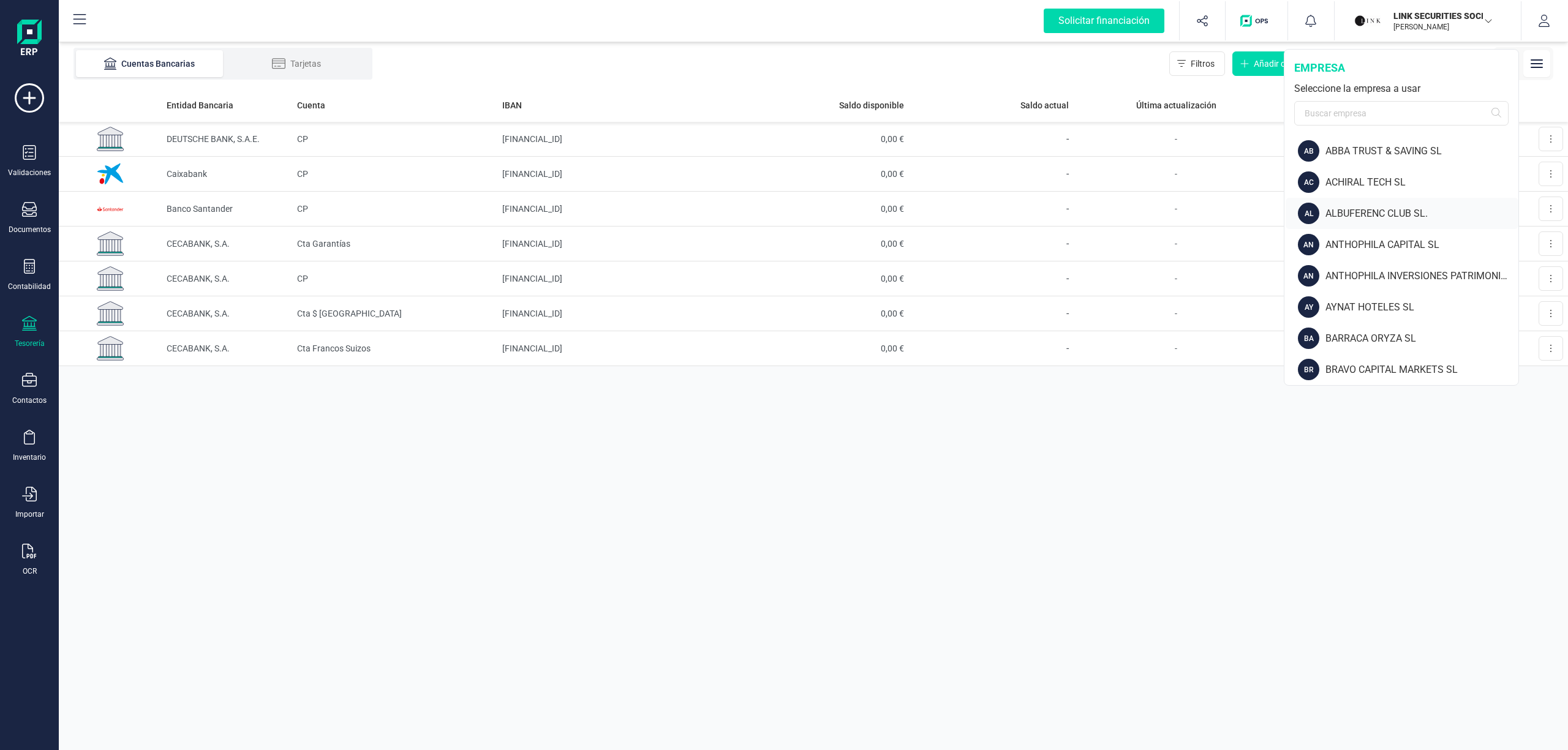
click at [1351, 213] on div "ALBUFERENC CLUB SL." at bounding box center [1422, 213] width 193 height 15
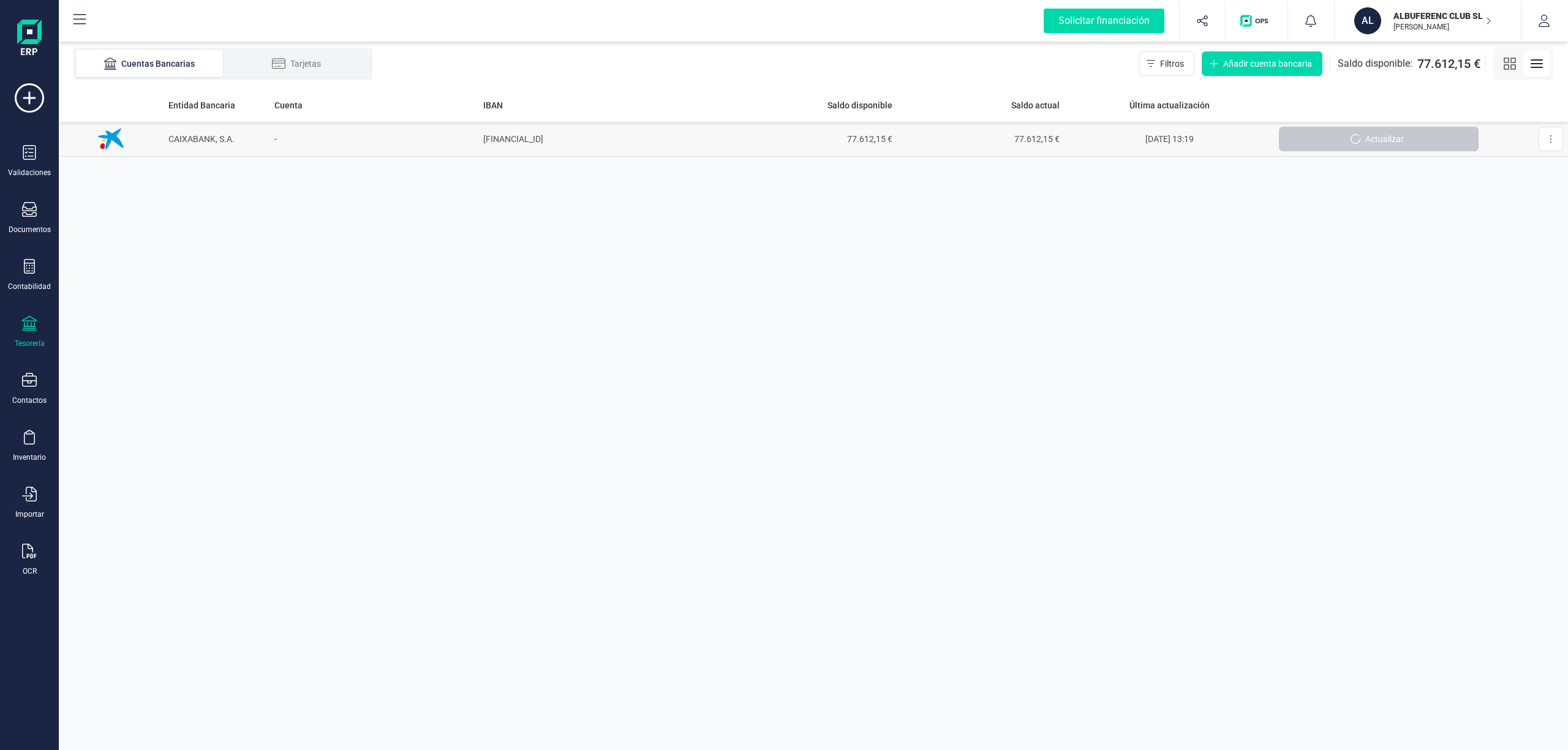
click at [527, 130] on td "[FINANCIAL_ID]" at bounding box center [604, 139] width 251 height 35
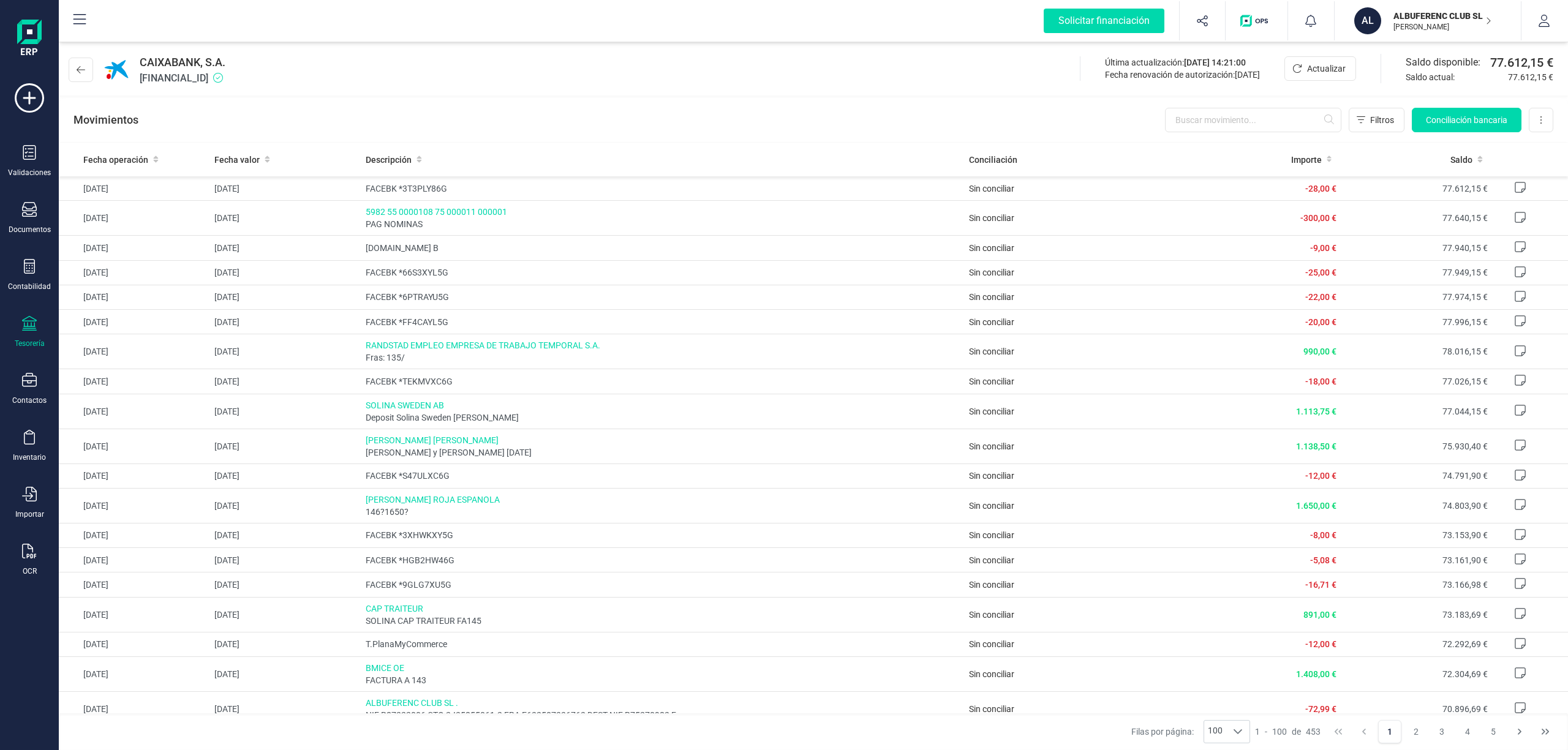
click at [1421, 18] on p "ALBUFERENC CLUB SL." at bounding box center [1442, 16] width 98 height 12
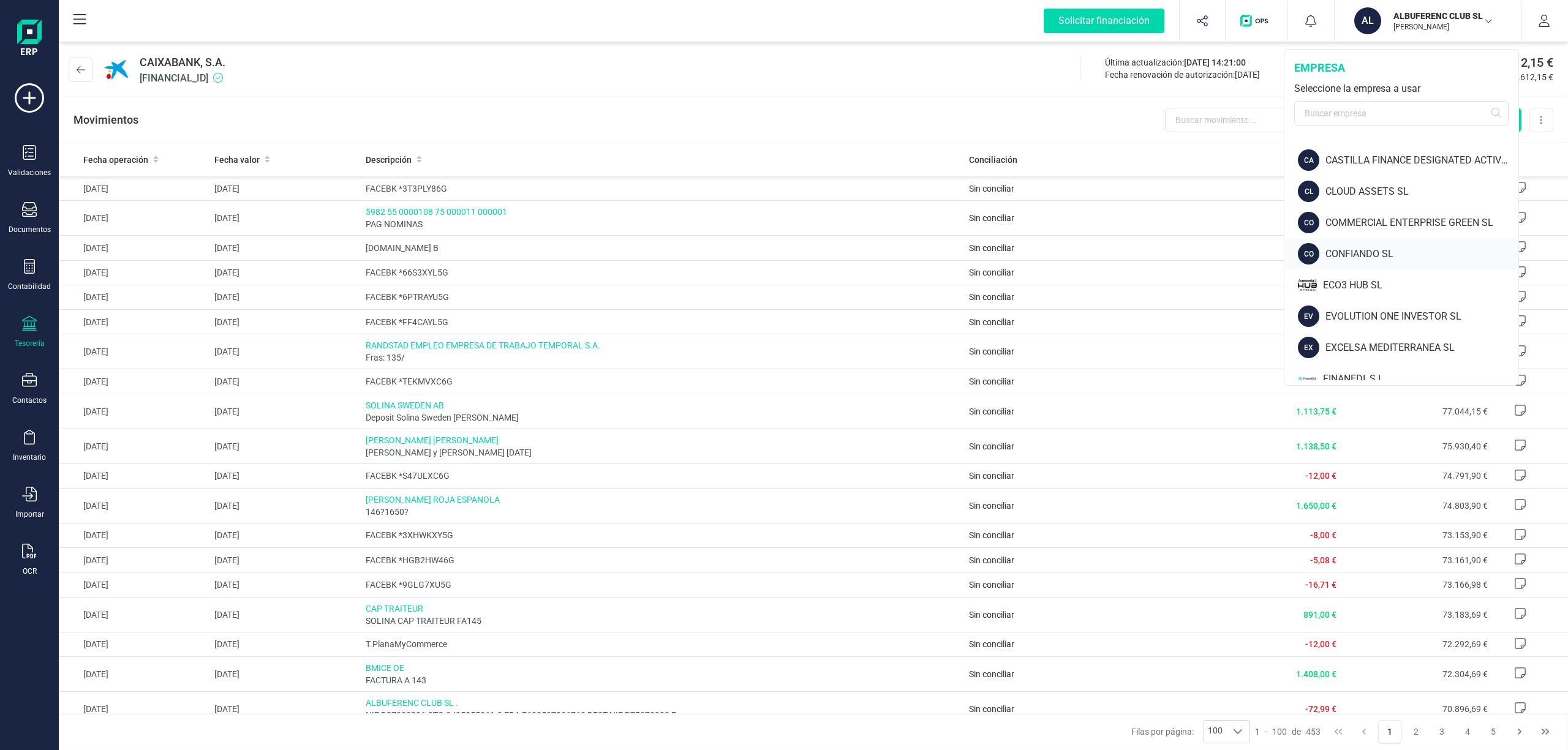
scroll to position [336, 0]
click at [1365, 280] on div "ECO3 HUB SL" at bounding box center [1420, 284] width 196 height 15
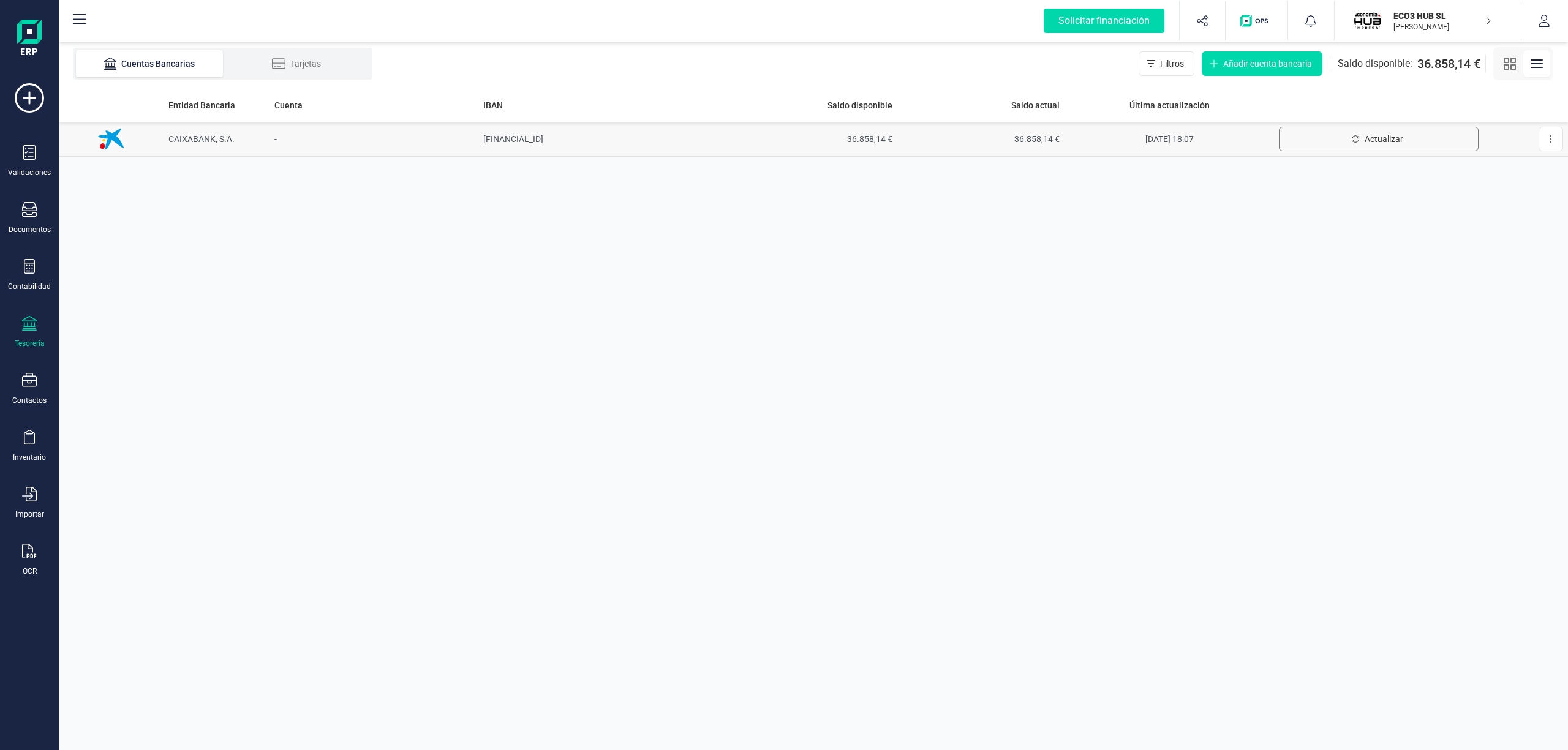
click at [1378, 133] on span "Actualizar" at bounding box center [1384, 139] width 38 height 12
click at [527, 134] on td "[FINANCIAL_ID]" at bounding box center [604, 139] width 251 height 35
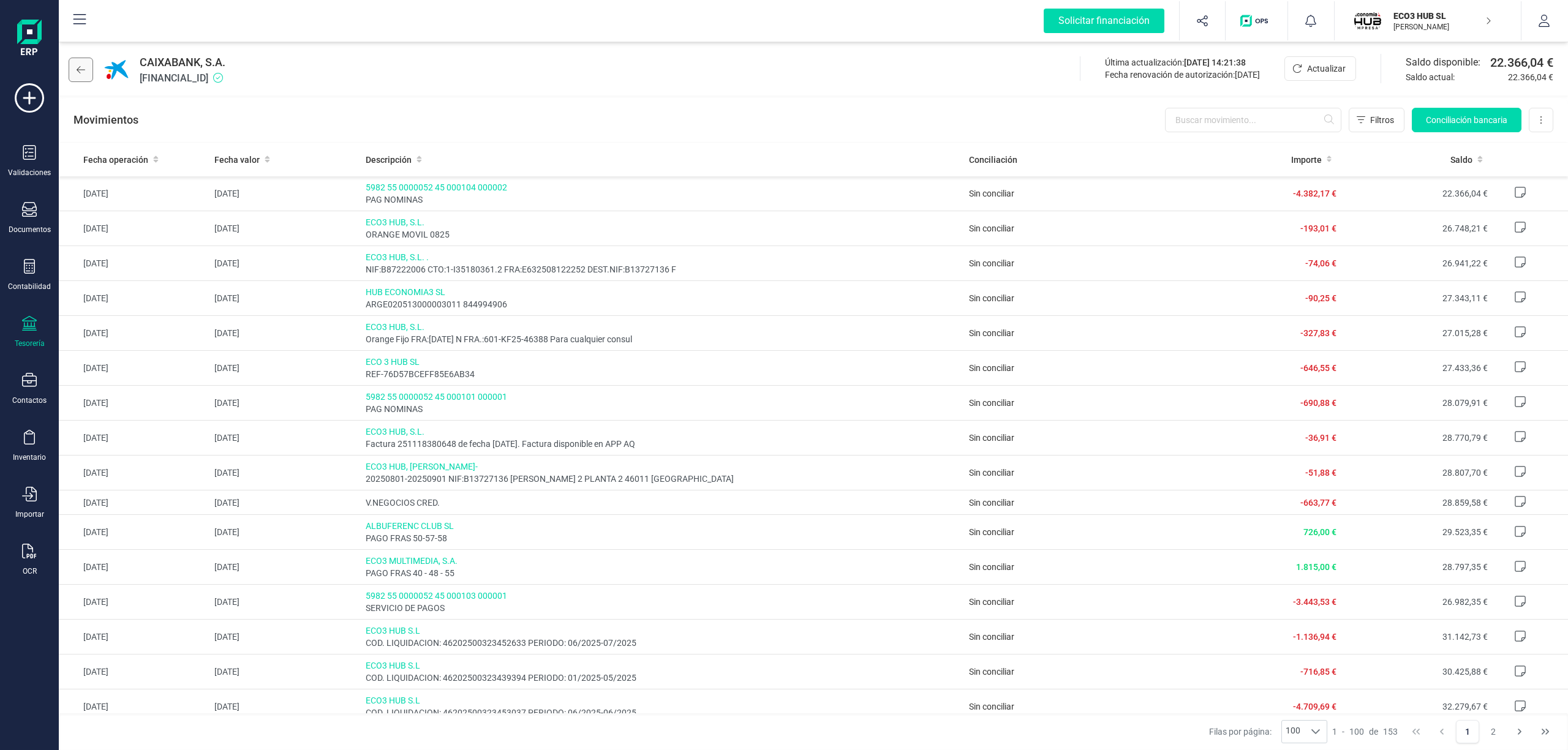
click at [78, 68] on icon at bounding box center [81, 70] width 9 height 7
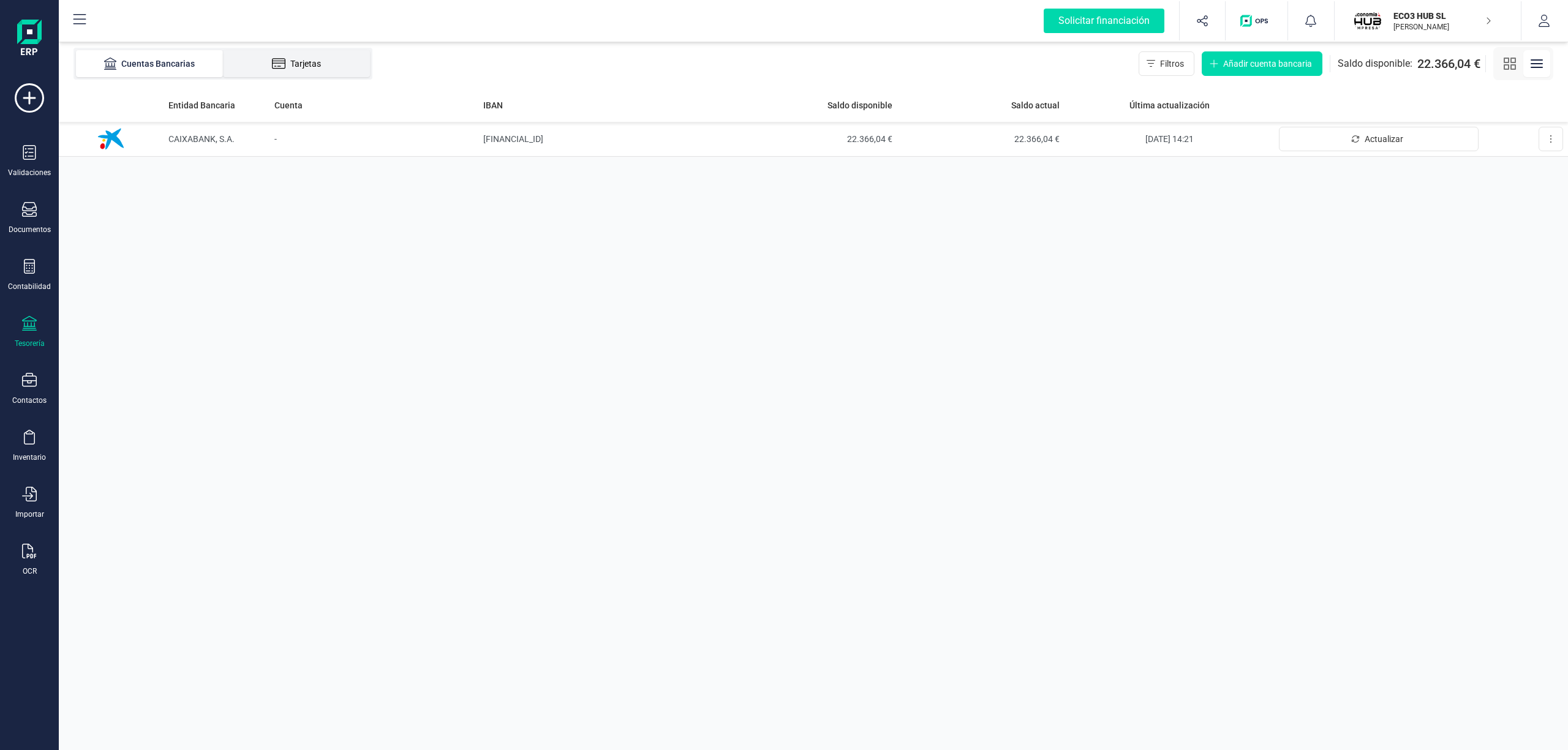
click at [278, 63] on icon at bounding box center [279, 63] width 14 height 12
click at [1404, 17] on p "ECO3 HUB SL" at bounding box center [1442, 16] width 98 height 12
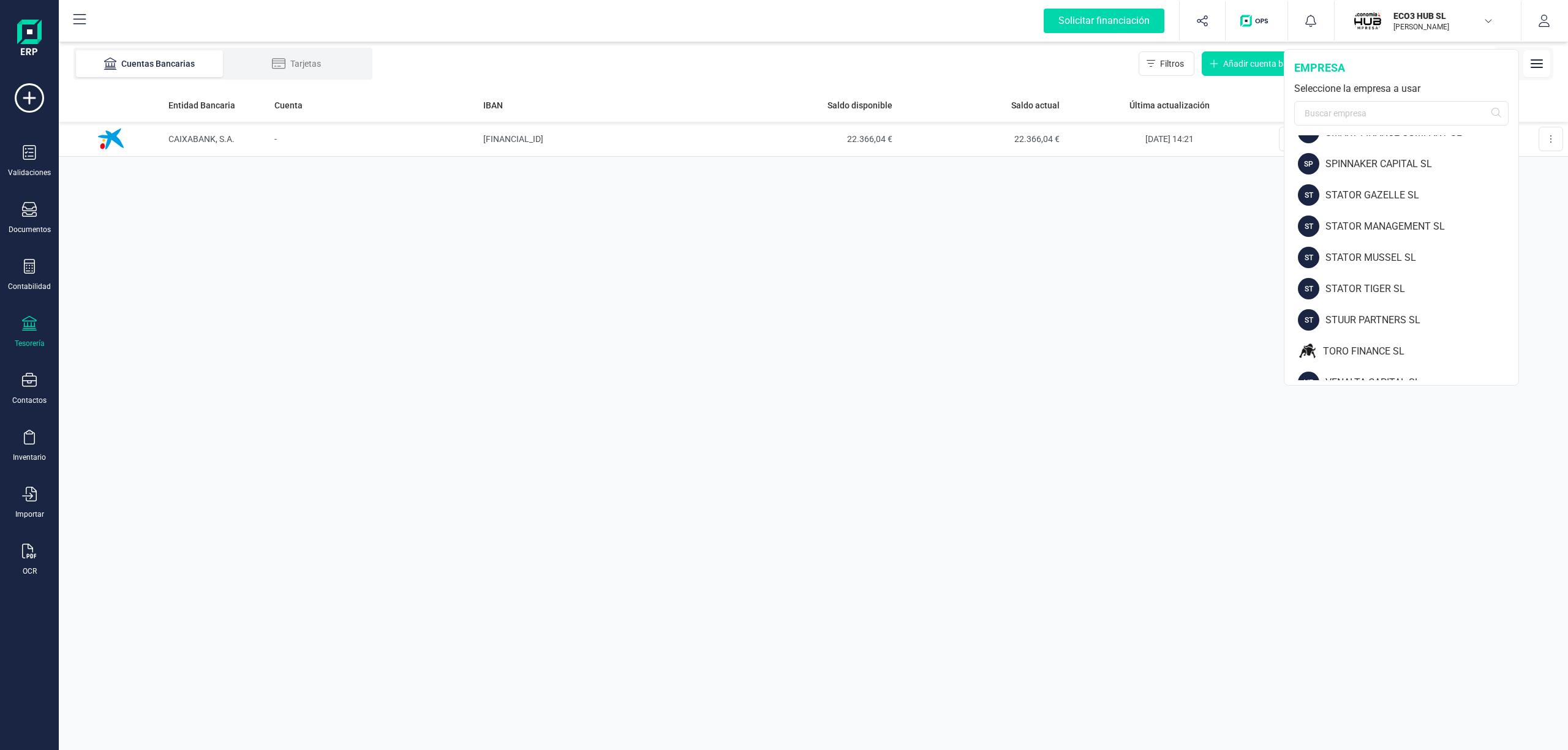
scroll to position [1597, 0]
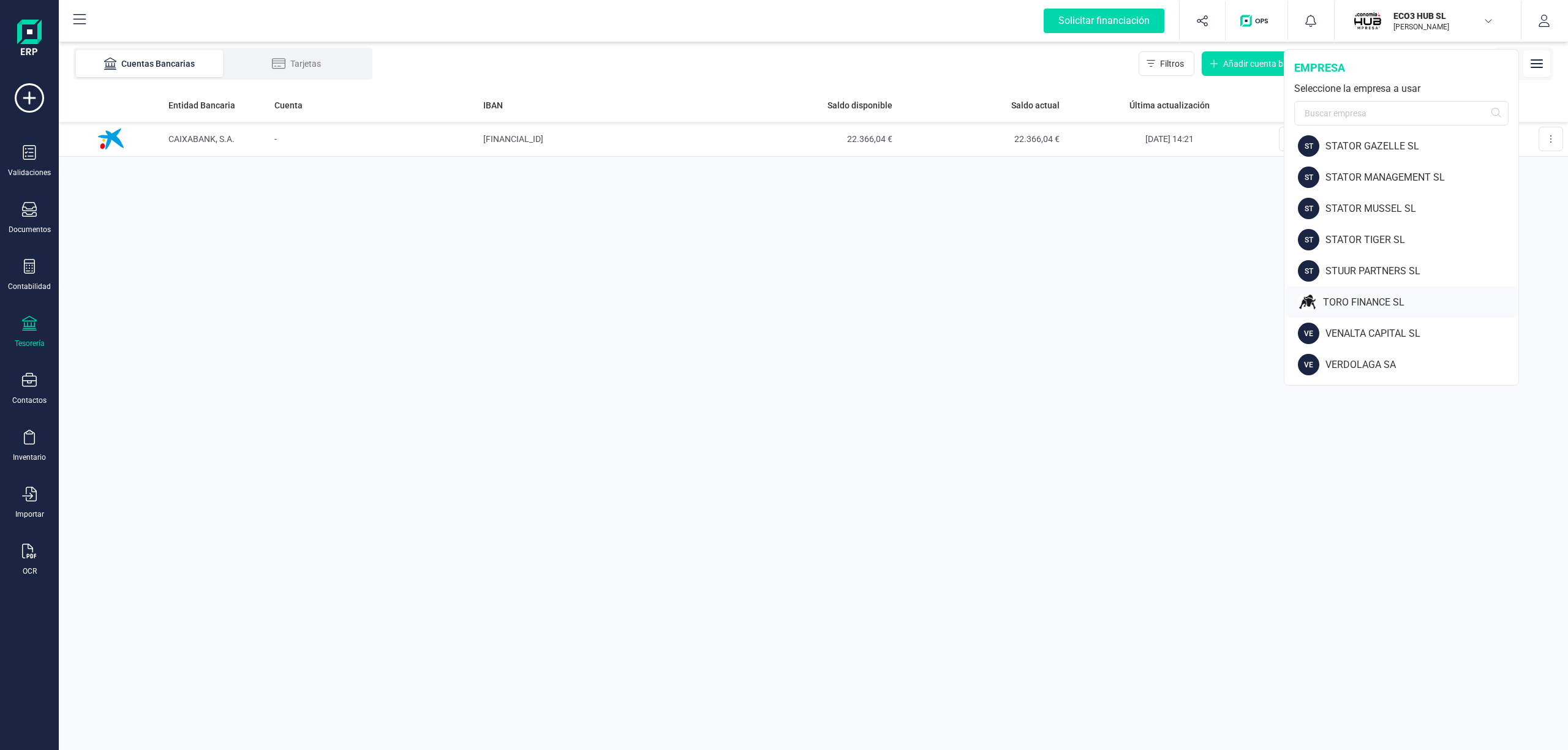
click at [1387, 297] on div "TORO FINANCE SL" at bounding box center [1420, 302] width 196 height 15
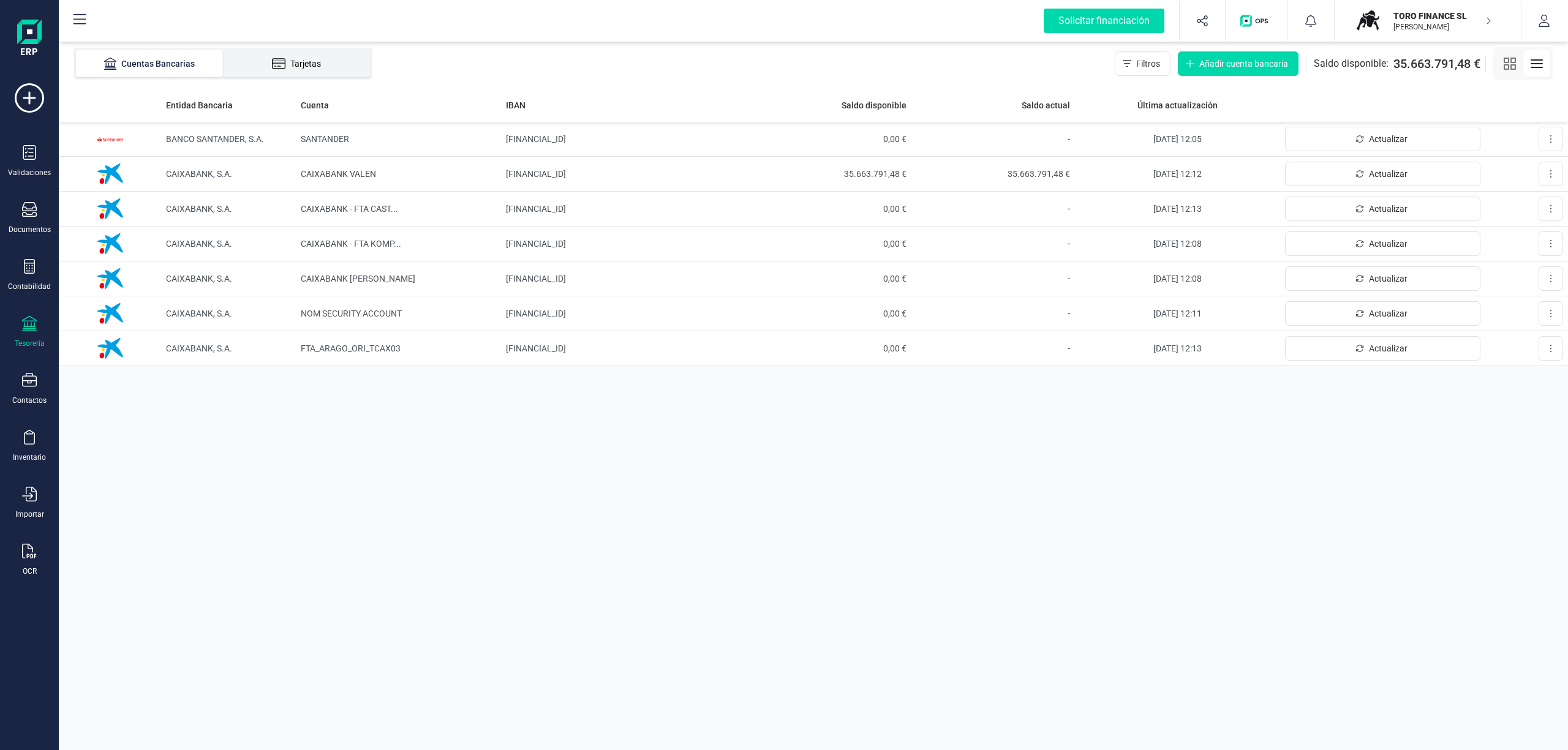
click at [300, 58] on div "Tarjetas" at bounding box center [297, 63] width 98 height 12
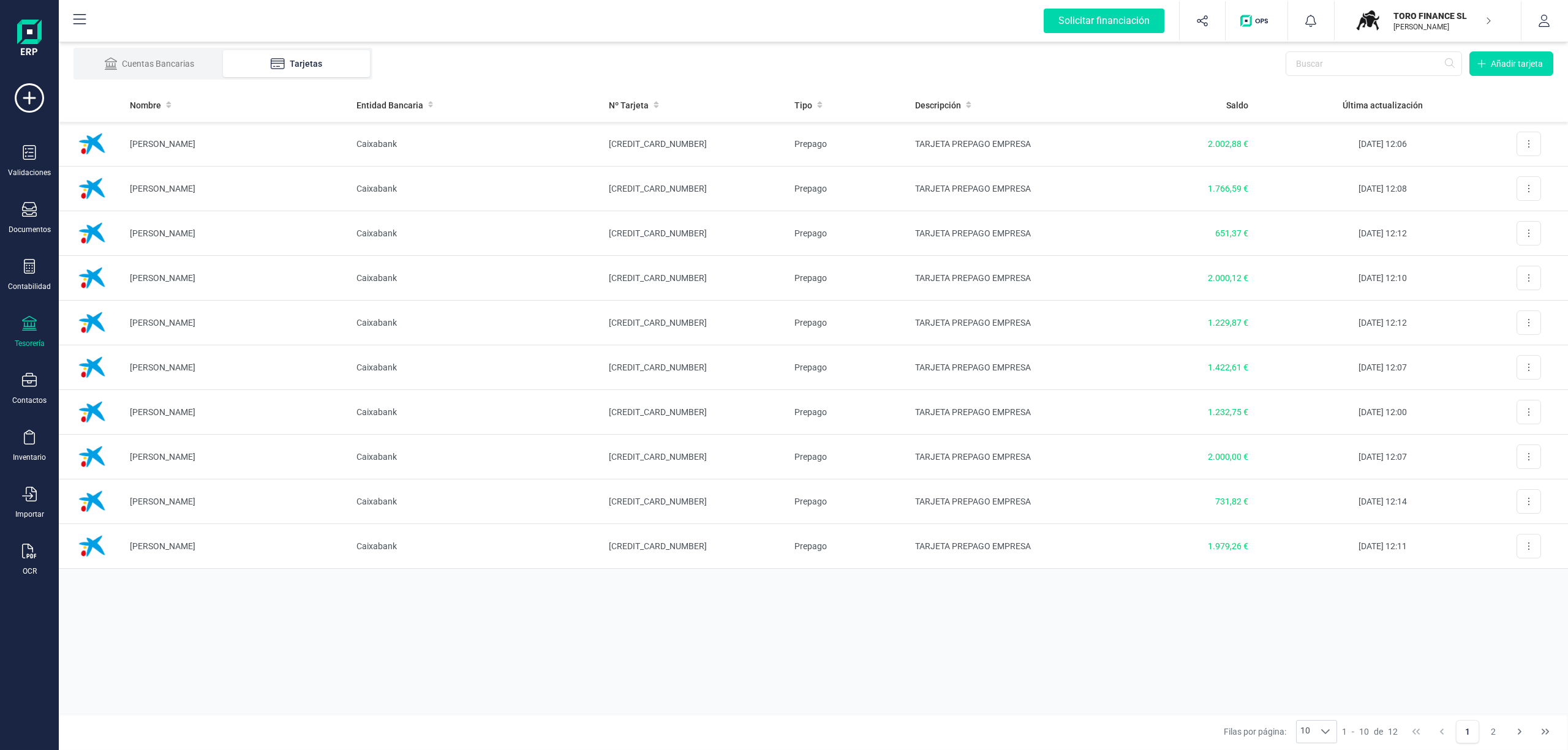
click at [1426, 14] on p "TORO FINANCE SL" at bounding box center [1442, 16] width 98 height 12
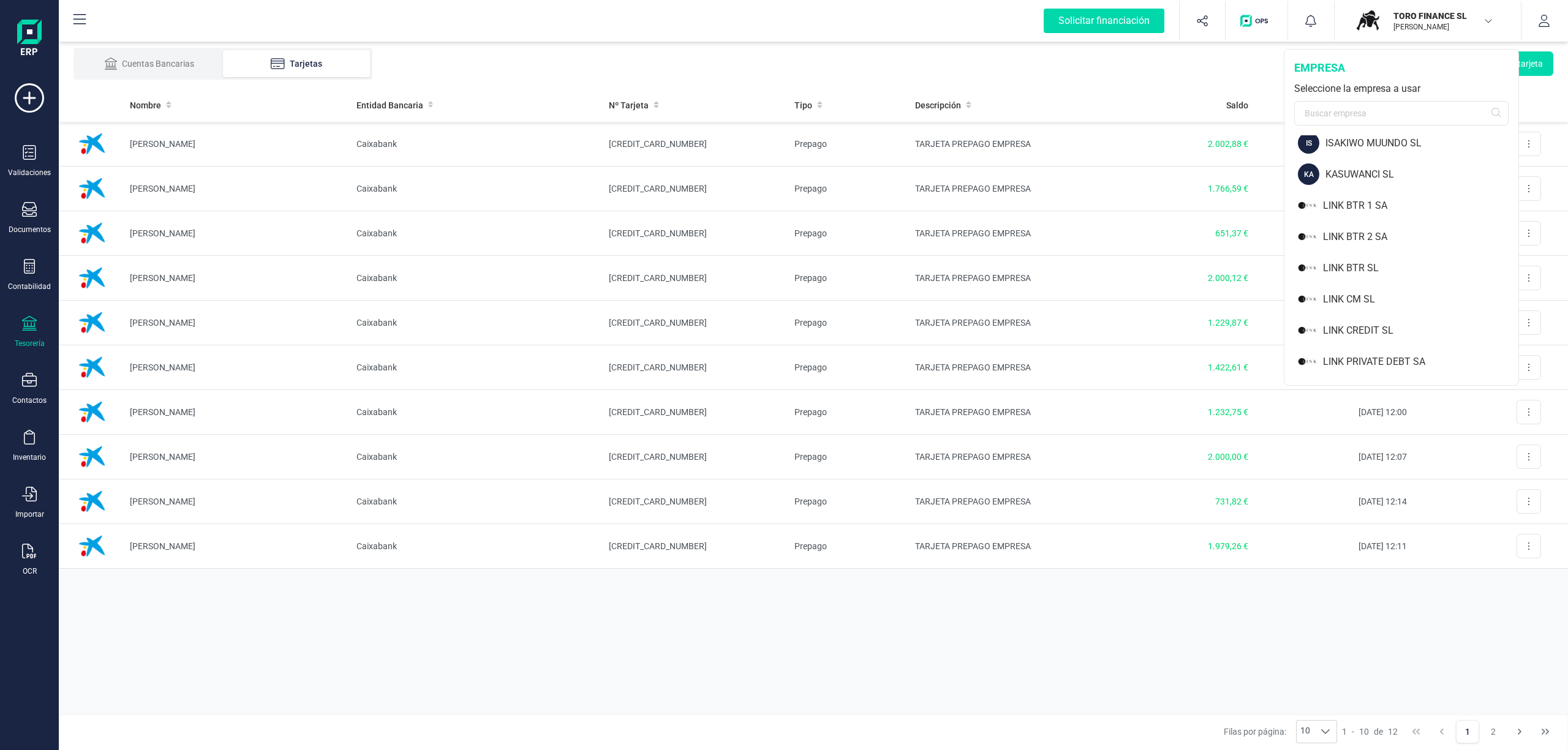
scroll to position [802, 0]
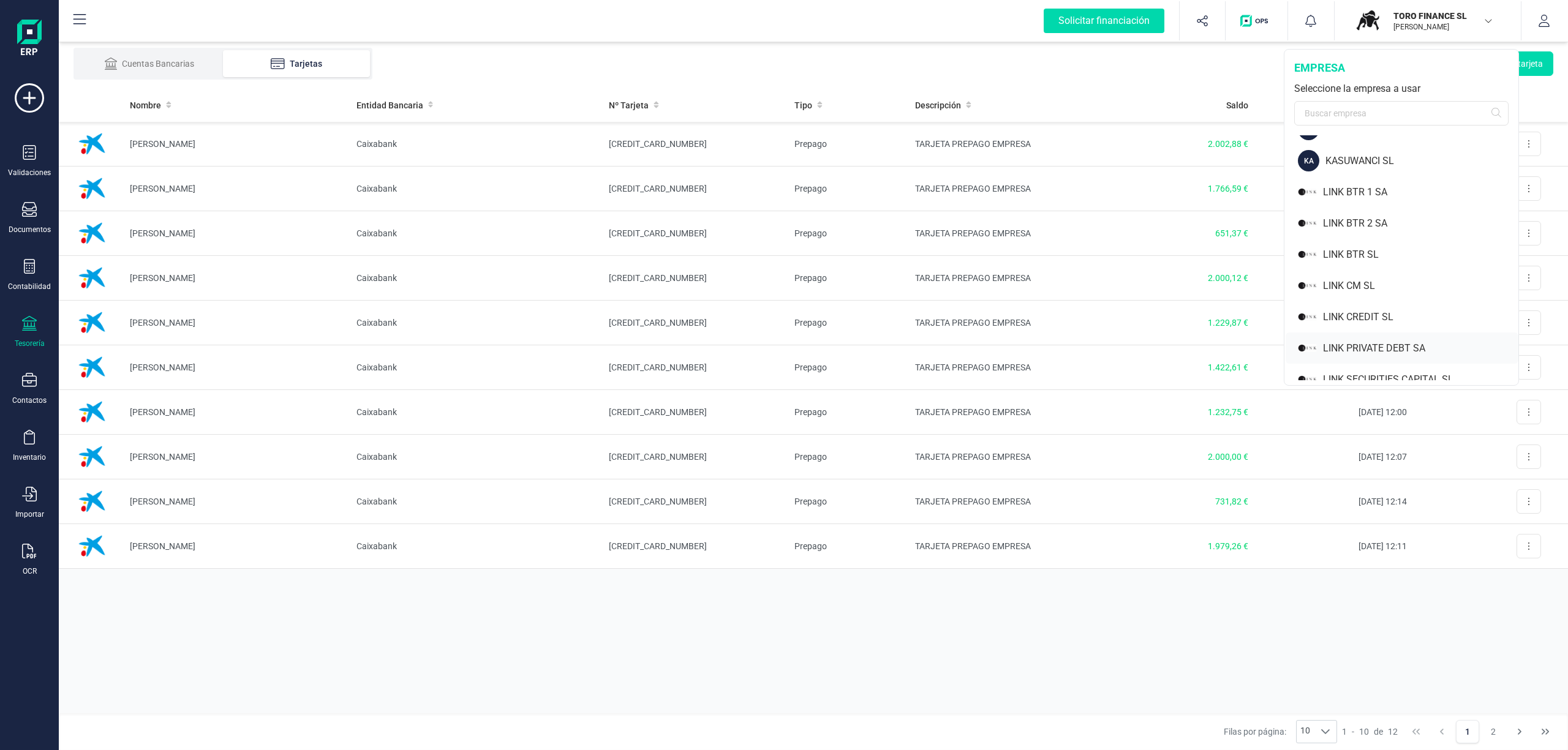
click at [1397, 345] on div "LINK PRIVATE DEBT SA" at bounding box center [1420, 348] width 196 height 15
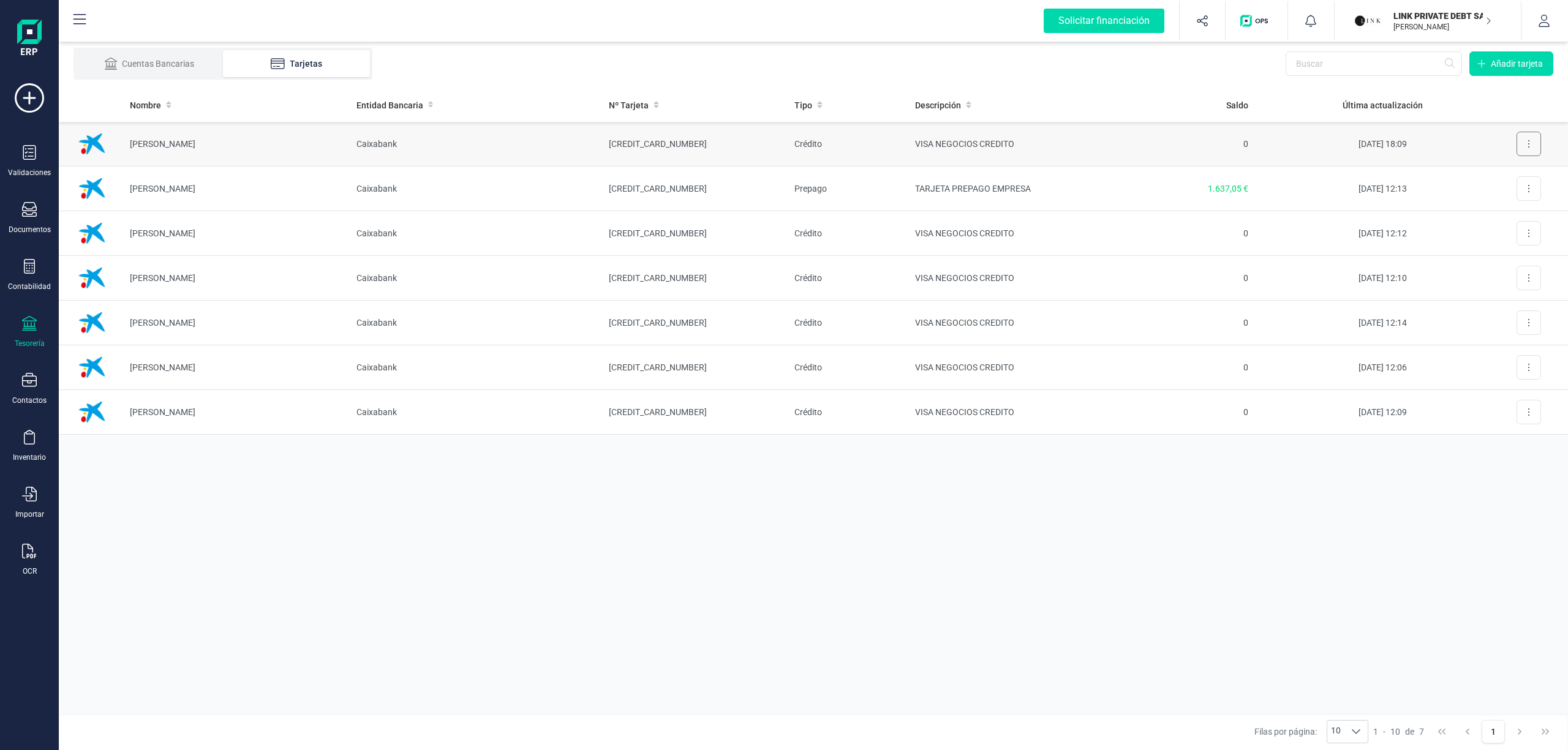
click at [1530, 143] on button at bounding box center [1528, 144] width 24 height 24
click at [1378, 139] on span "12/08/2025 18:09" at bounding box center [1382, 144] width 48 height 10
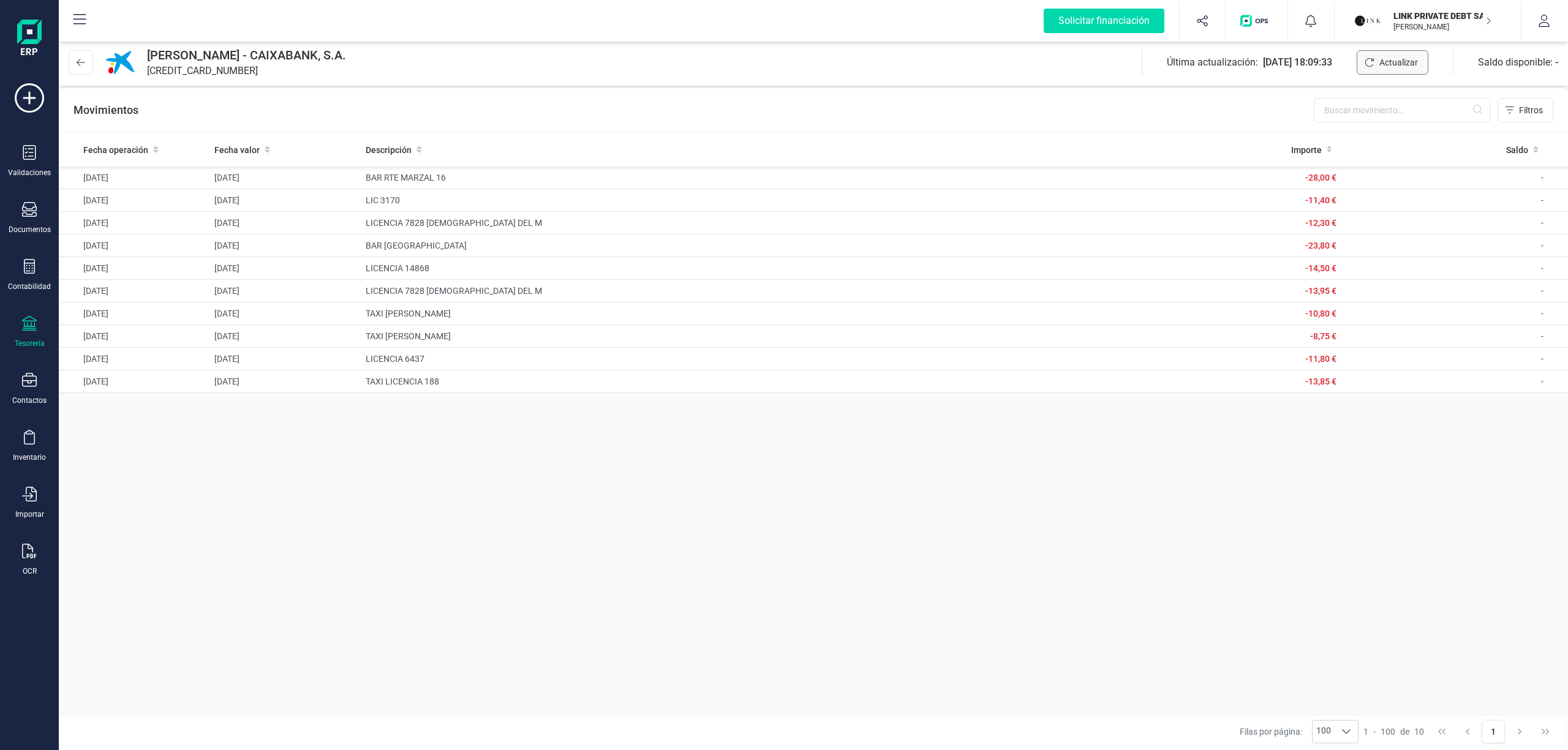
click at [1394, 60] on span "Actualizar" at bounding box center [1398, 62] width 38 height 12
click at [78, 63] on icon at bounding box center [81, 63] width 9 height 10
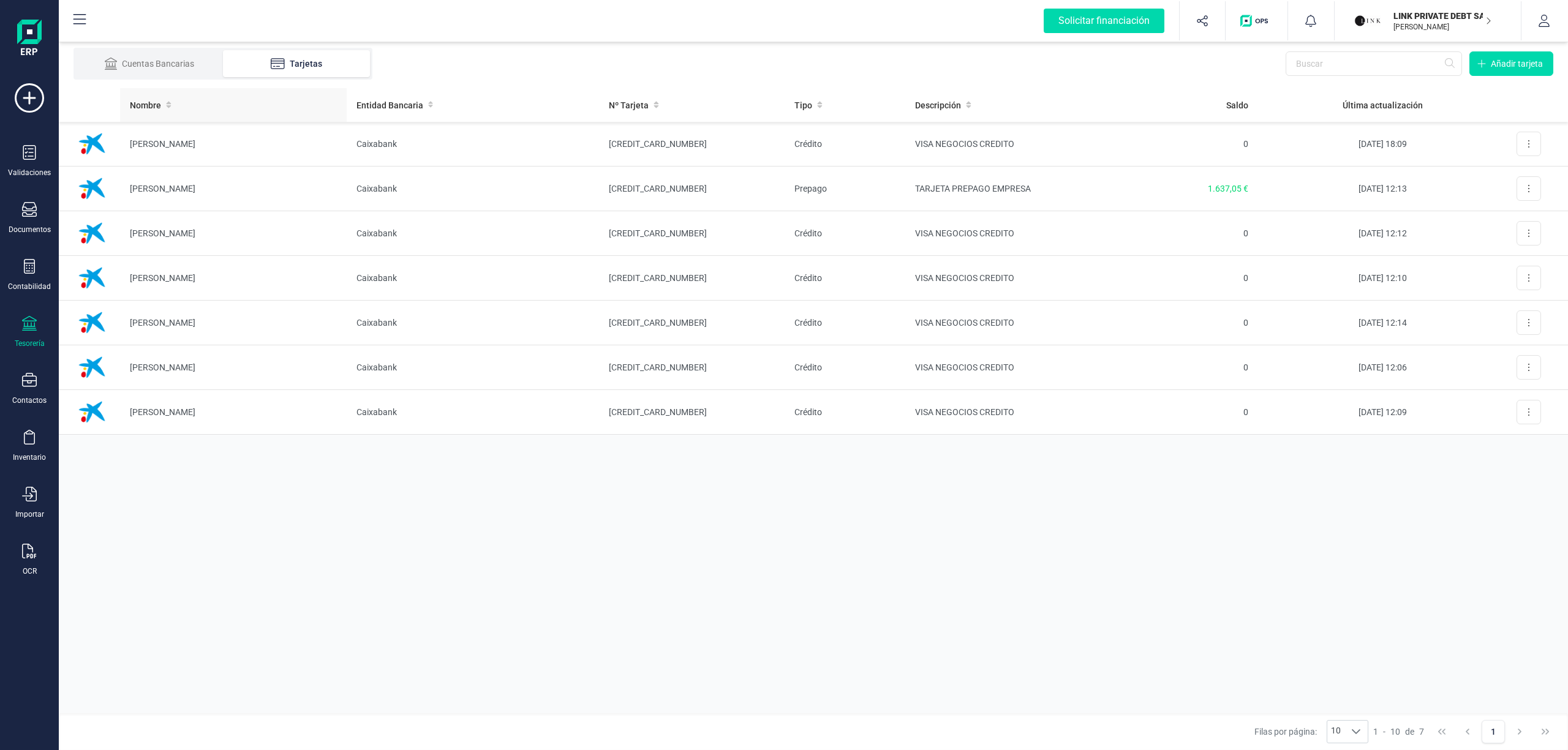
click at [145, 100] on span "Nombre" at bounding box center [146, 105] width 31 height 12
click at [381, 414] on td "Caixabank" at bounding box center [472, 412] width 252 height 45
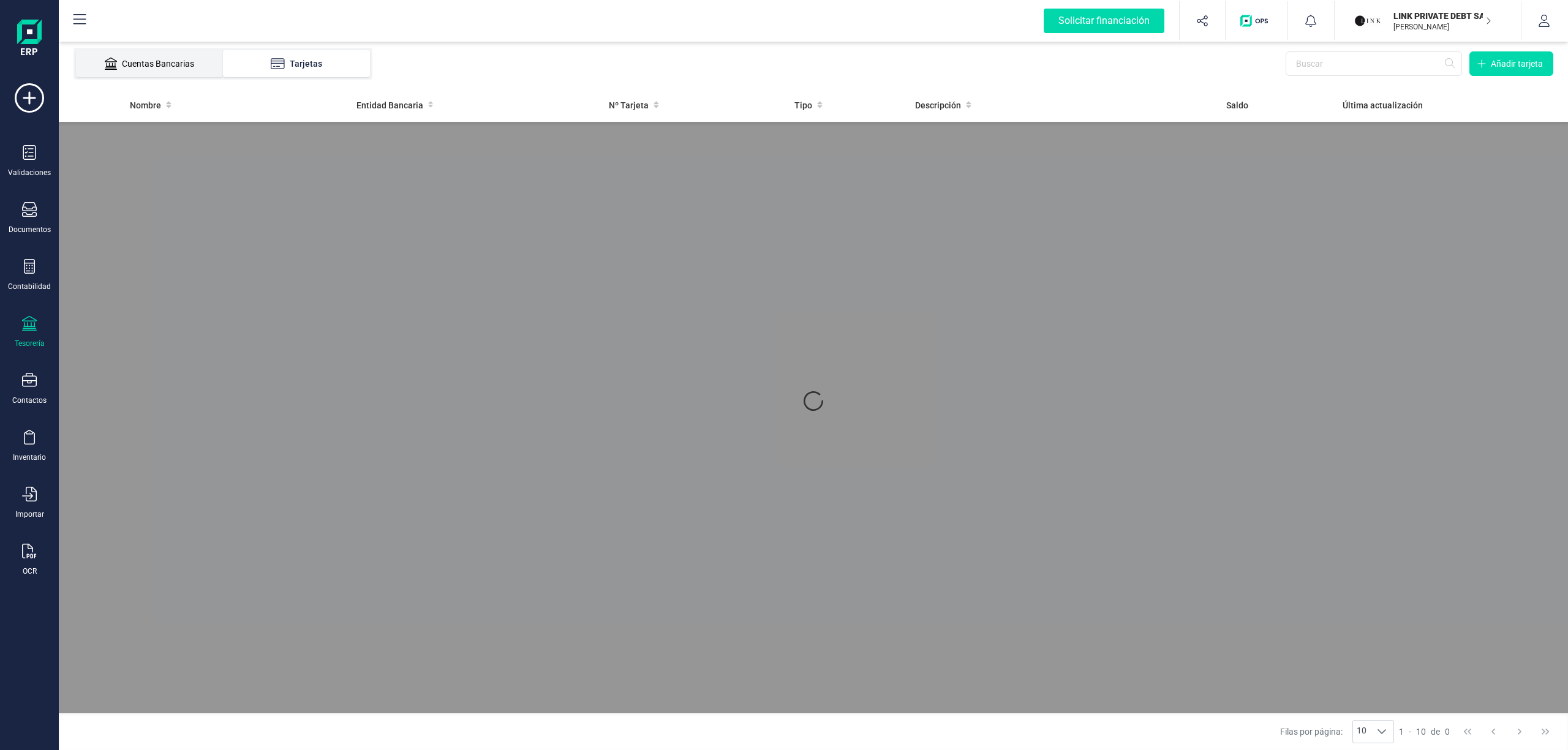
click at [129, 56] on li "Cuentas Bancarias" at bounding box center [149, 64] width 147 height 27
